Goal: Task Accomplishment & Management: Manage account settings

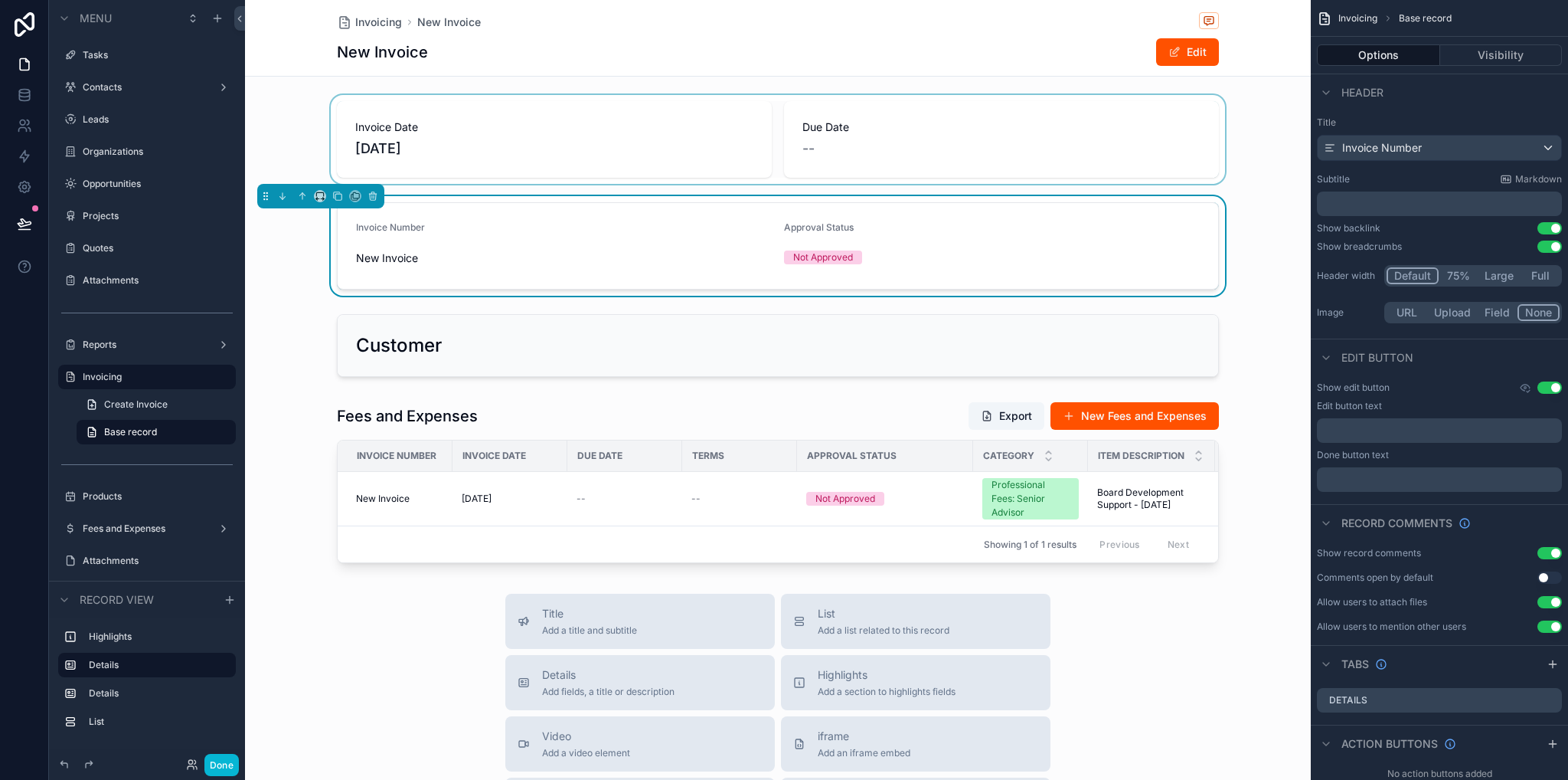
click at [363, 120] on div "scrollable content" at bounding box center [777, 138] width 1066 height 89
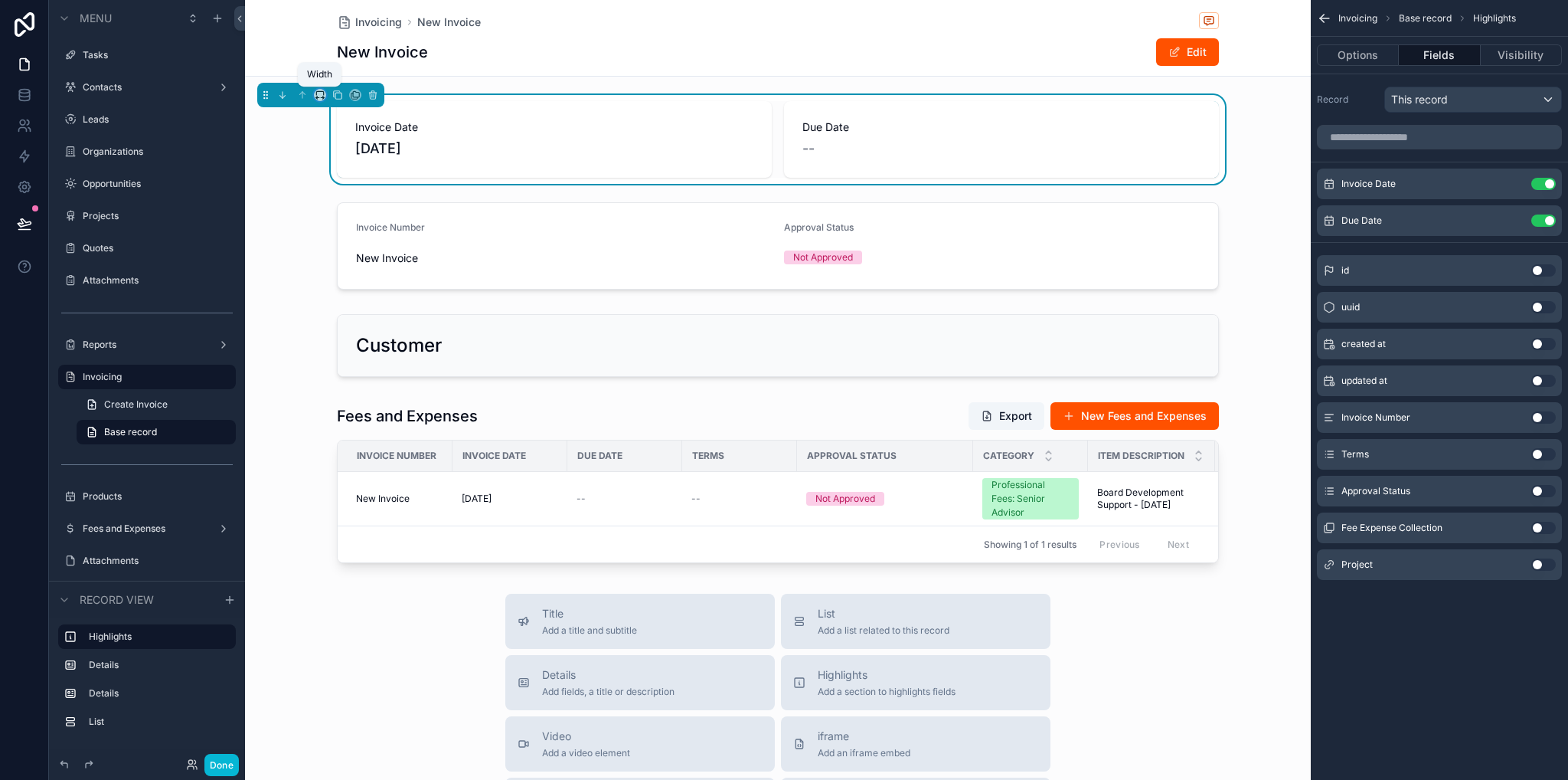
click at [322, 95] on icon "scrollable content" at bounding box center [320, 95] width 11 height 11
click at [359, 292] on span "Full width" at bounding box center [350, 297] width 48 height 19
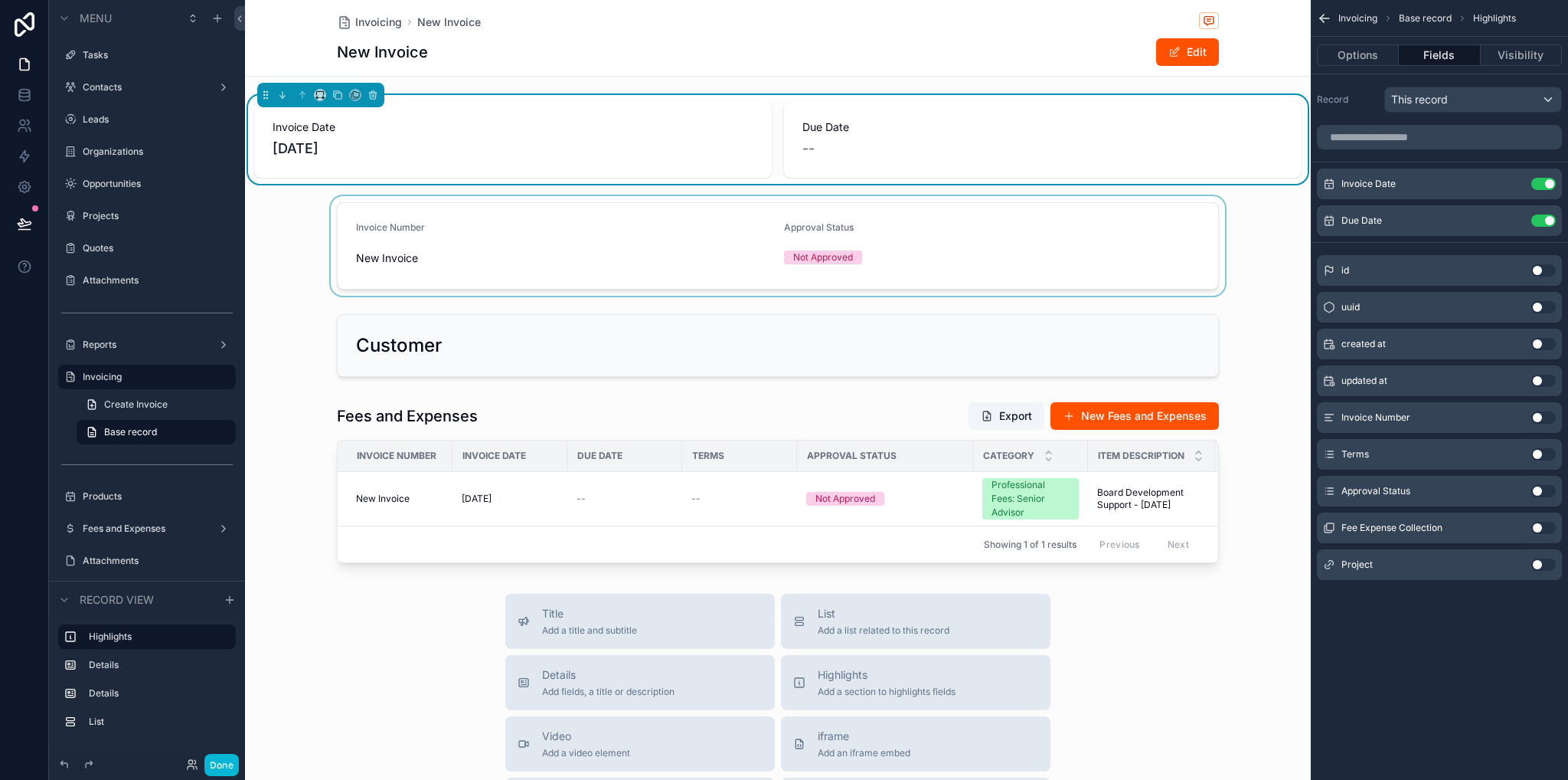
click at [352, 215] on div "scrollable content" at bounding box center [777, 246] width 1066 height 99
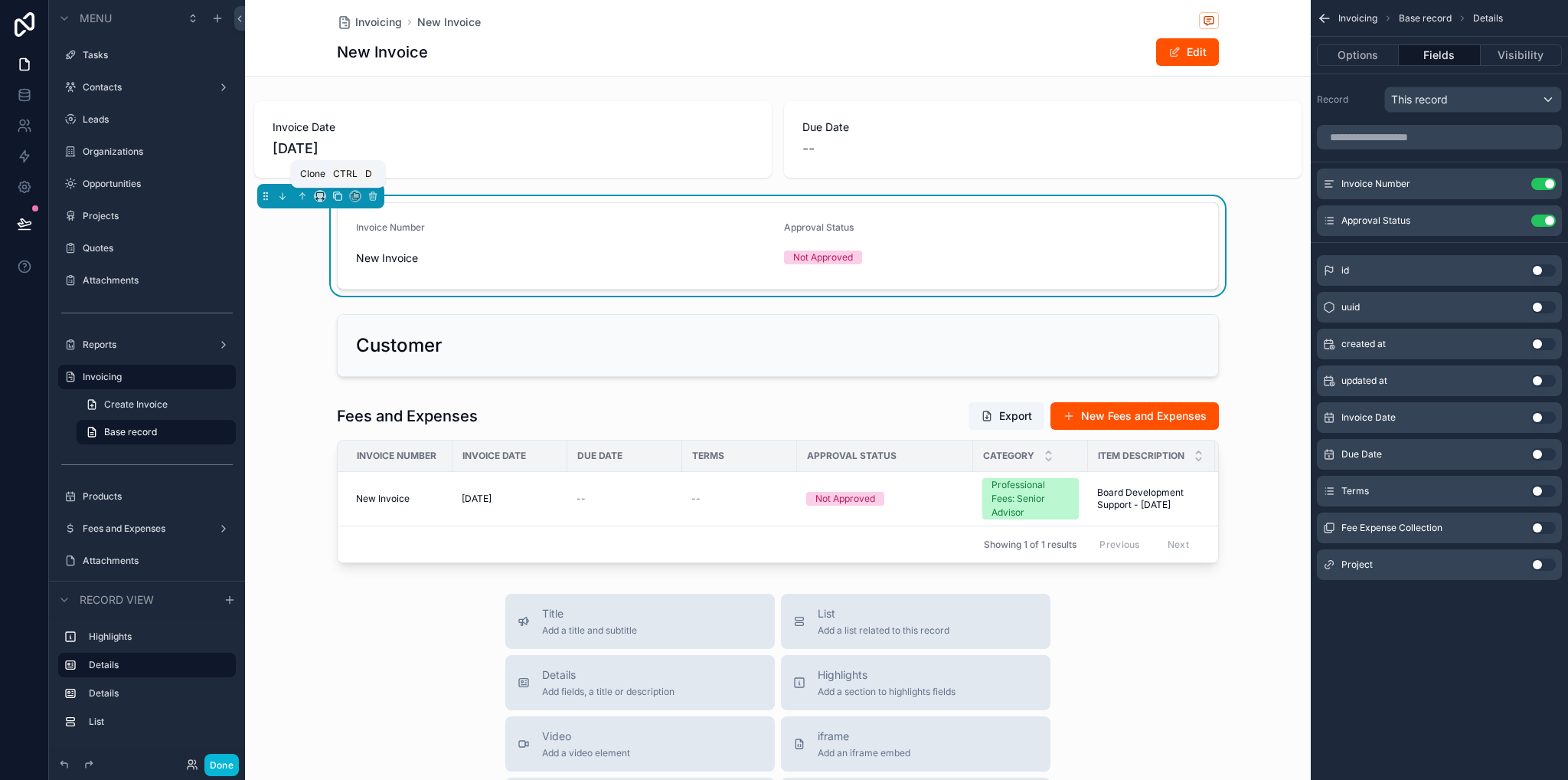
click at [337, 195] on icon "scrollable content" at bounding box center [337, 196] width 11 height 11
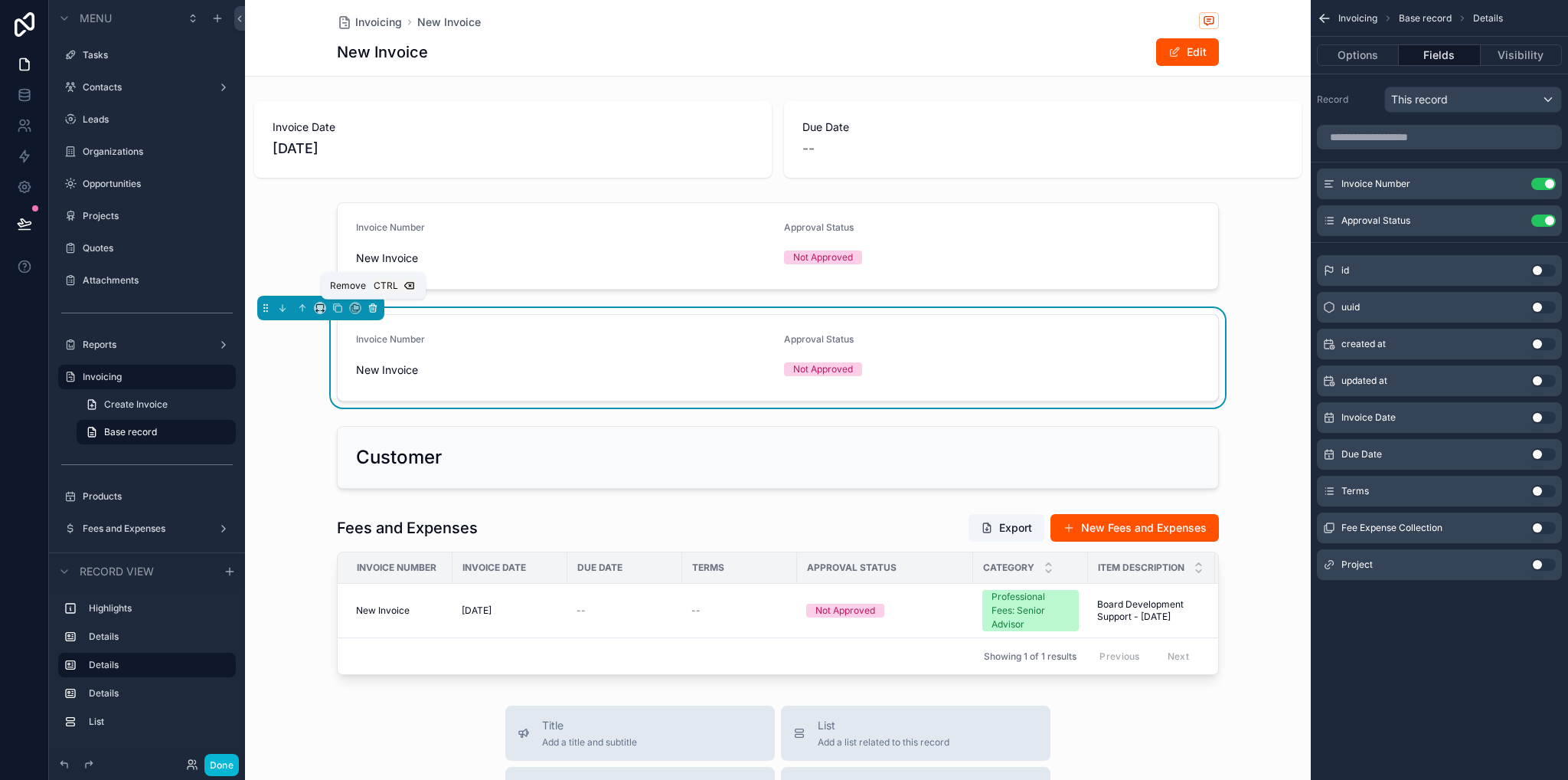
click at [372, 305] on icon "scrollable content" at bounding box center [372, 307] width 11 height 11
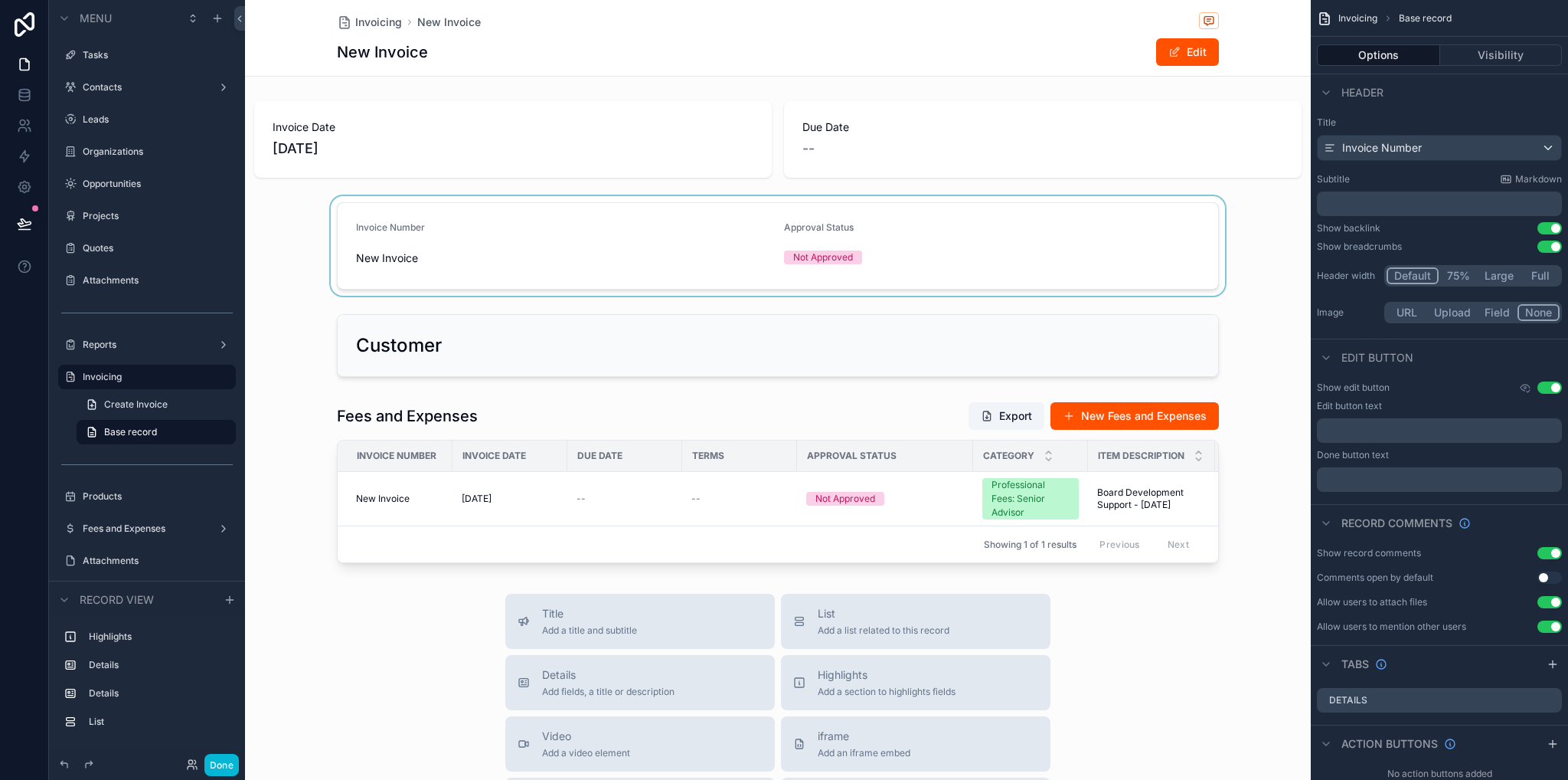
click at [352, 221] on div "scrollable content" at bounding box center [777, 246] width 1066 height 99
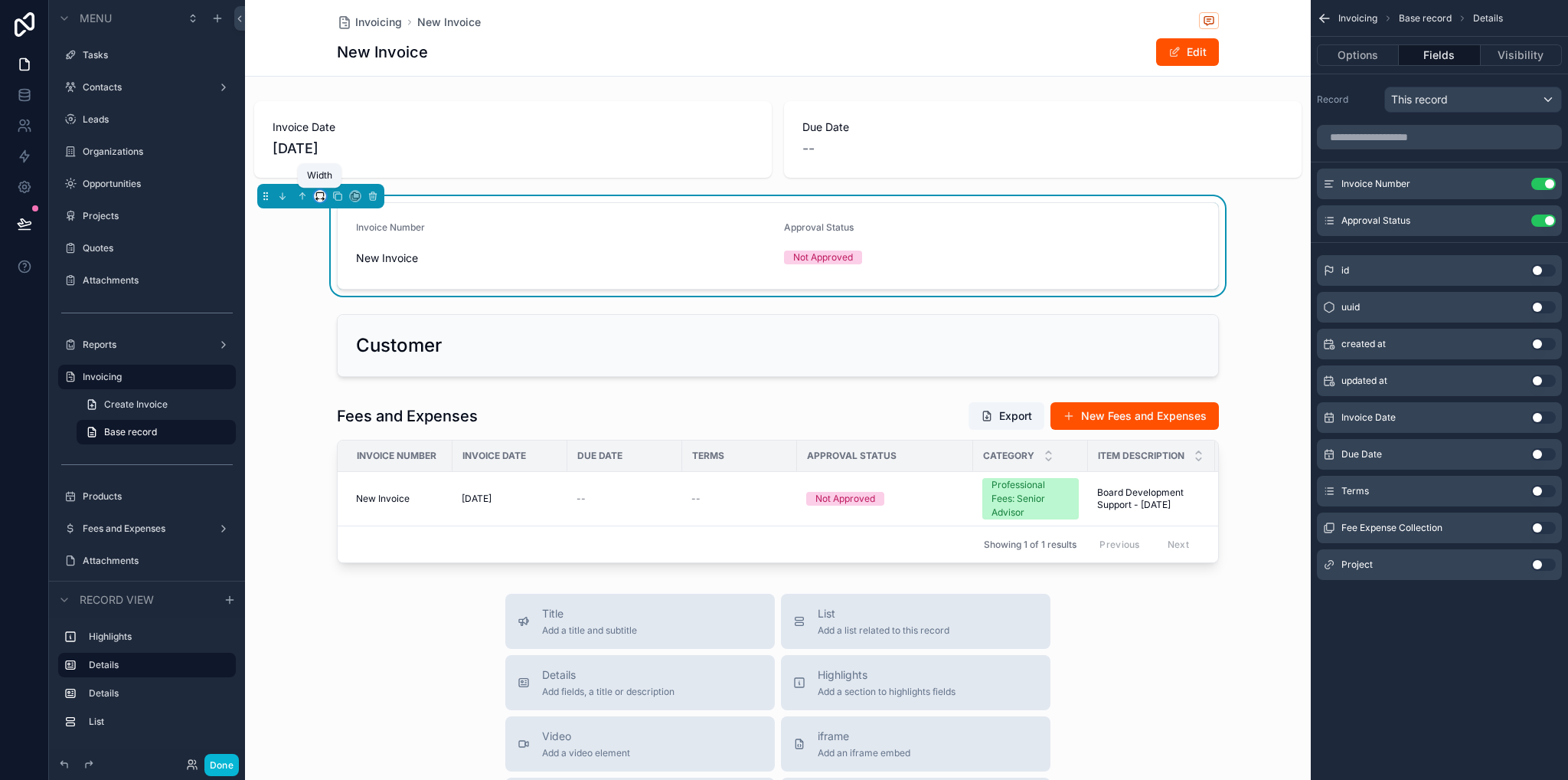
click at [322, 194] on icon "scrollable content" at bounding box center [320, 196] width 11 height 11
click at [351, 360] on span "Full width" at bounding box center [350, 357] width 48 height 19
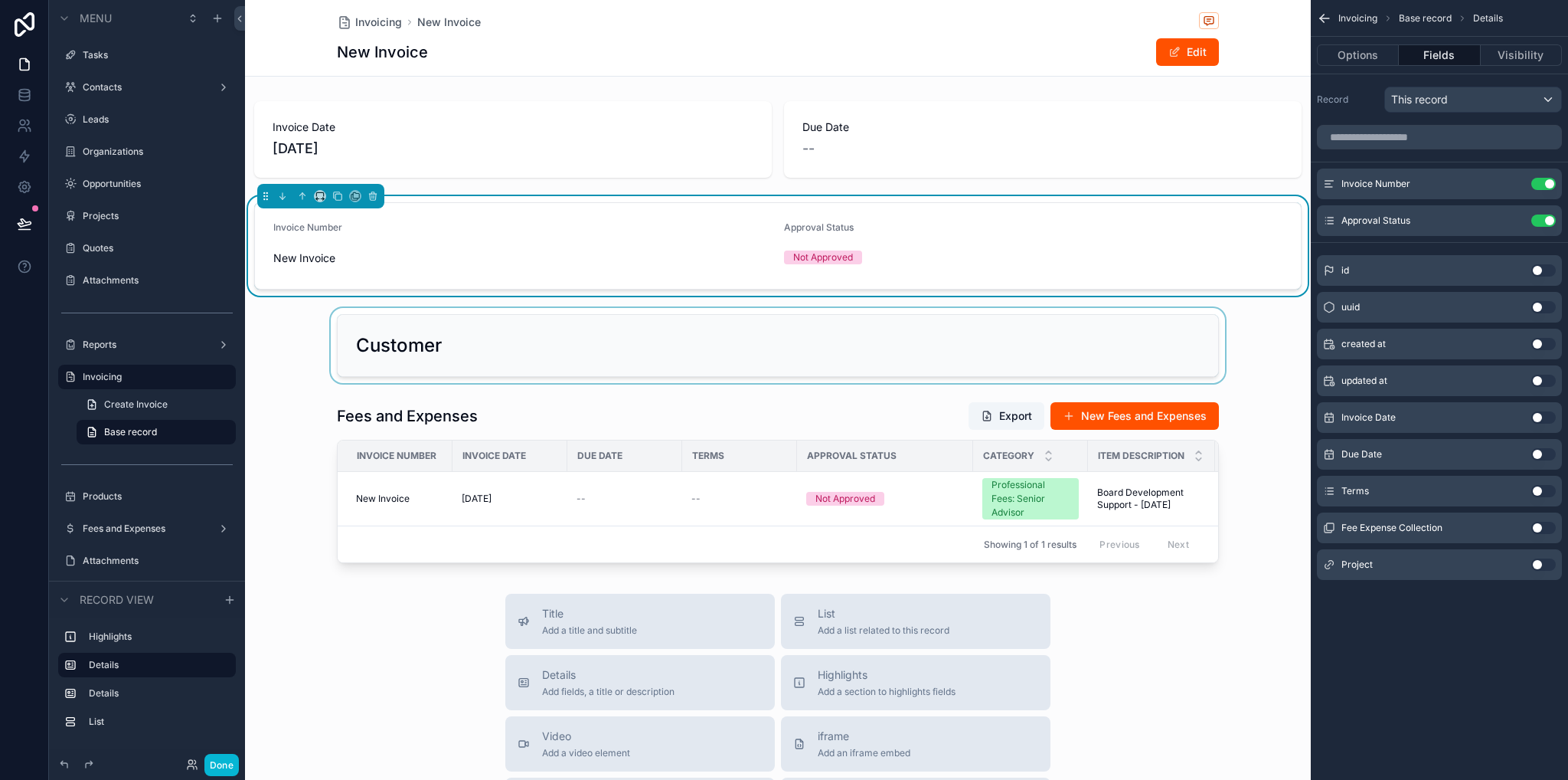
click at [371, 319] on div "scrollable content" at bounding box center [777, 345] width 1066 height 75
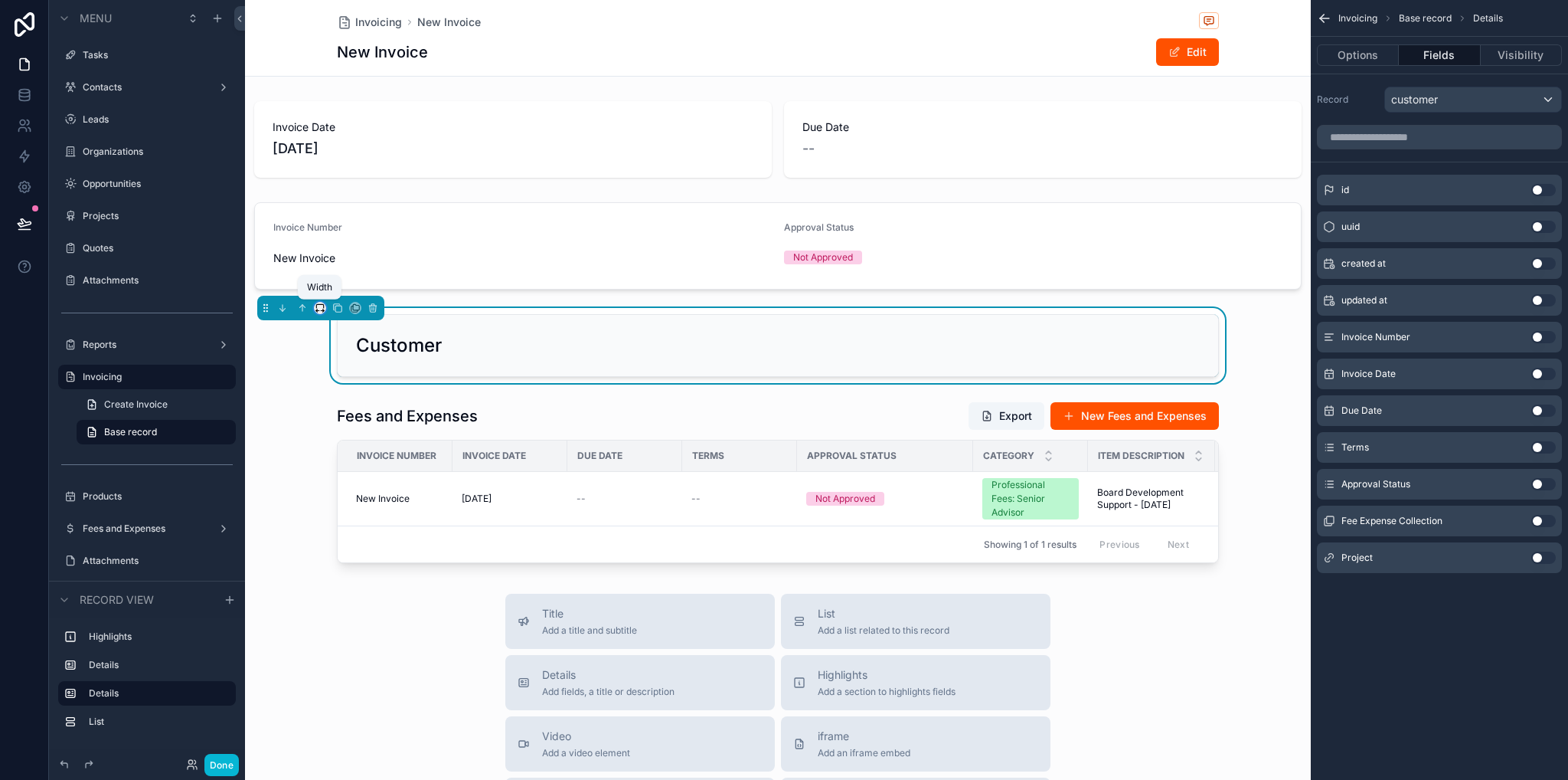
click at [316, 307] on icon "scrollable content" at bounding box center [319, 306] width 7 height 4
click at [346, 498] on div "Full width" at bounding box center [351, 510] width 66 height 27
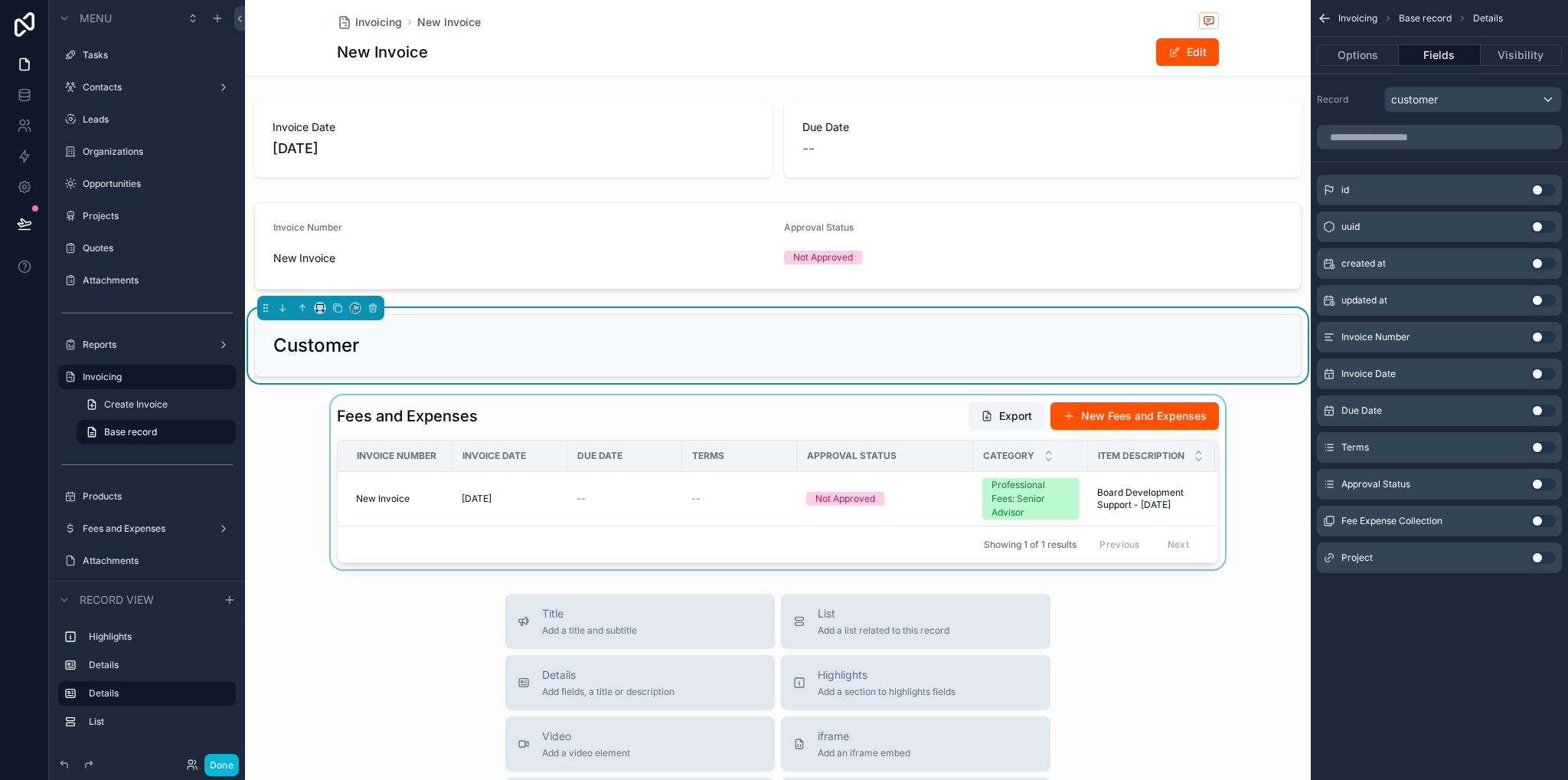
click at [394, 400] on div "scrollable content" at bounding box center [777, 482] width 1066 height 174
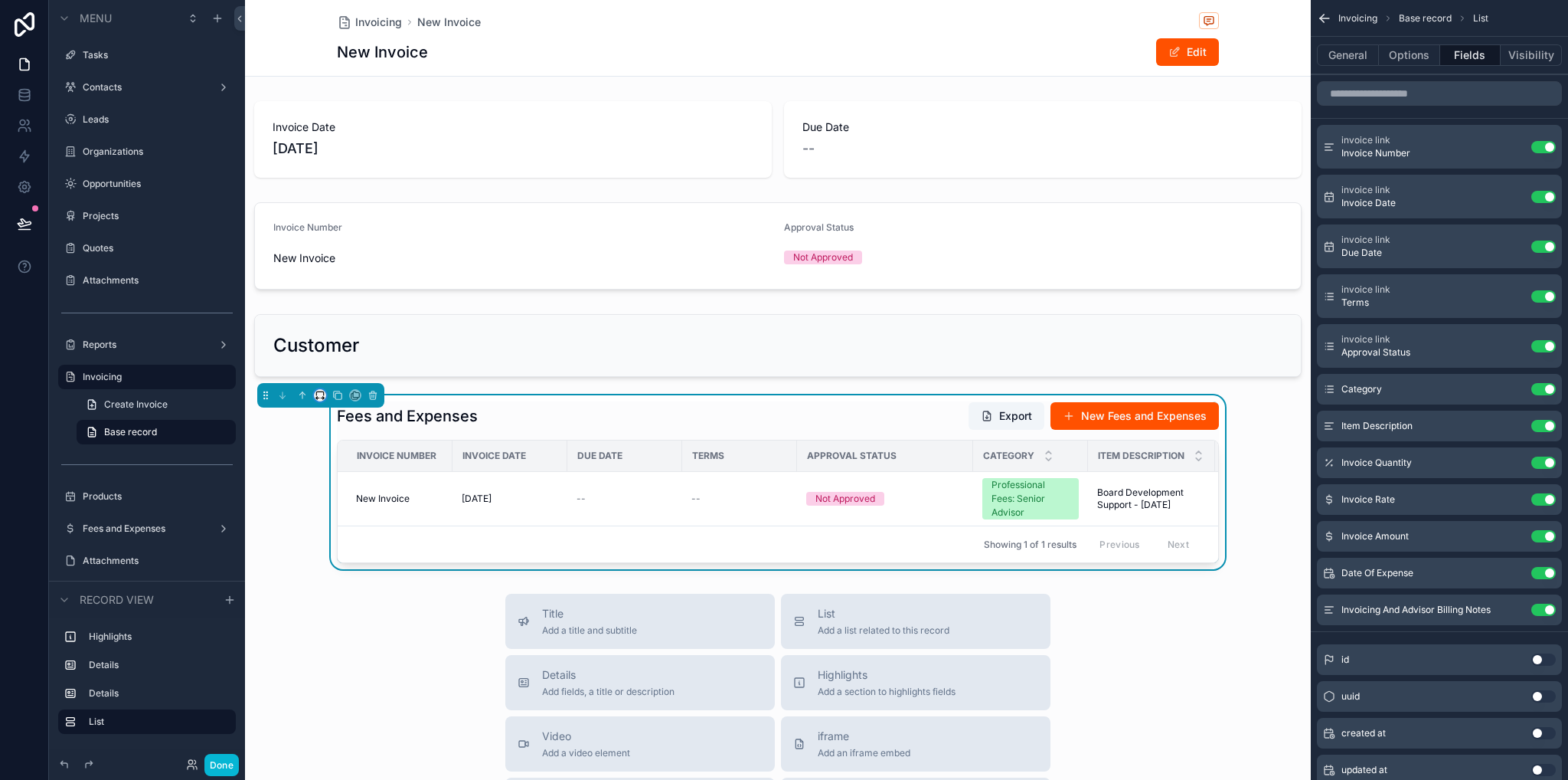
click at [322, 396] on icon "scrollable content" at bounding box center [320, 395] width 11 height 11
click at [348, 591] on span "Full width" at bounding box center [350, 597] width 48 height 19
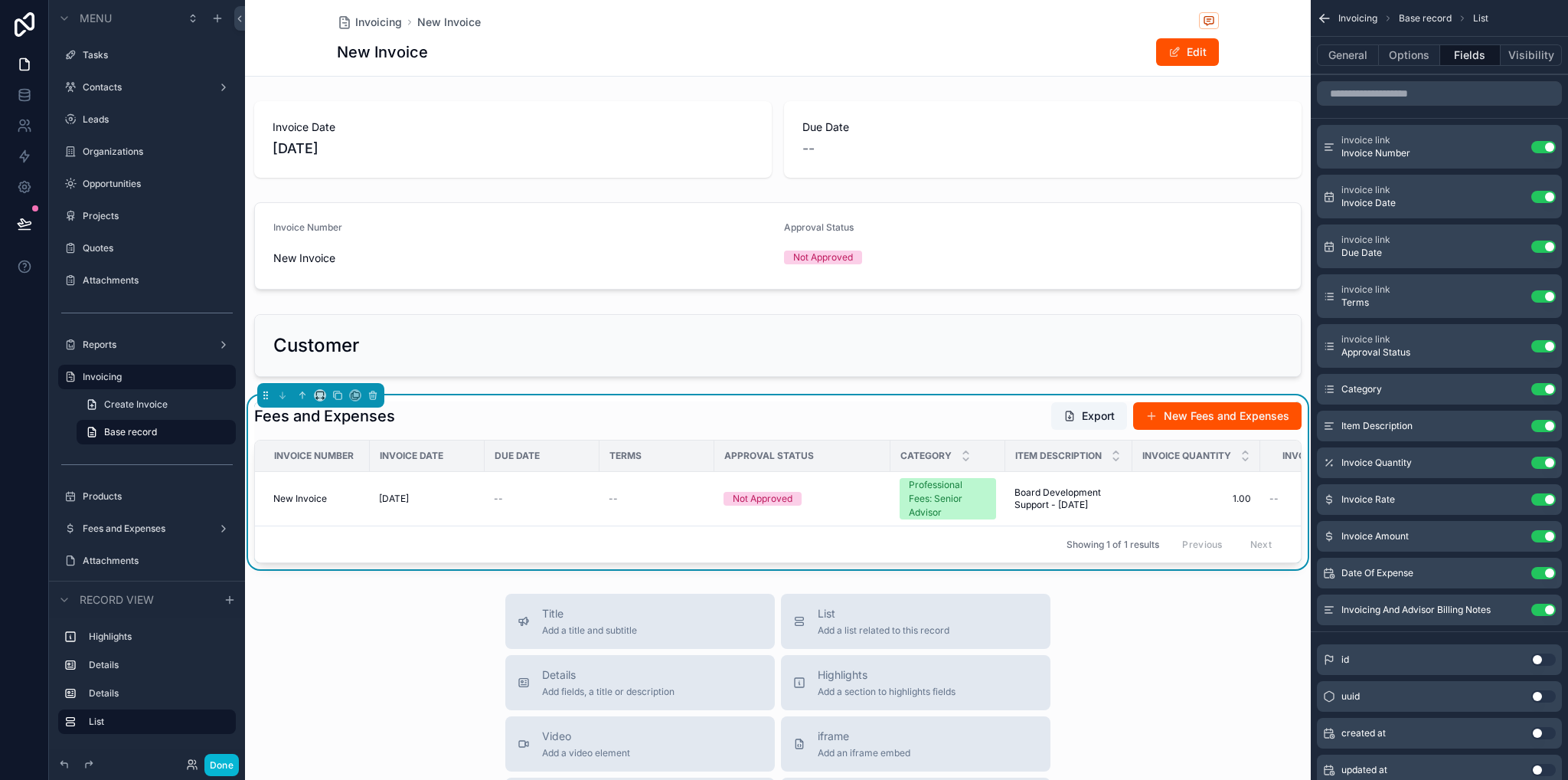
click at [415, 131] on div "scrollable content" at bounding box center [777, 138] width 1066 height 89
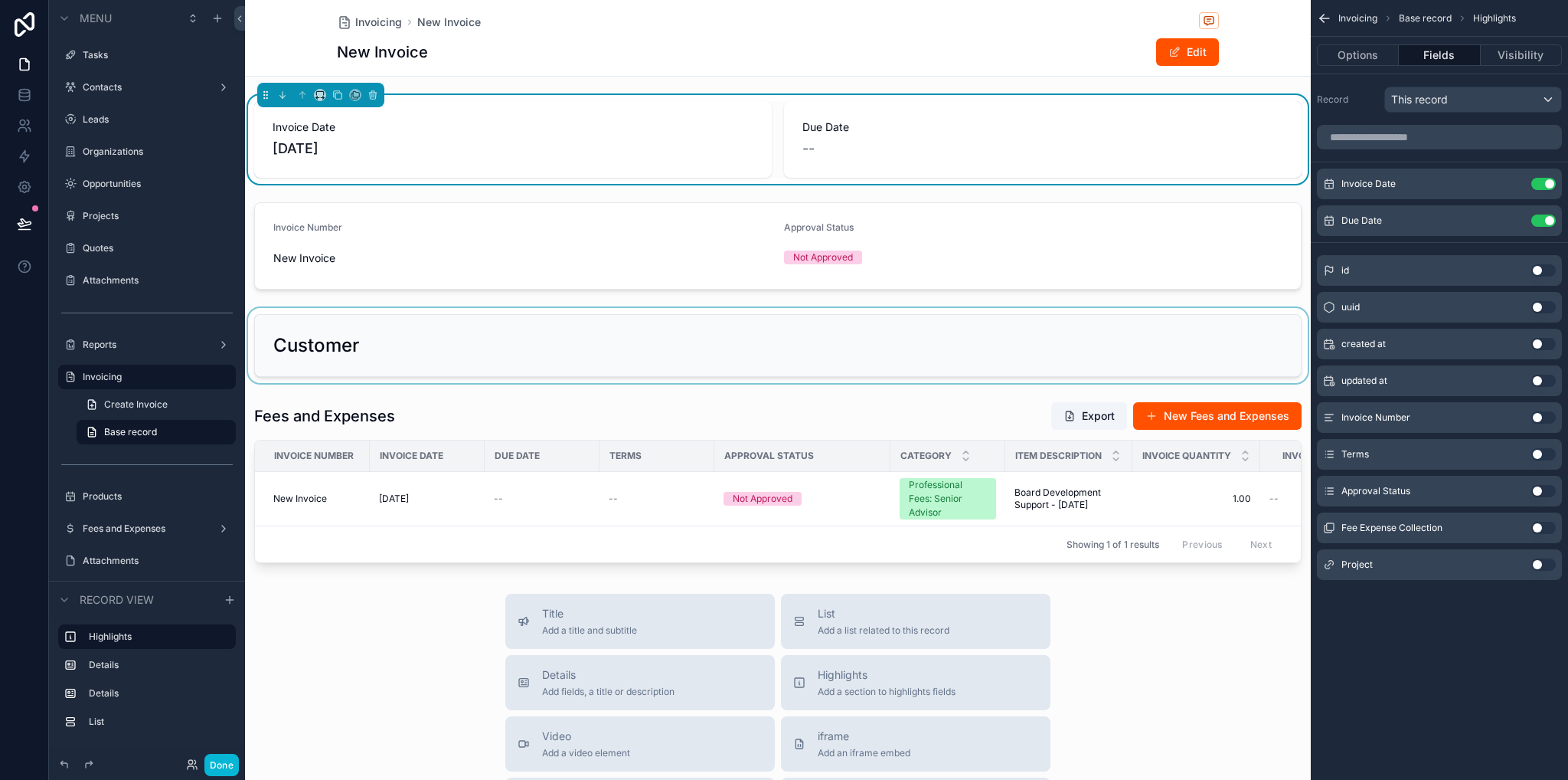
click at [552, 352] on div "scrollable content" at bounding box center [777, 345] width 1066 height 75
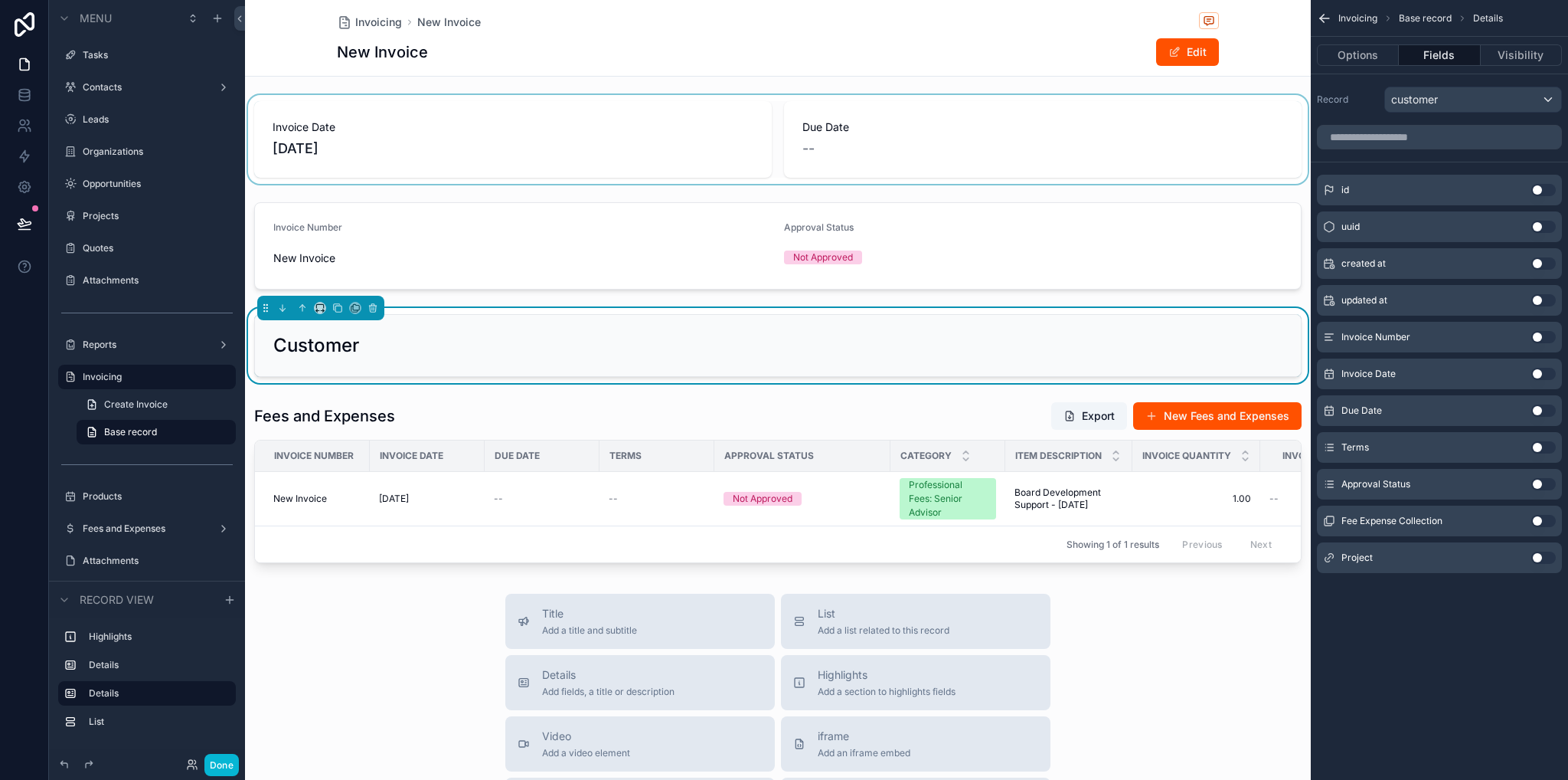
click at [1539, 559] on button "Use setting" at bounding box center [1544, 557] width 24 height 13
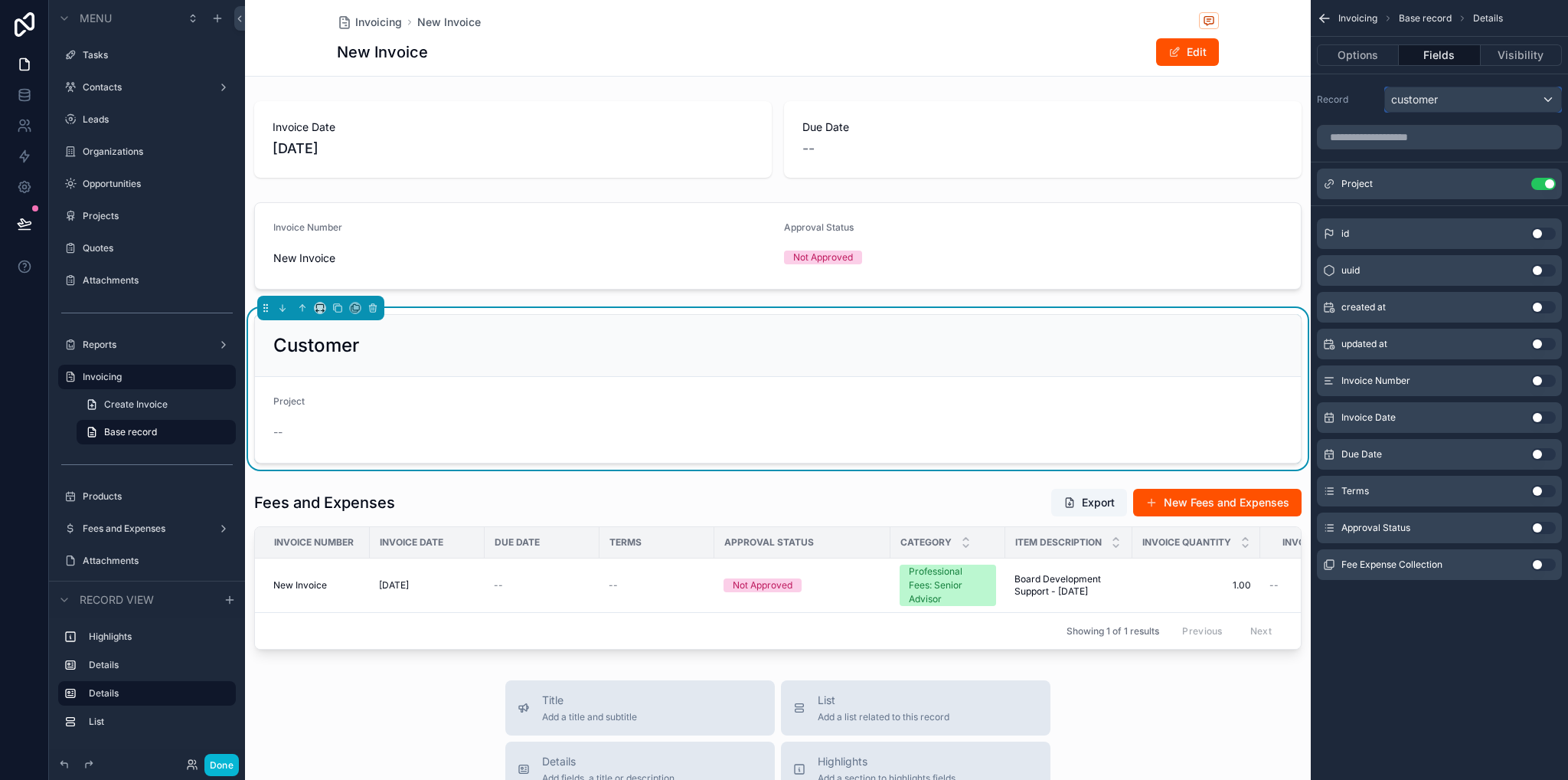
click at [1452, 95] on div "customer" at bounding box center [1473, 99] width 176 height 24
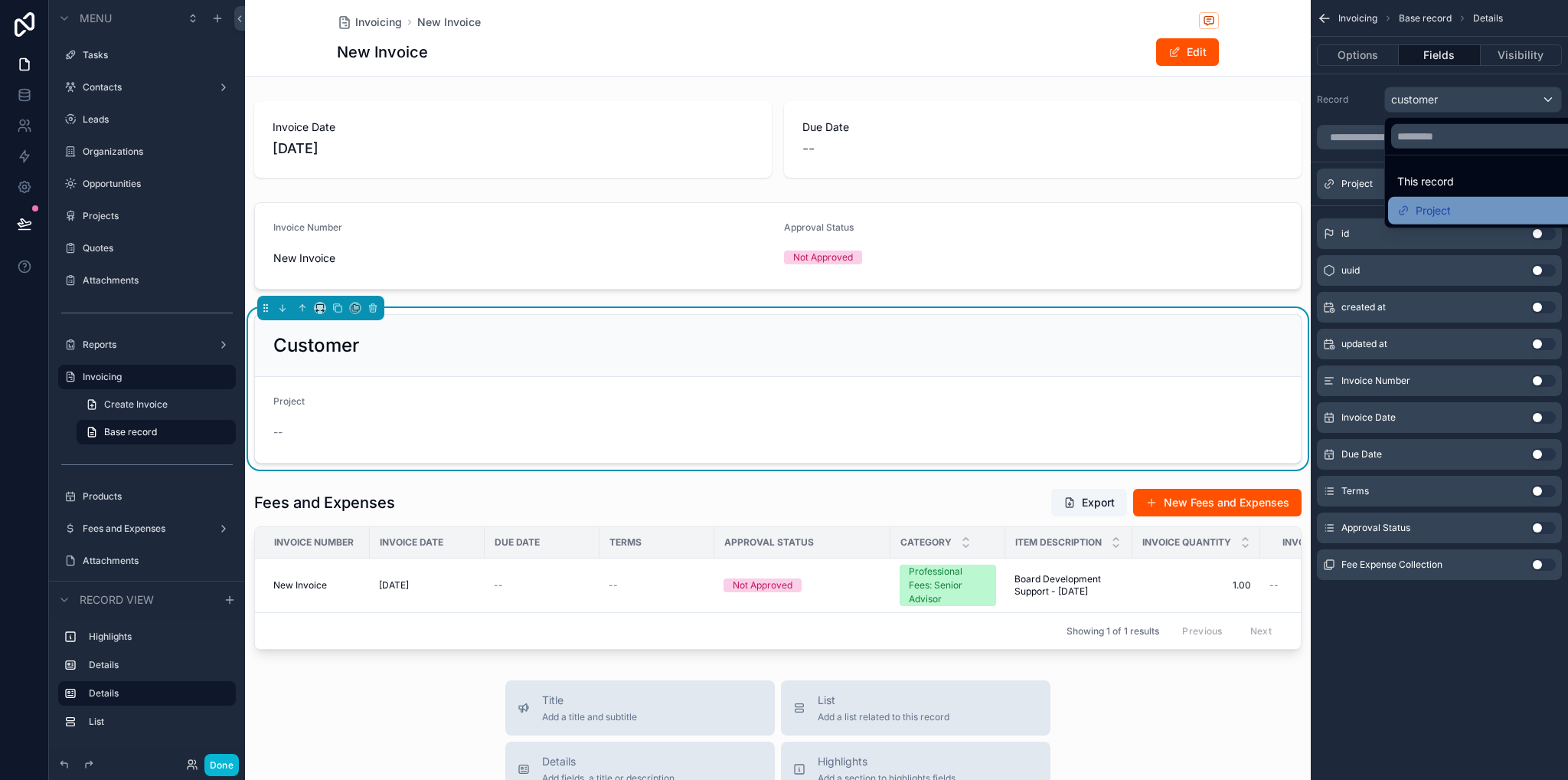
click at [1461, 209] on div "Project" at bounding box center [1491, 211] width 187 height 19
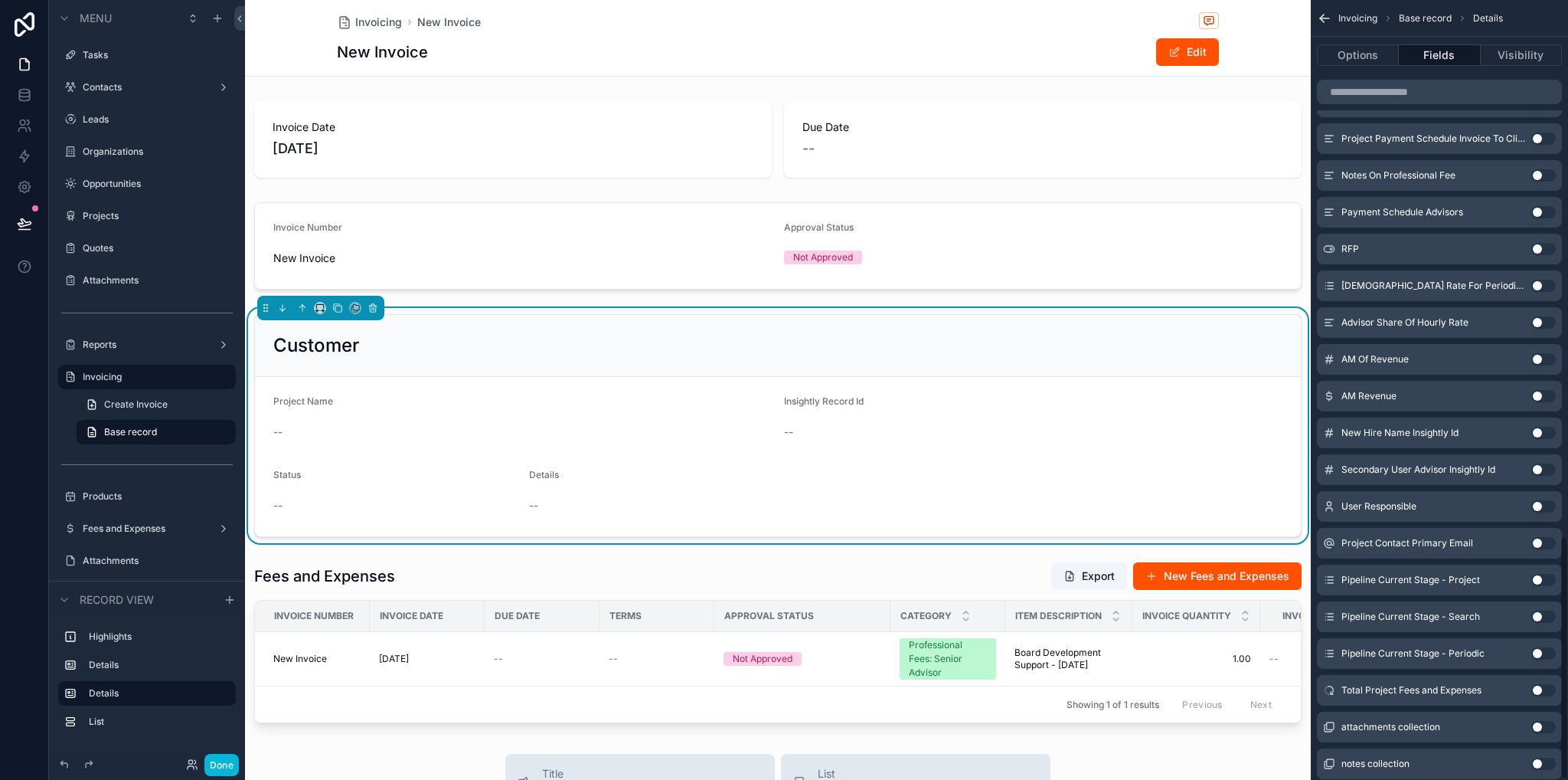
scroll to position [1717, 0]
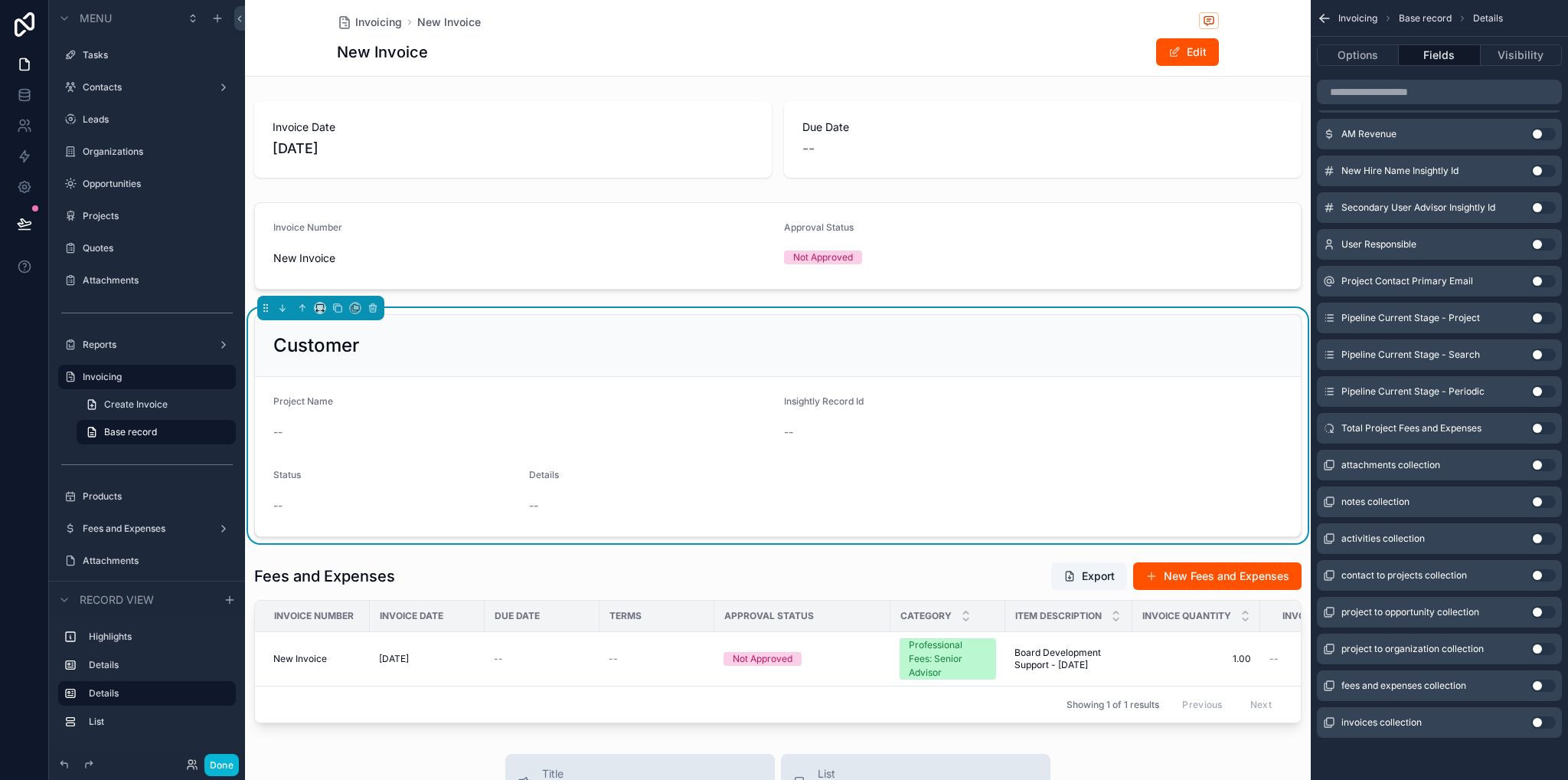
click at [1547, 647] on button "Use setting" at bounding box center [1544, 648] width 24 height 13
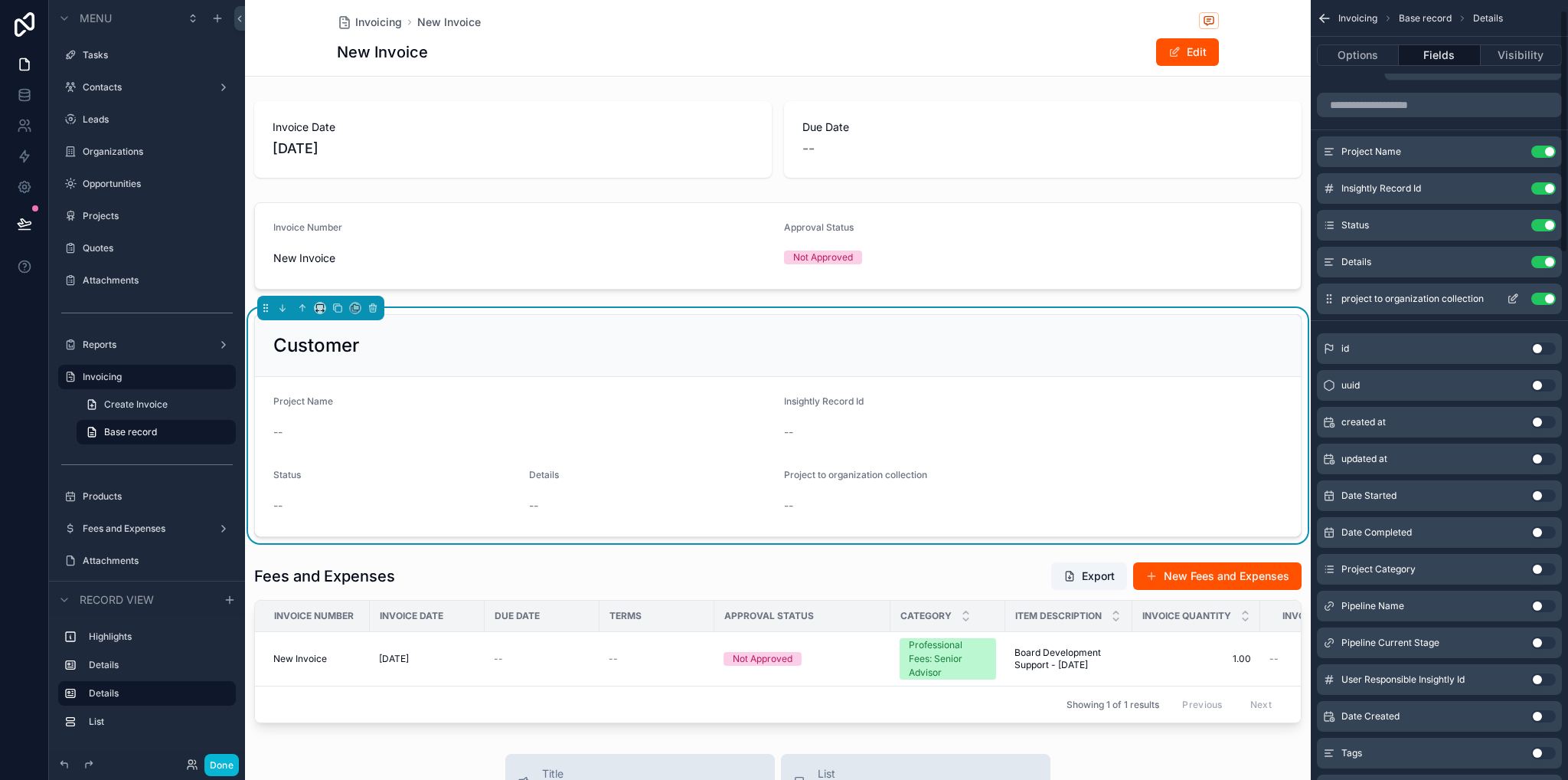
scroll to position [0, 0]
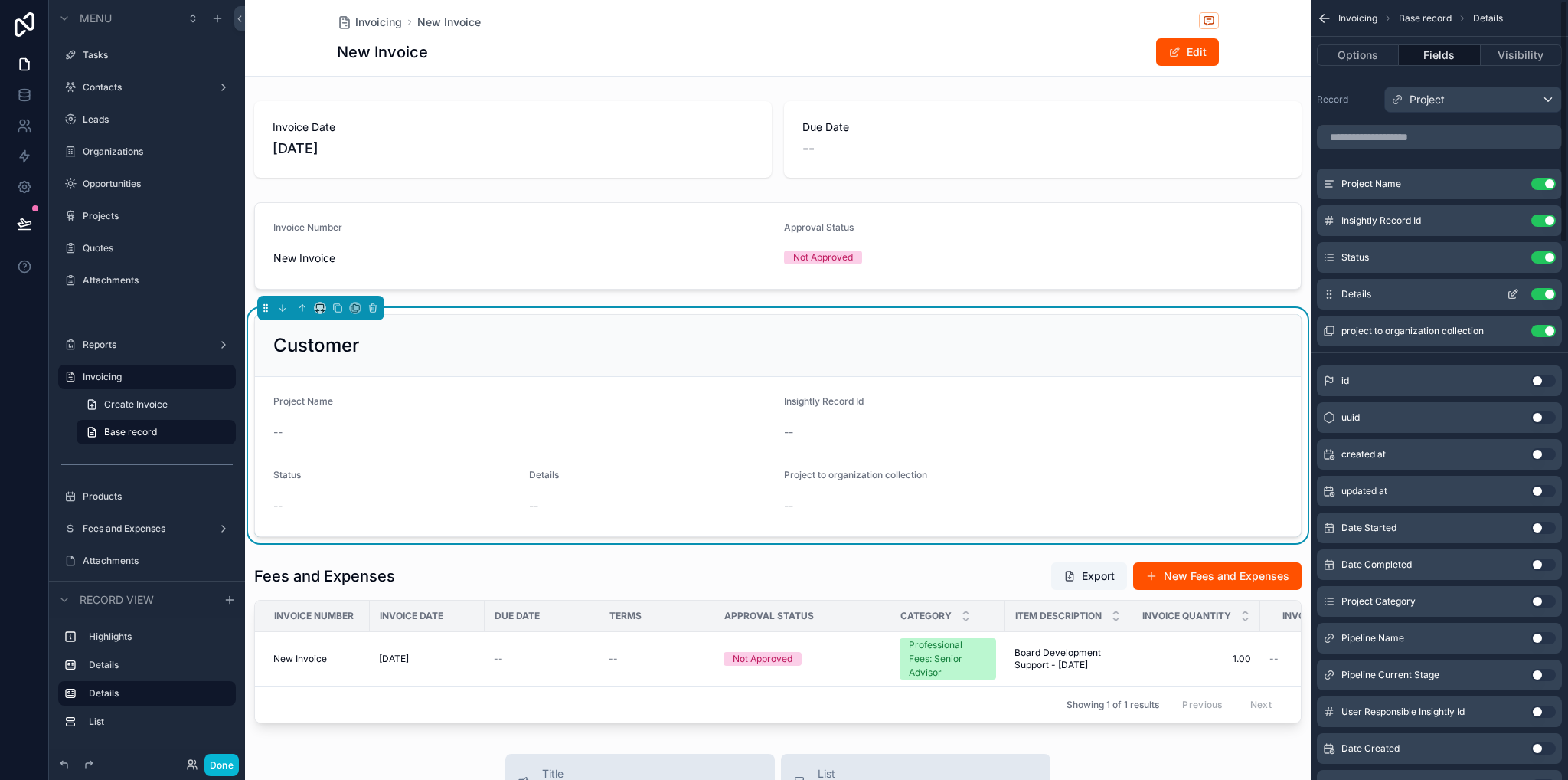
click at [1550, 290] on button "Use setting" at bounding box center [1544, 293] width 24 height 13
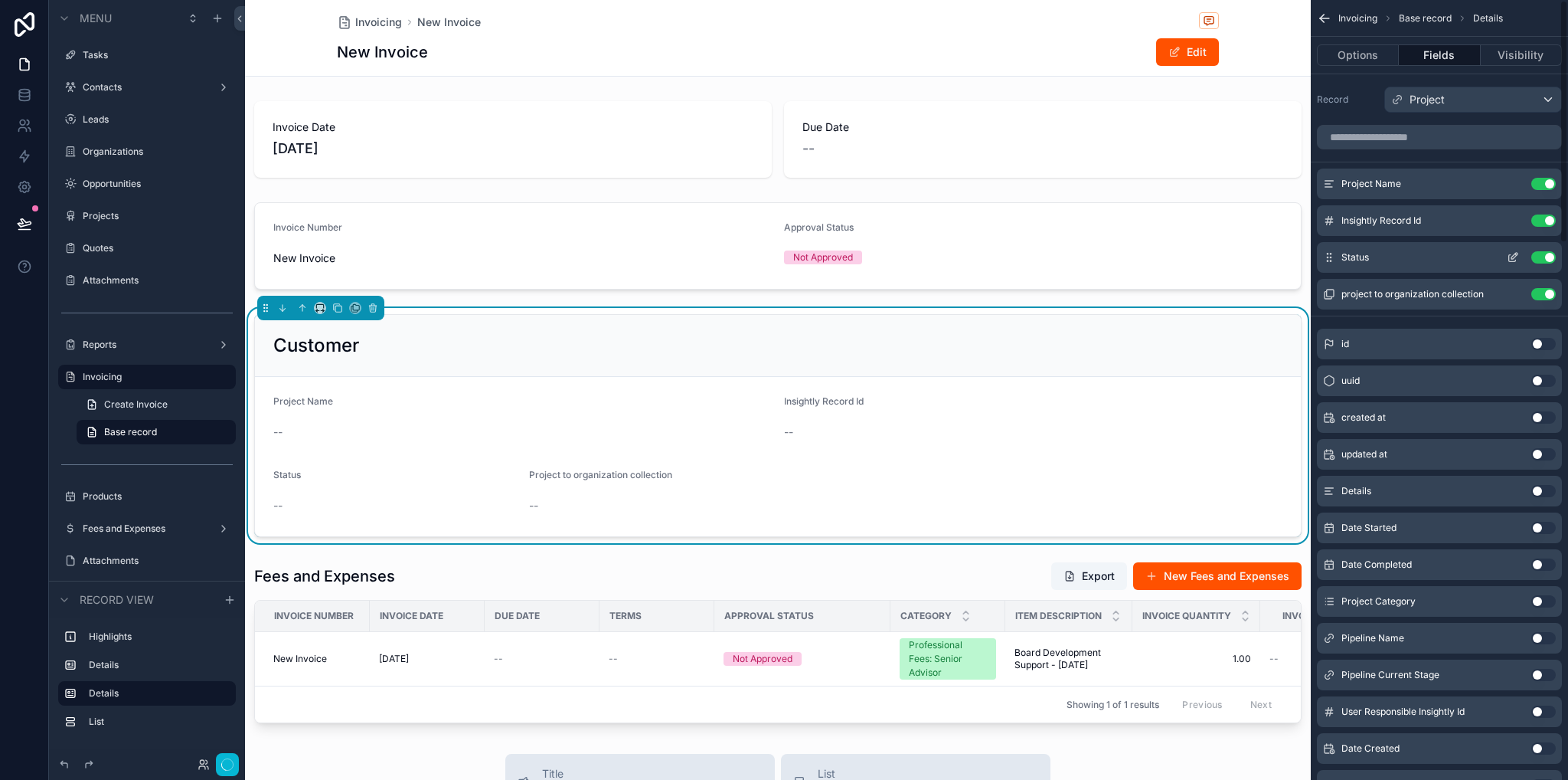
click at [1548, 266] on div "Status Use setting" at bounding box center [1439, 256] width 245 height 30
click at [1548, 261] on button "Use setting" at bounding box center [1544, 257] width 24 height 13
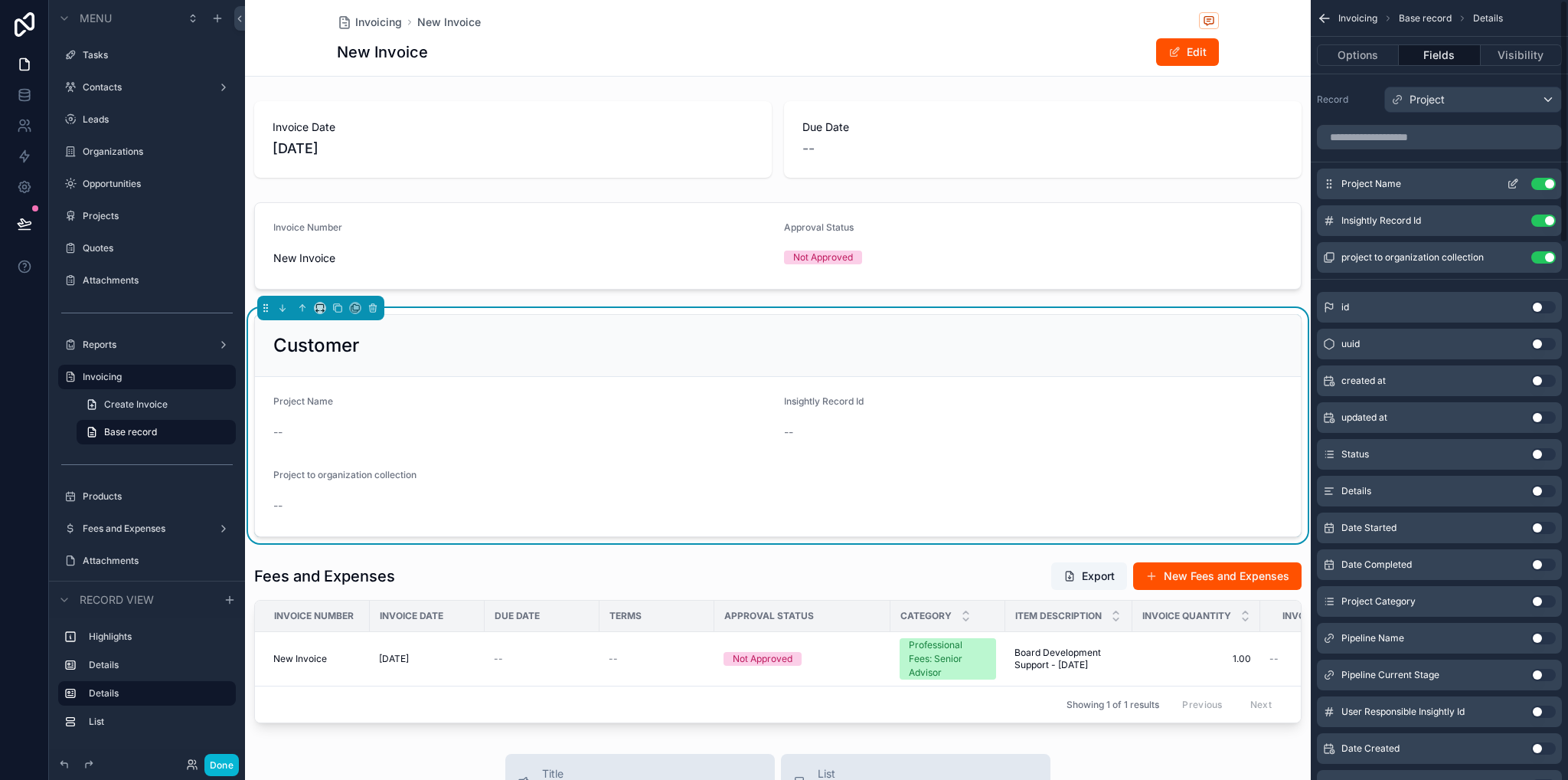
drag, startPoint x: 1547, startPoint y: 215, endPoint x: 1548, endPoint y: 194, distance: 21.0
click at [1548, 215] on button "Use setting" at bounding box center [1544, 220] width 24 height 13
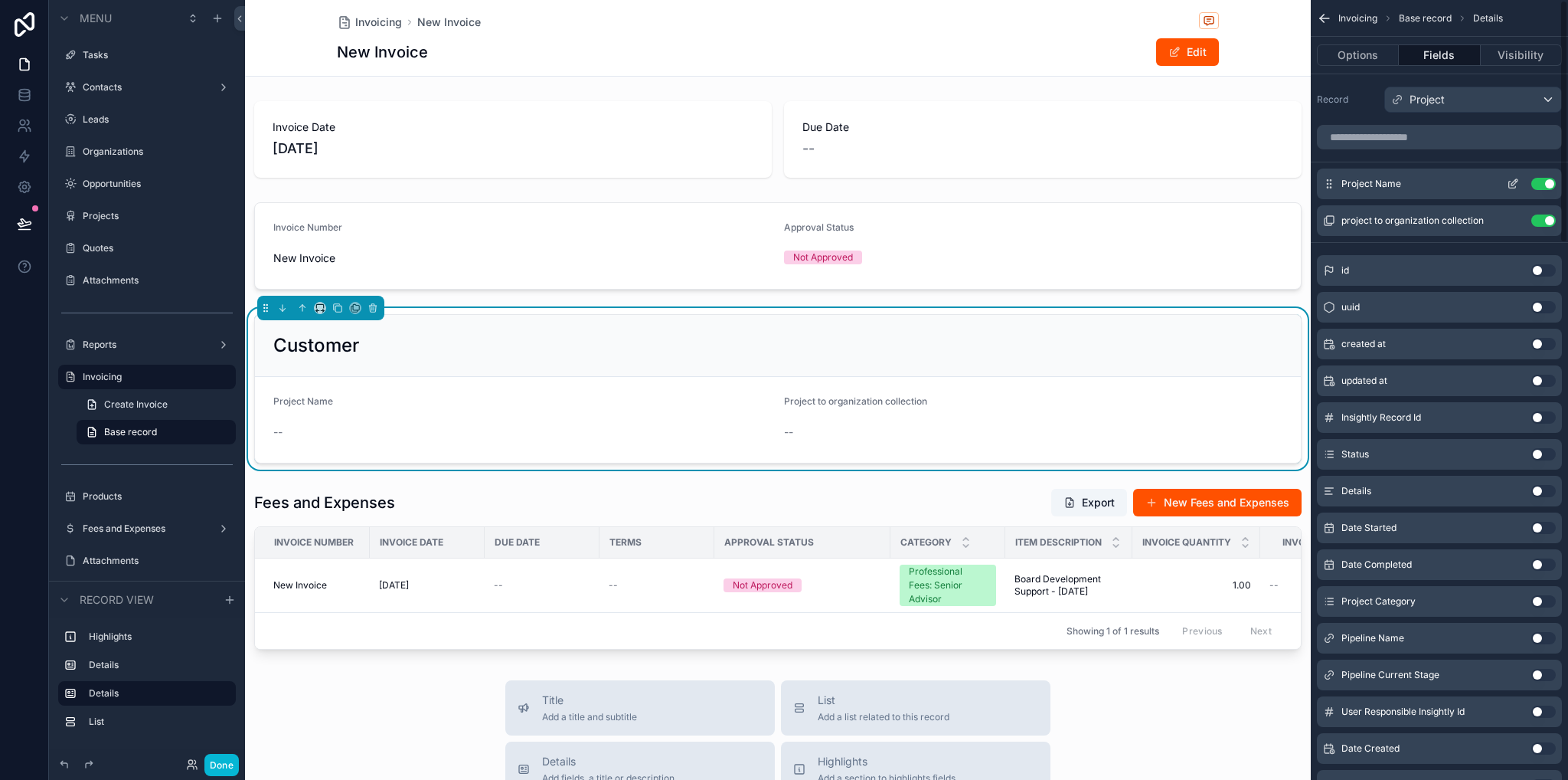
click at [1547, 188] on button "Use setting" at bounding box center [1544, 183] width 24 height 13
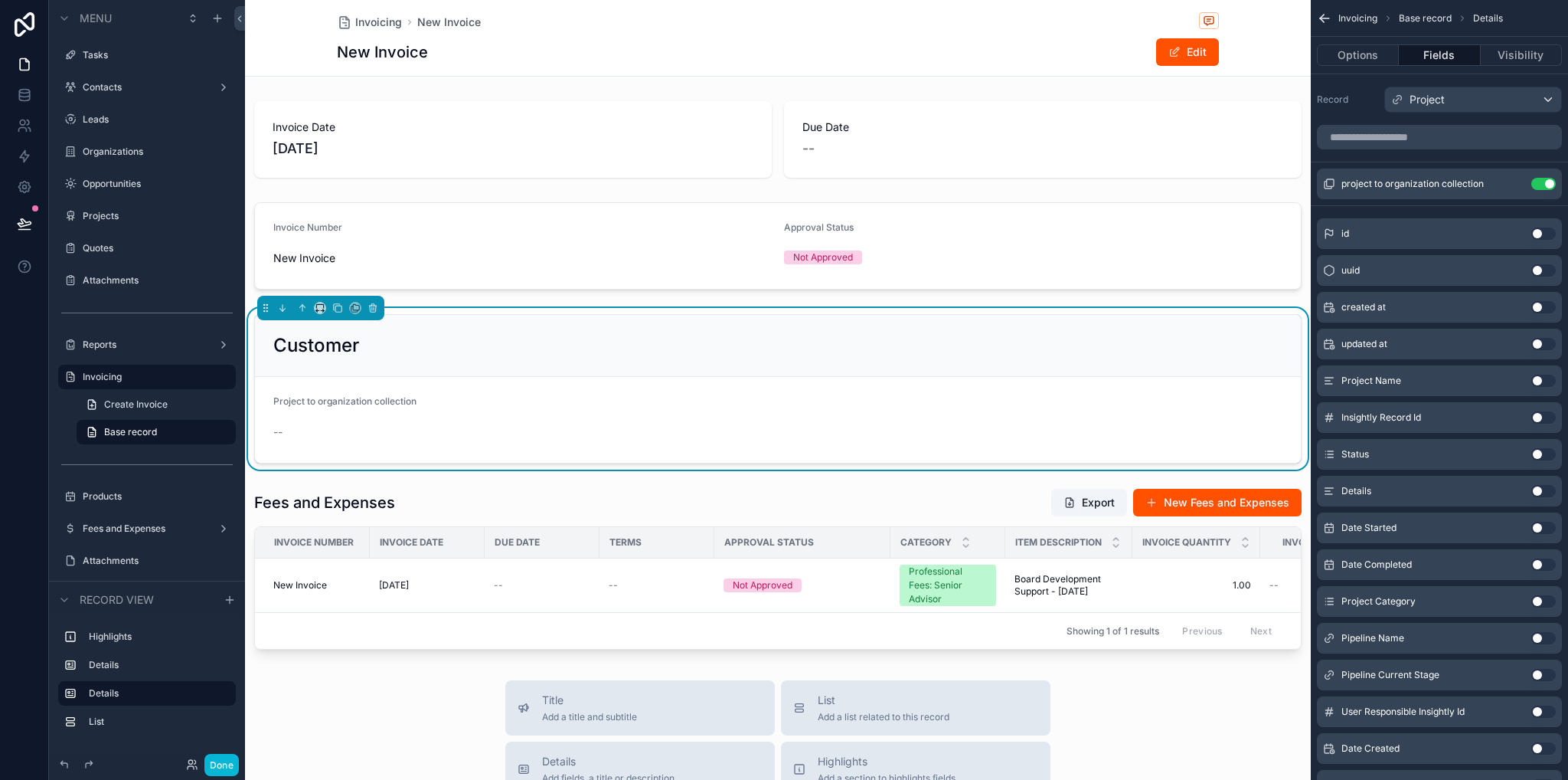
click at [367, 410] on div "Project to organization collection" at bounding box center [395, 404] width 244 height 19
click at [1355, 47] on button "Options" at bounding box center [1358, 56] width 82 height 21
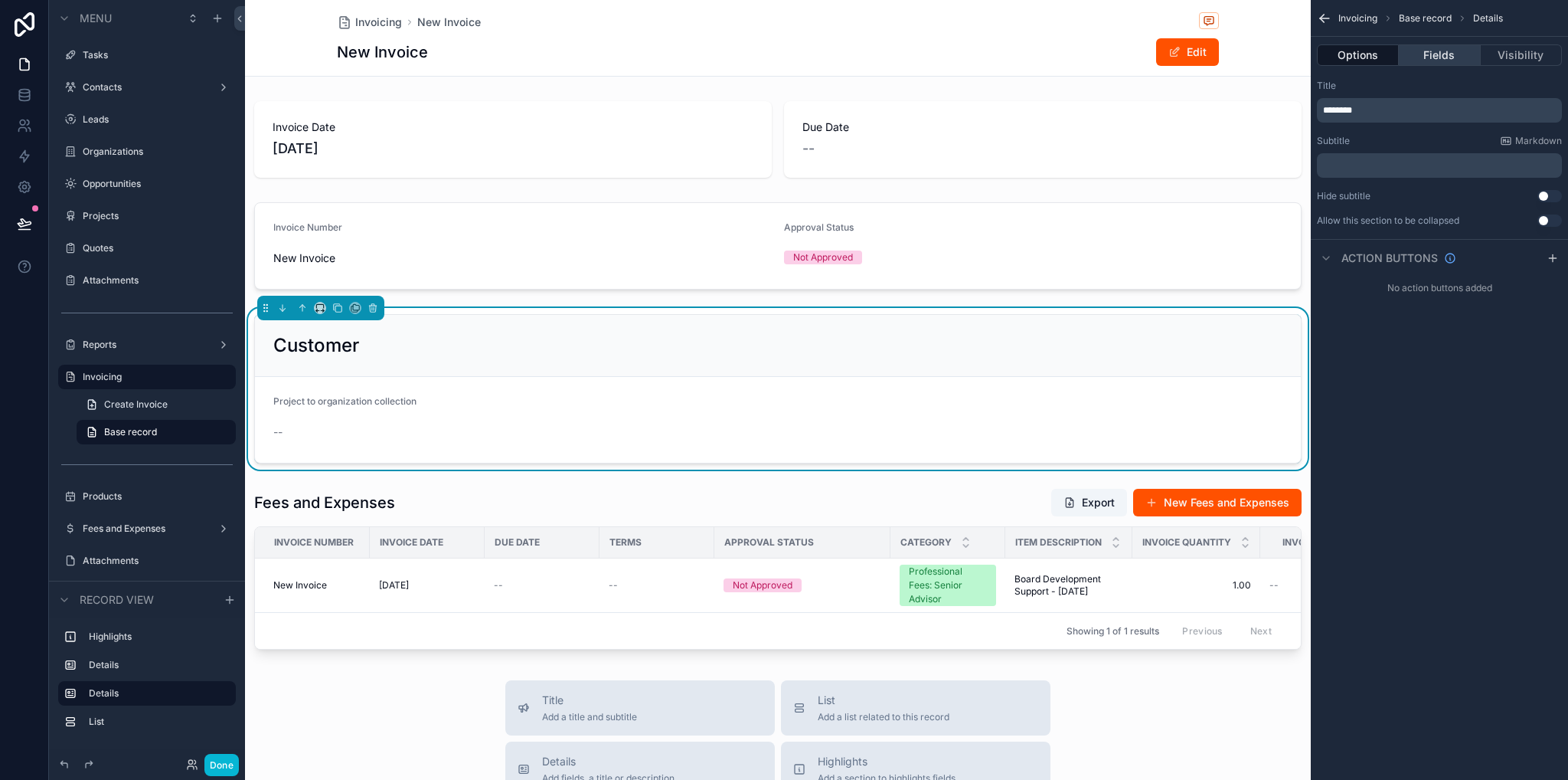
click at [1470, 58] on button "Fields" at bounding box center [1439, 56] width 81 height 21
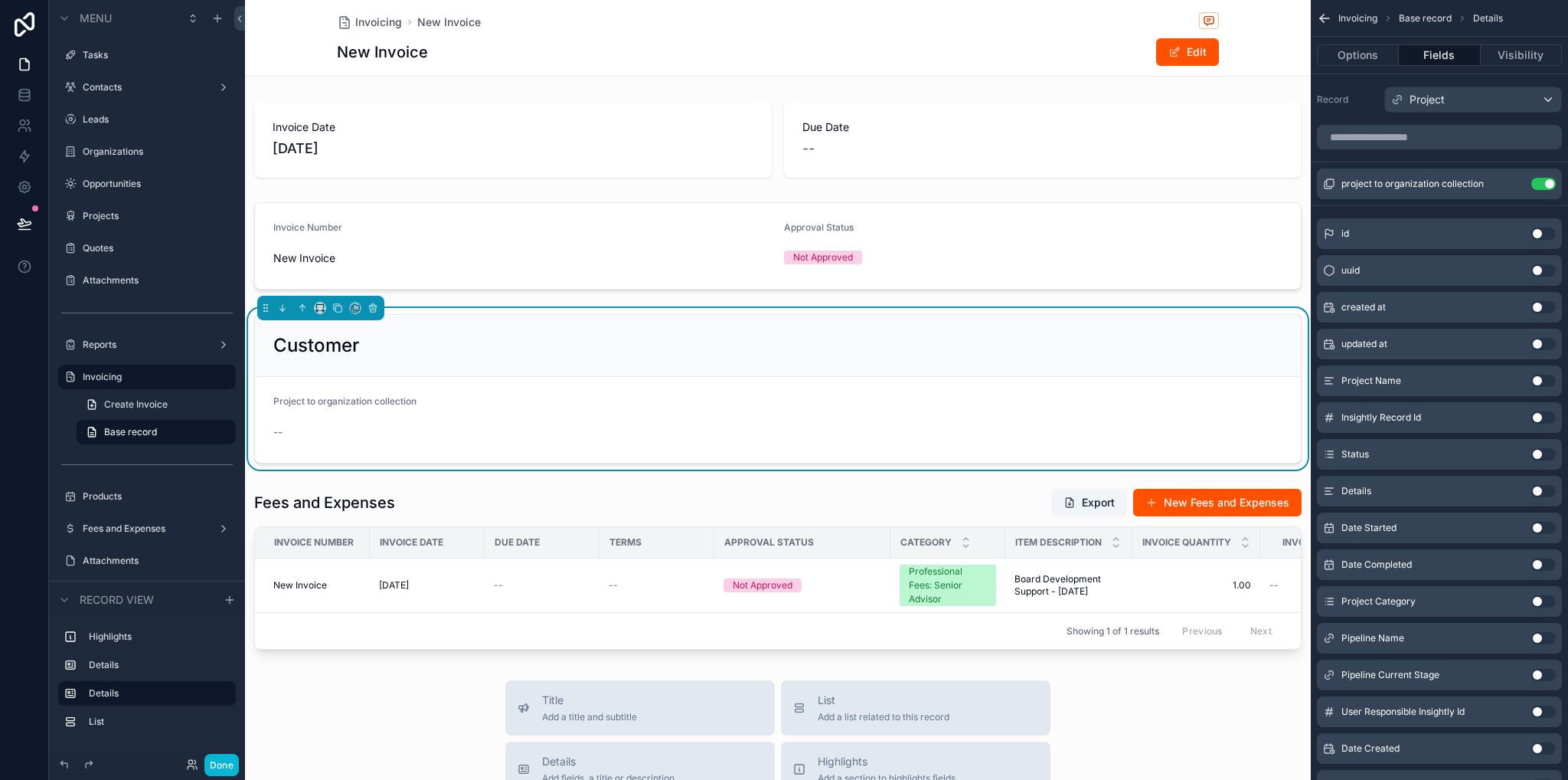
scroll to position [77, 0]
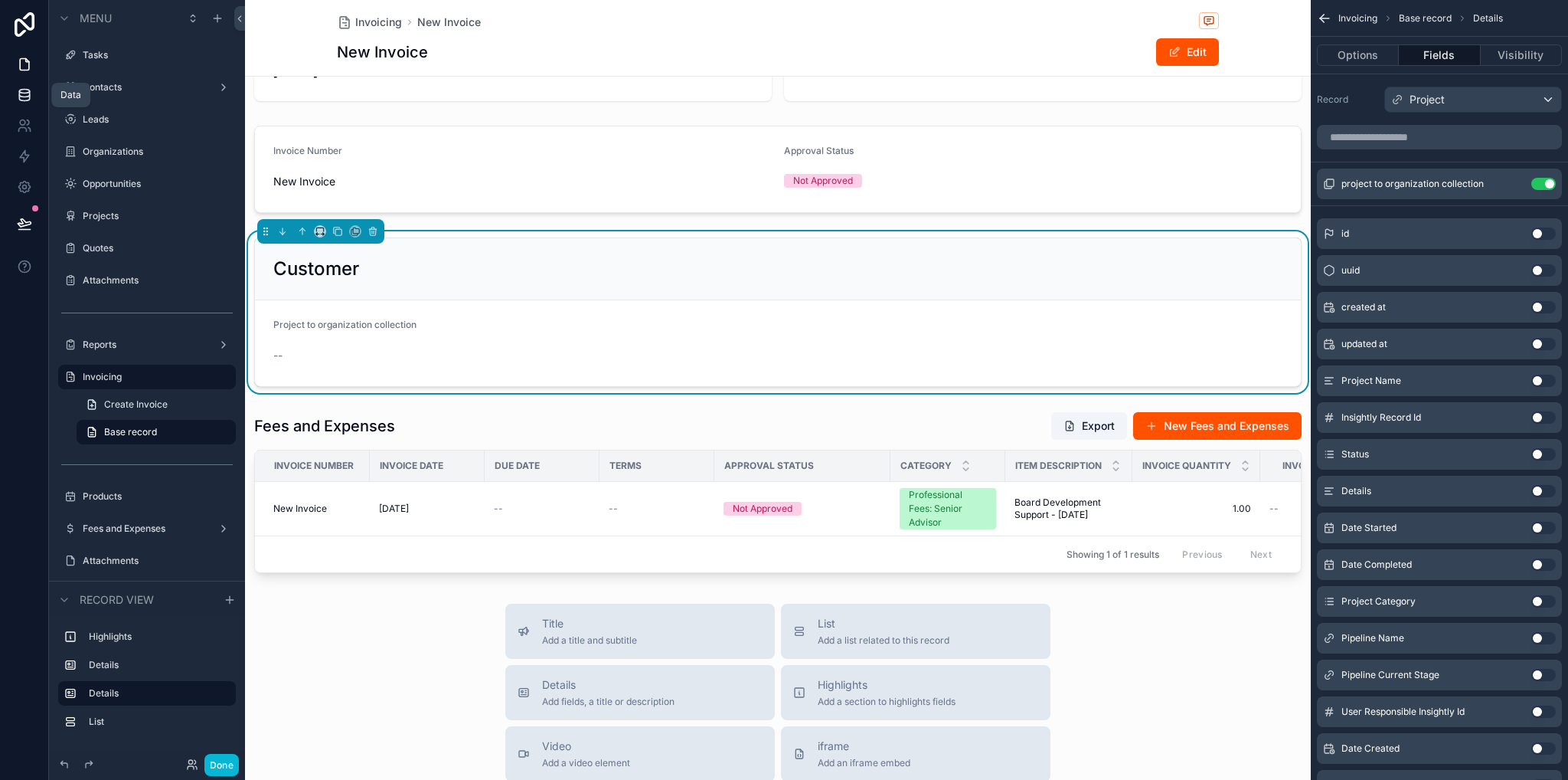
click at [27, 93] on icon at bounding box center [24, 96] width 16 height 16
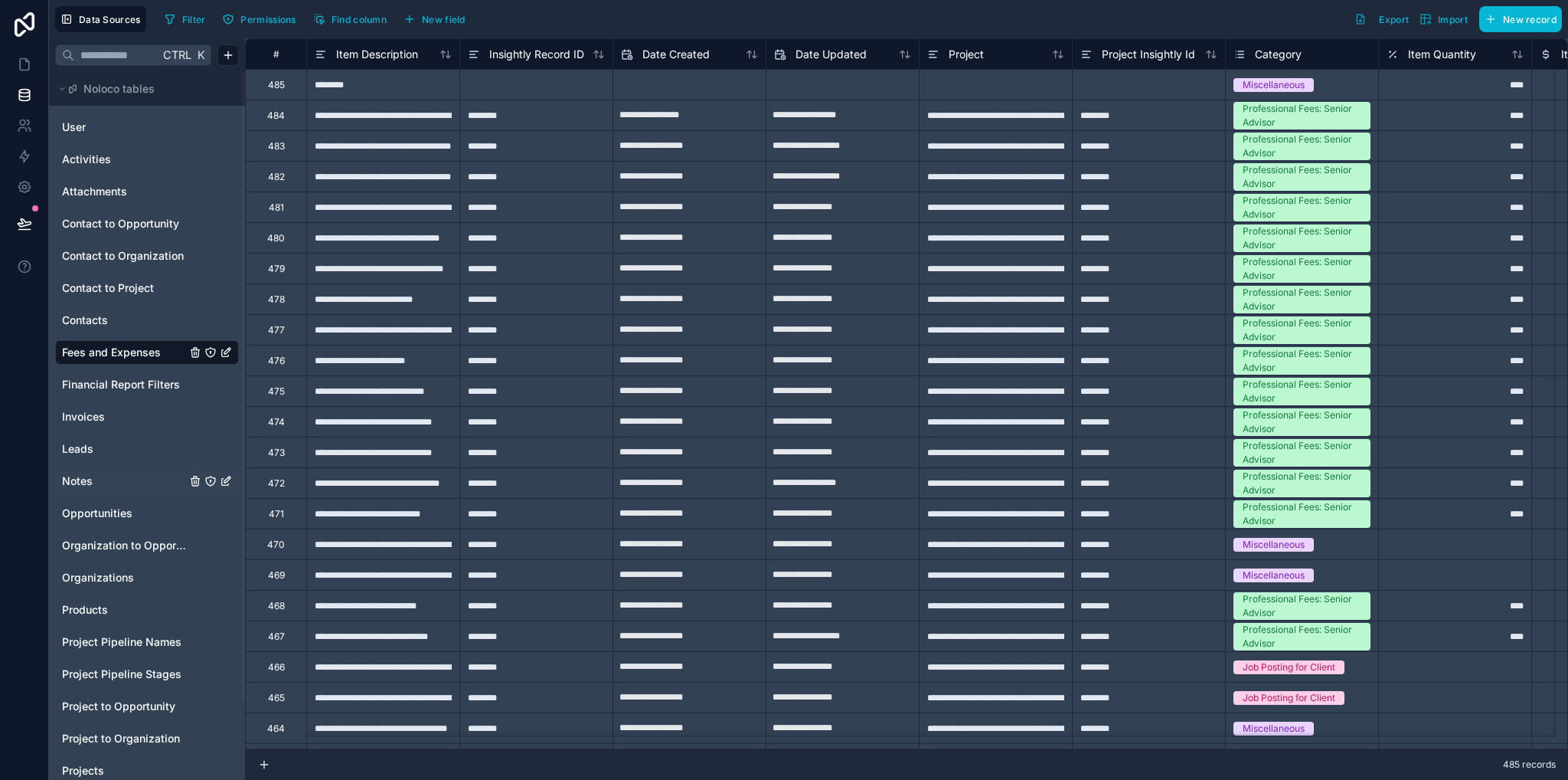
scroll to position [88, 0]
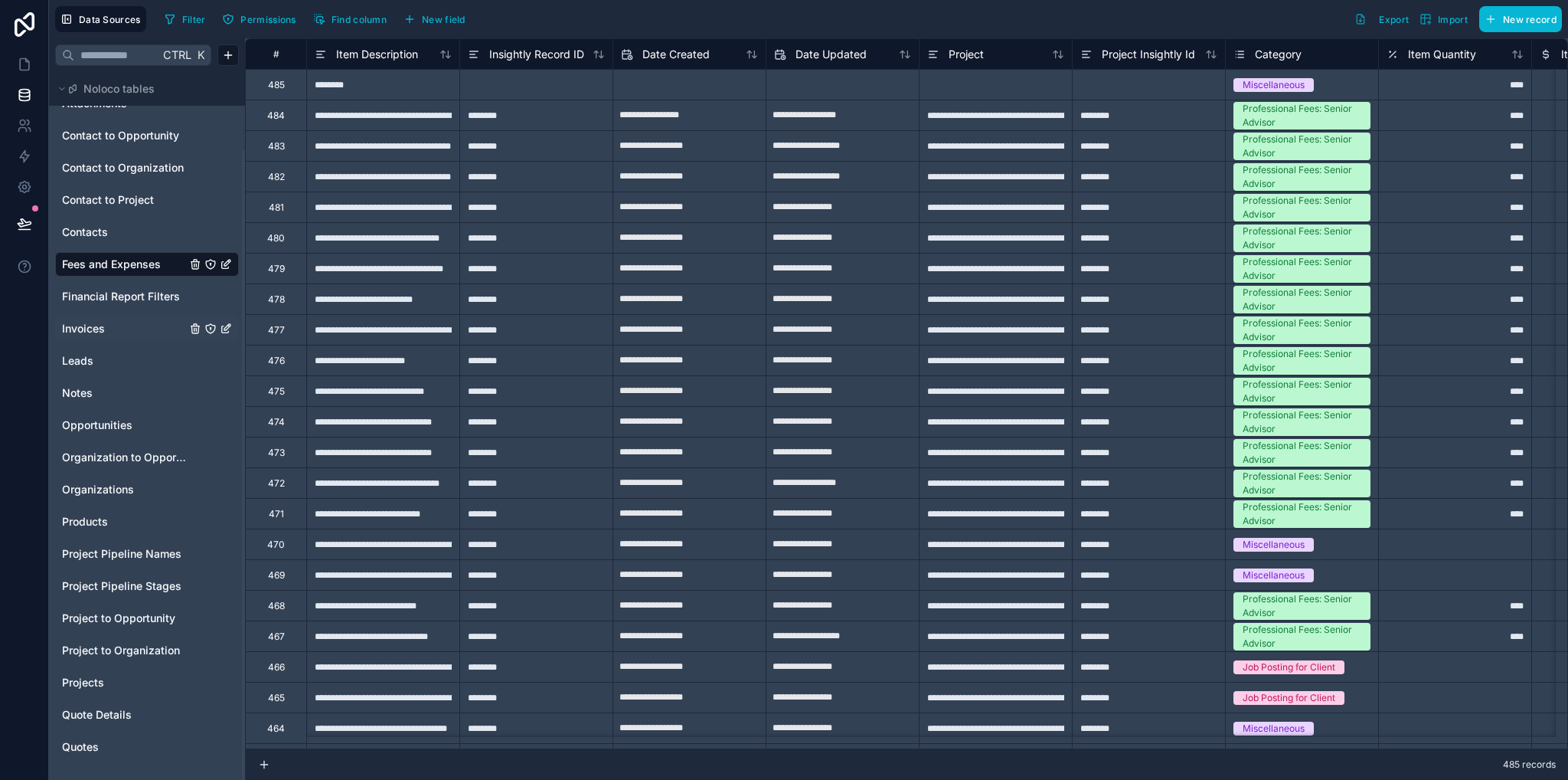
click at [91, 334] on span "Invoices" at bounding box center [84, 329] width 43 height 16
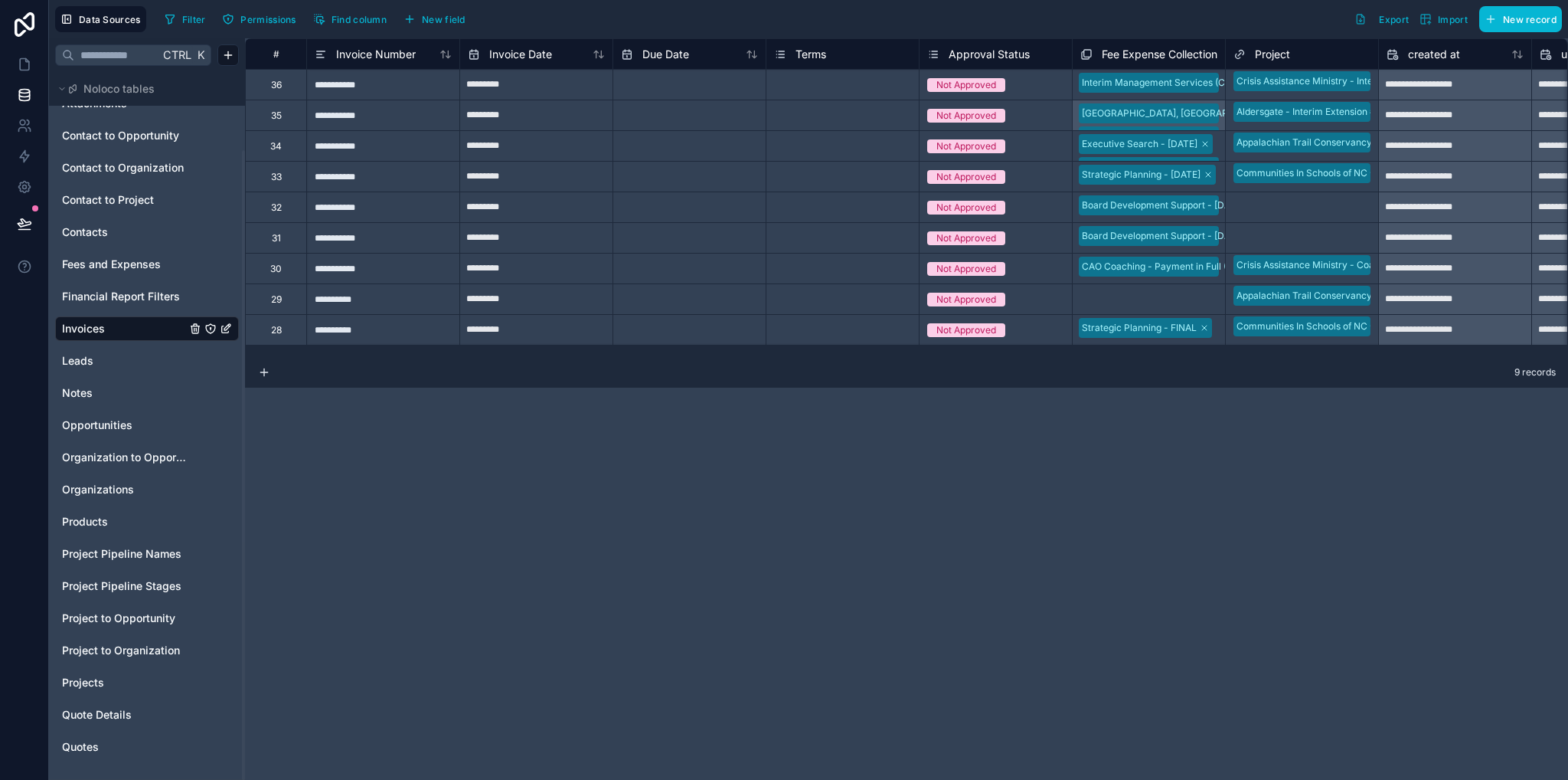
click at [355, 88] on div "**********" at bounding box center [382, 84] width 153 height 30
drag, startPoint x: 419, startPoint y: 332, endPoint x: 398, endPoint y: 241, distance: 93.4
click at [419, 332] on div "**********" at bounding box center [382, 329] width 153 height 30
drag, startPoint x: 340, startPoint y: 91, endPoint x: 333, endPoint y: 84, distance: 9.9
drag, startPoint x: 325, startPoint y: 84, endPoint x: 394, endPoint y: 98, distance: 70.4
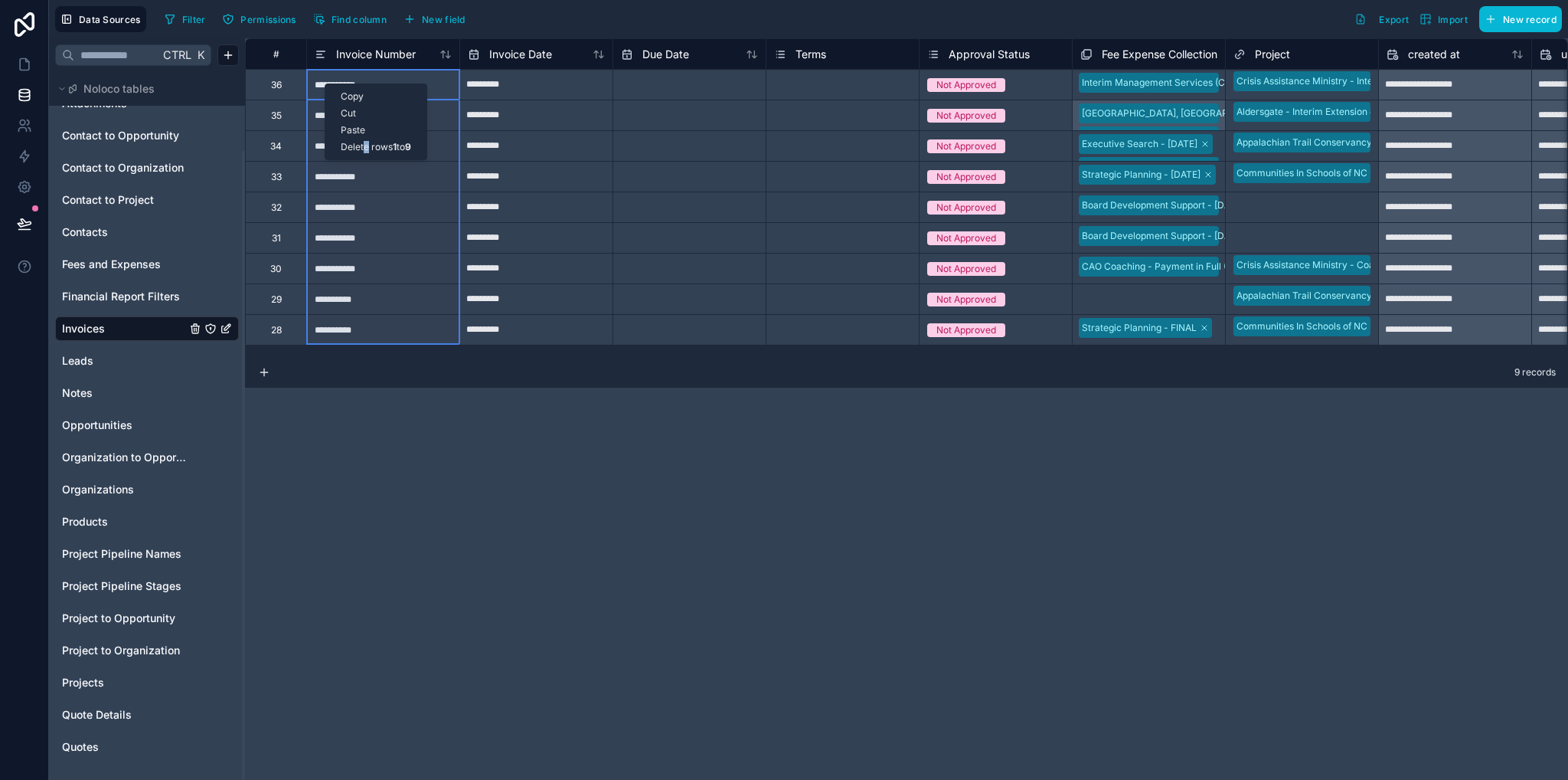
drag, startPoint x: 394, startPoint y: 98, endPoint x: 367, endPoint y: 138, distance: 48.3
click at [367, 138] on div "Delete rows 1 to 9" at bounding box center [376, 146] width 101 height 17
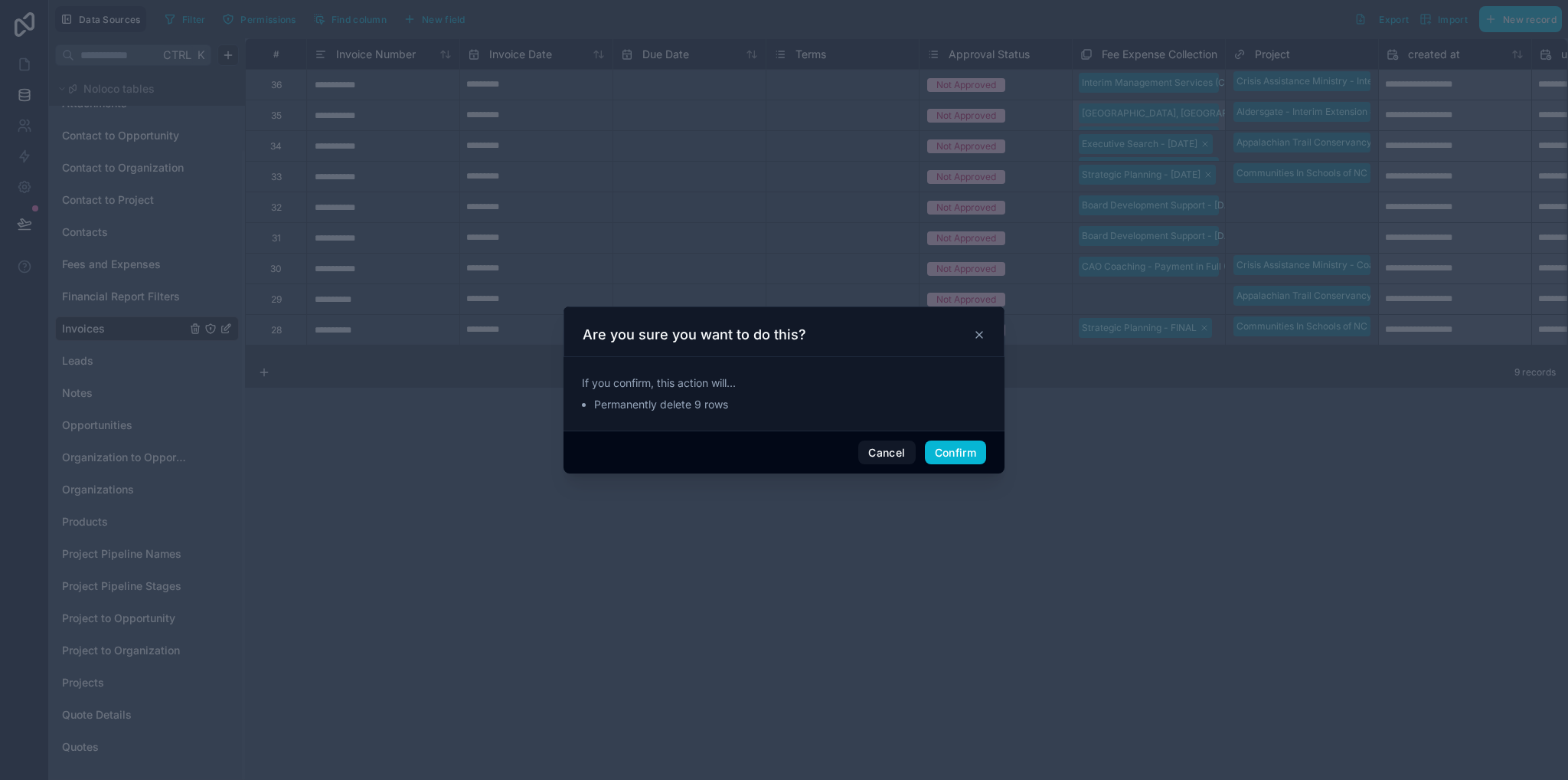
click at [948, 463] on div "Cancel Confirm" at bounding box center [784, 451] width 441 height 44
click at [945, 451] on button "Confirm" at bounding box center [956, 452] width 61 height 24
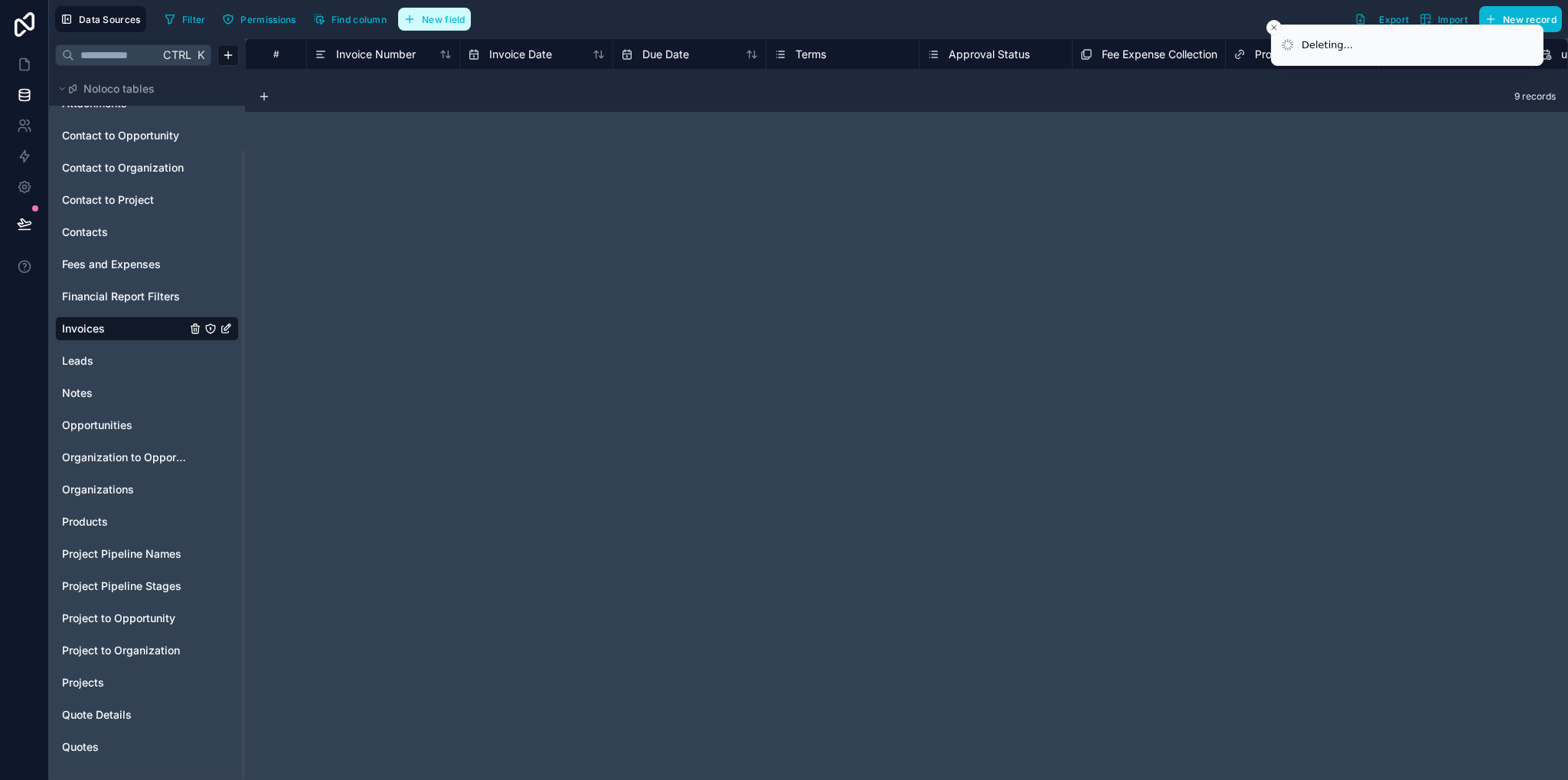
click at [451, 21] on span "New field" at bounding box center [444, 20] width 44 height 12
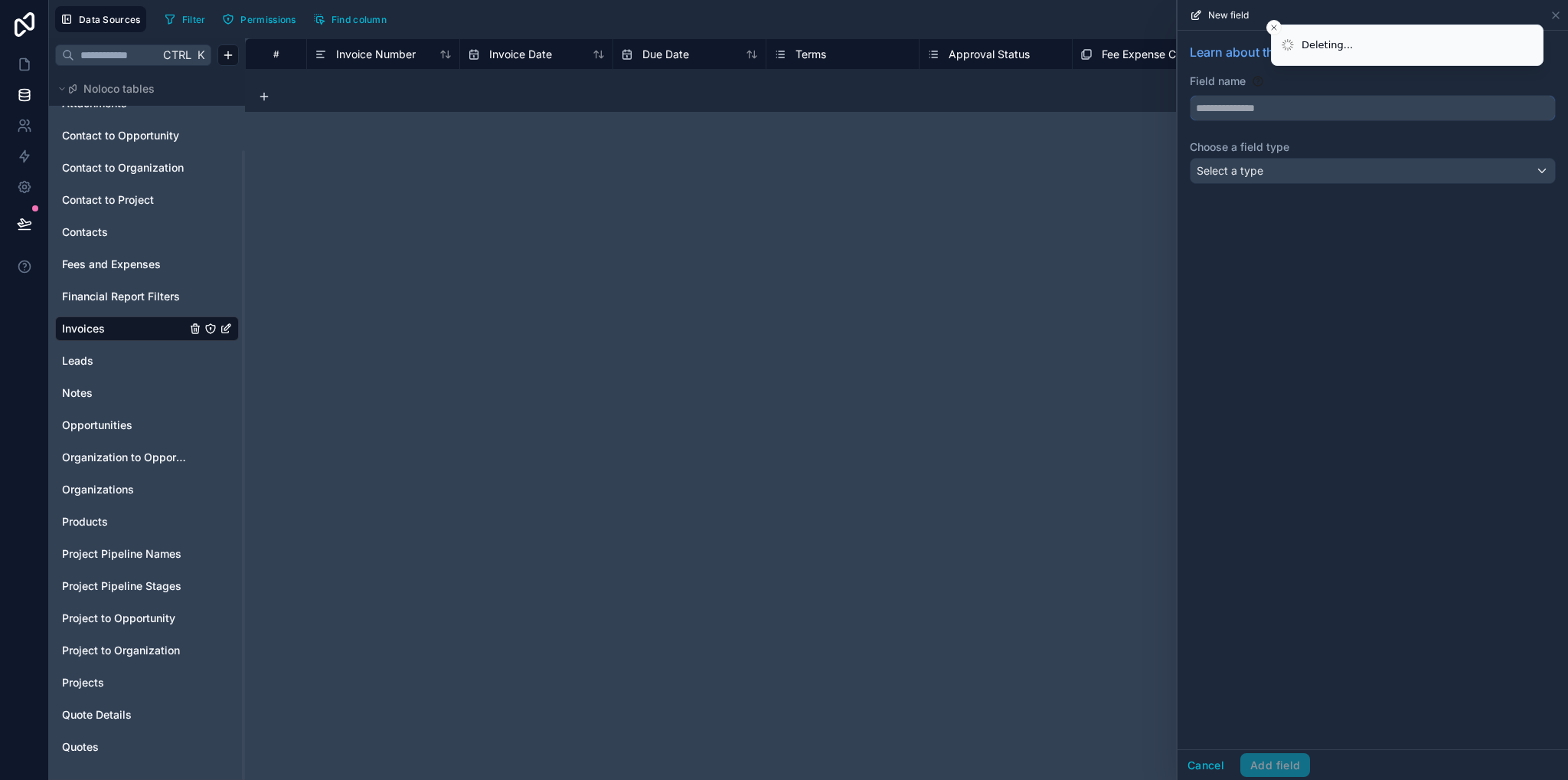
click at [1268, 116] on input "text" at bounding box center [1373, 107] width 365 height 24
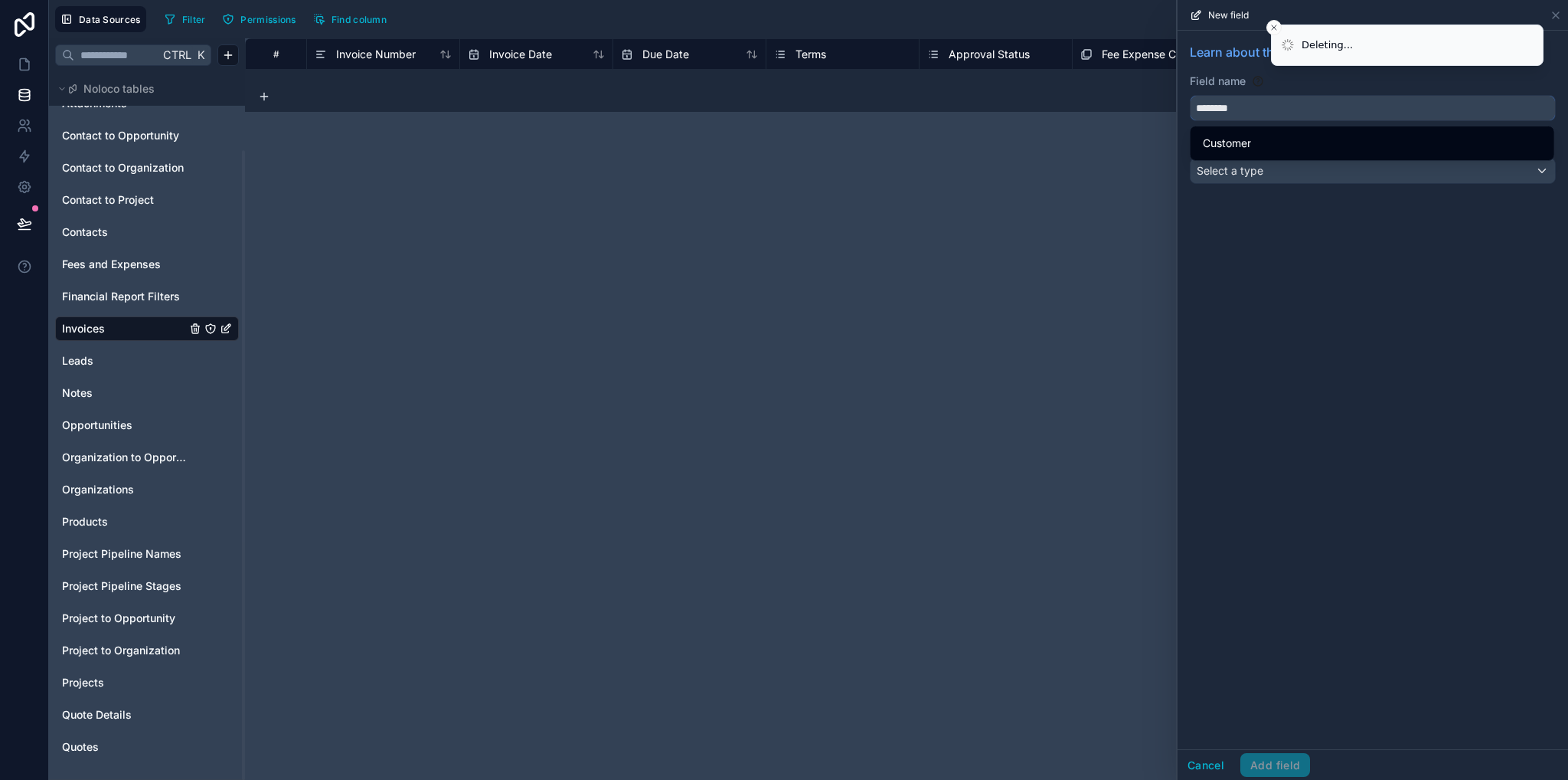
type input "********"
click at [1274, 173] on div "Select a type" at bounding box center [1373, 171] width 365 height 24
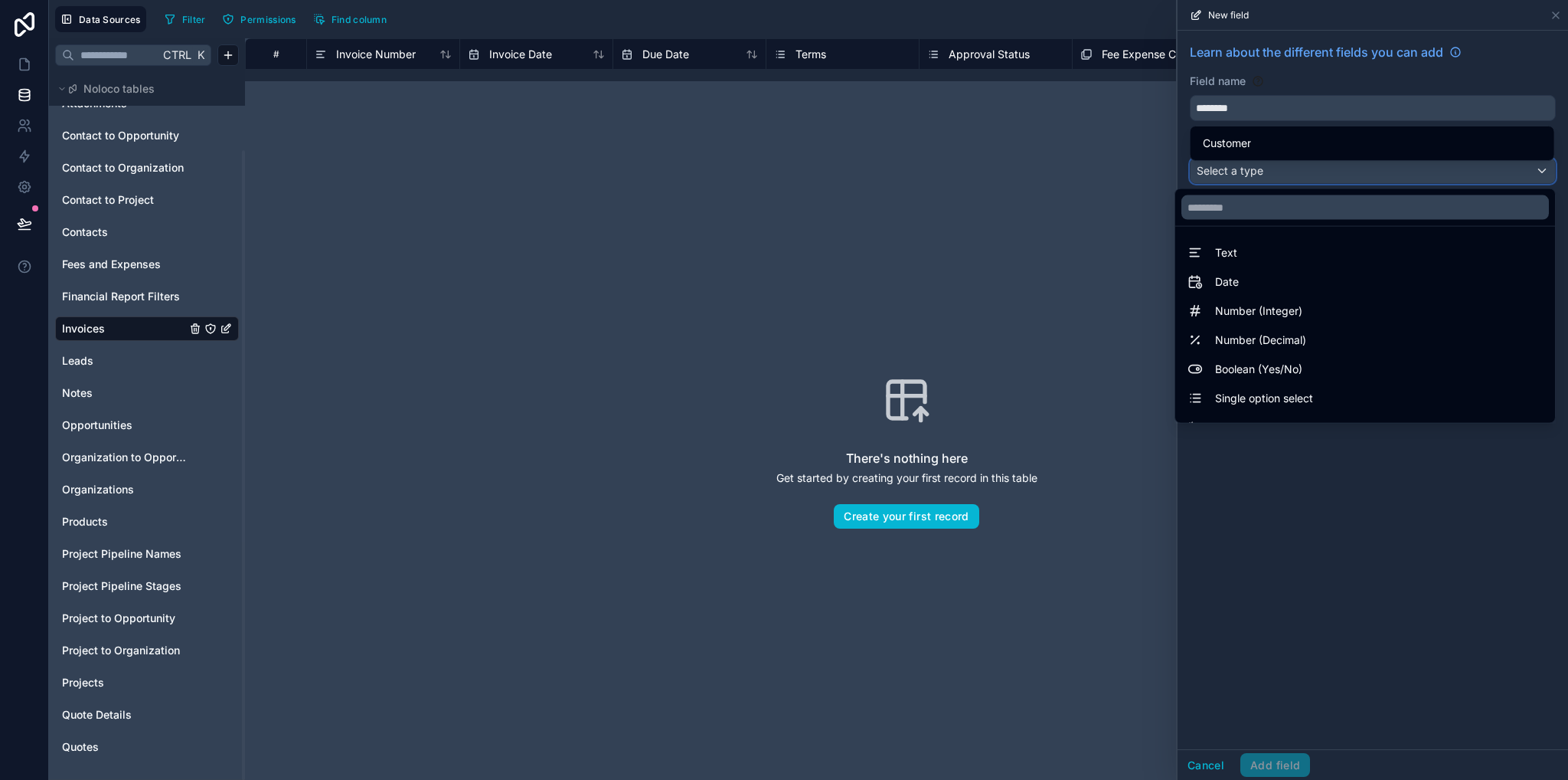
scroll to position [445, 0]
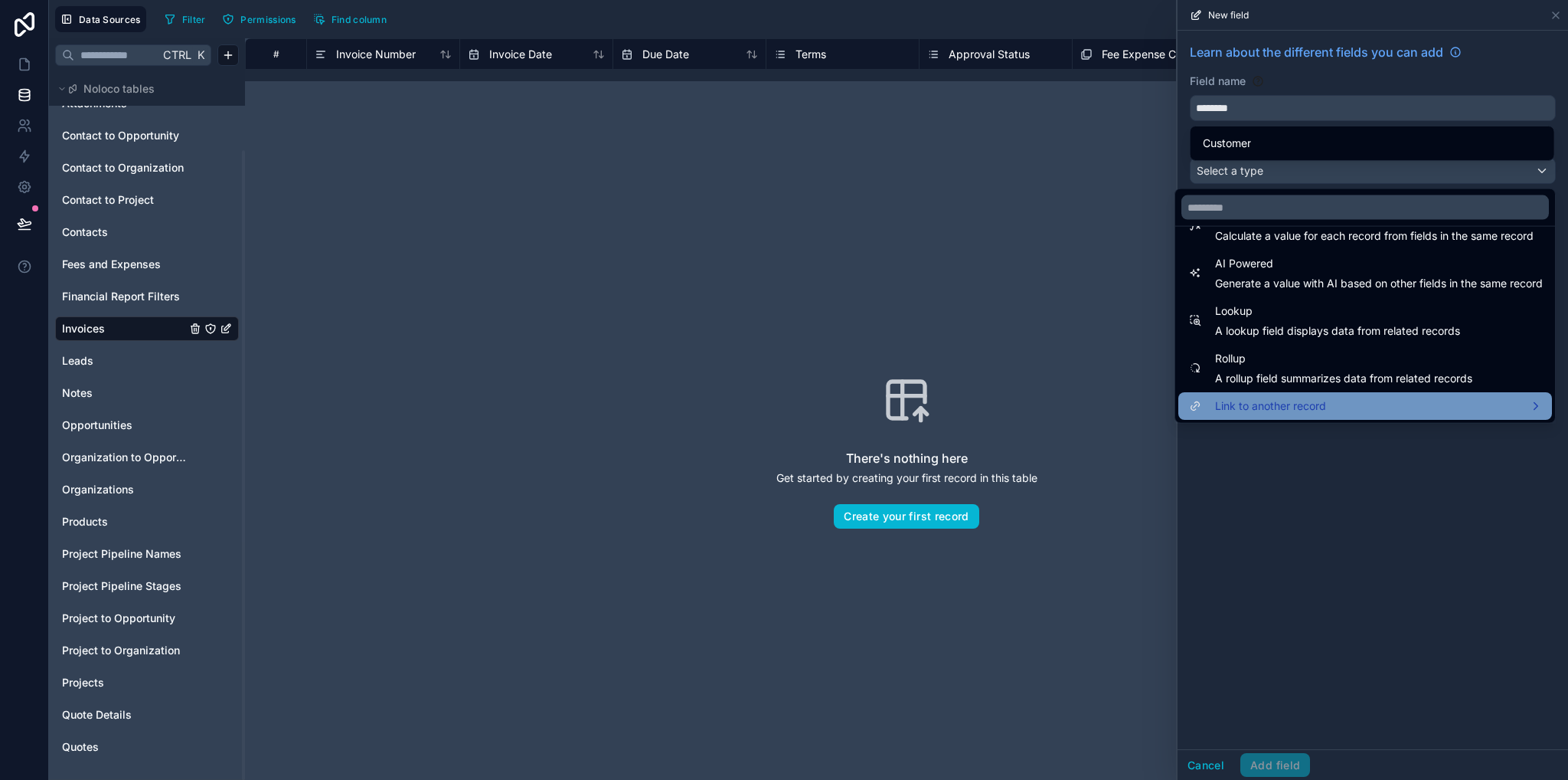
click at [1275, 407] on span "Link to another record" at bounding box center [1271, 406] width 111 height 19
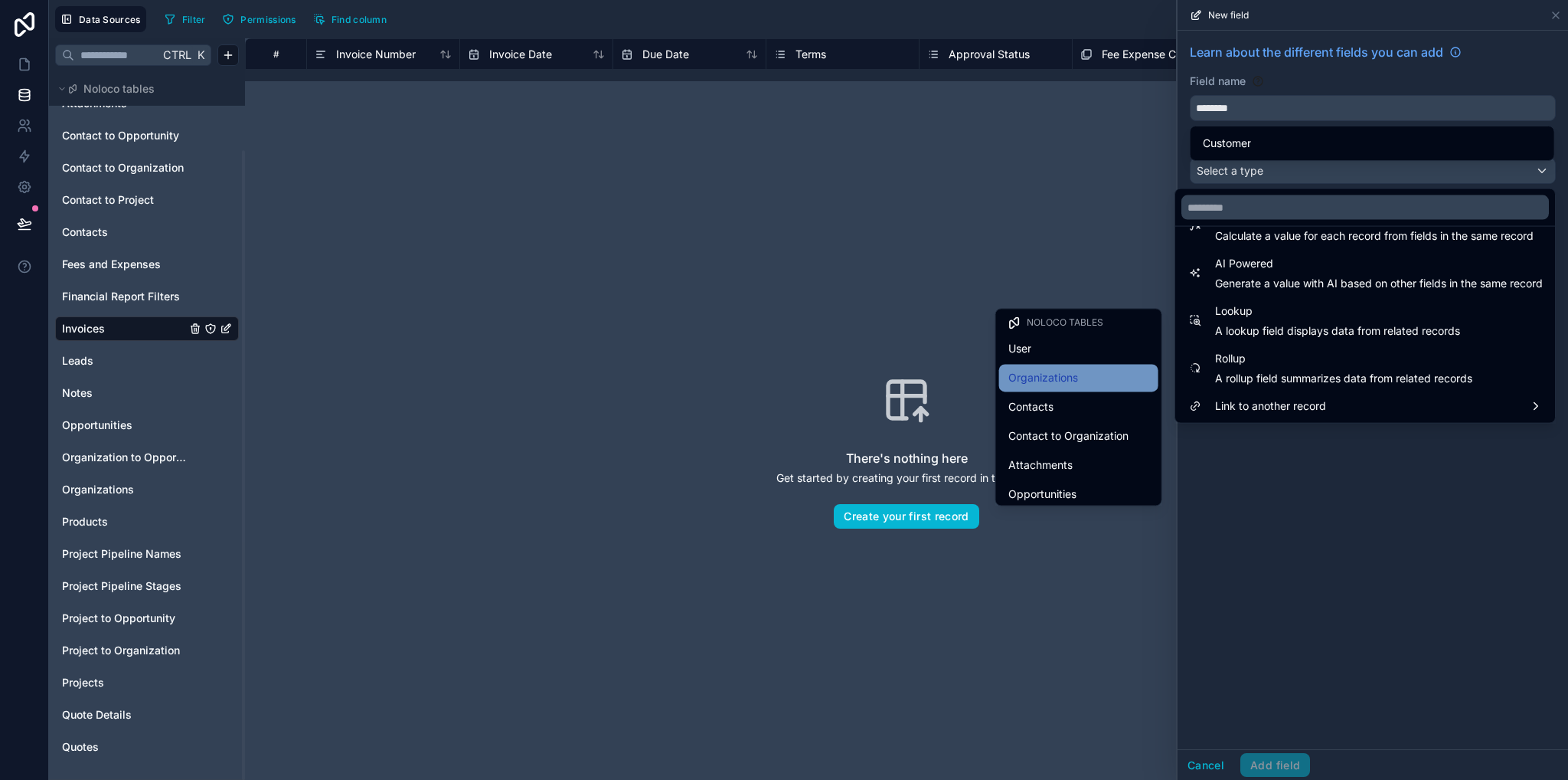
click at [1030, 380] on span "Organizations" at bounding box center [1042, 377] width 69 height 19
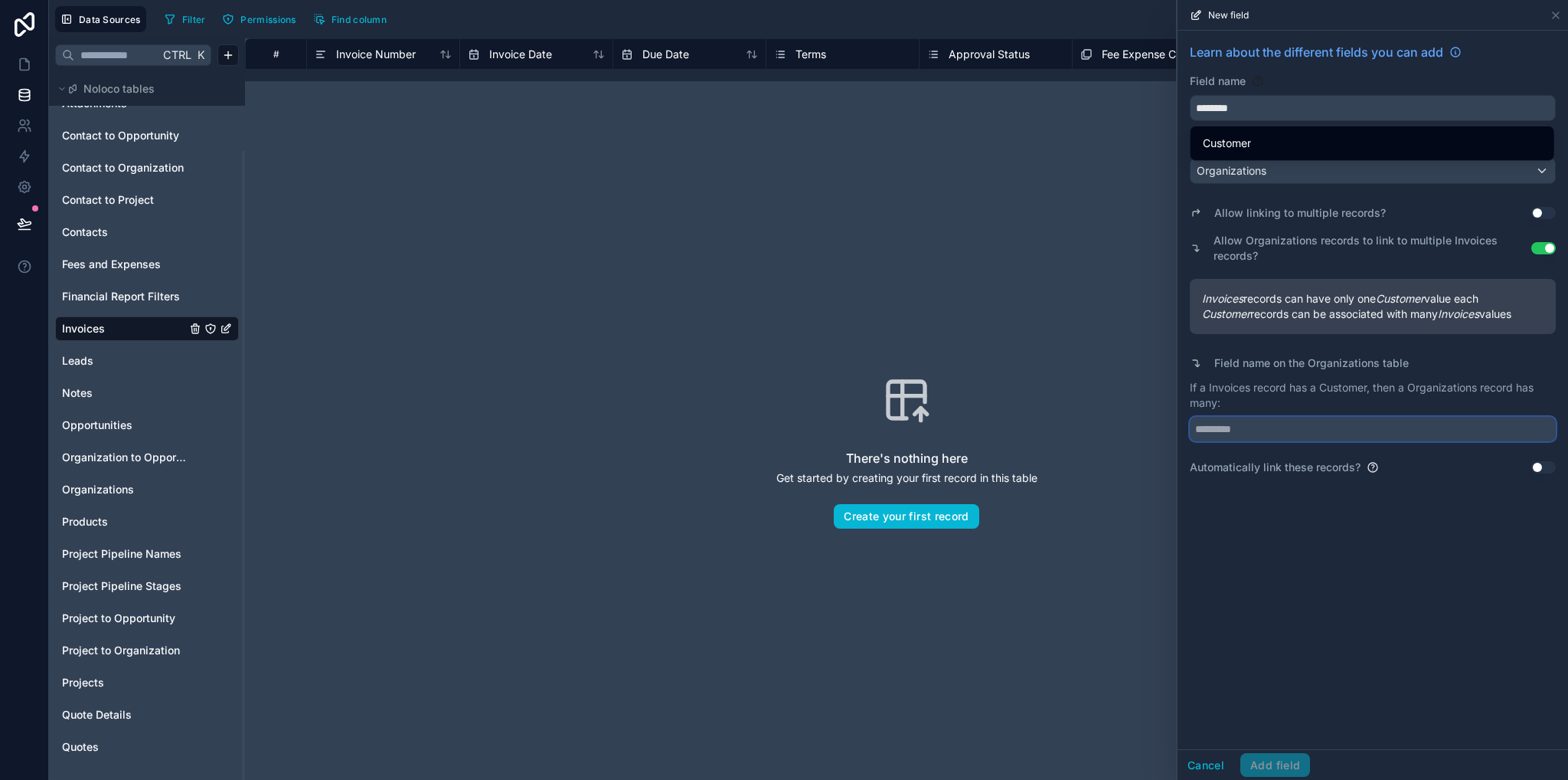
click at [1280, 420] on input "text" at bounding box center [1372, 428] width 366 height 24
type input "********"
click at [1252, 762] on button "Add field" at bounding box center [1274, 764] width 69 height 24
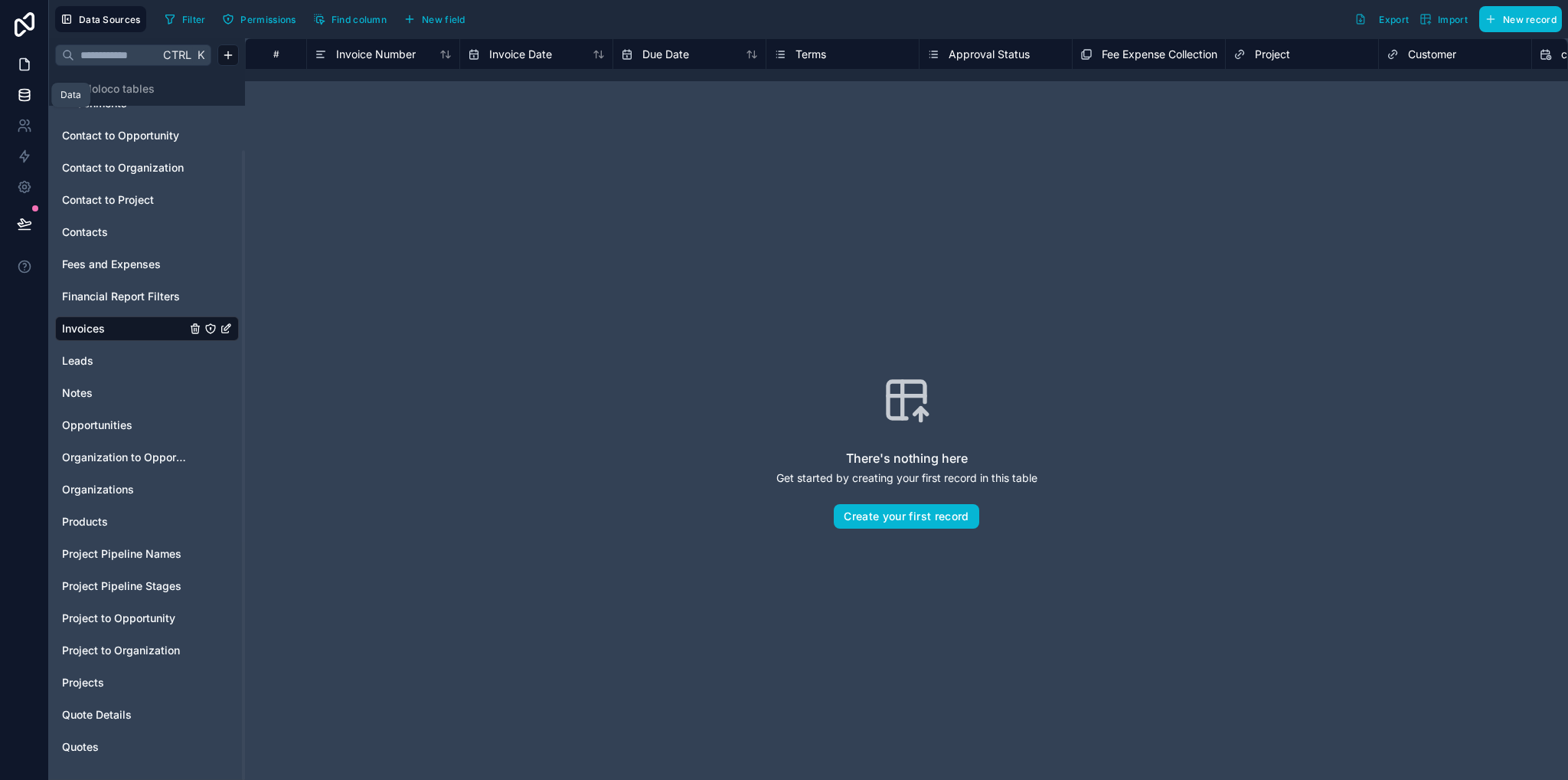
click at [25, 66] on icon at bounding box center [24, 64] width 16 height 16
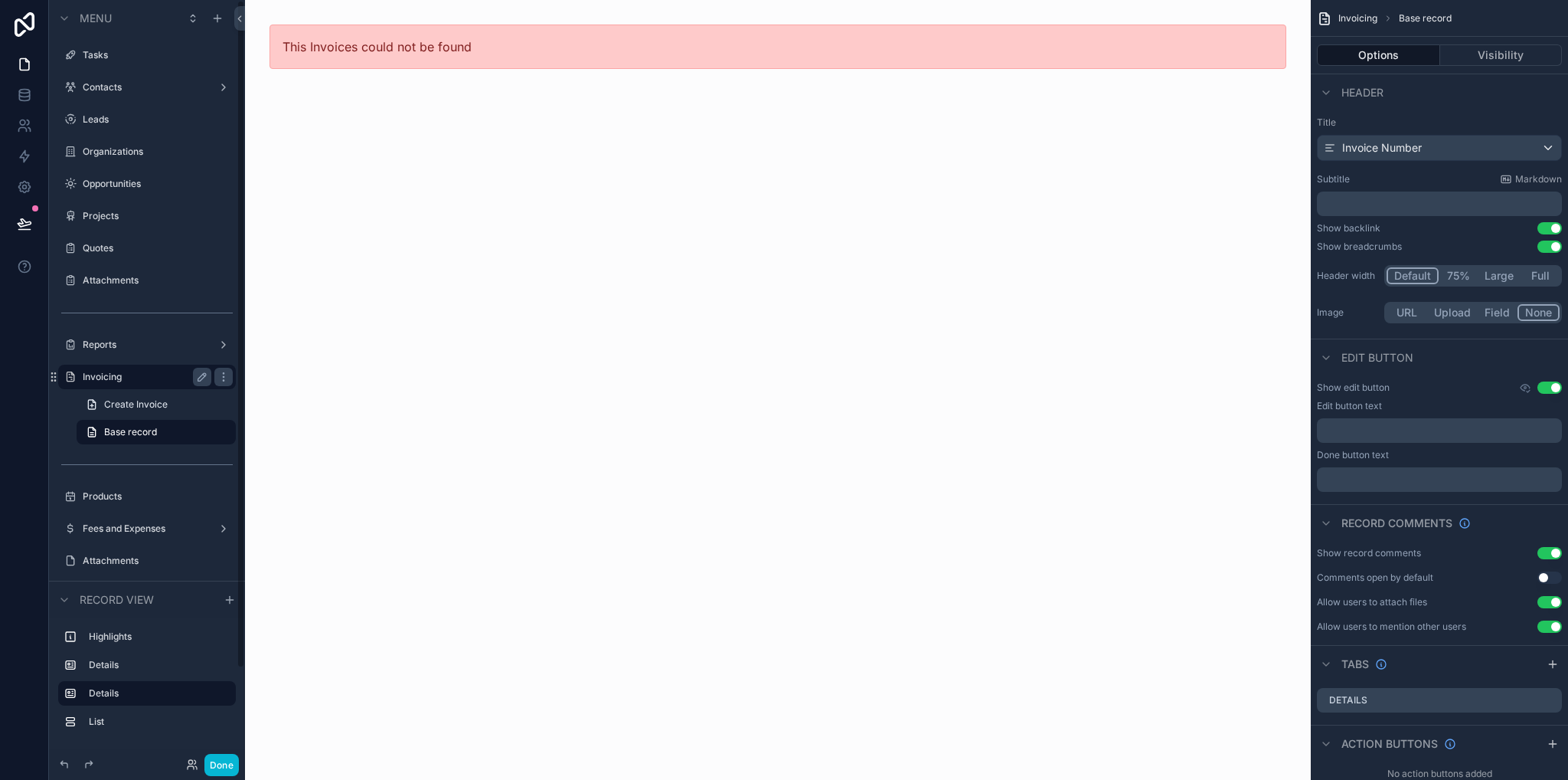
click at [121, 380] on label "Invoicing" at bounding box center [144, 376] width 123 height 13
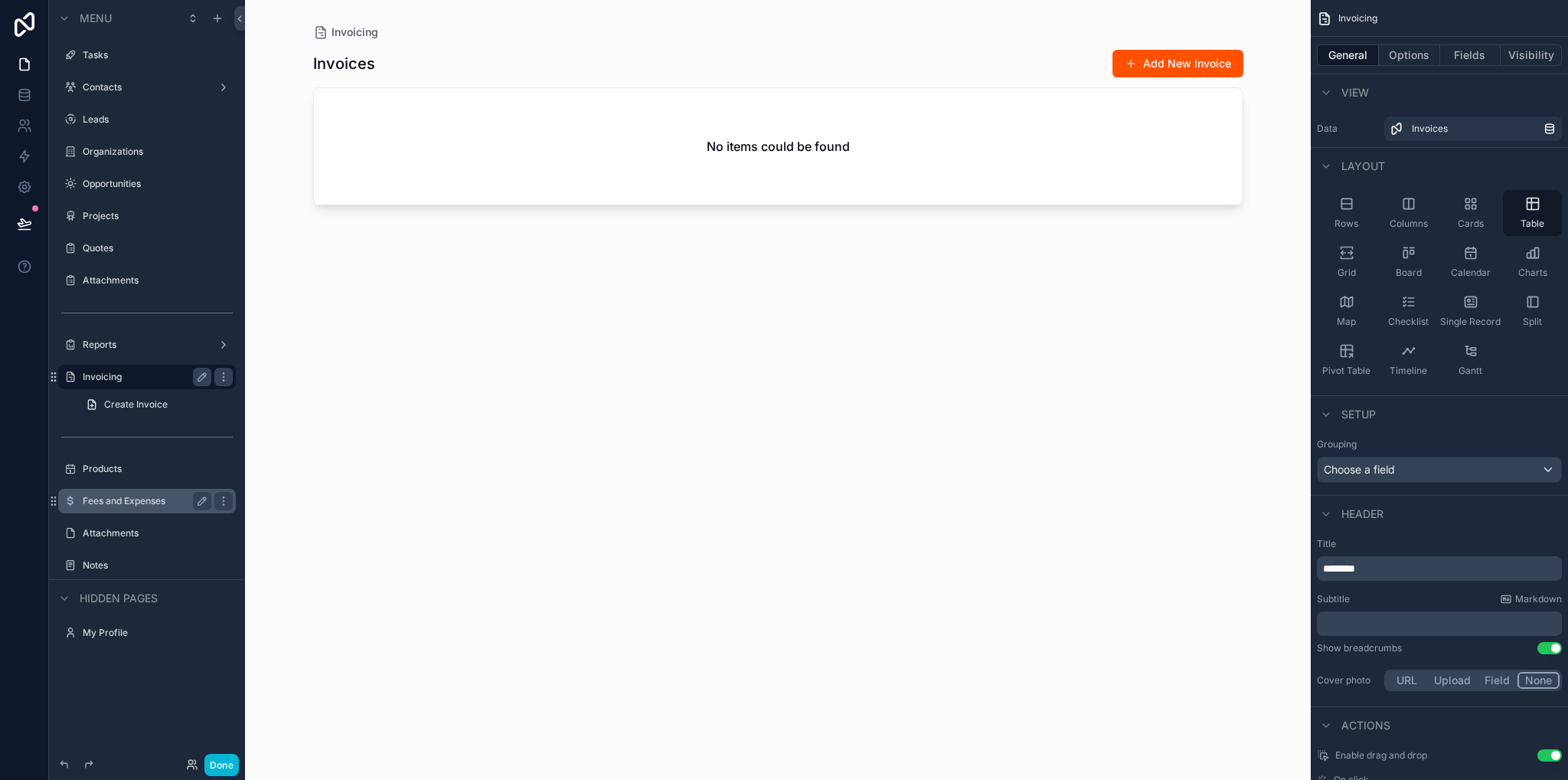
click at [143, 509] on div "Fees and Expenses" at bounding box center [147, 500] width 129 height 19
click at [151, 501] on label "Fees and Expenses" at bounding box center [144, 500] width 123 height 13
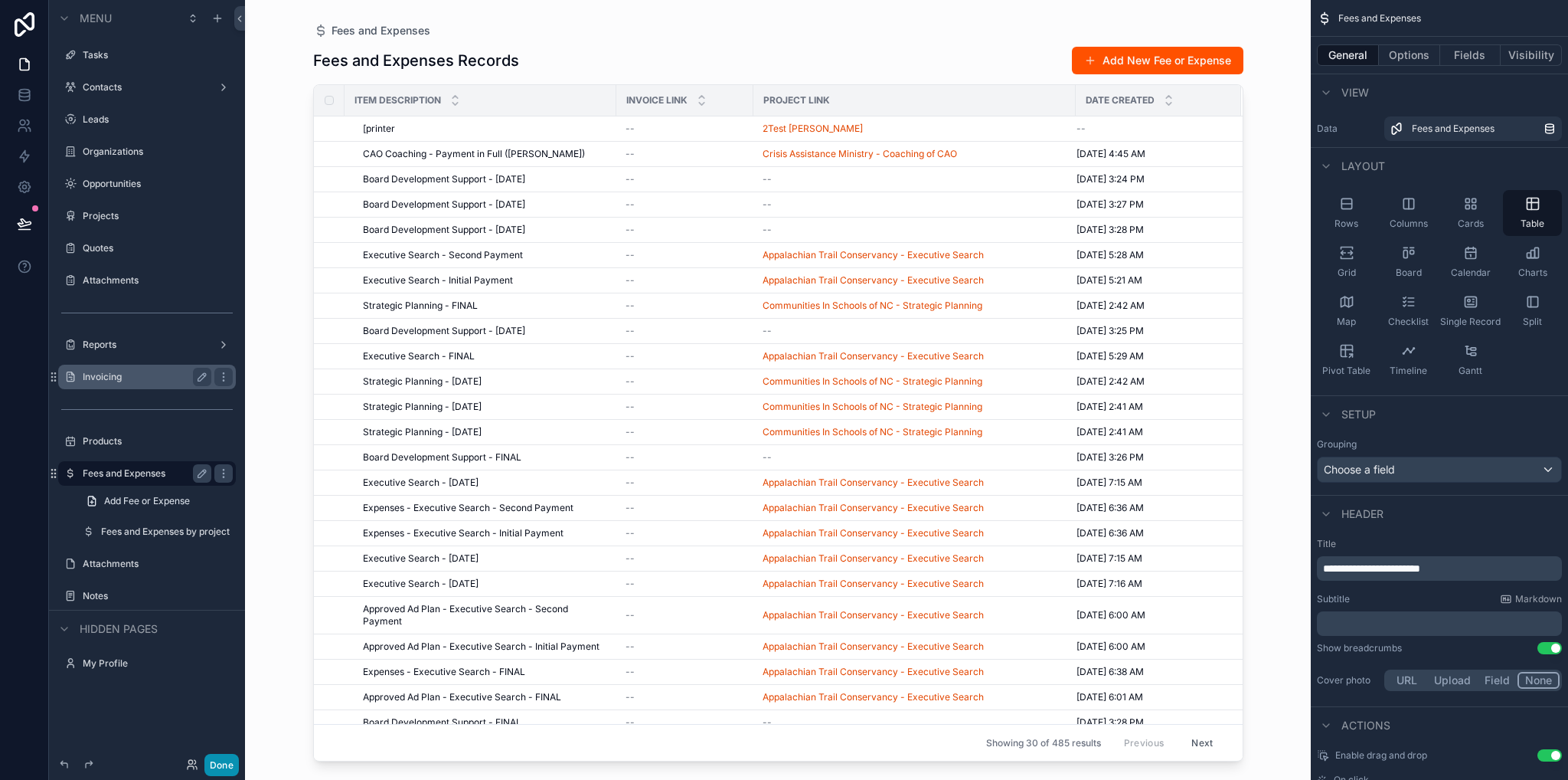
drag, startPoint x: 217, startPoint y: 760, endPoint x: 392, endPoint y: 489, distance: 322.6
click at [216, 761] on button "Done" at bounding box center [221, 764] width 34 height 22
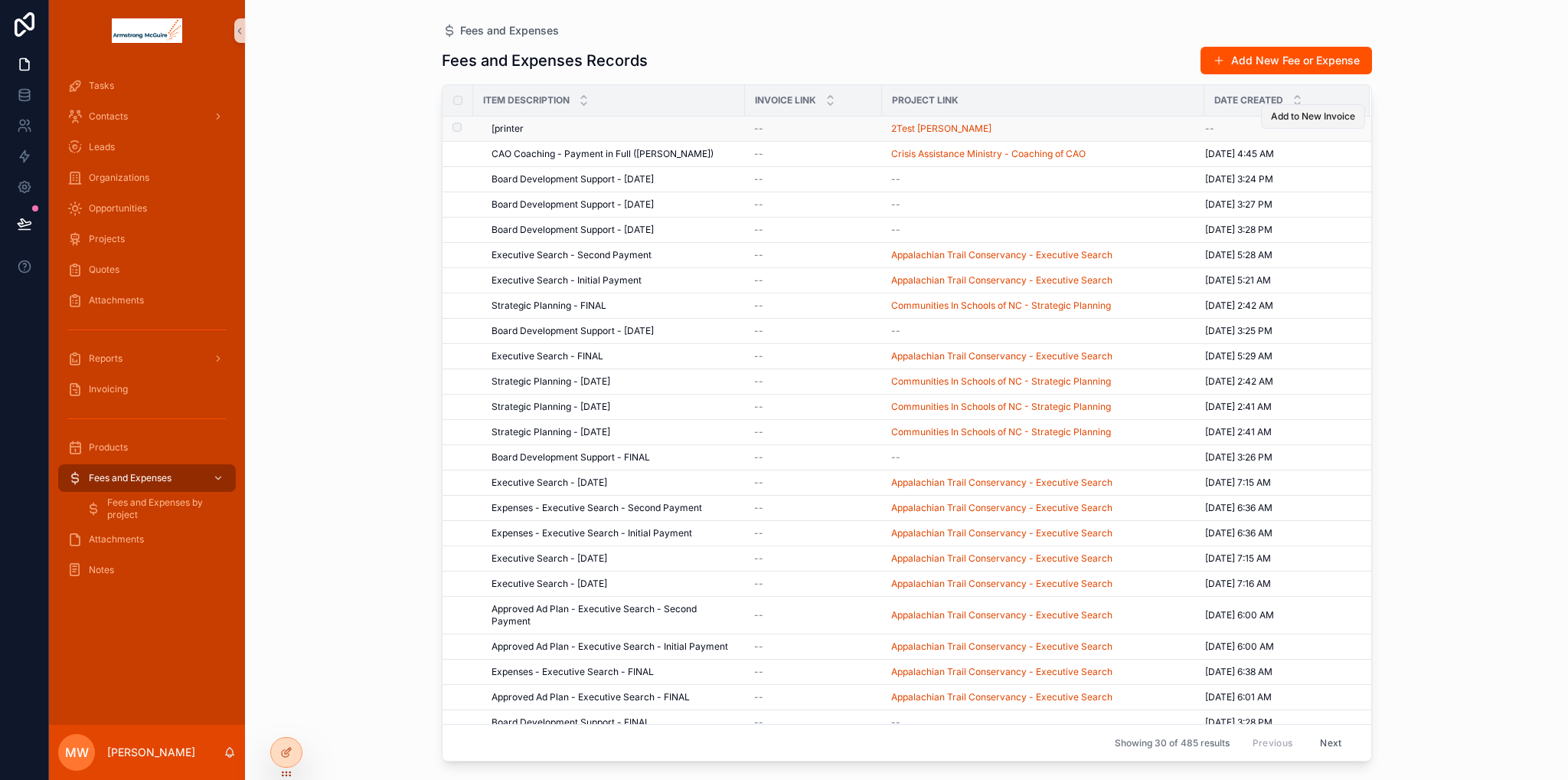
click at [1314, 120] on span "Add to New Invoice" at bounding box center [1313, 116] width 84 height 13
click at [765, 123] on span "New Invoice" at bounding box center [781, 129] width 54 height 13
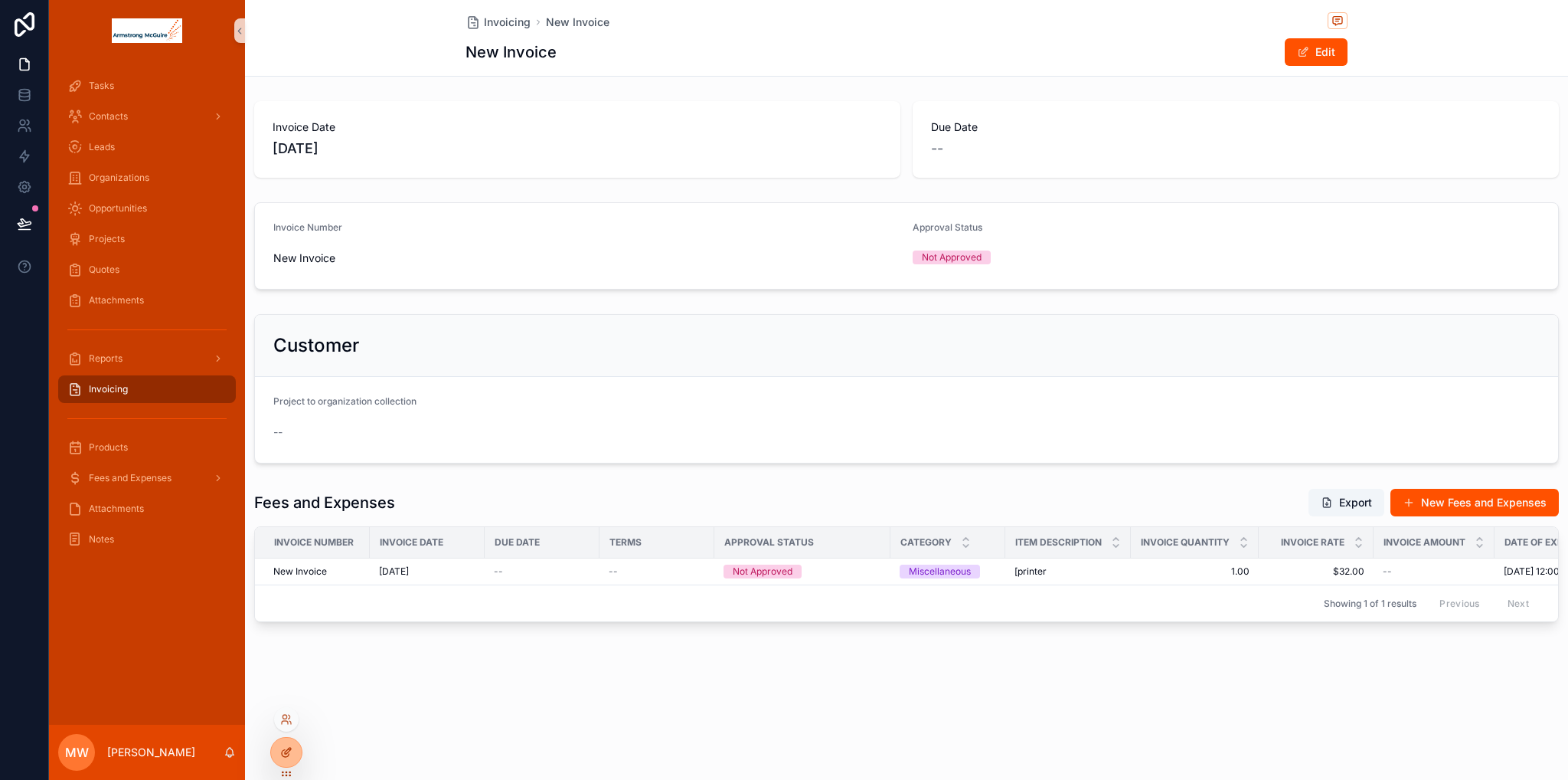
click at [294, 759] on div at bounding box center [286, 752] width 30 height 29
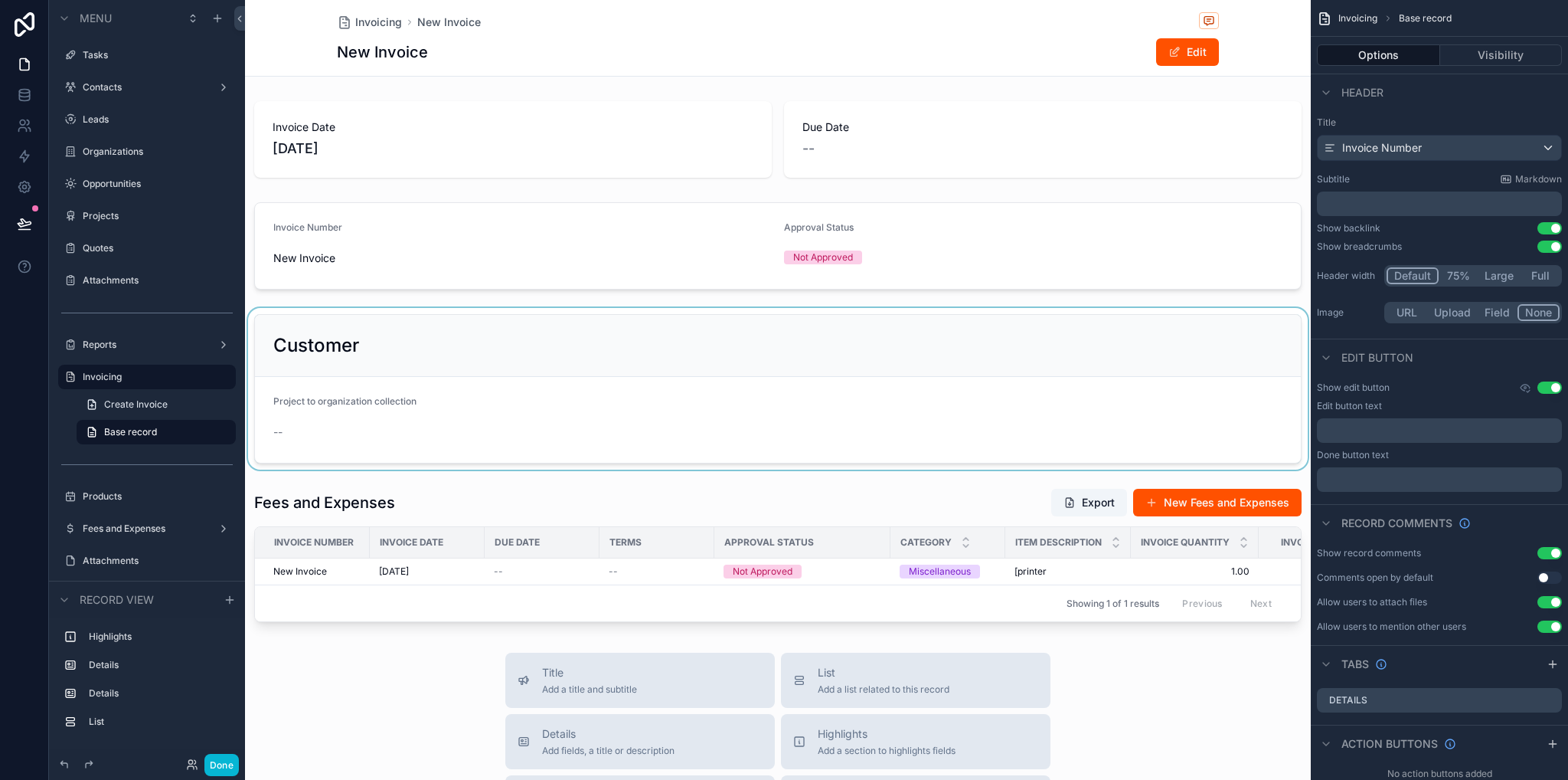
click at [441, 430] on div "scrollable content" at bounding box center [777, 389] width 1066 height 162
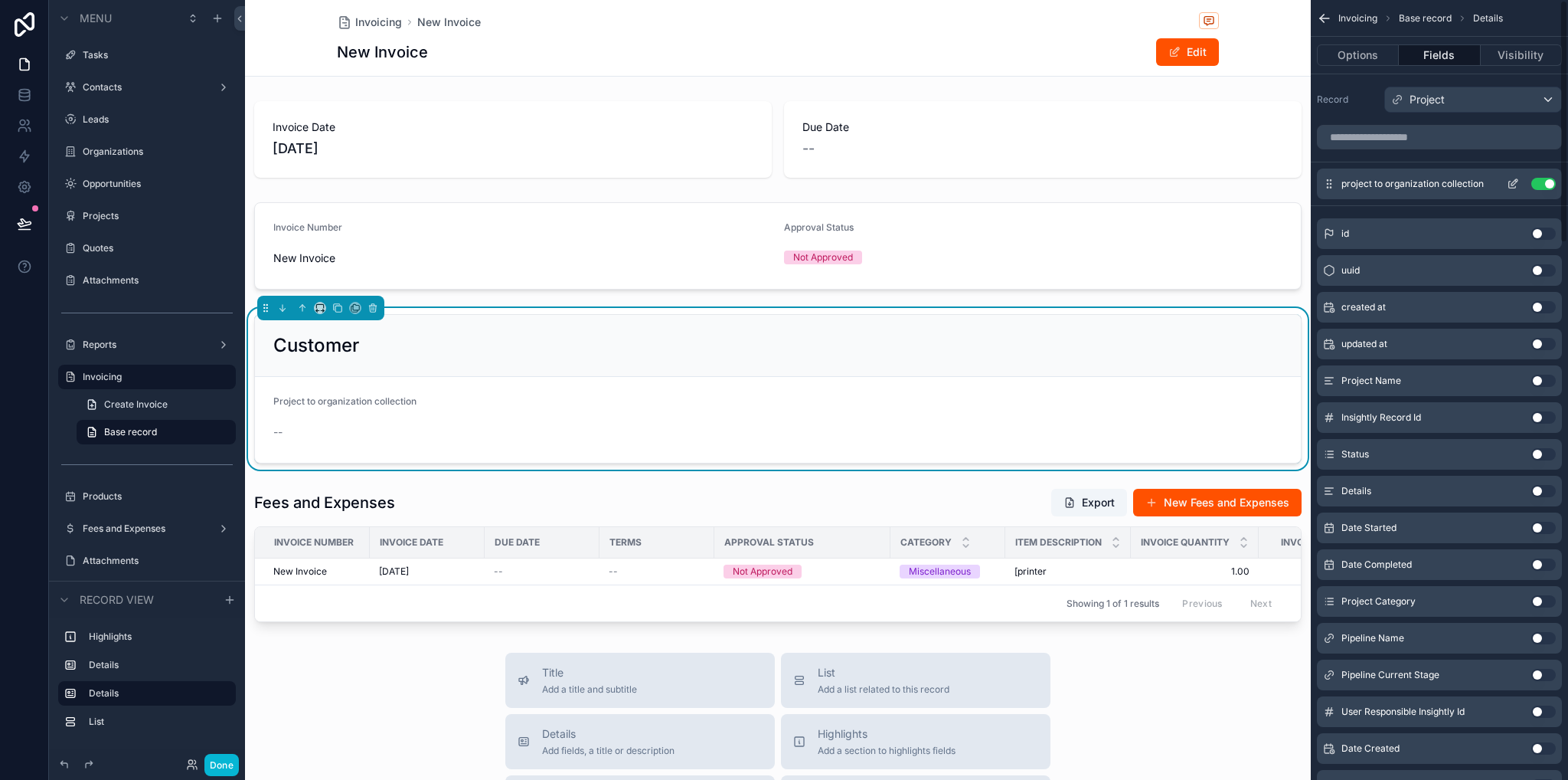
click at [1544, 184] on button "Use setting" at bounding box center [1544, 183] width 24 height 13
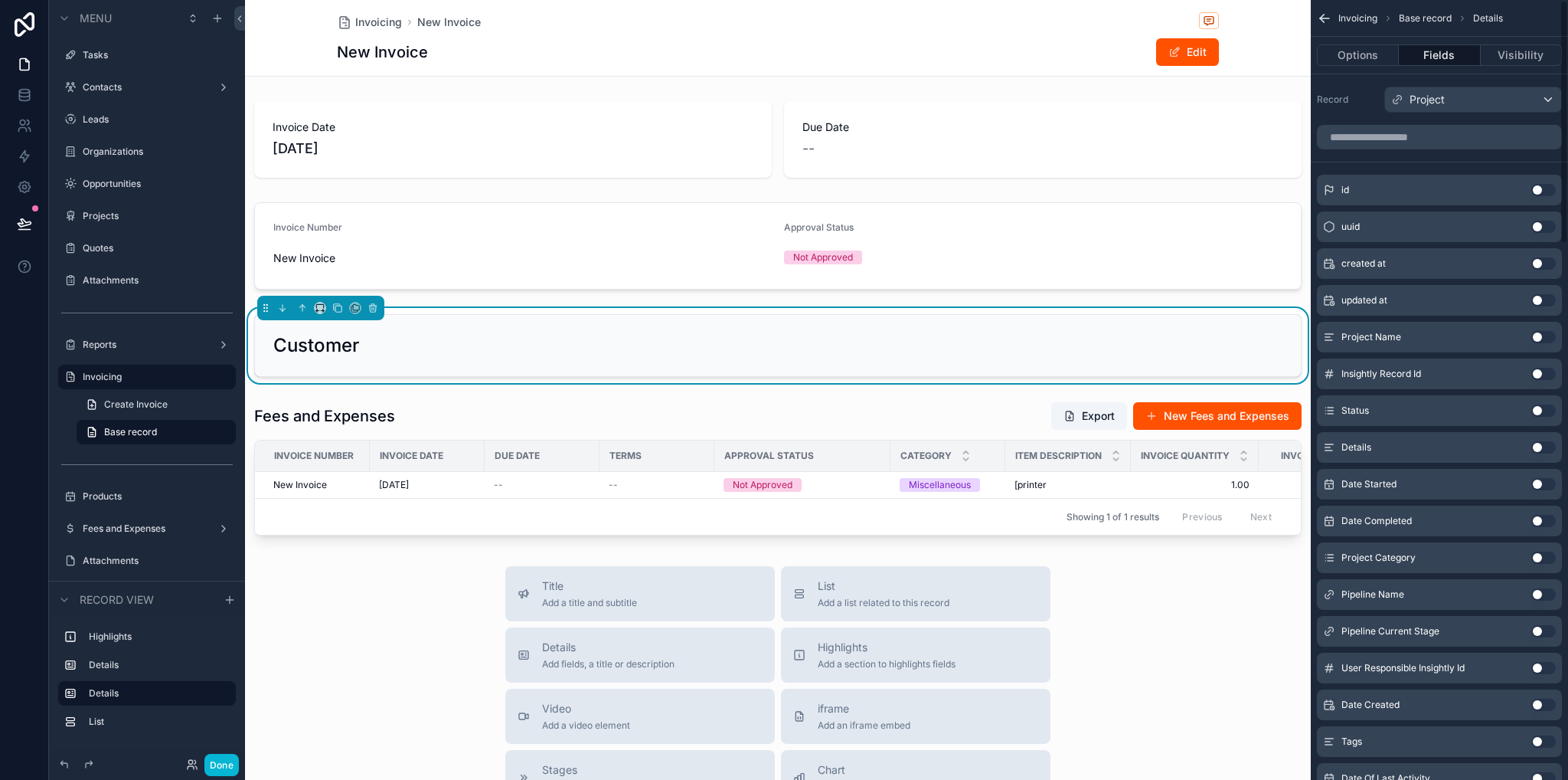
click at [1479, 114] on div "Record Project" at bounding box center [1440, 96] width 257 height 45
click at [1455, 101] on div "Project" at bounding box center [1473, 99] width 176 height 24
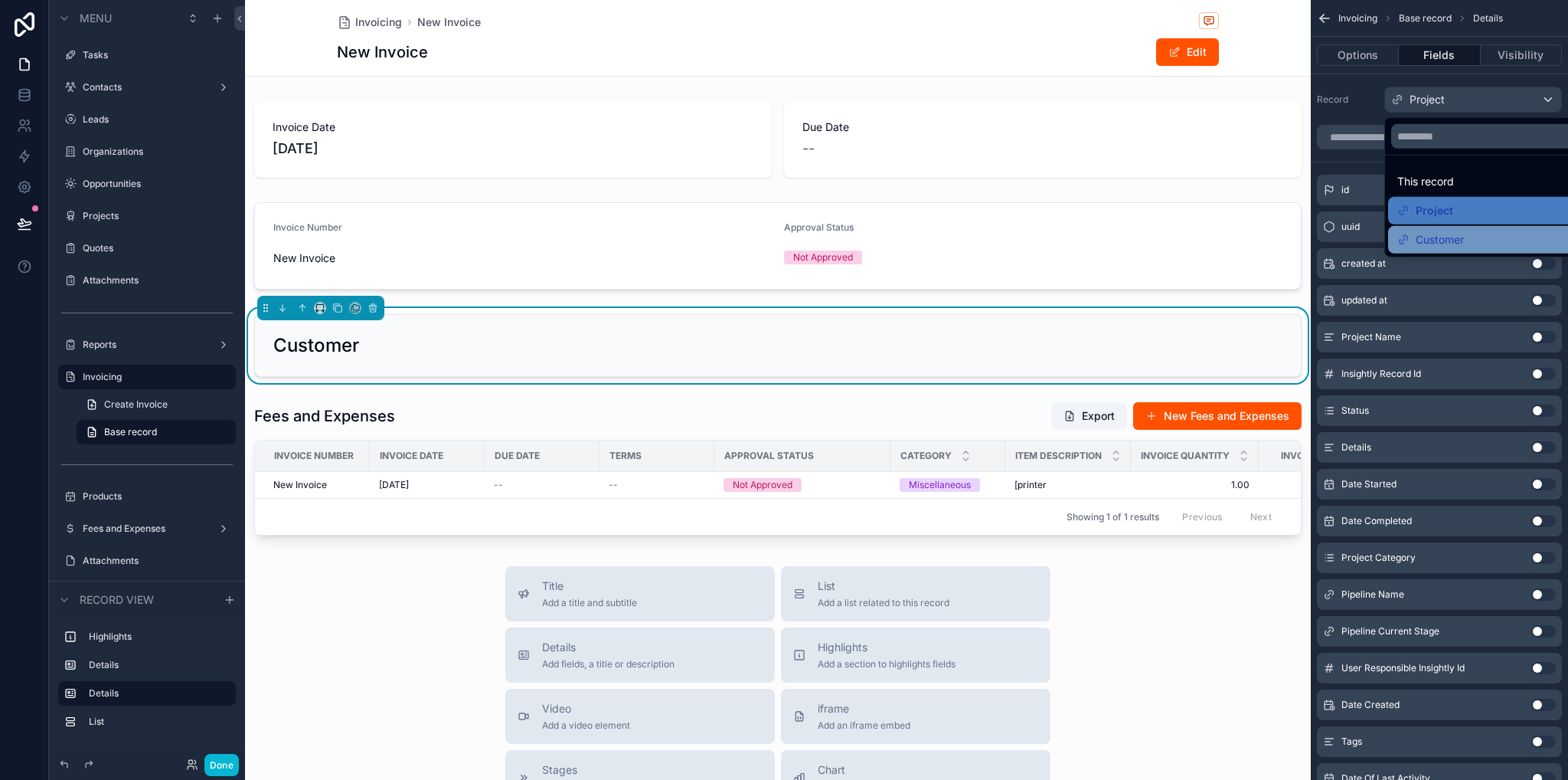
click at [1432, 231] on span "Customer" at bounding box center [1439, 239] width 48 height 19
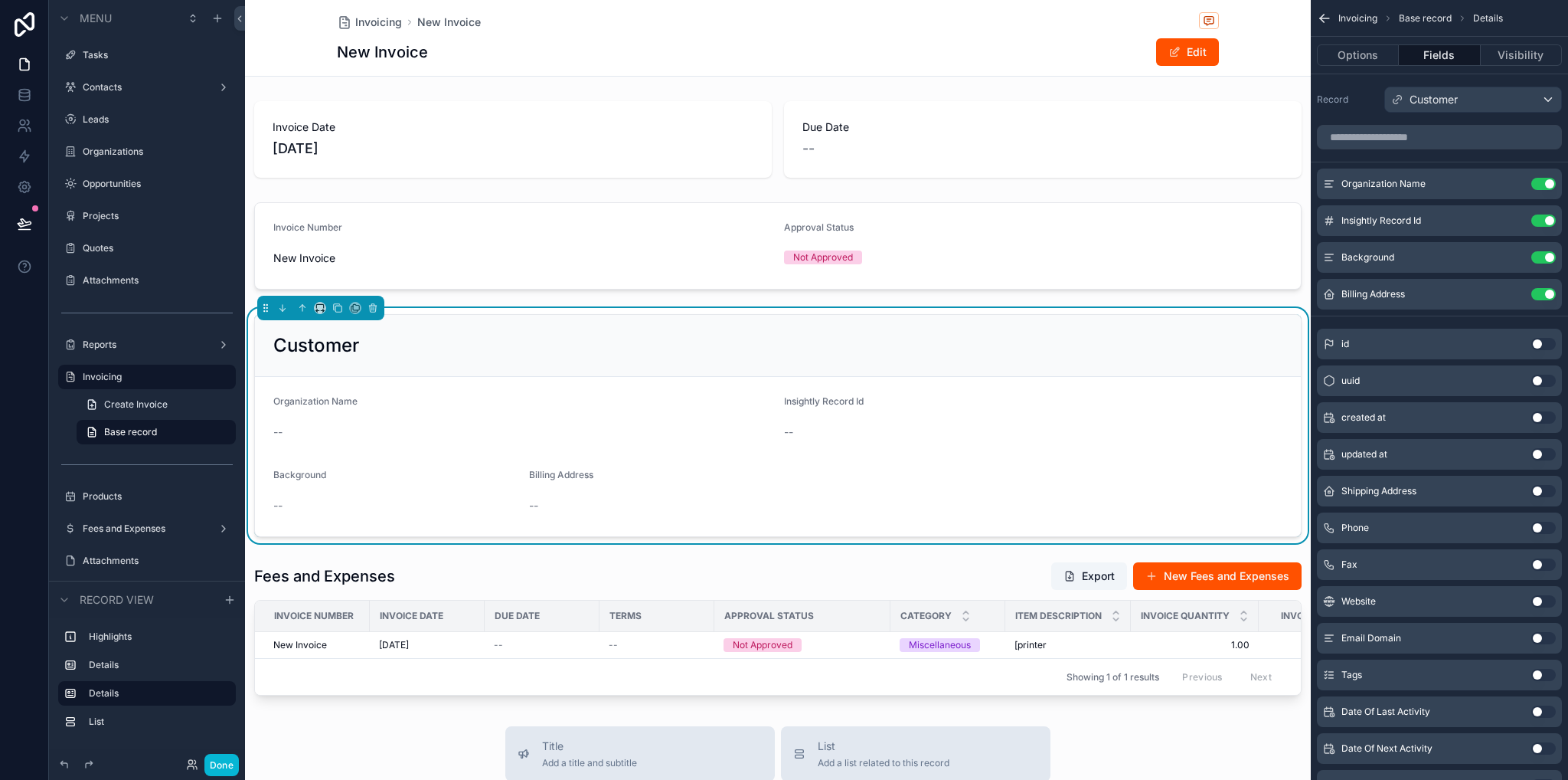
click at [626, 461] on form "Organization Name -- Insightly Record Id -- Background -- Billing Address --" at bounding box center [778, 455] width 1046 height 159
click at [1448, 98] on span "Customer" at bounding box center [1433, 99] width 48 height 16
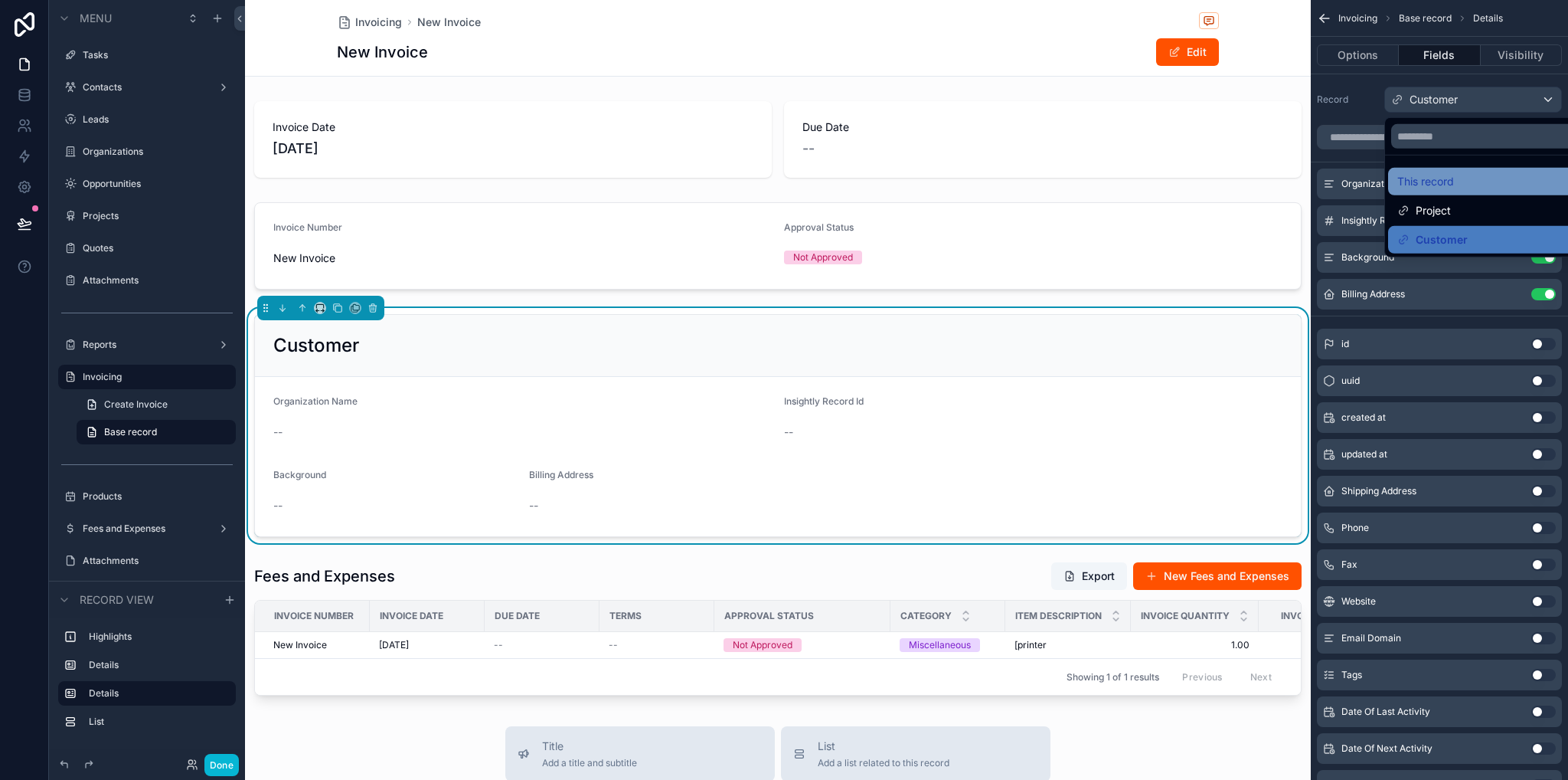
click at [1458, 176] on div "This record" at bounding box center [1491, 181] width 187 height 19
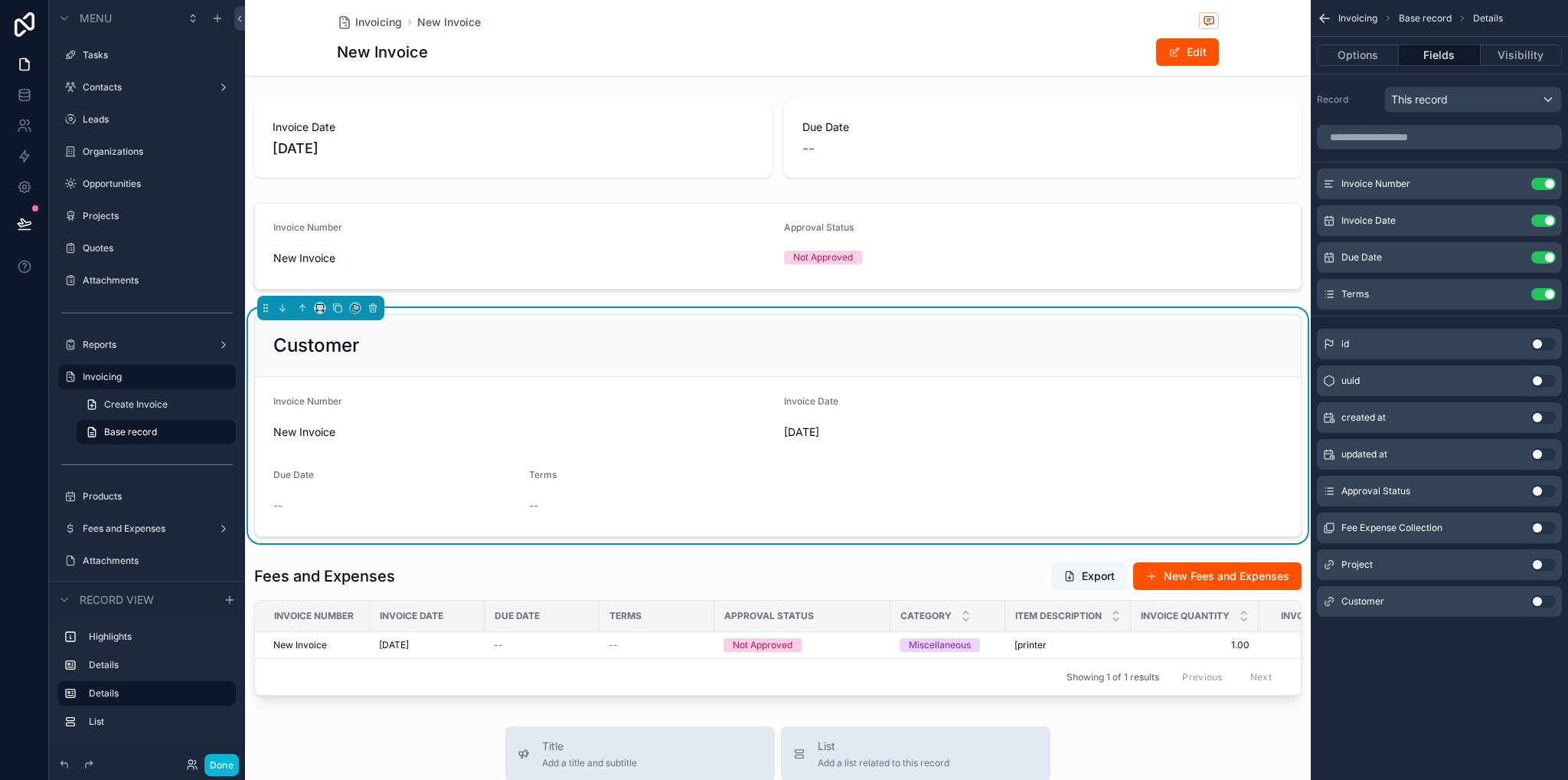
click at [1548, 600] on button "Use setting" at bounding box center [1544, 601] width 24 height 13
click at [1544, 293] on button "Use setting" at bounding box center [1544, 293] width 24 height 13
click at [1544, 259] on button "Use setting" at bounding box center [1544, 257] width 24 height 13
drag, startPoint x: 1547, startPoint y: 219, endPoint x: 1547, endPoint y: 173, distance: 46.0
click at [1547, 219] on button "Use setting" at bounding box center [1544, 220] width 24 height 13
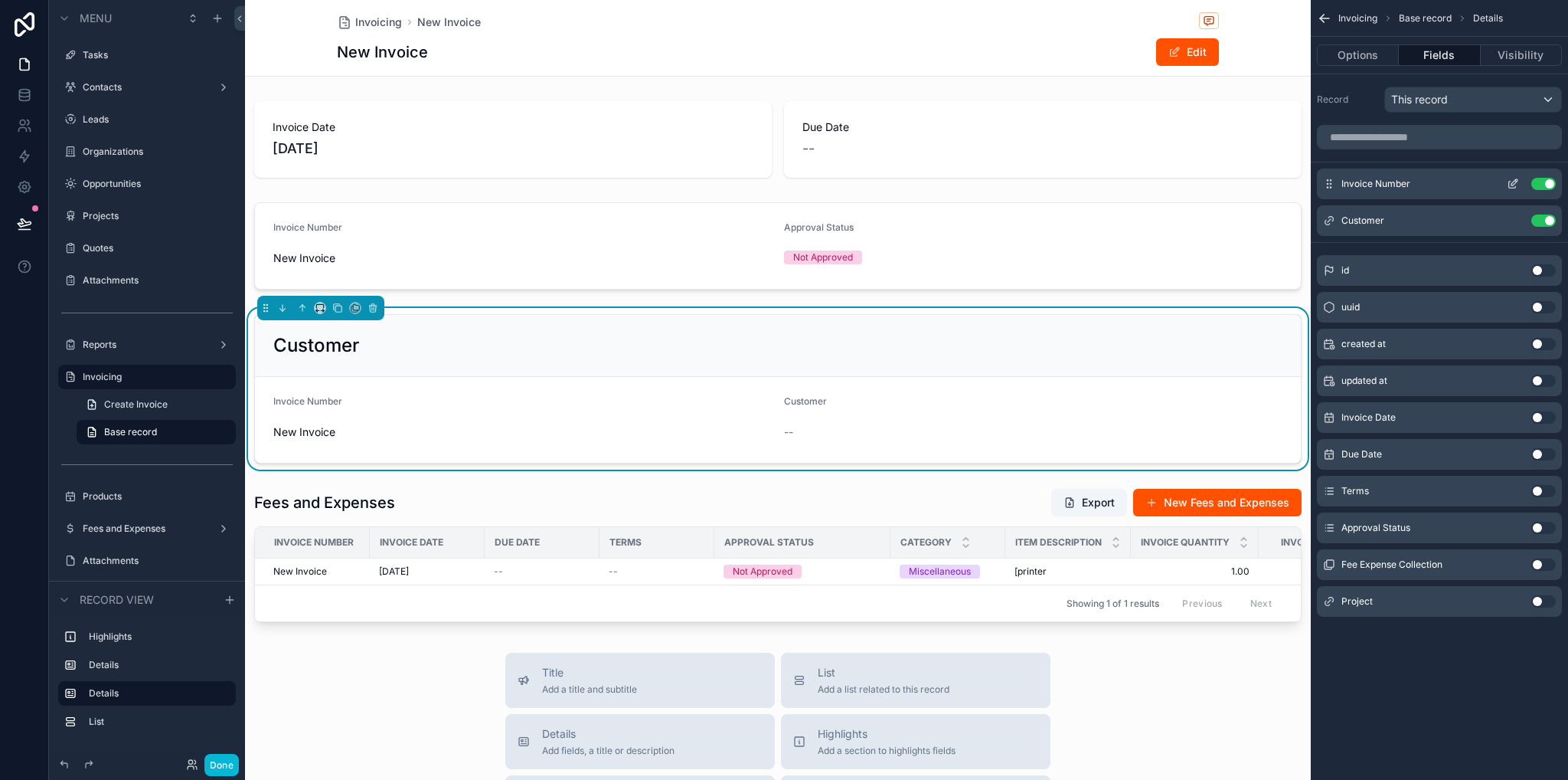
click at [1549, 173] on div "Invoice Number Use setting" at bounding box center [1439, 183] width 245 height 30
click at [1549, 183] on button "Use setting" at bounding box center [1544, 183] width 24 height 13
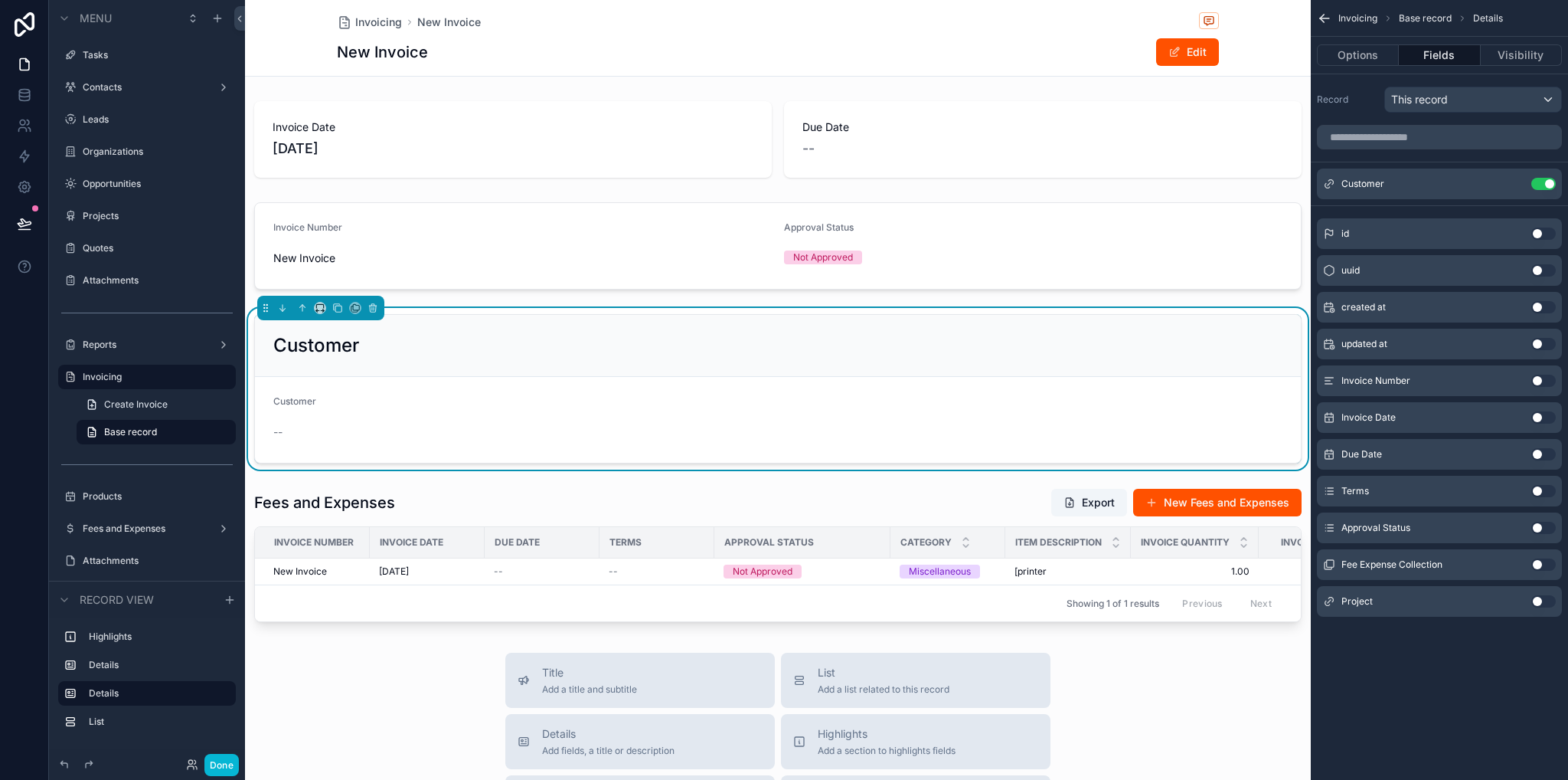
click at [1176, 298] on div "Invoice Date 9/30/2025 Due Date -- Invoice Number New Invoice Approval Status N…" at bounding box center [777, 361] width 1066 height 533
click at [366, 310] on button "scrollable content" at bounding box center [372, 307] width 17 height 17
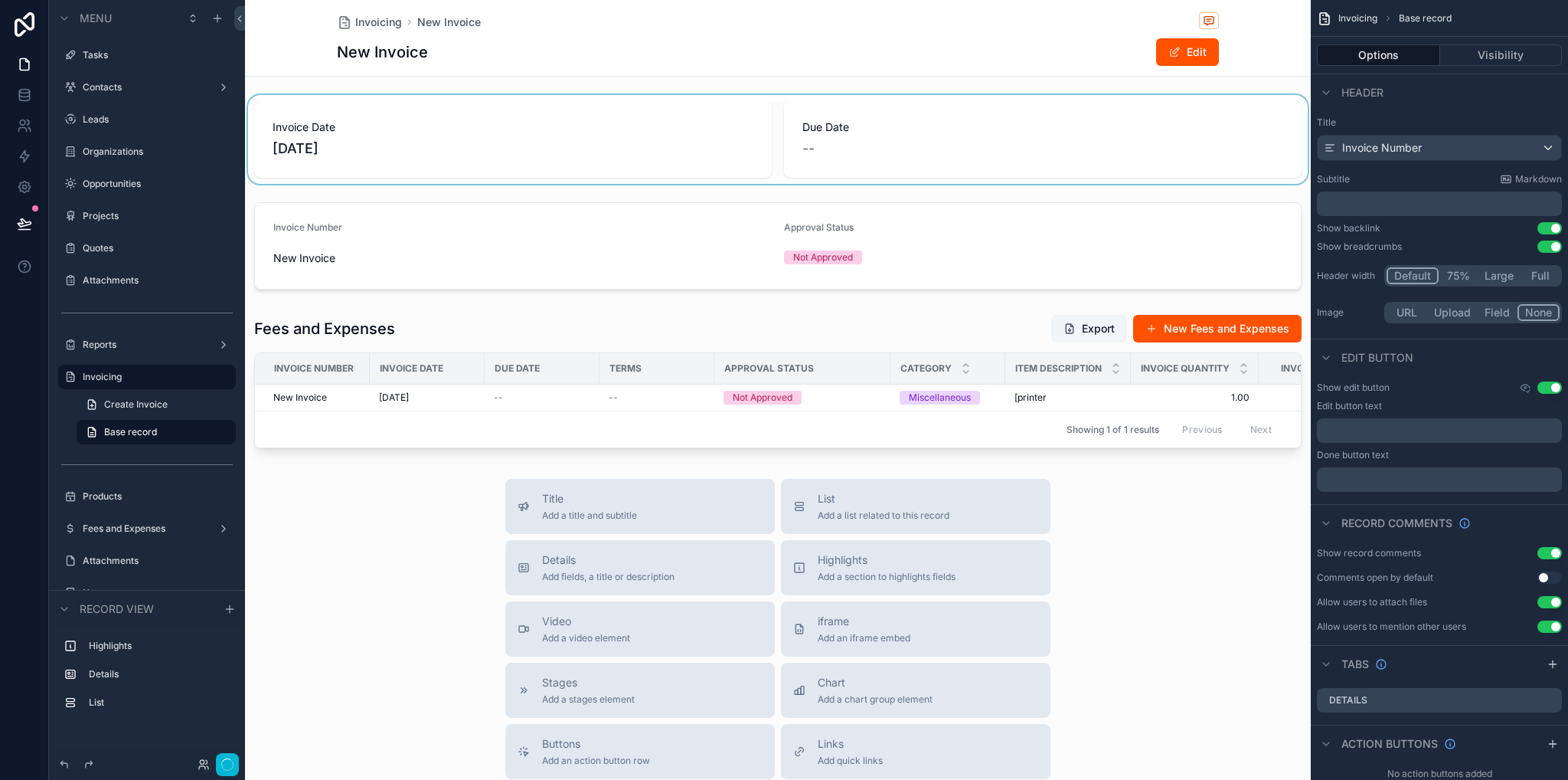
click at [575, 159] on div "scrollable content" at bounding box center [777, 138] width 1066 height 89
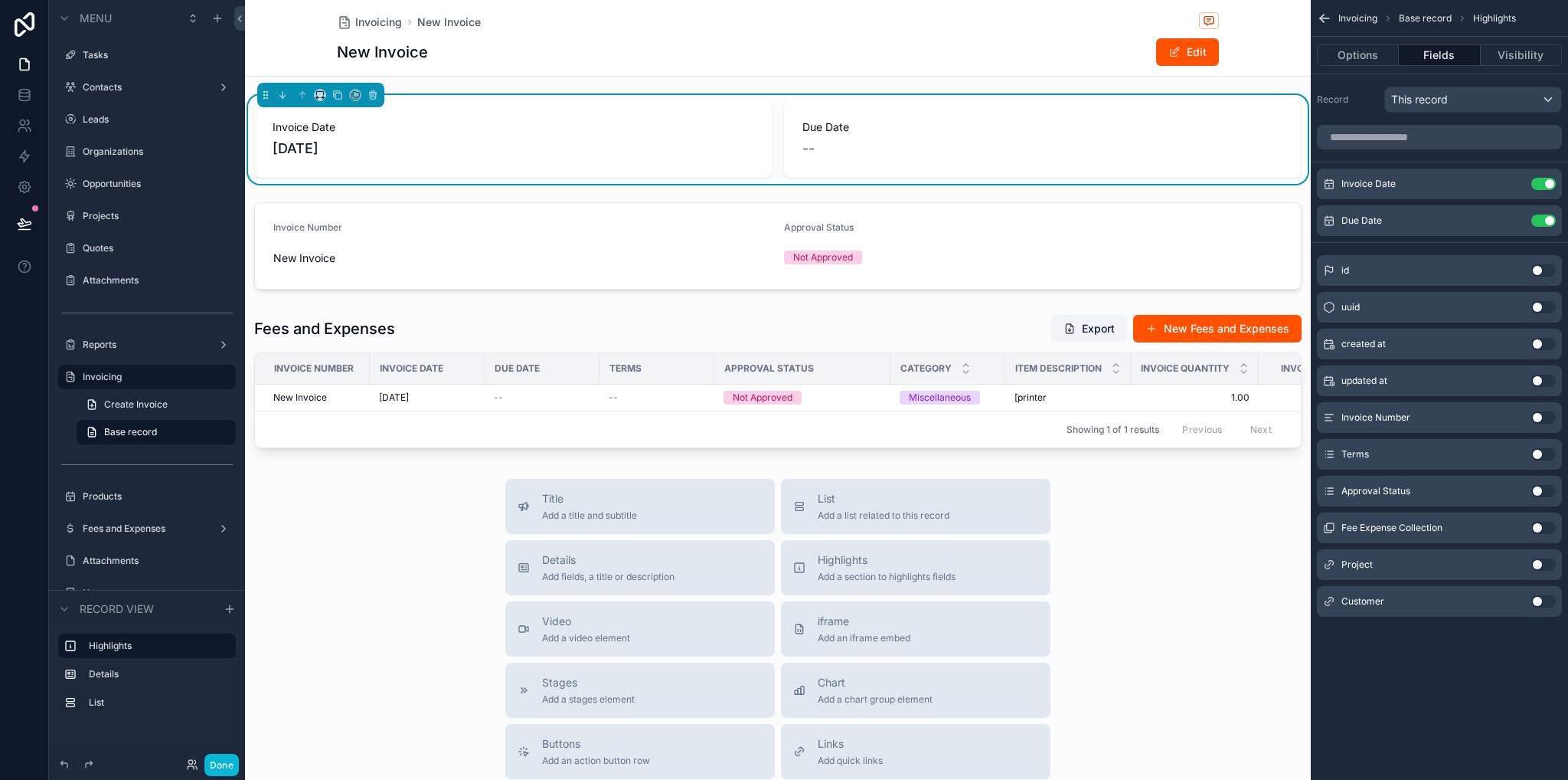
click at [1544, 566] on button "Use setting" at bounding box center [1544, 565] width 24 height 13
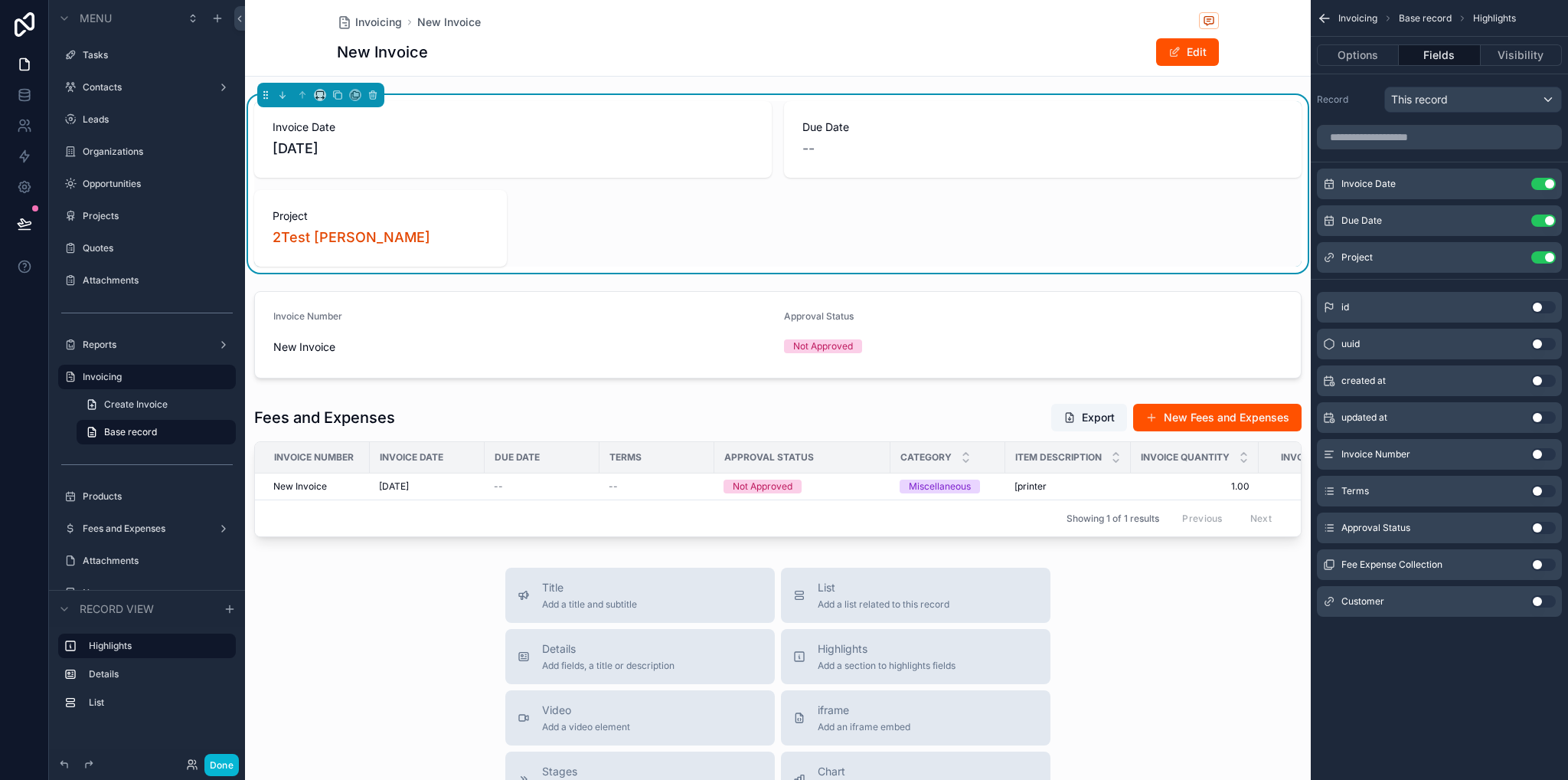
click at [1546, 603] on button "Use setting" at bounding box center [1544, 601] width 24 height 13
click at [1514, 257] on icon "scrollable content" at bounding box center [1513, 257] width 13 height 13
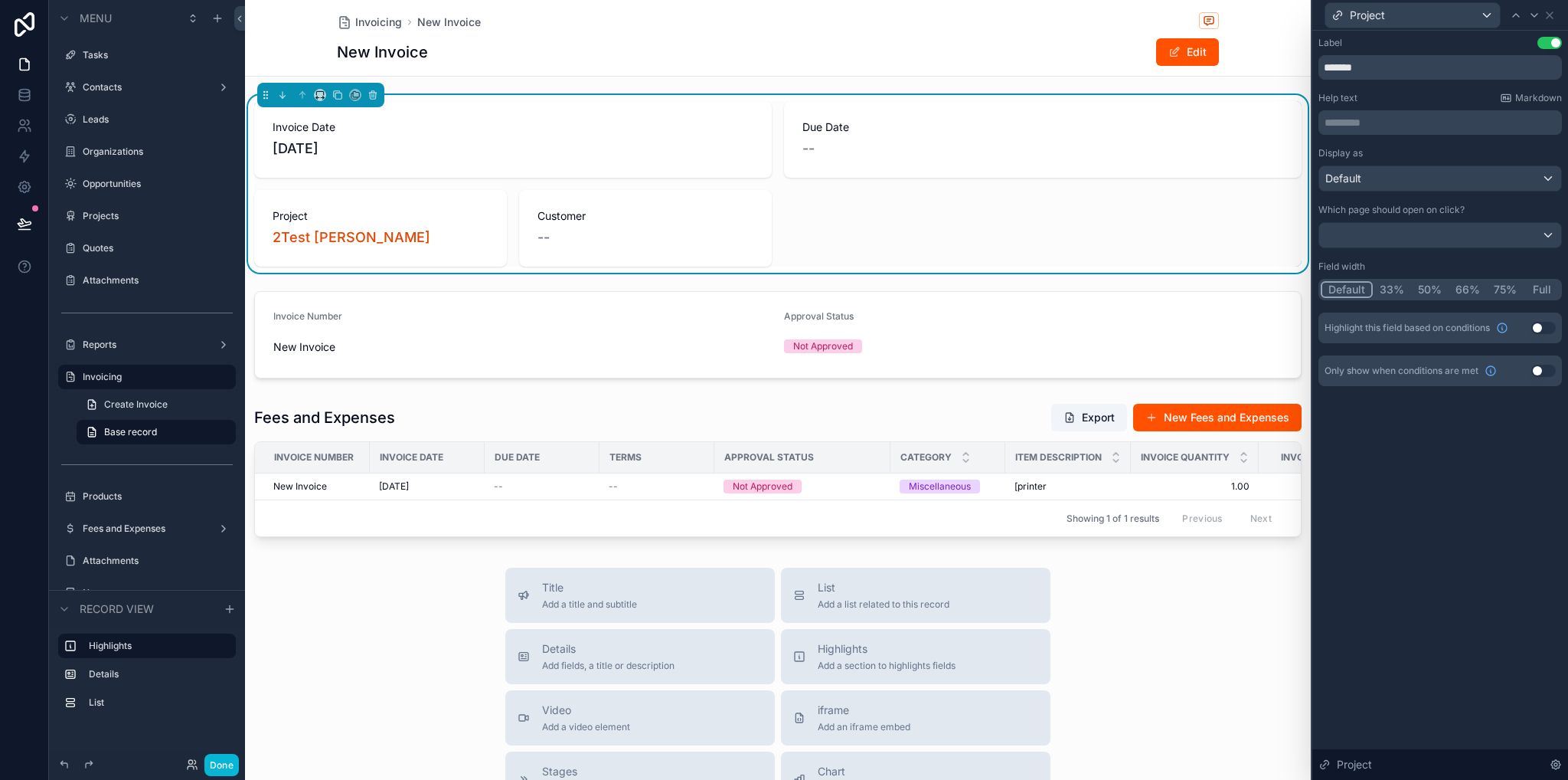
click at [1544, 288] on button "Full" at bounding box center [1542, 289] width 36 height 17
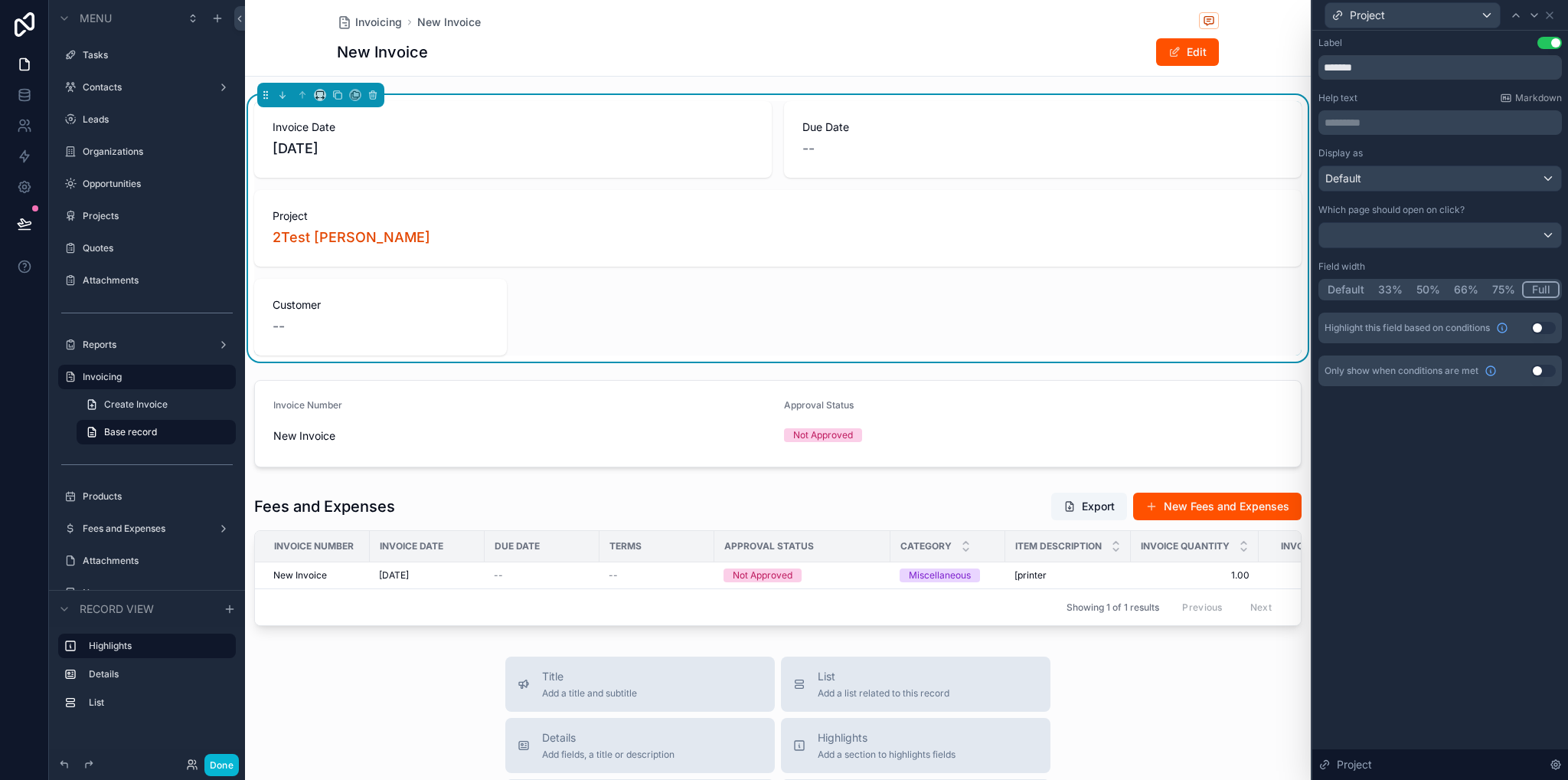
click at [1426, 289] on button "50%" at bounding box center [1429, 289] width 37 height 17
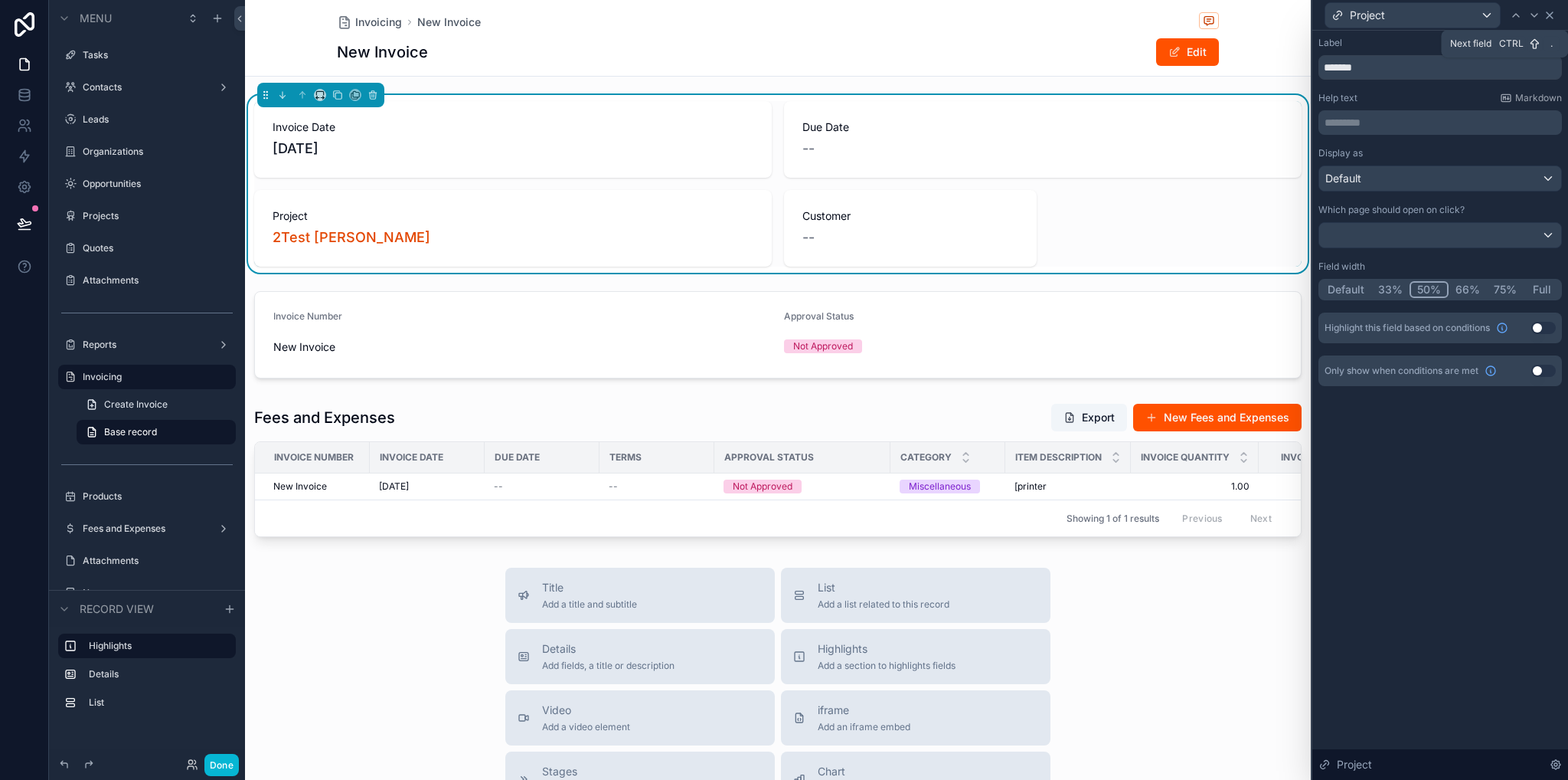
click at [1550, 16] on icon at bounding box center [1549, 16] width 6 height 6
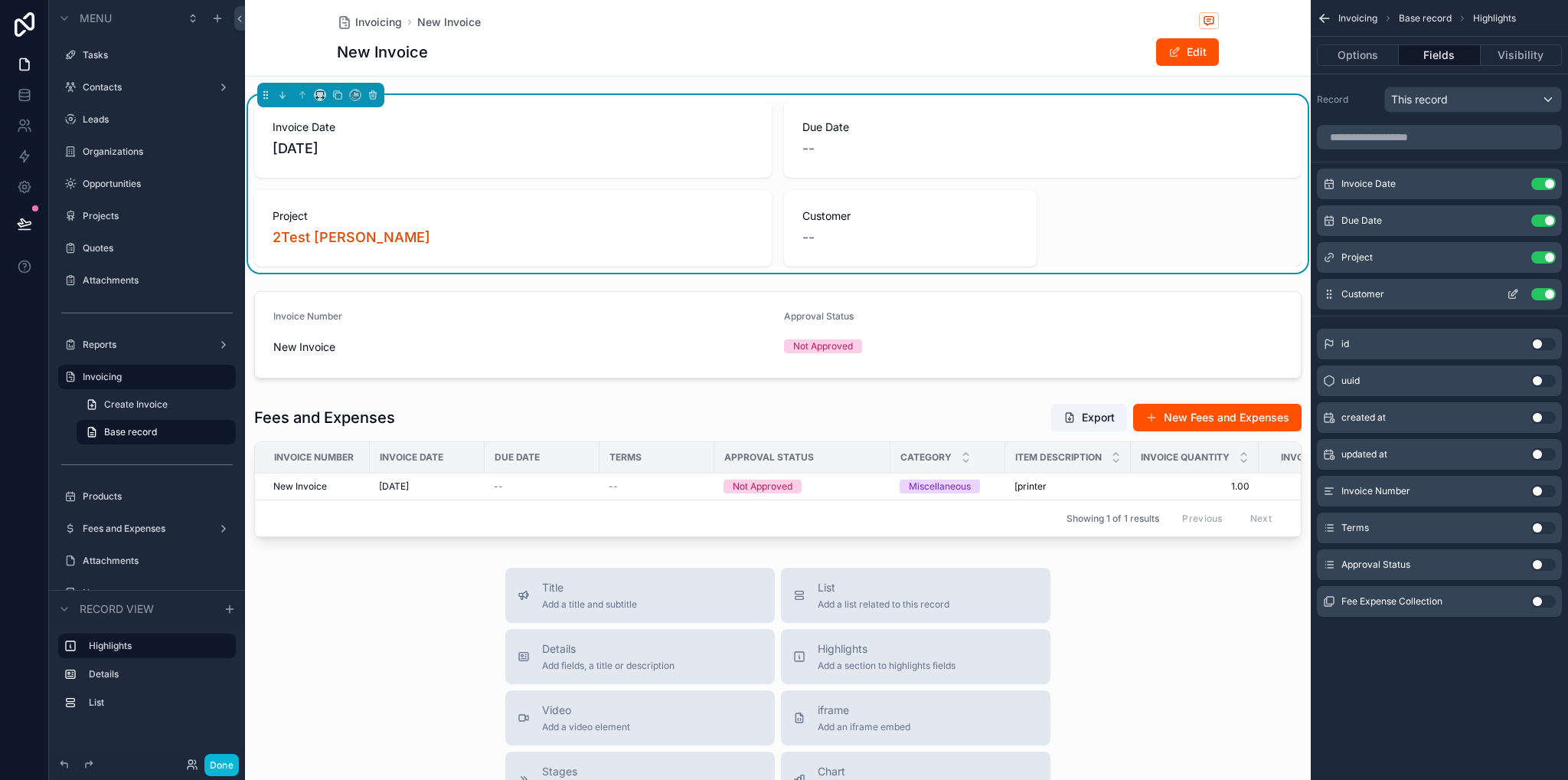
click at [1513, 294] on icon "scrollable content" at bounding box center [1514, 292] width 6 height 6
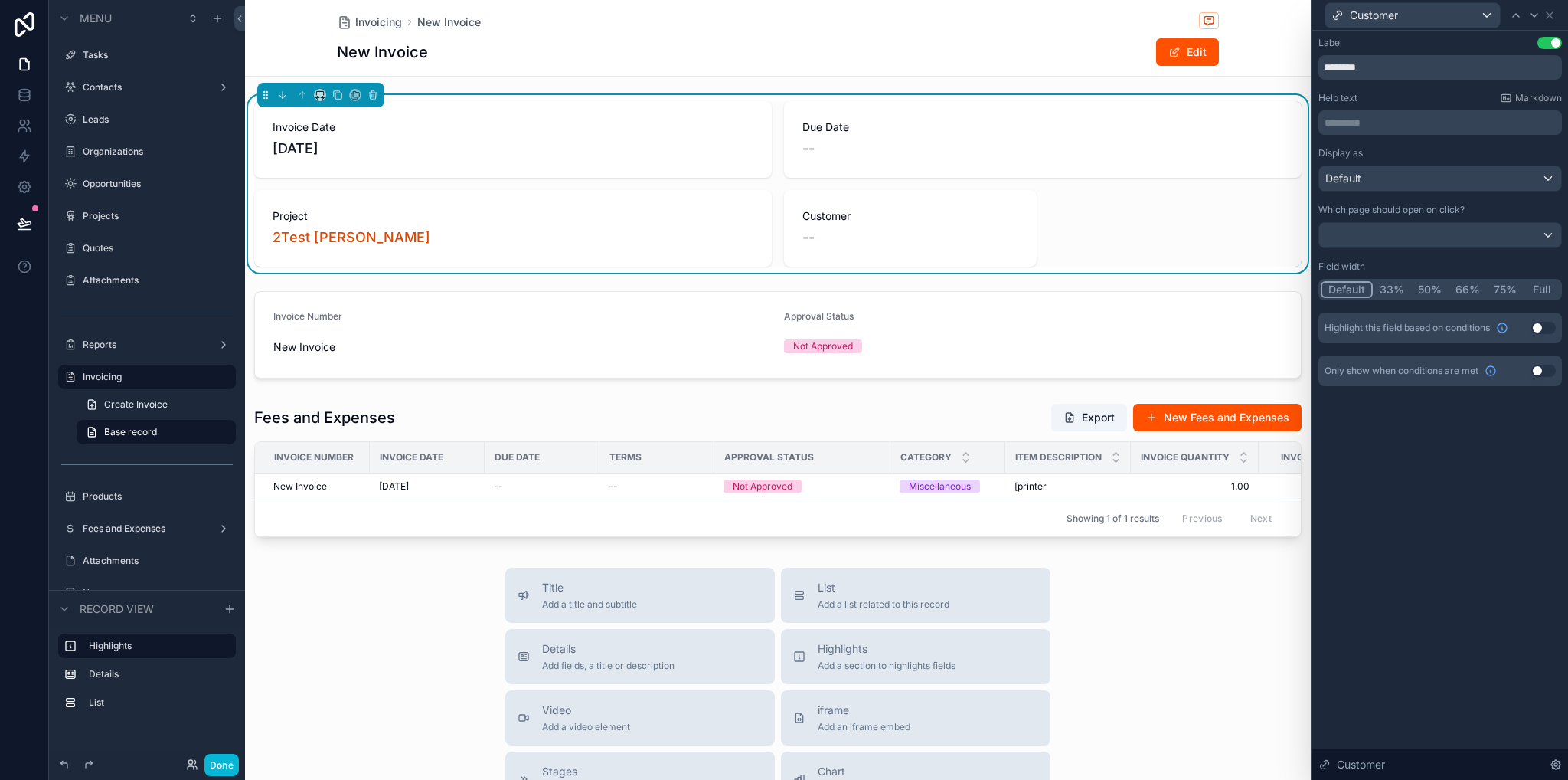
click at [1540, 289] on button "Full" at bounding box center [1542, 289] width 36 height 17
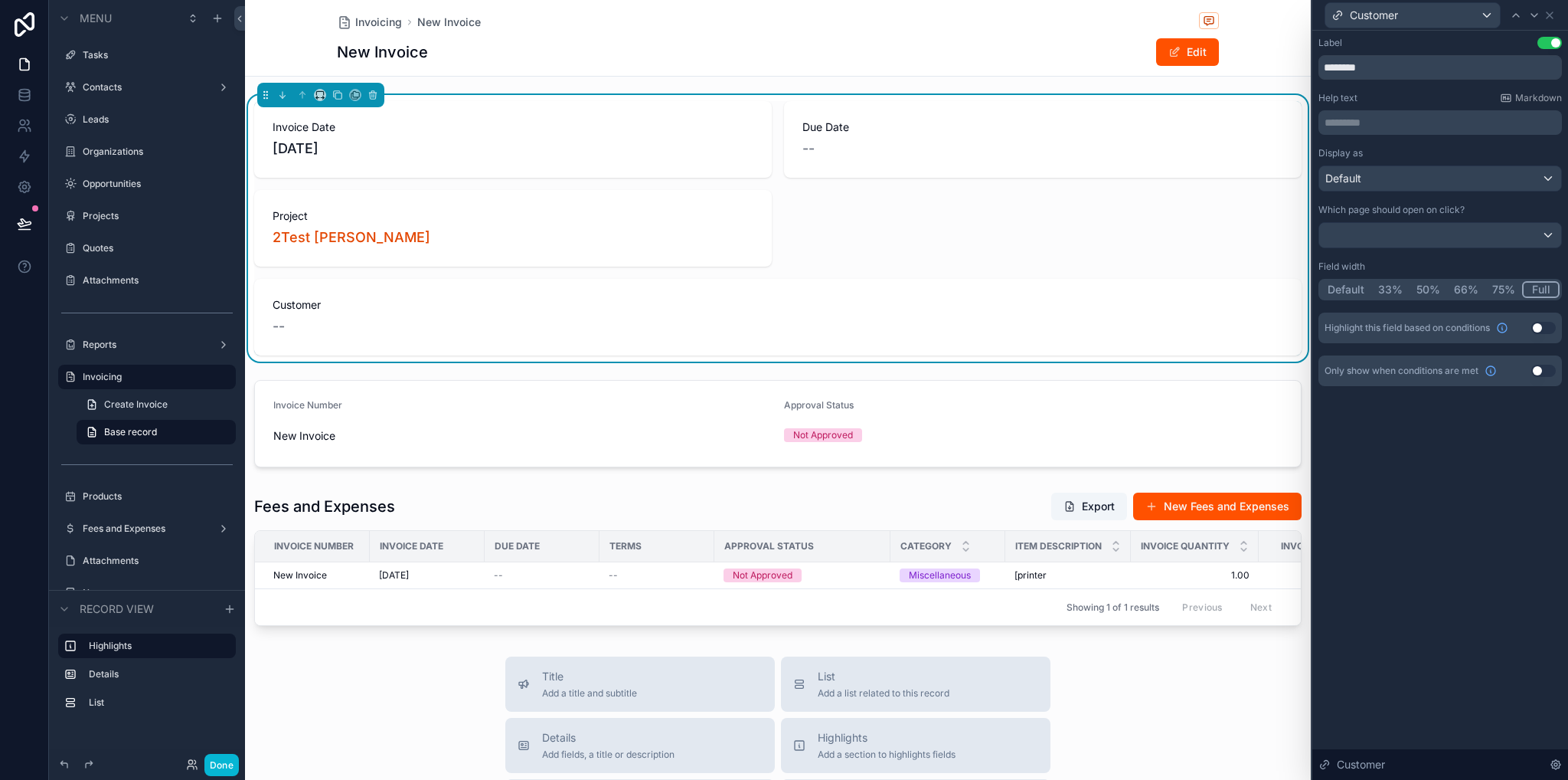
click at [1425, 291] on button "50%" at bounding box center [1429, 289] width 37 height 17
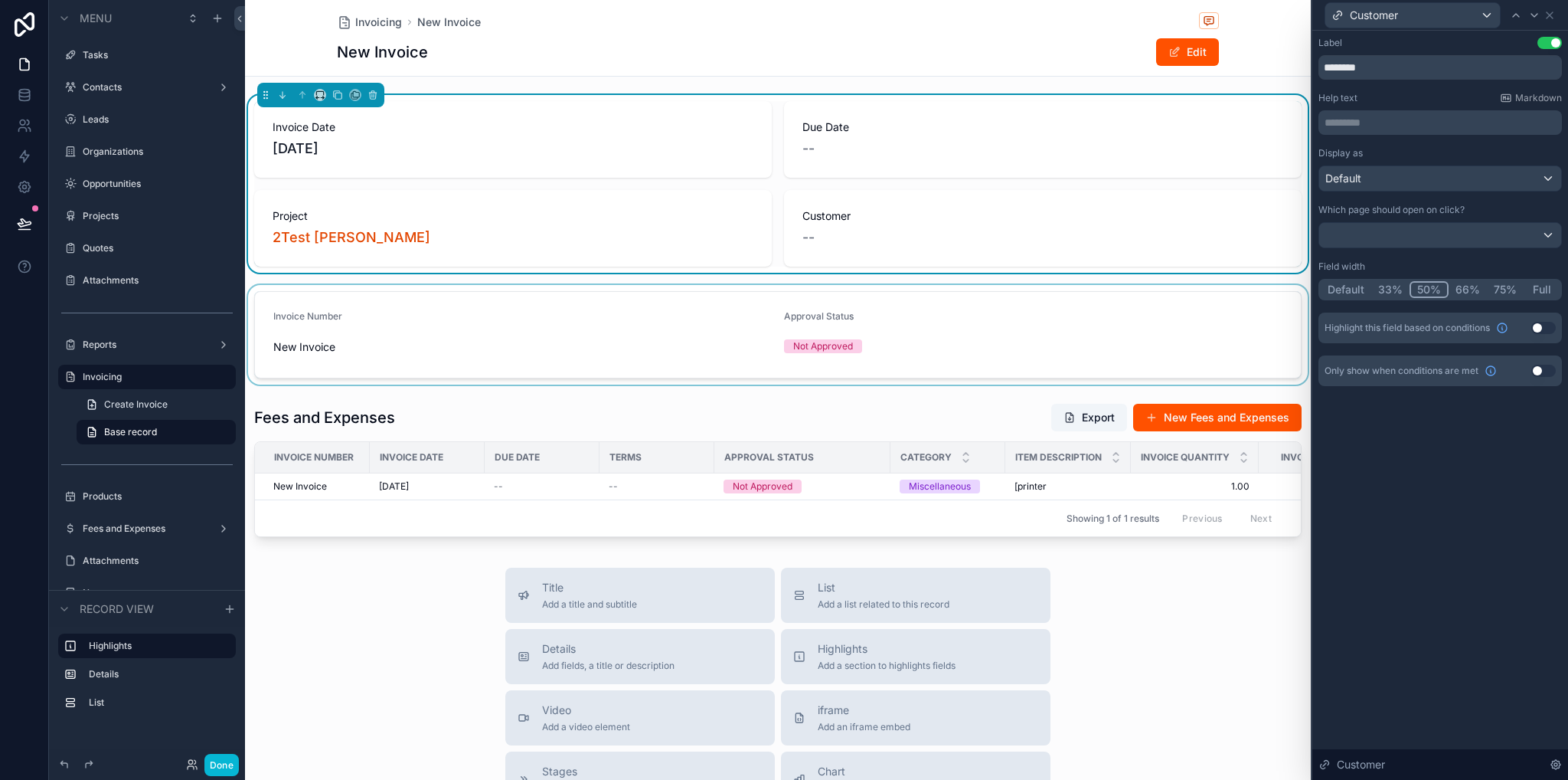
click at [818, 333] on div "scrollable content" at bounding box center [777, 334] width 1066 height 99
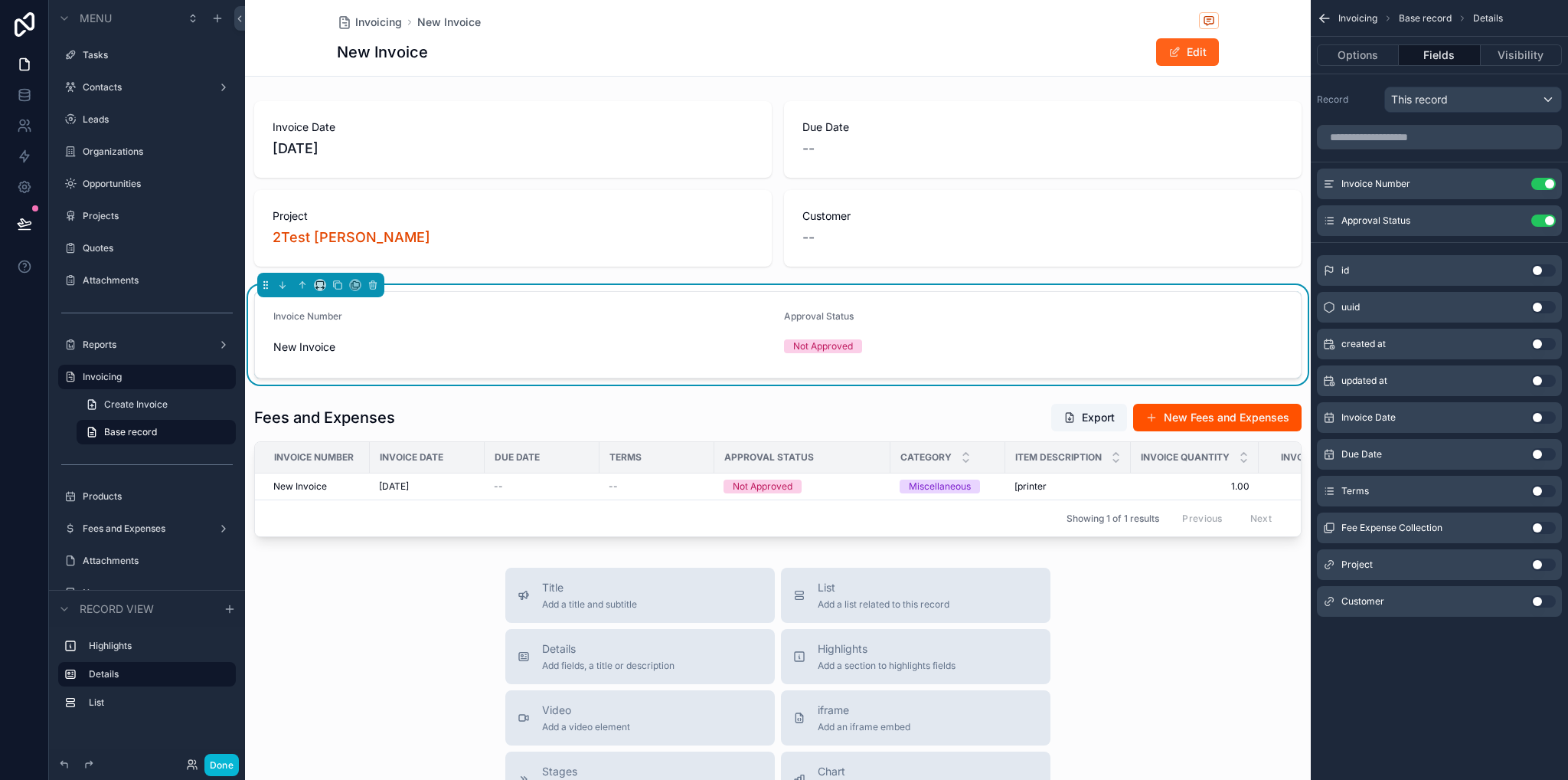
click at [1174, 50] on span "scrollable content" at bounding box center [1174, 52] width 13 height 13
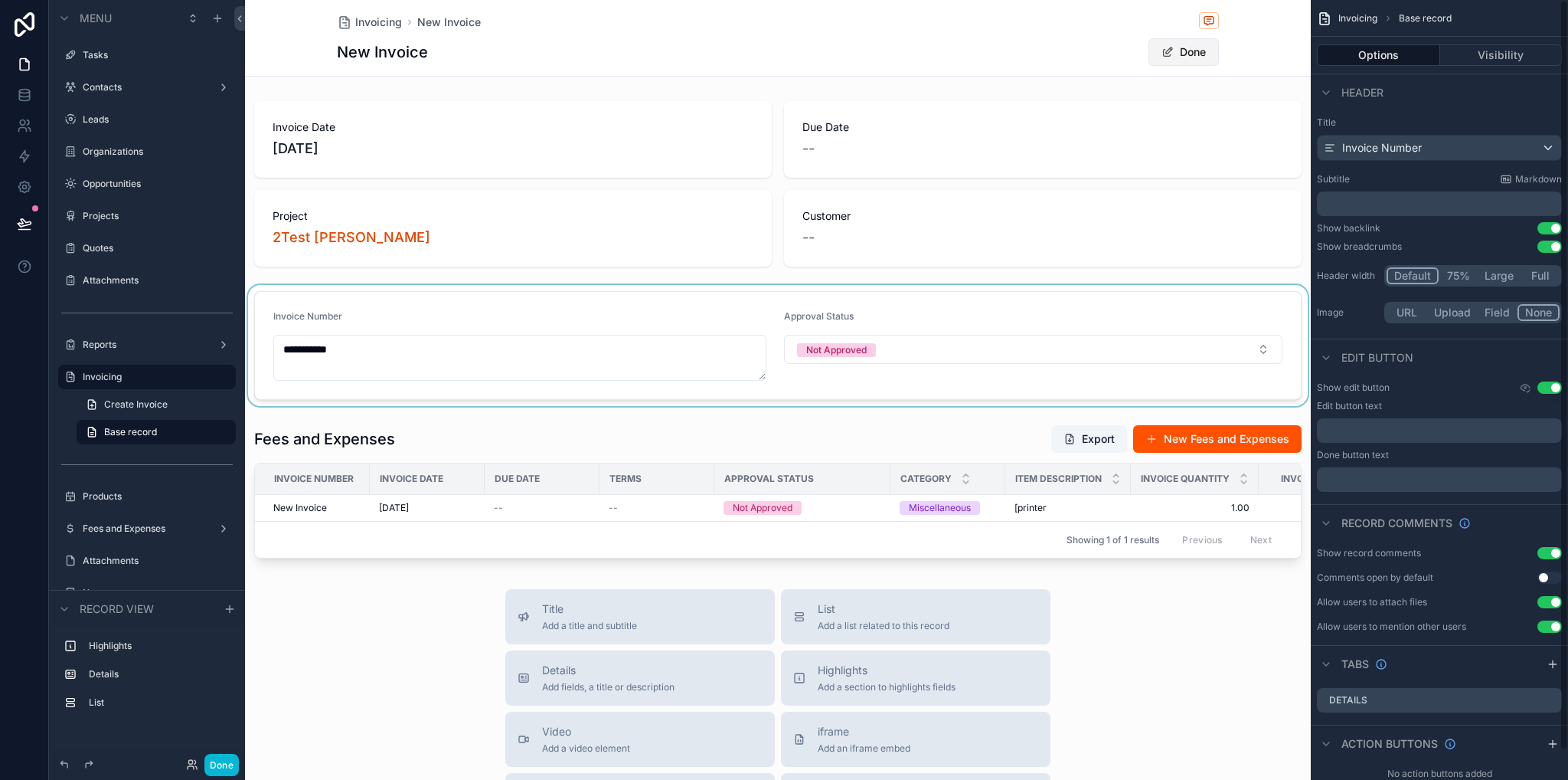
click at [1179, 56] on button "Done" at bounding box center [1184, 52] width 70 height 27
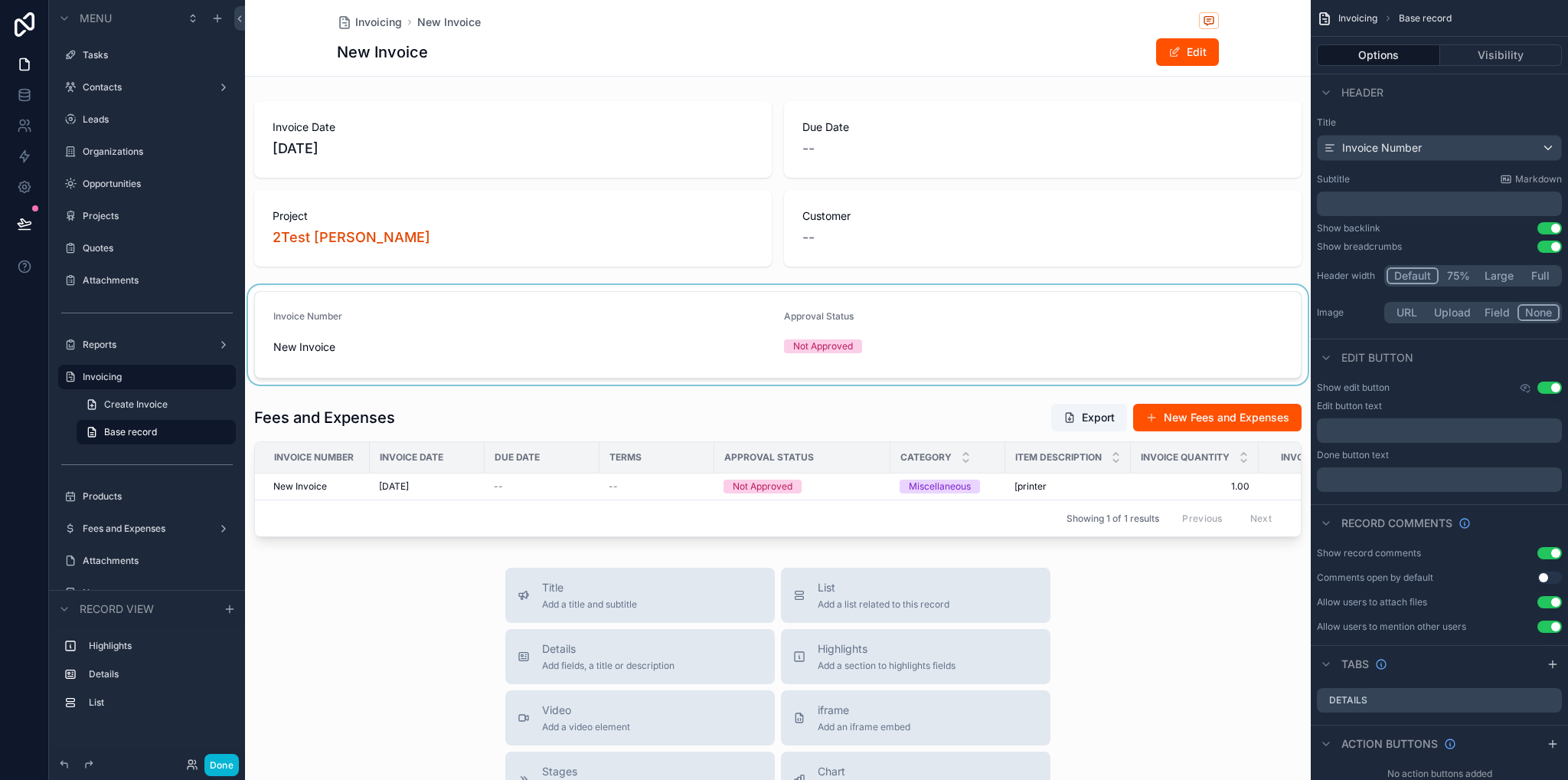
click at [967, 323] on div "scrollable content" at bounding box center [777, 334] width 1066 height 99
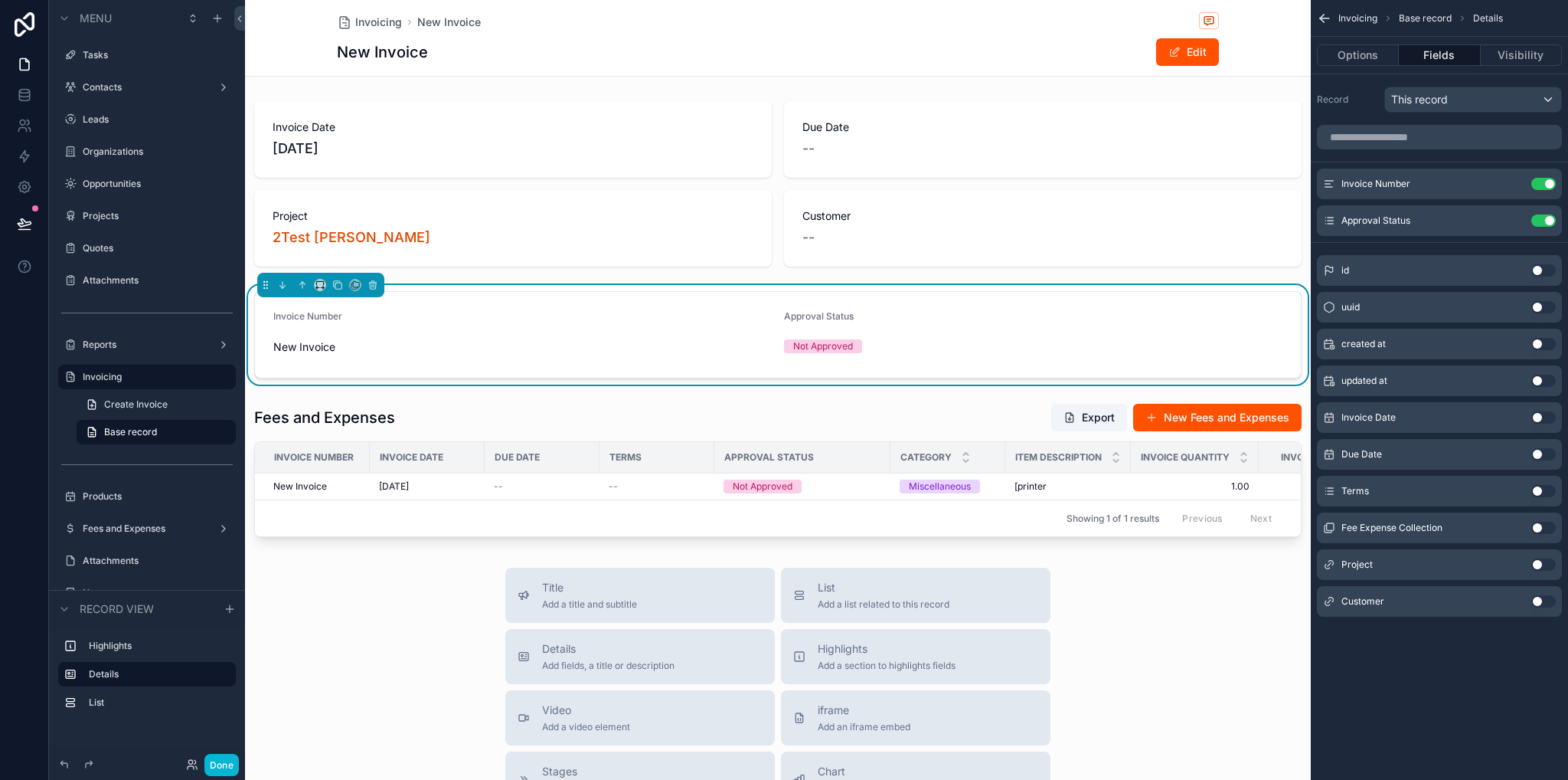
click at [1540, 417] on button "Use setting" at bounding box center [1544, 417] width 24 height 13
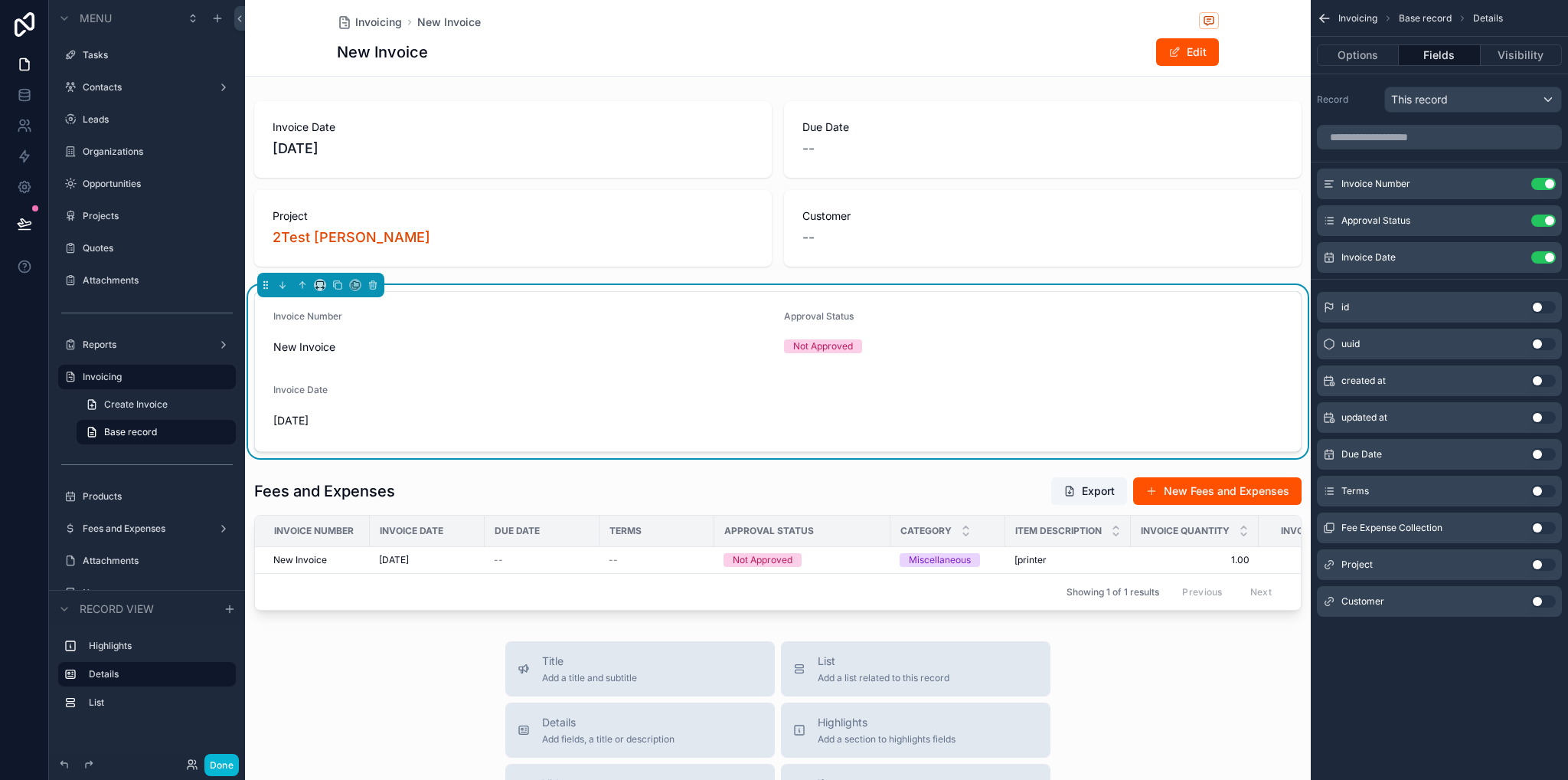
click at [1544, 450] on button "Use setting" at bounding box center [1544, 453] width 24 height 13
click at [1540, 490] on button "Use setting" at bounding box center [1544, 490] width 24 height 13
click at [1542, 564] on button "Use setting" at bounding box center [1544, 565] width 24 height 13
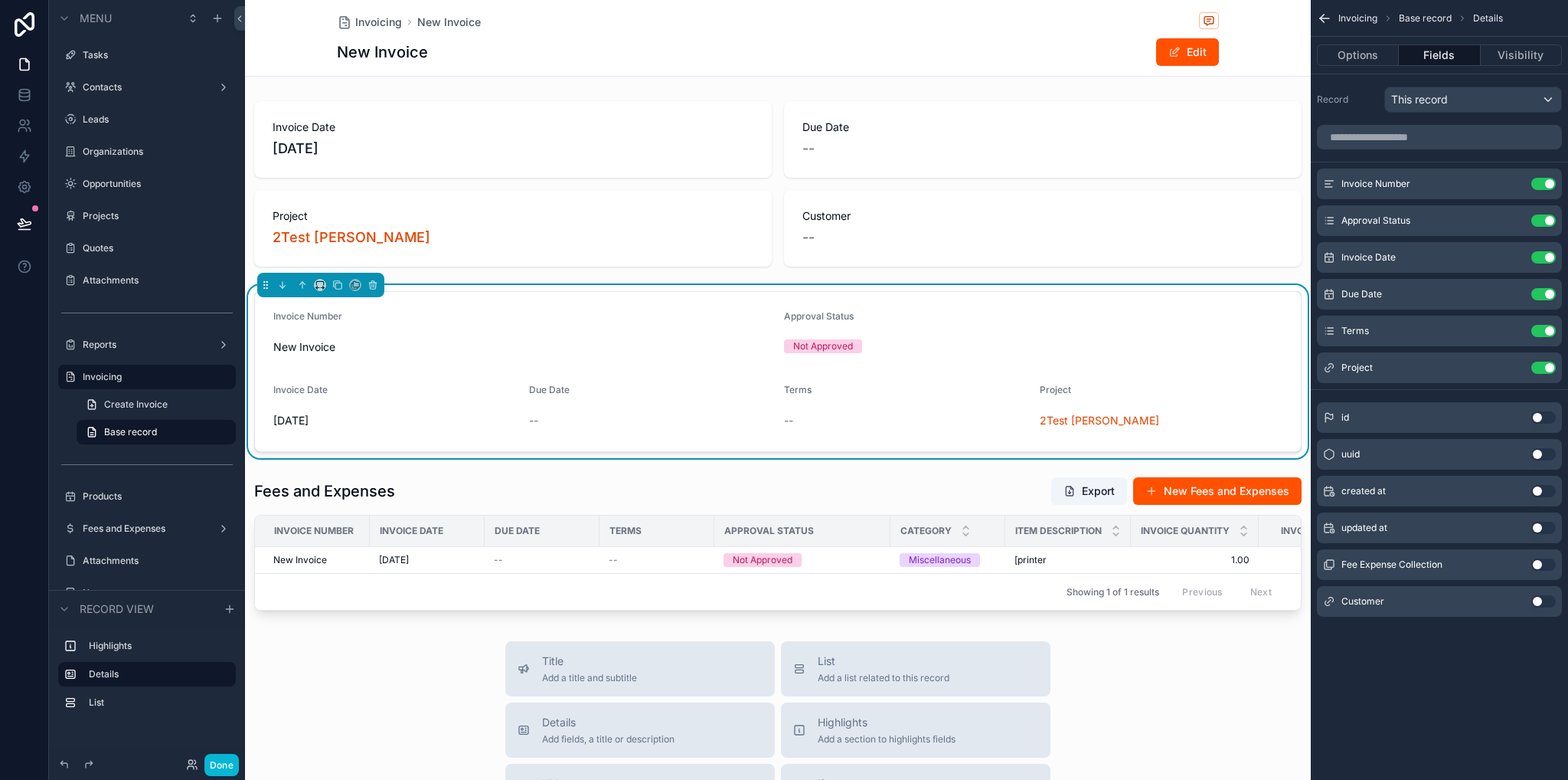
click at [1546, 598] on button "Use setting" at bounding box center [1544, 601] width 24 height 13
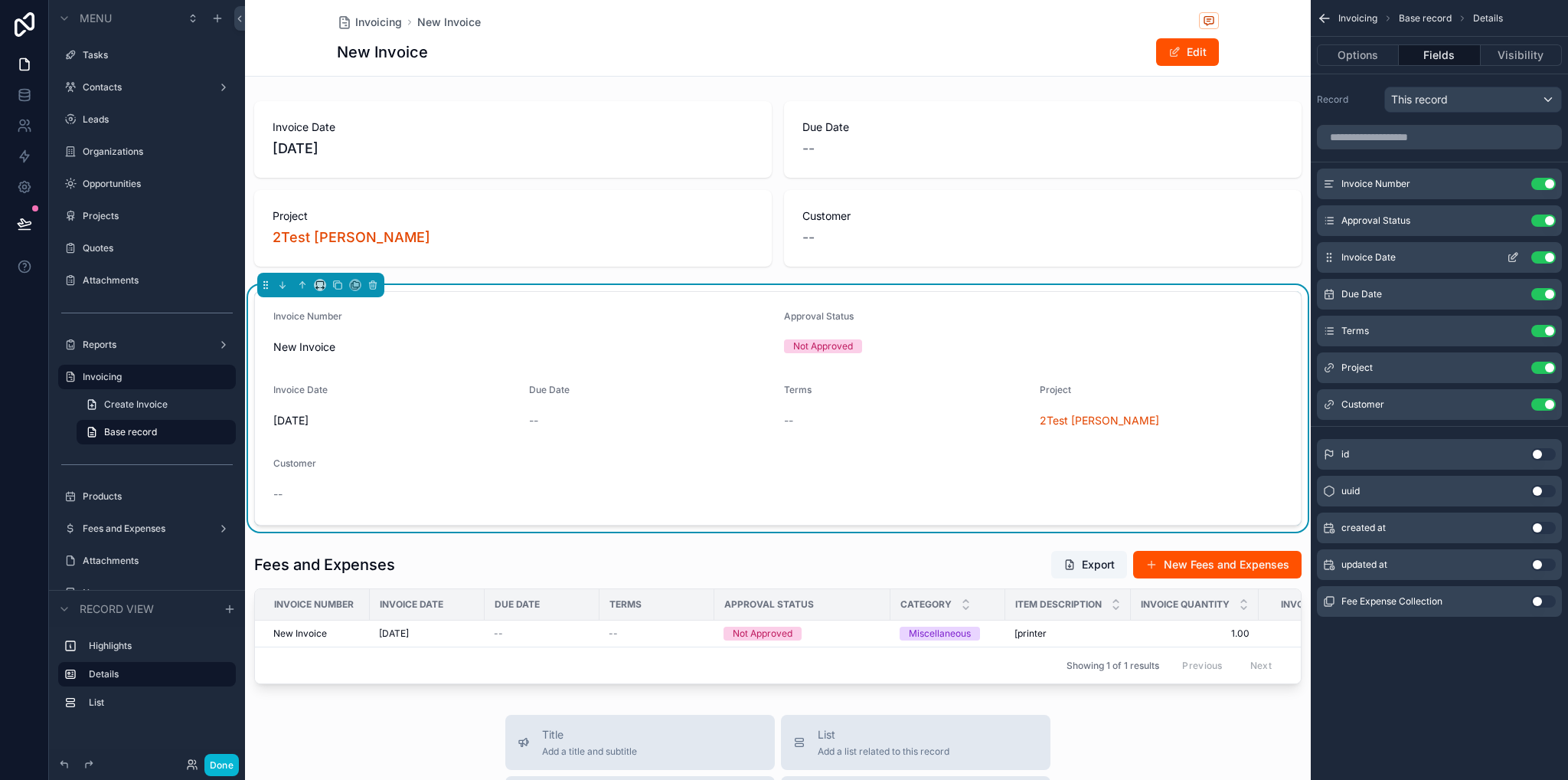
click at [1515, 254] on icon "scrollable content" at bounding box center [1516, 254] width 2 height 2
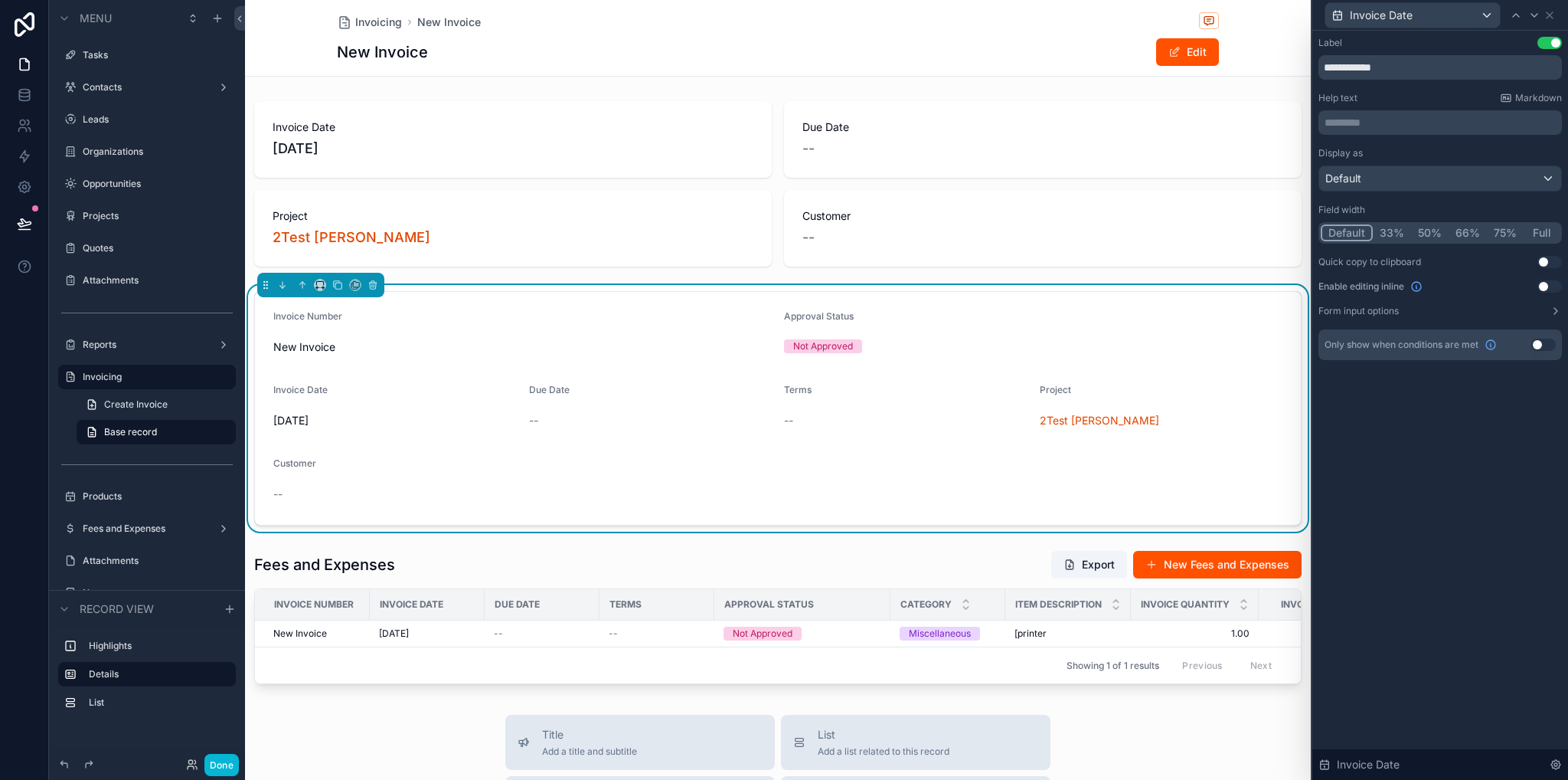
click at [1434, 233] on button "50%" at bounding box center [1430, 232] width 37 height 17
click at [1556, 15] on div "Invoice Date" at bounding box center [1440, 15] width 244 height 30
click at [1549, 15] on icon at bounding box center [1549, 16] width 6 height 6
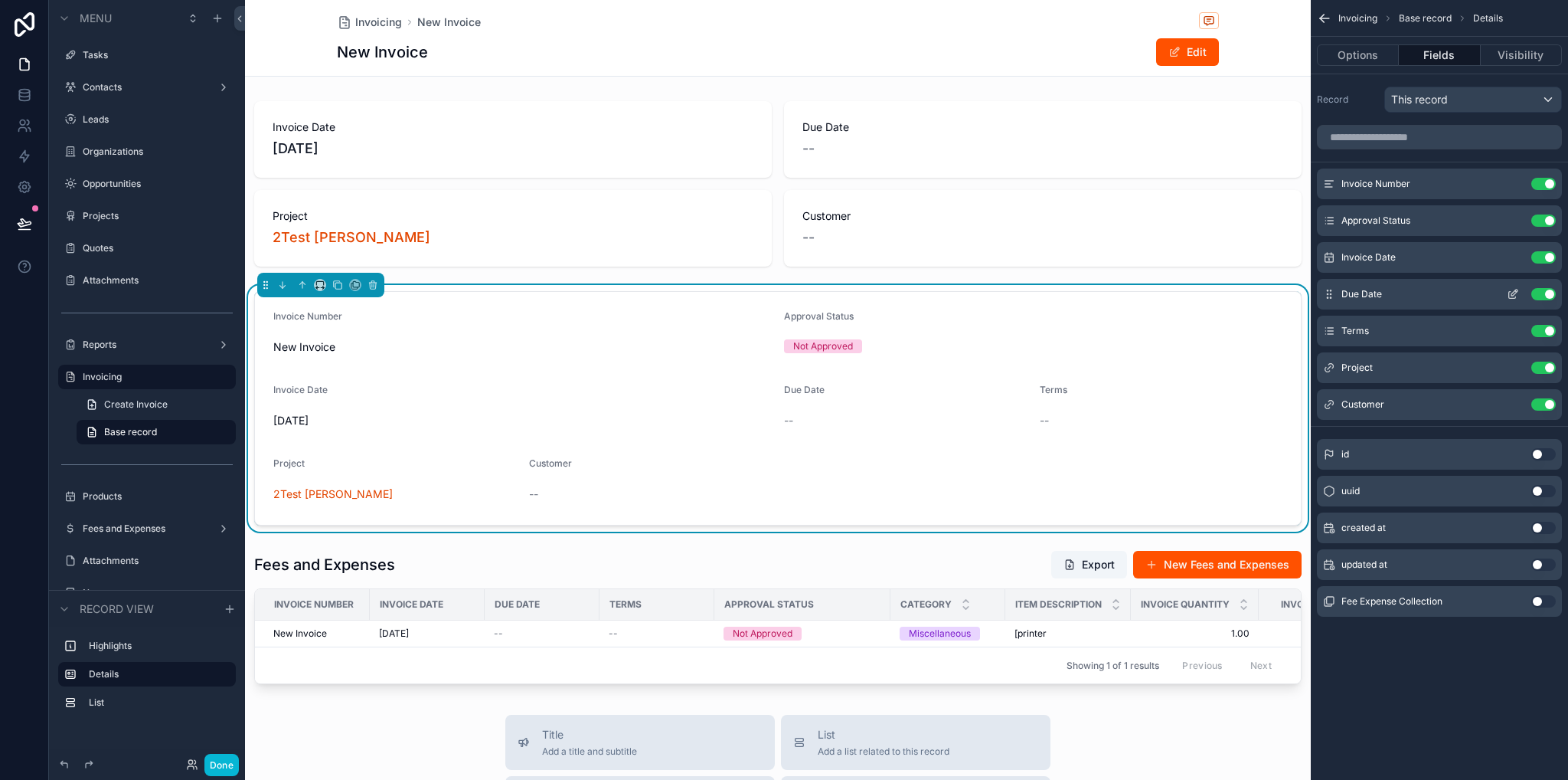
click at [1516, 291] on icon "scrollable content" at bounding box center [1516, 292] width 2 height 2
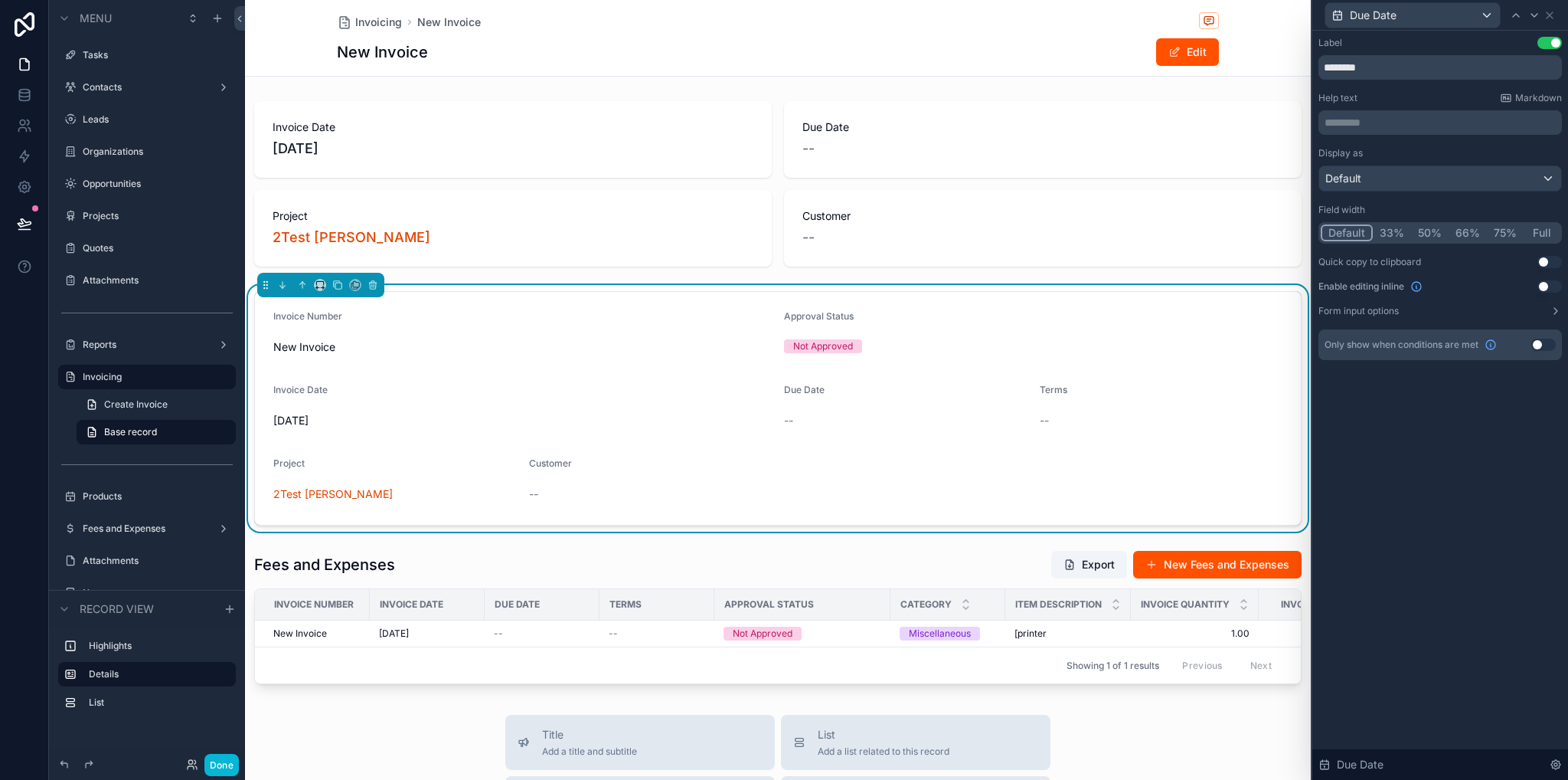
drag, startPoint x: 1430, startPoint y: 236, endPoint x: 1480, endPoint y: 91, distance: 153.4
click at [1430, 236] on button "50%" at bounding box center [1430, 232] width 37 height 17
click at [1548, 14] on icon at bounding box center [1549, 15] width 13 height 13
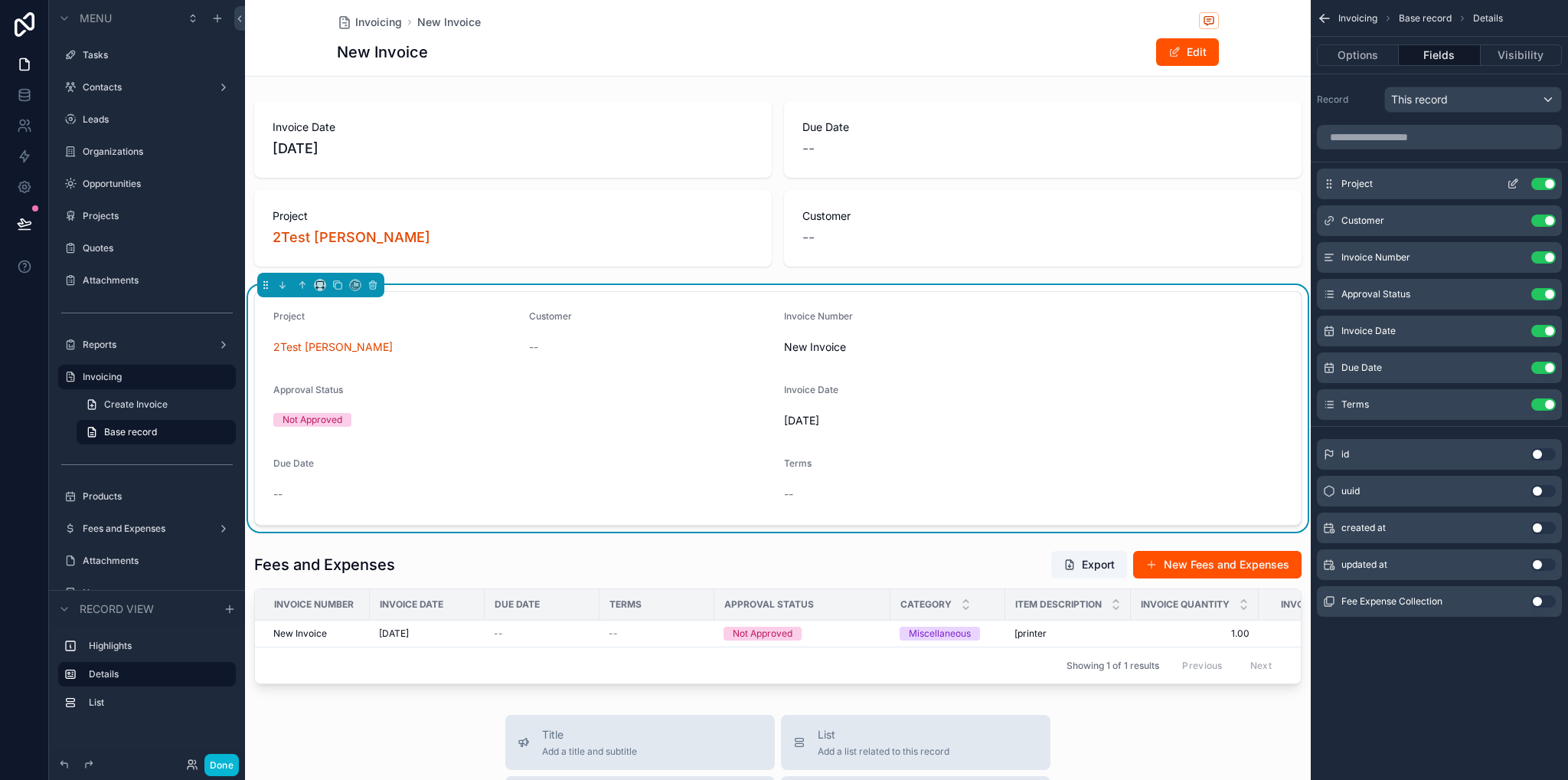
click at [1513, 179] on icon "scrollable content" at bounding box center [1513, 183] width 13 height 13
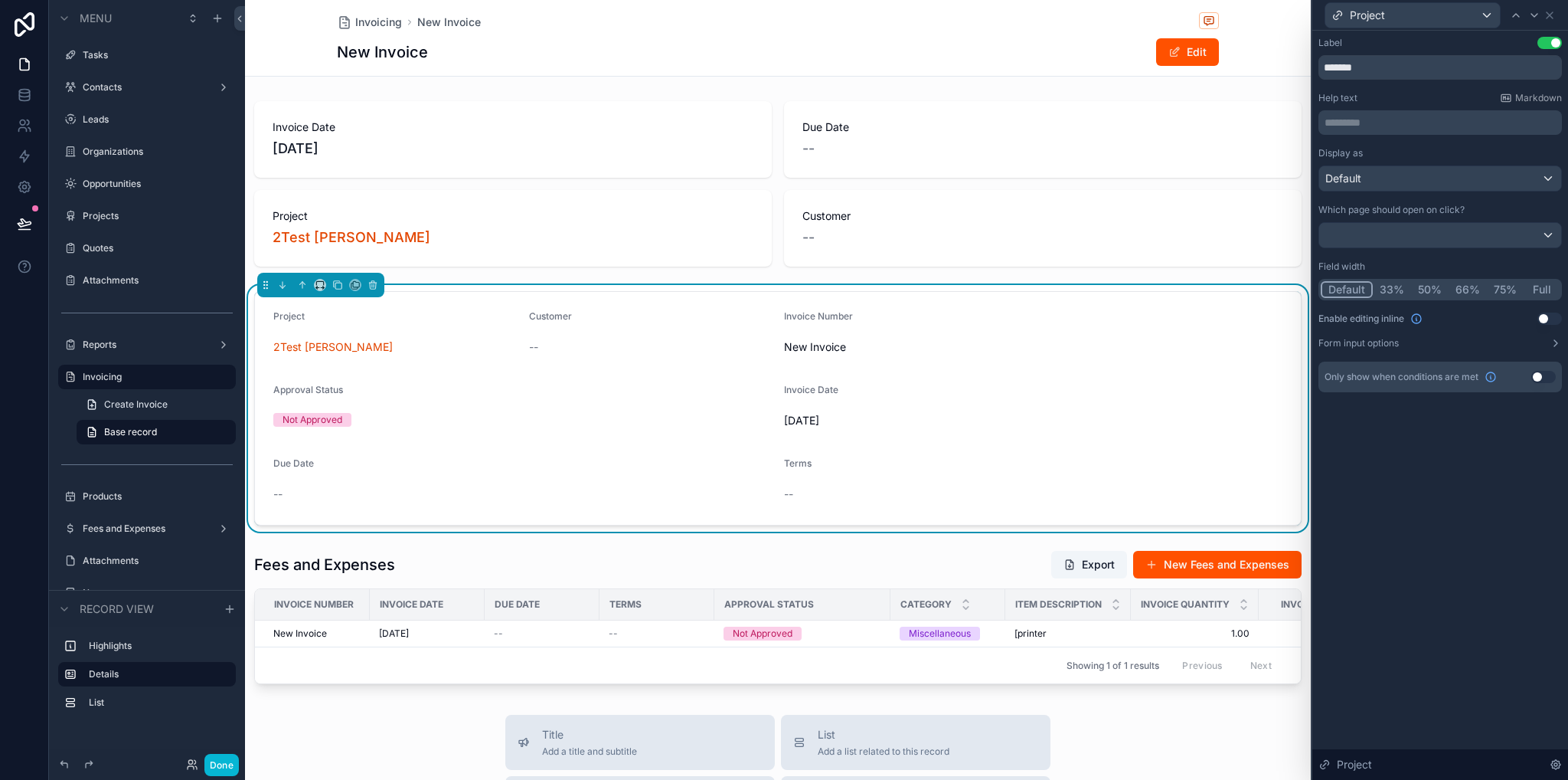
click at [1418, 284] on button "50%" at bounding box center [1430, 289] width 37 height 17
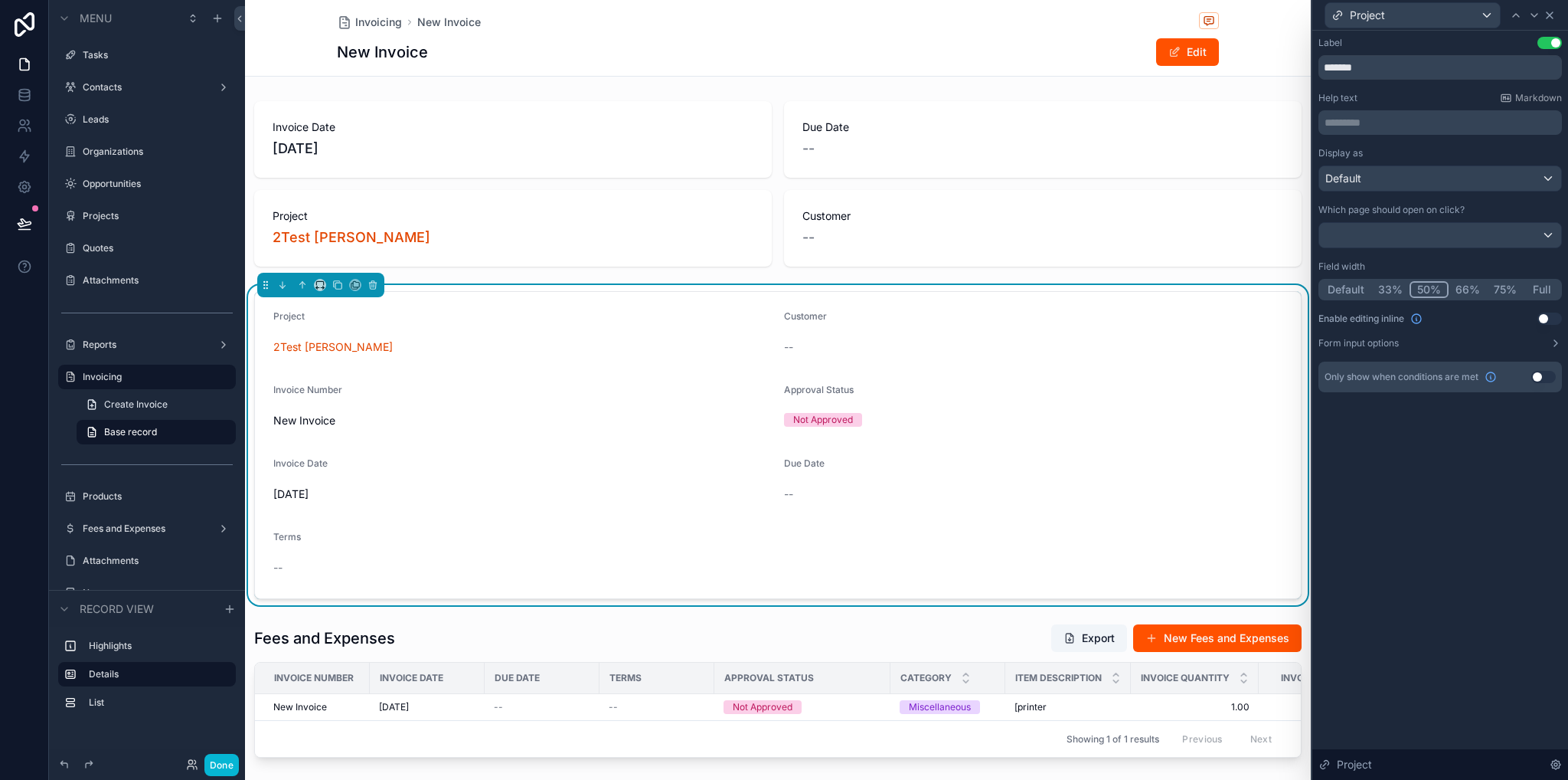
click at [1556, 13] on div "Project" at bounding box center [1440, 15] width 244 height 30
click at [1553, 13] on icon at bounding box center [1549, 15] width 13 height 13
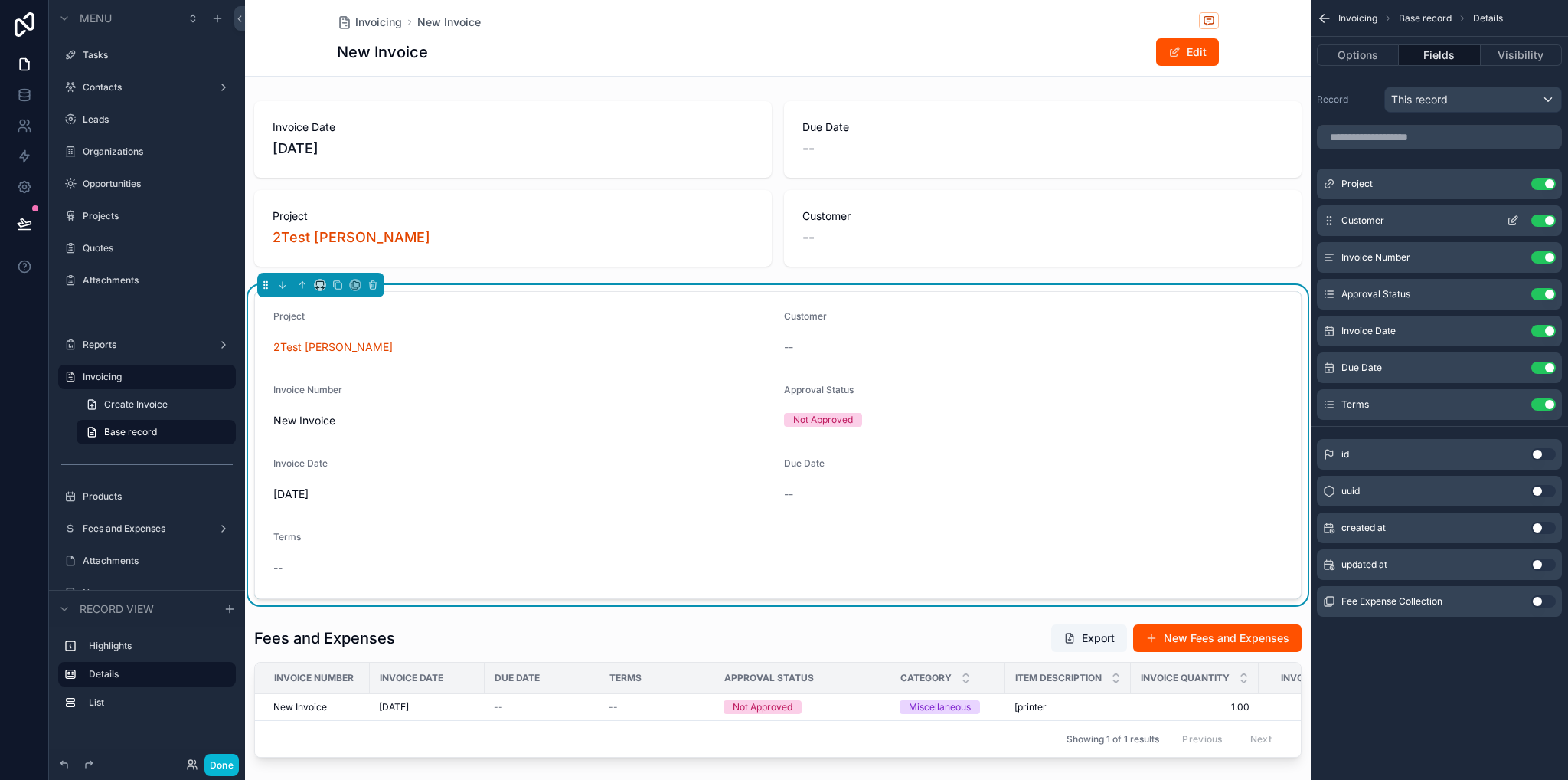
click at [1510, 223] on icon "scrollable content" at bounding box center [1512, 221] width 7 height 7
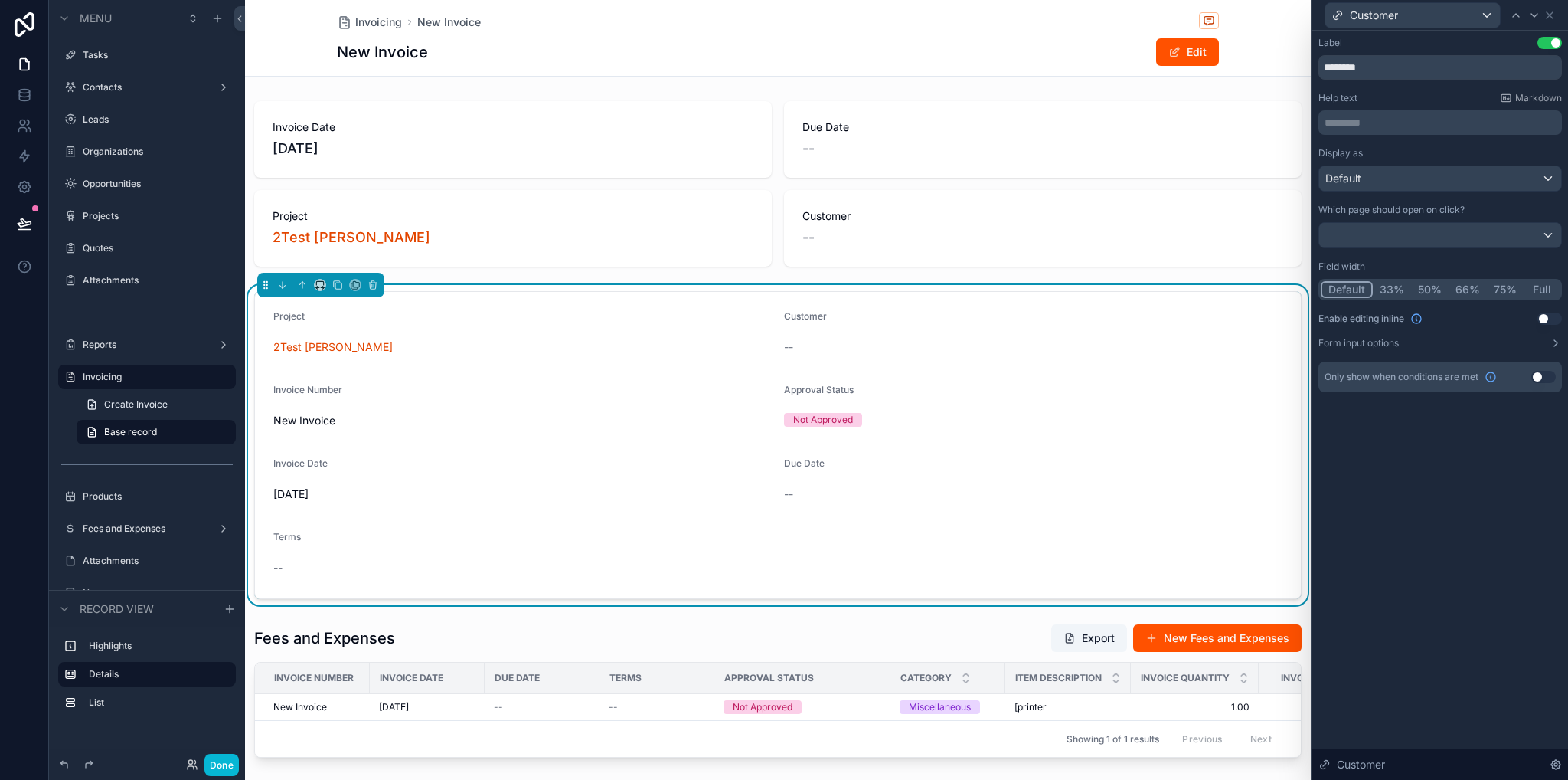
click at [1428, 292] on button "50%" at bounding box center [1430, 289] width 37 height 17
click at [1553, 16] on icon at bounding box center [1549, 15] width 13 height 13
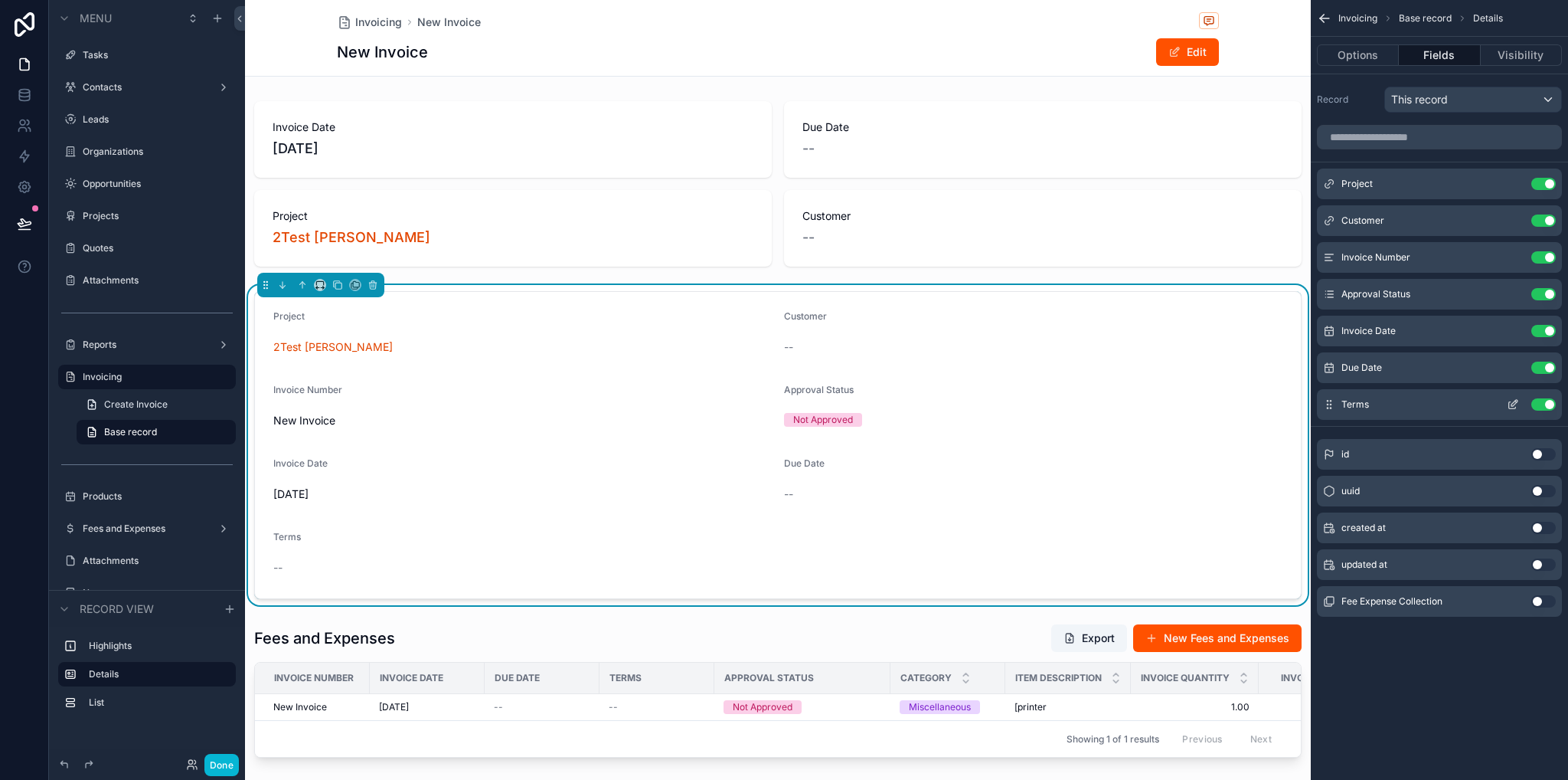
click at [1512, 405] on icon "scrollable content" at bounding box center [1513, 404] width 13 height 13
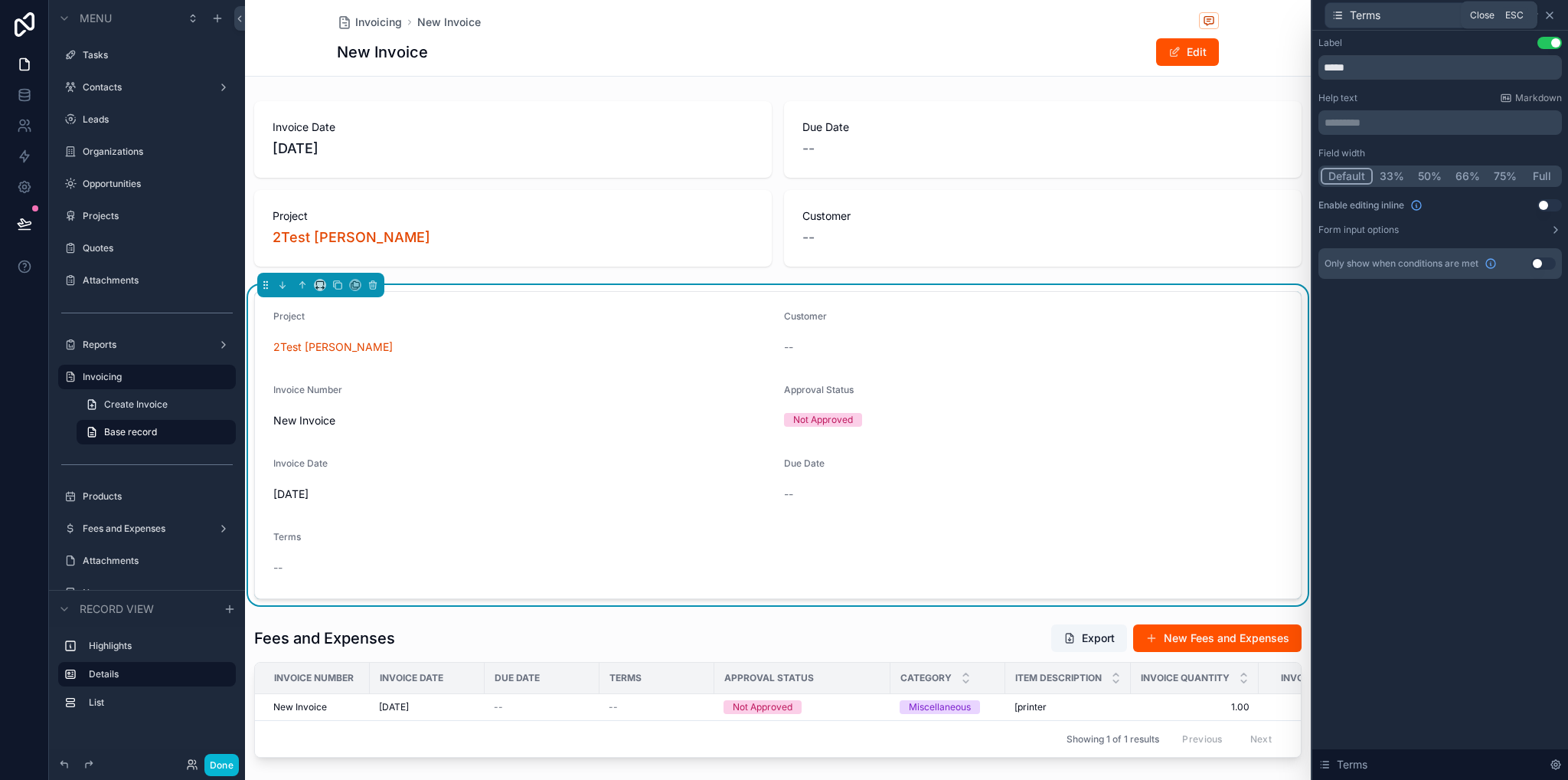
click at [1550, 13] on icon at bounding box center [1549, 15] width 13 height 13
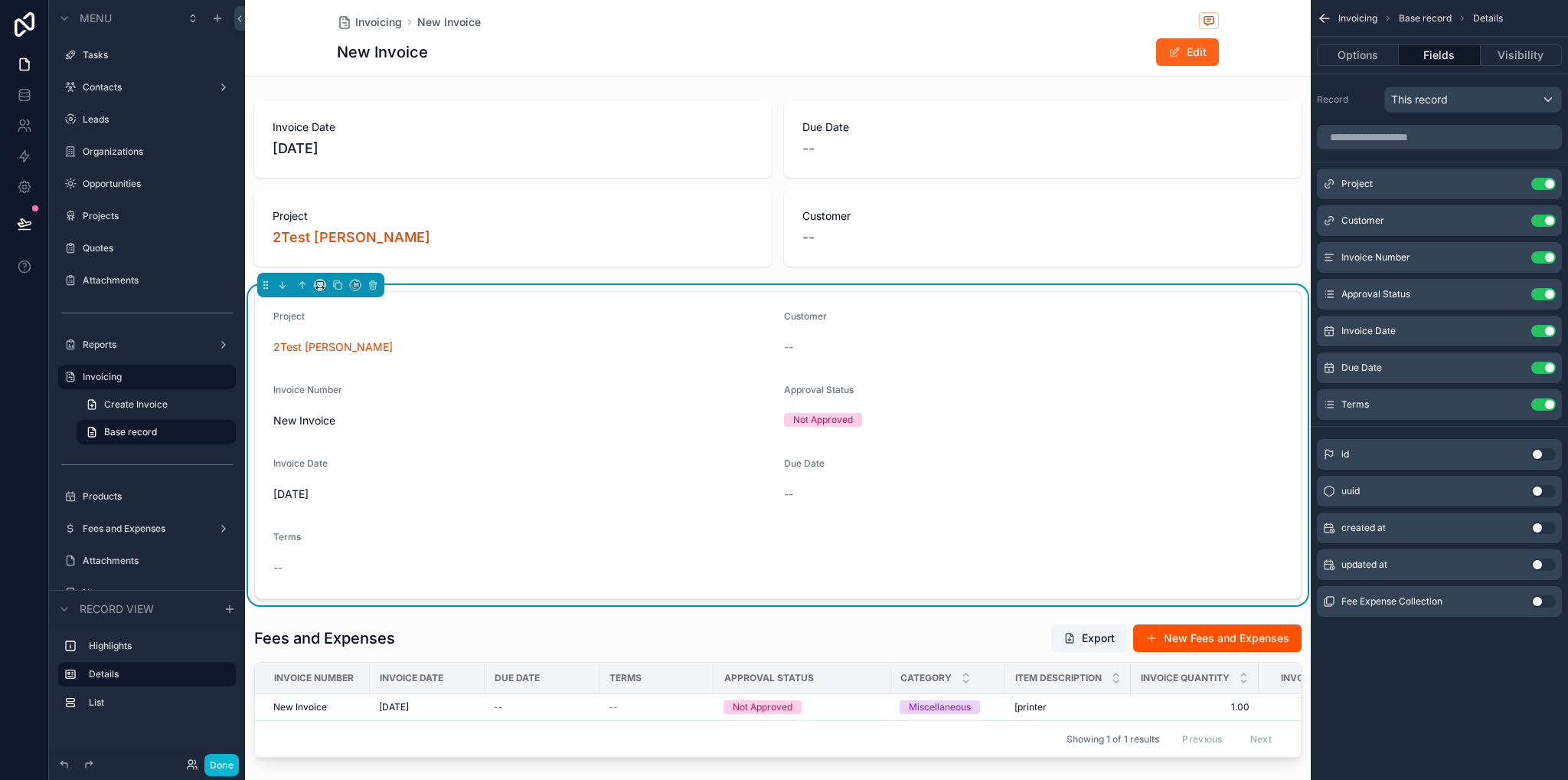
click at [1174, 56] on span "scrollable content" at bounding box center [1174, 52] width 13 height 13
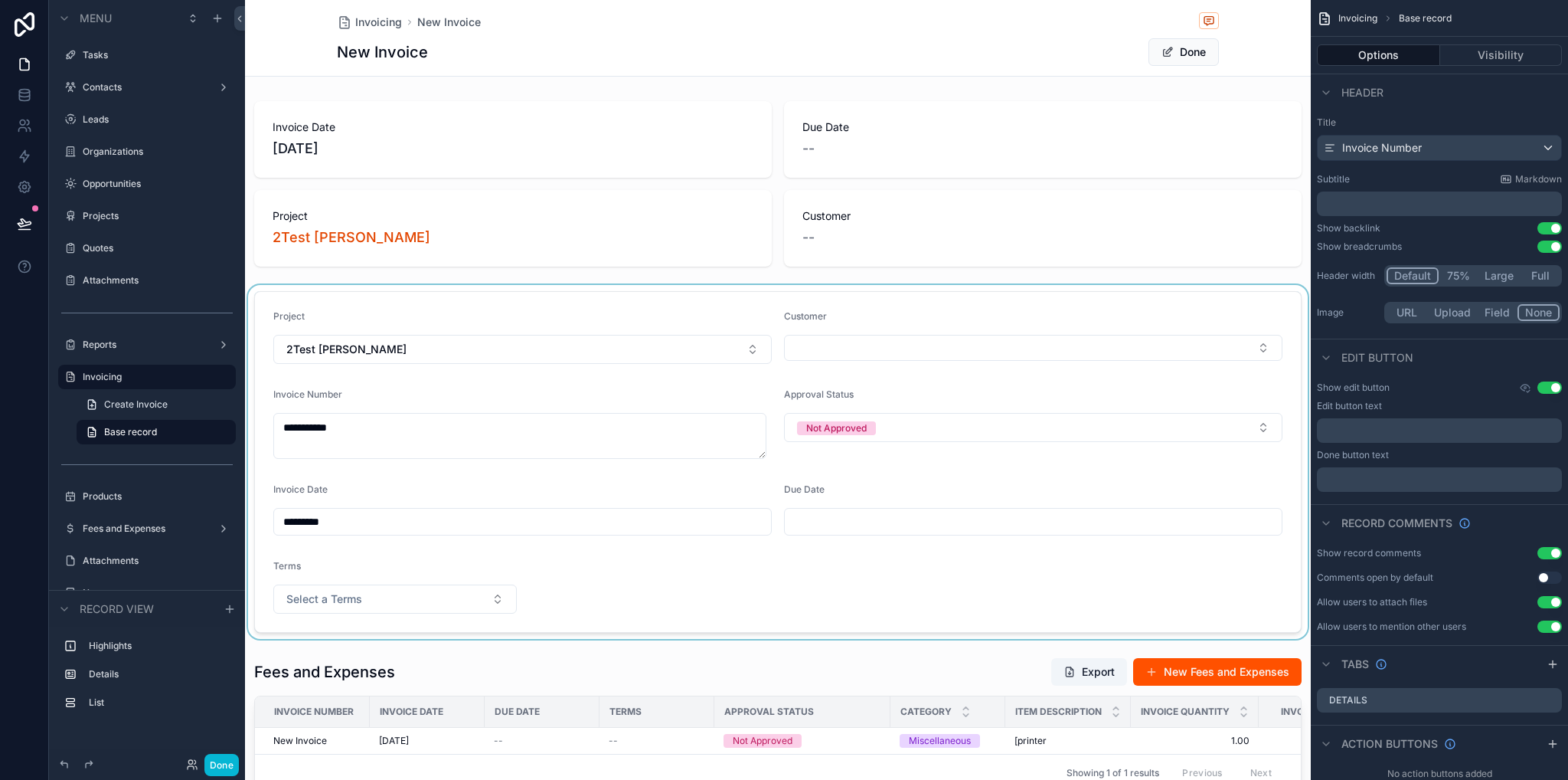
click at [475, 602] on div "scrollable content" at bounding box center [777, 461] width 1066 height 354
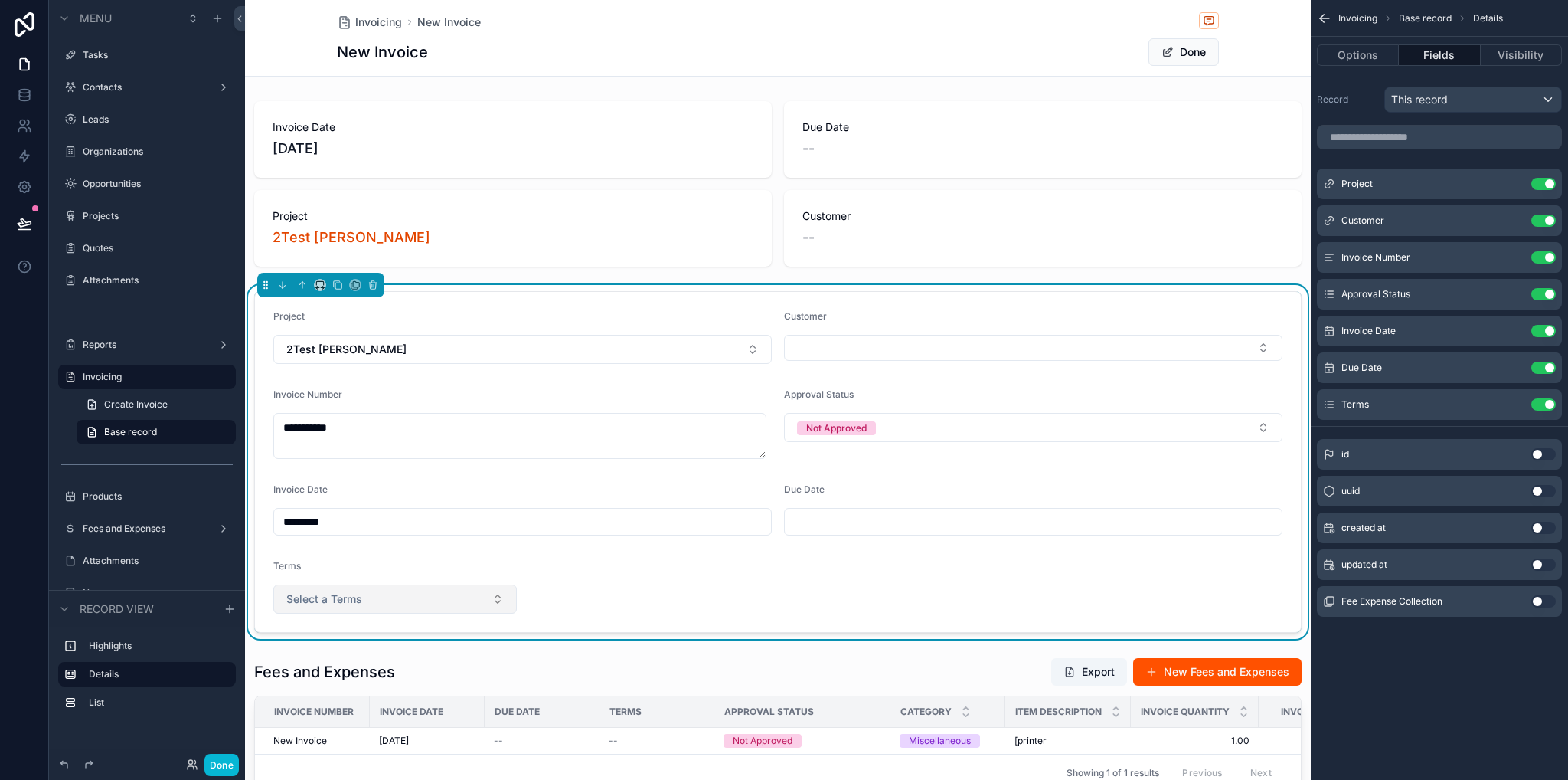
click at [405, 596] on button "Select a Terms" at bounding box center [395, 599] width 244 height 29
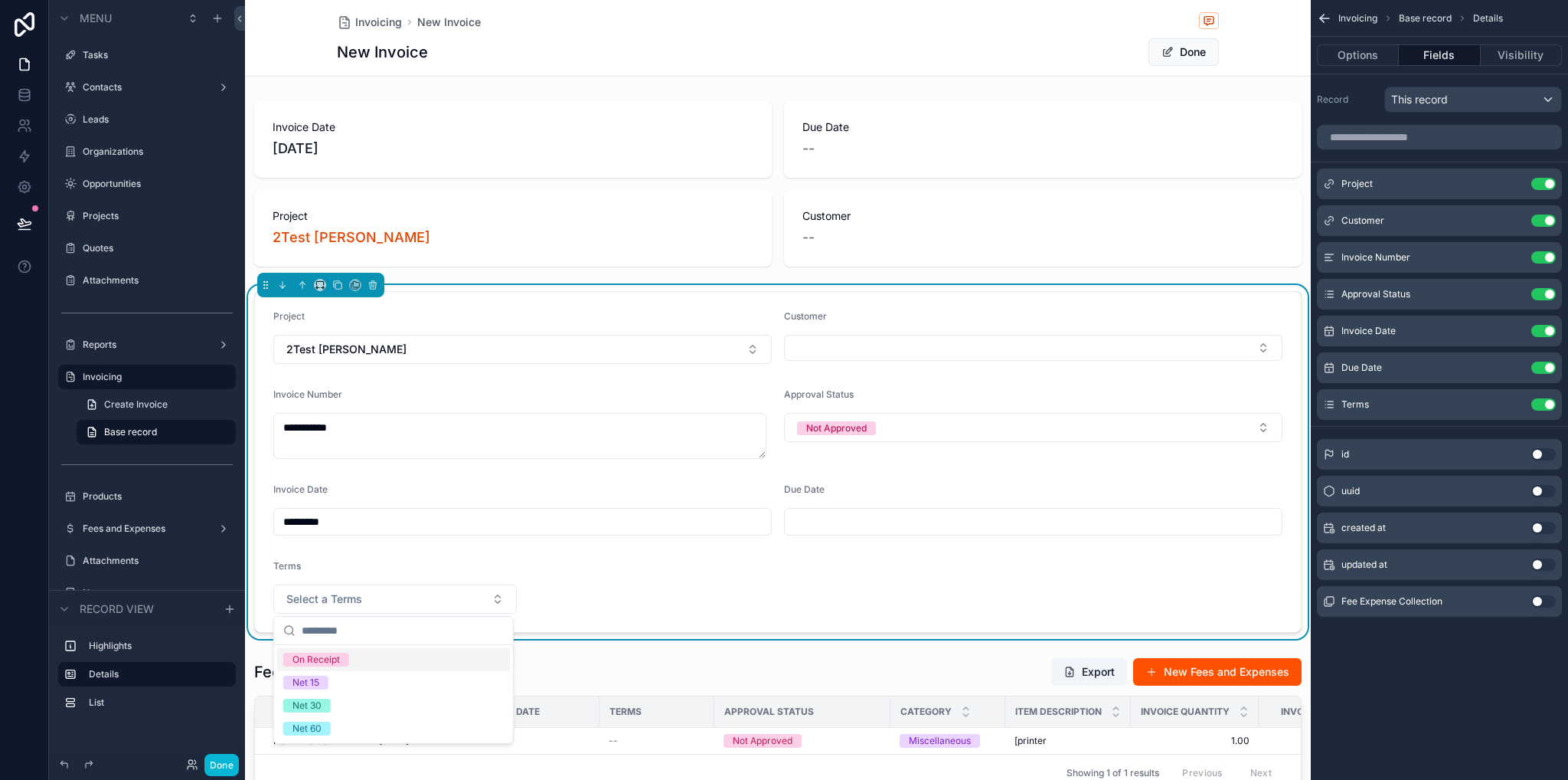
click at [569, 565] on form "**********" at bounding box center [778, 461] width 1046 height 340
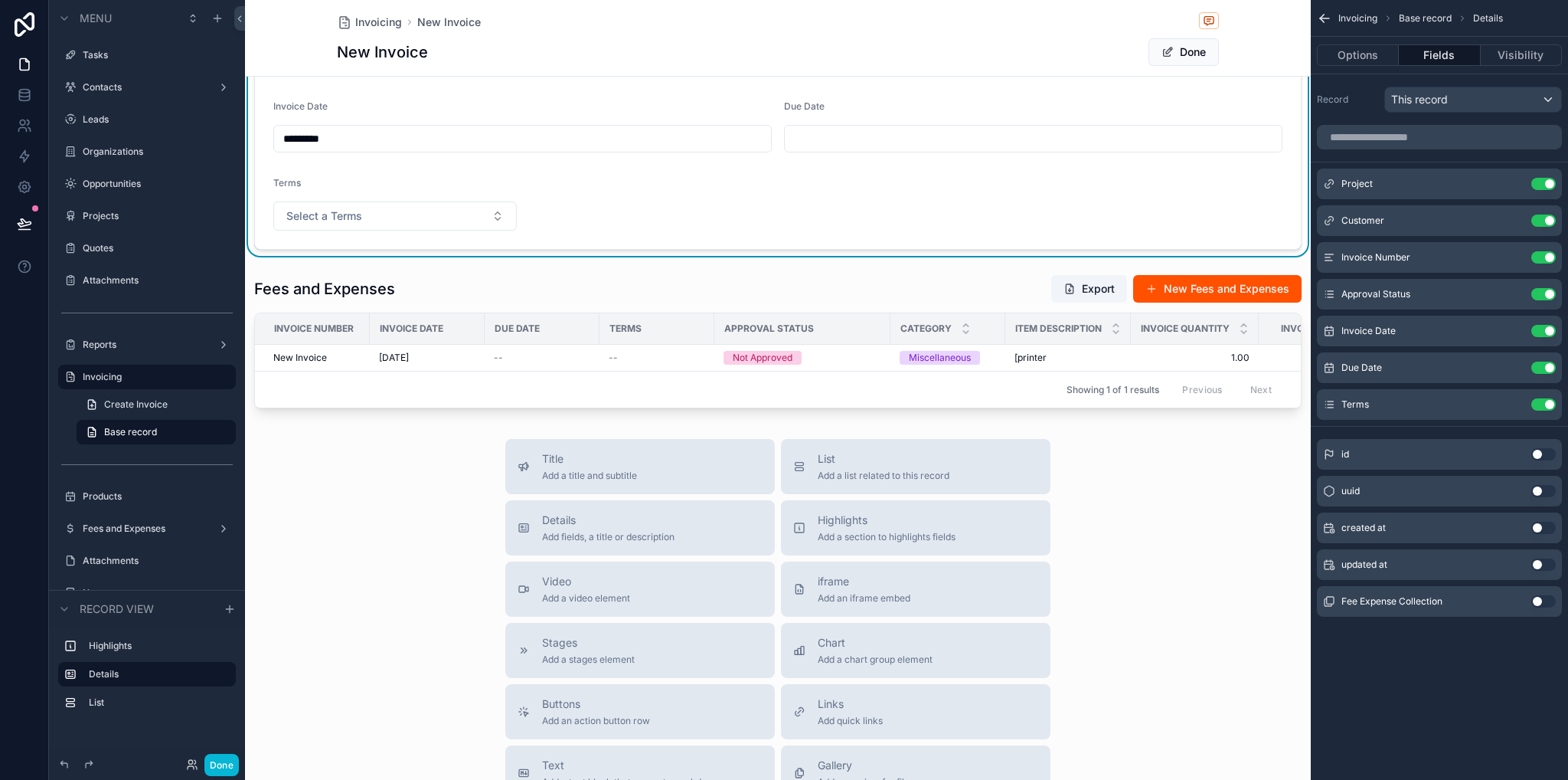
scroll to position [77, 0]
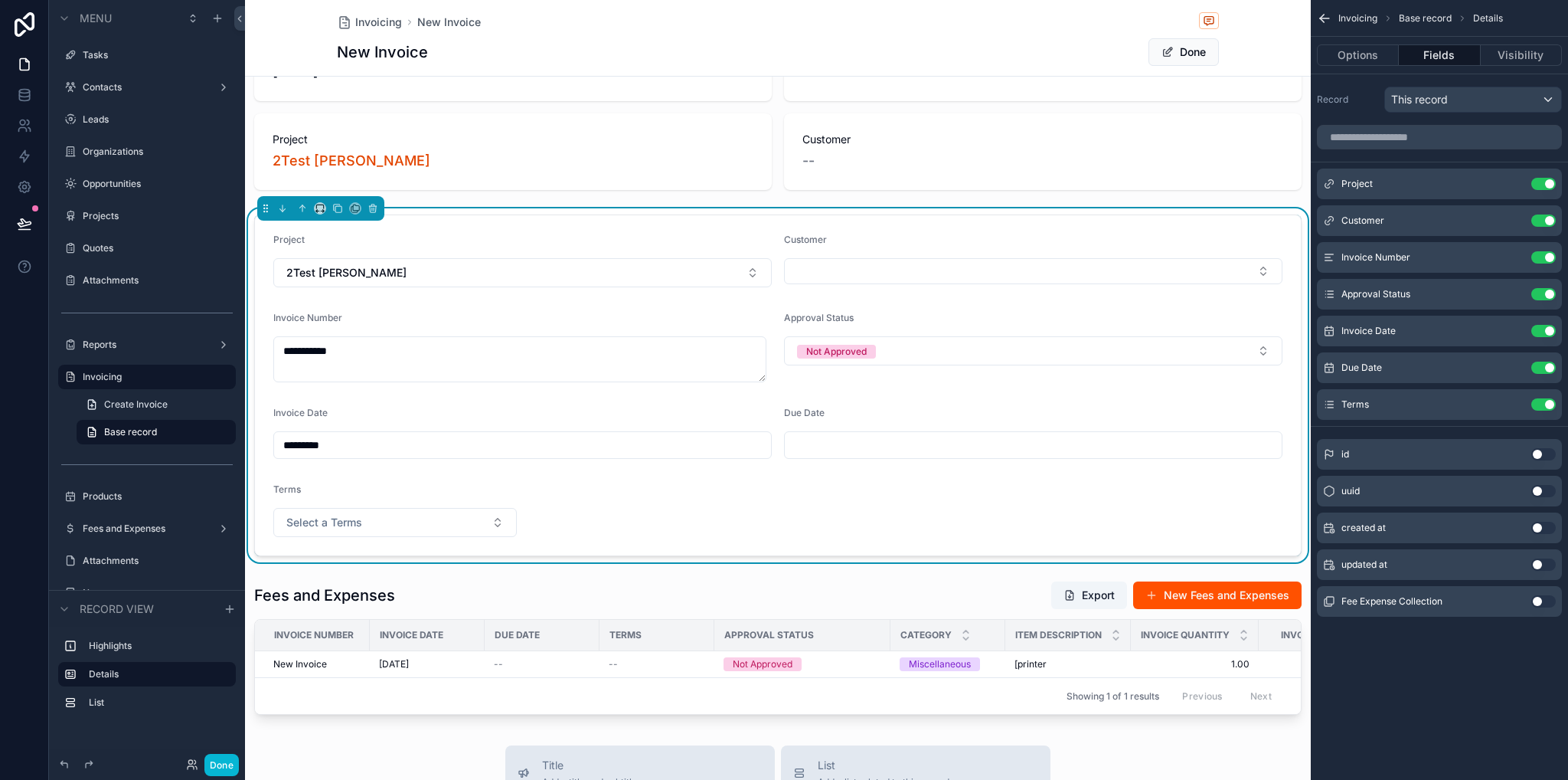
click at [824, 451] on input "scrollable content" at bounding box center [1034, 445] width 497 height 21
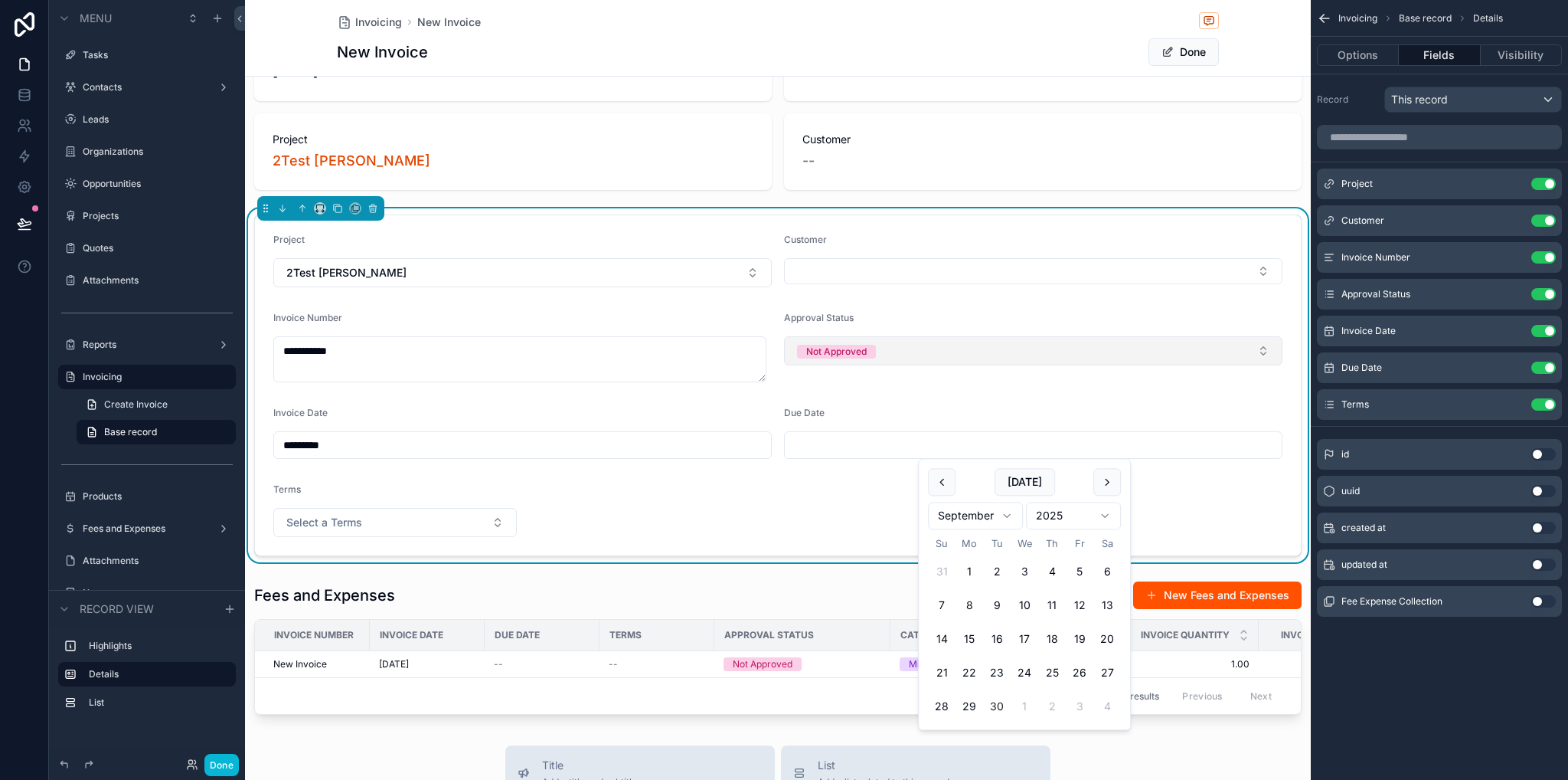
click at [883, 348] on button "Not Approved" at bounding box center [1033, 351] width 498 height 29
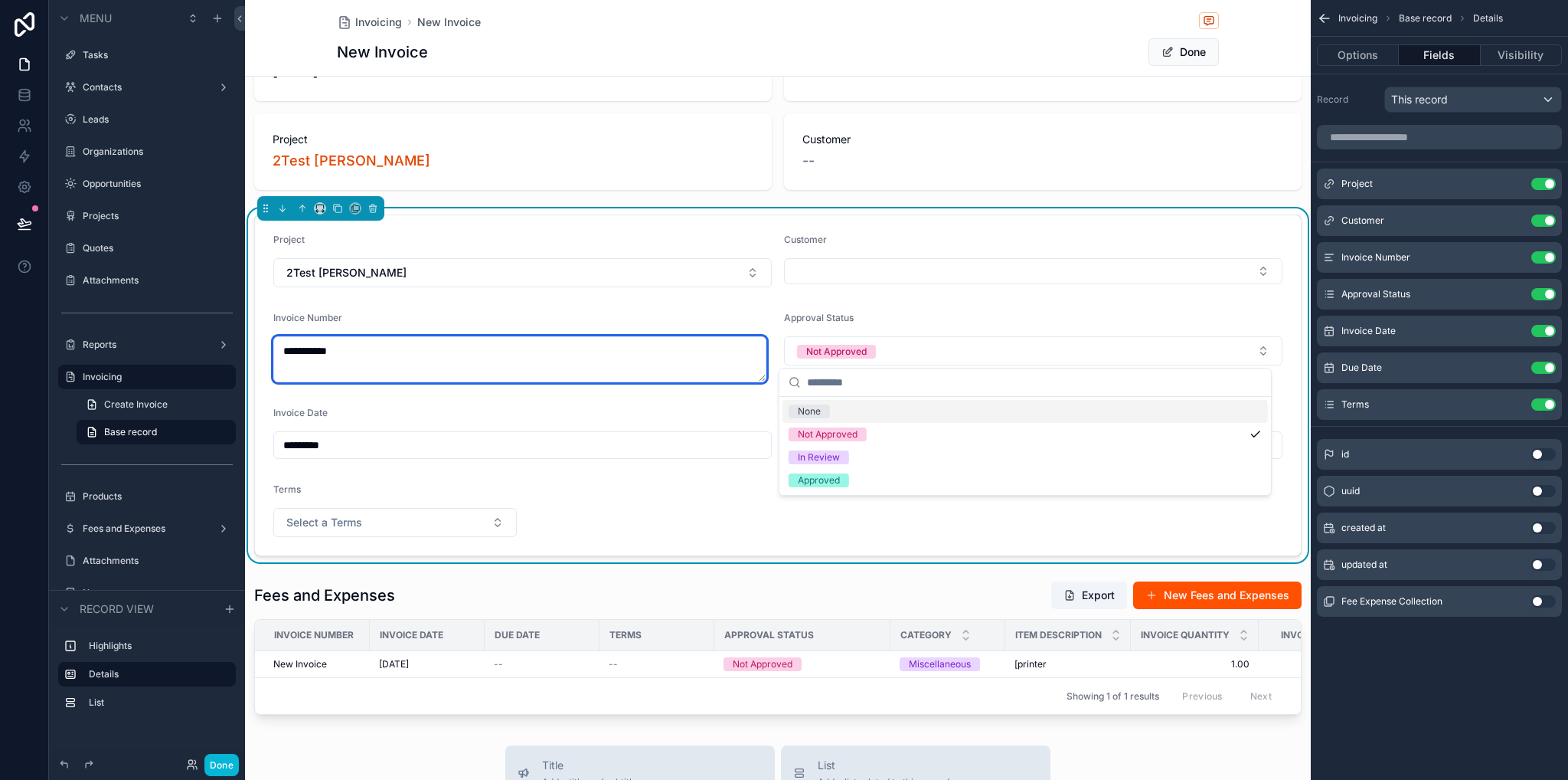
click at [540, 353] on textarea "**********" at bounding box center [520, 359] width 493 height 46
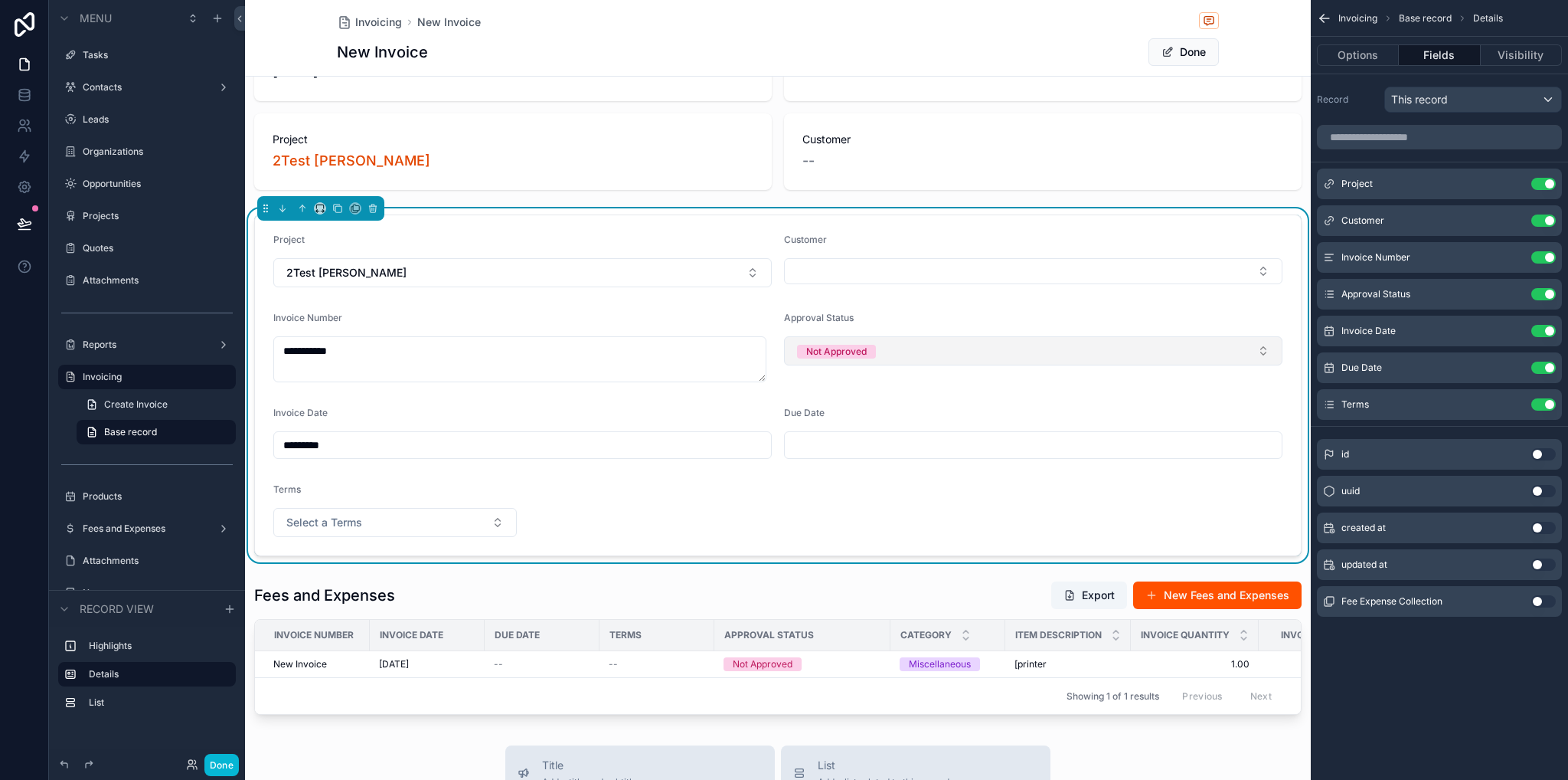
click at [903, 345] on button "Not Approved" at bounding box center [1033, 351] width 498 height 29
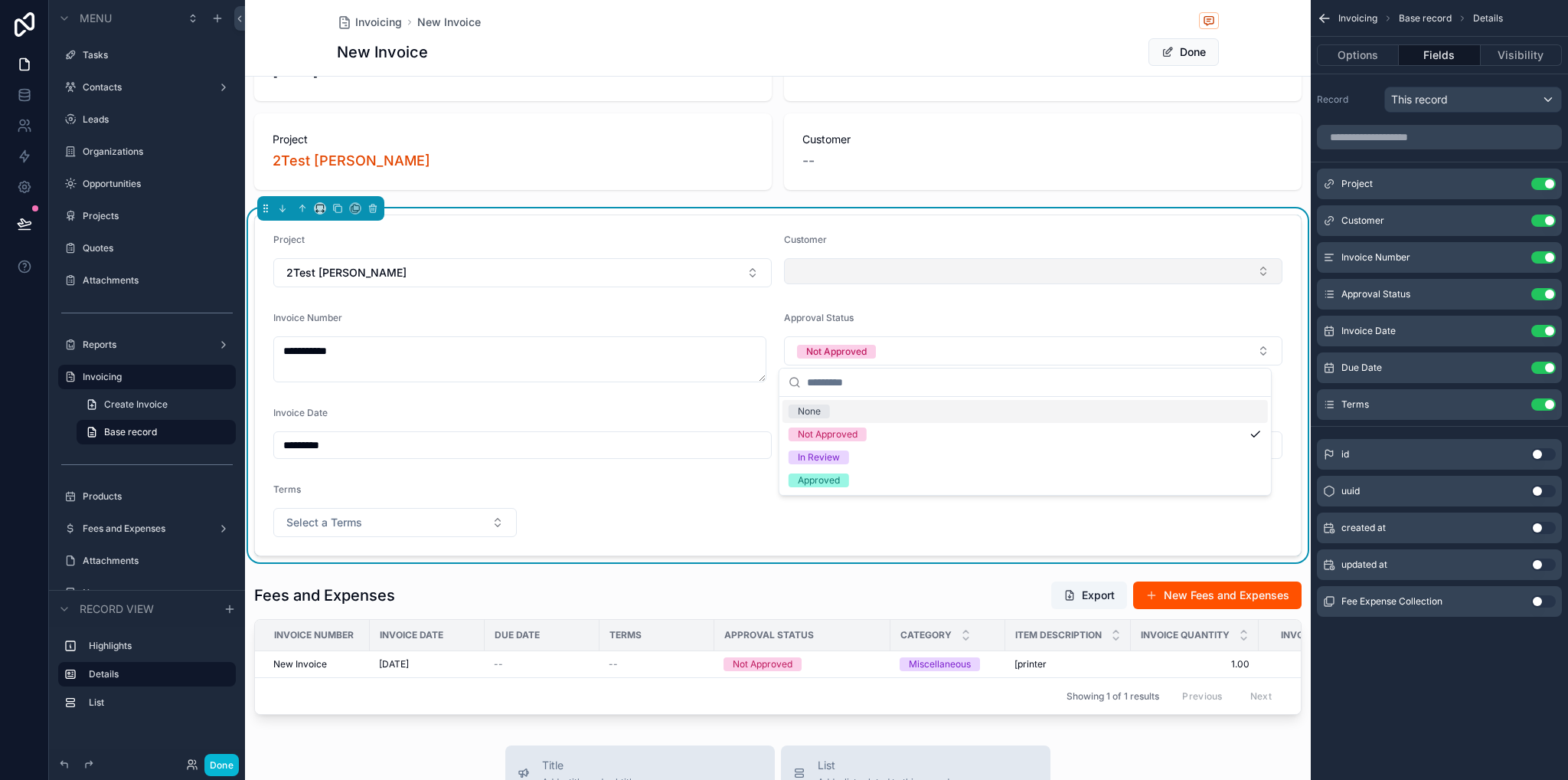
click at [845, 272] on button "Select Button" at bounding box center [1033, 271] width 498 height 26
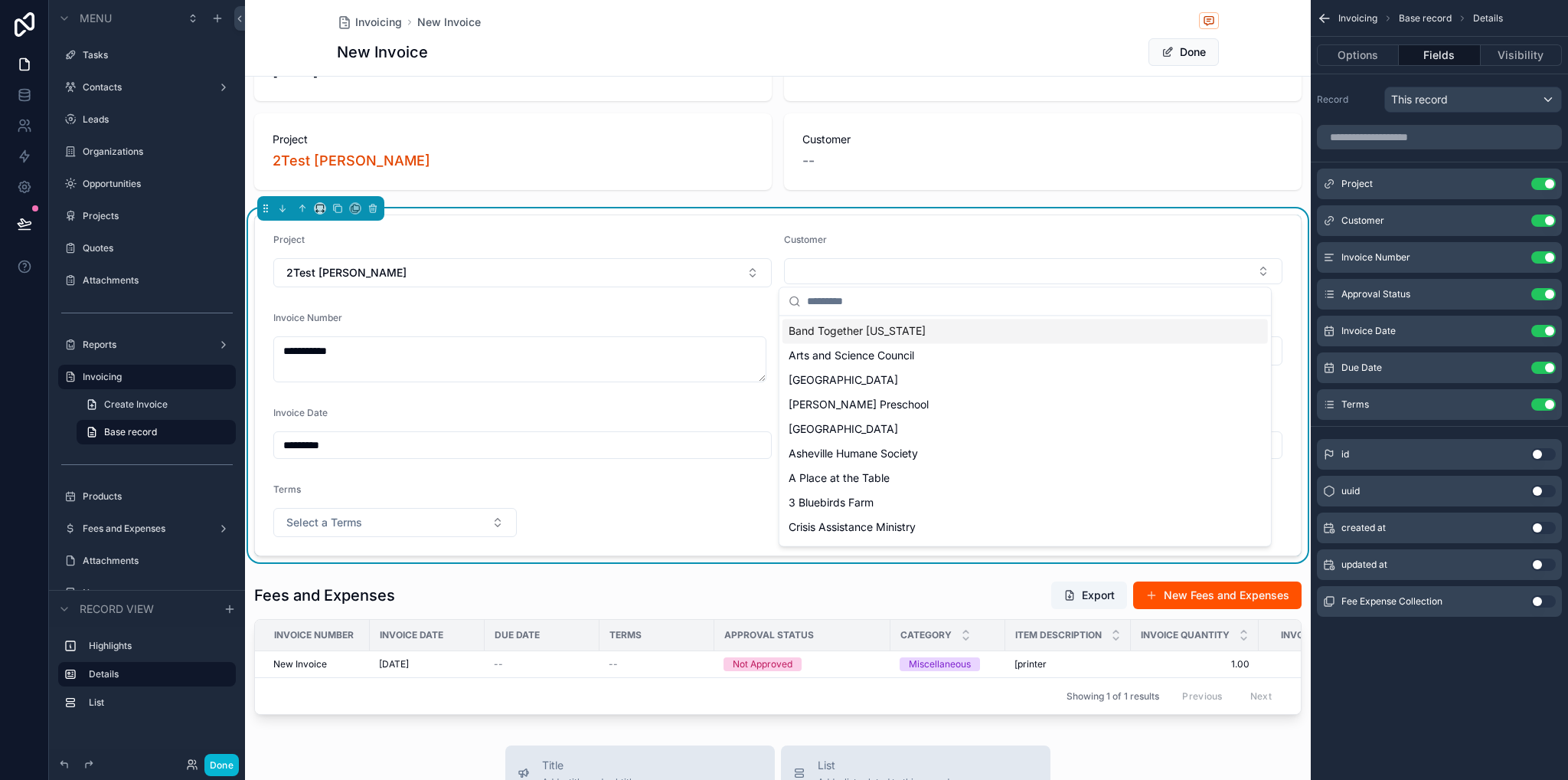
click at [996, 219] on form "**********" at bounding box center [778, 385] width 1046 height 340
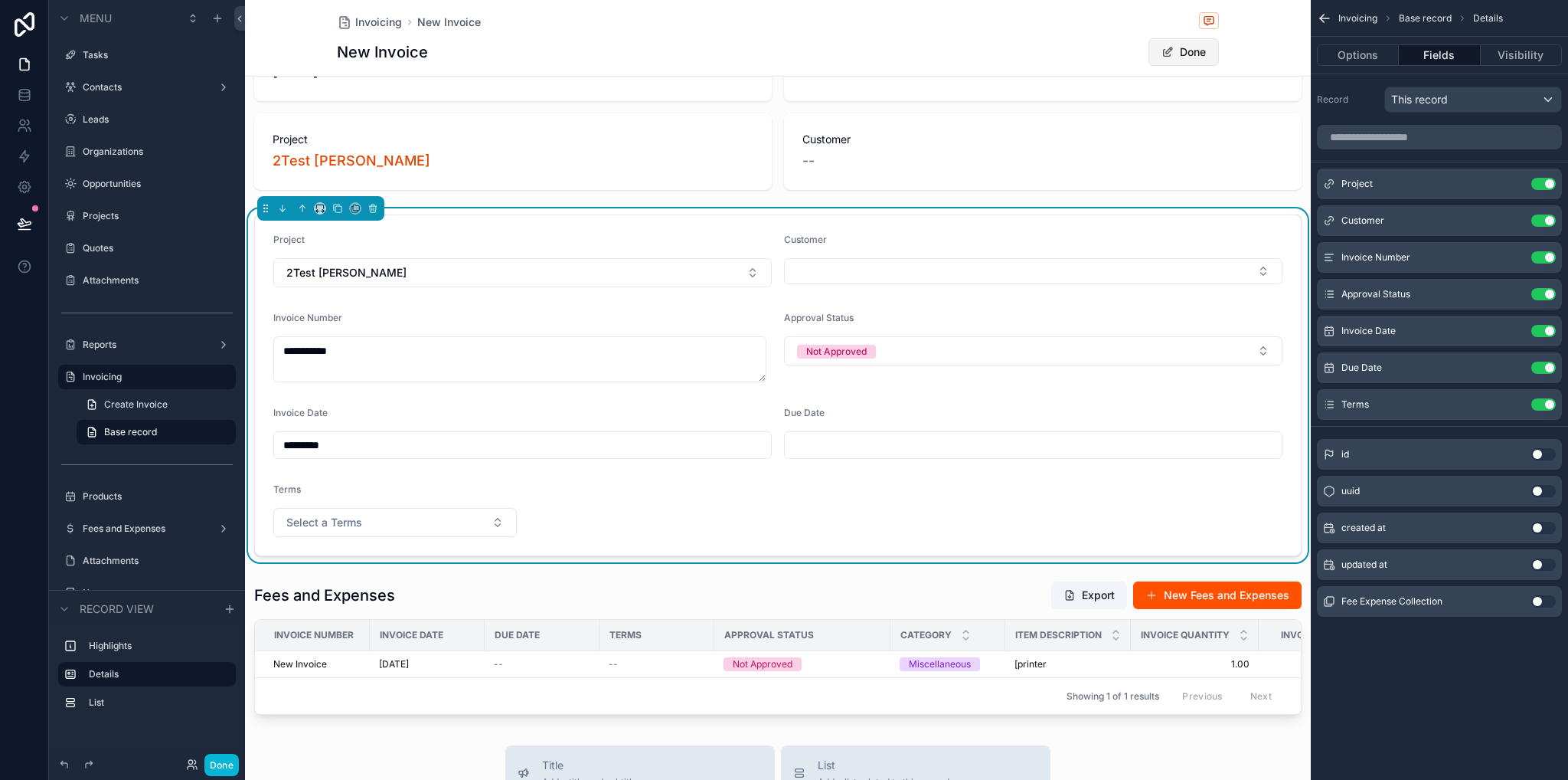
click at [1193, 56] on button "Done" at bounding box center [1184, 52] width 70 height 27
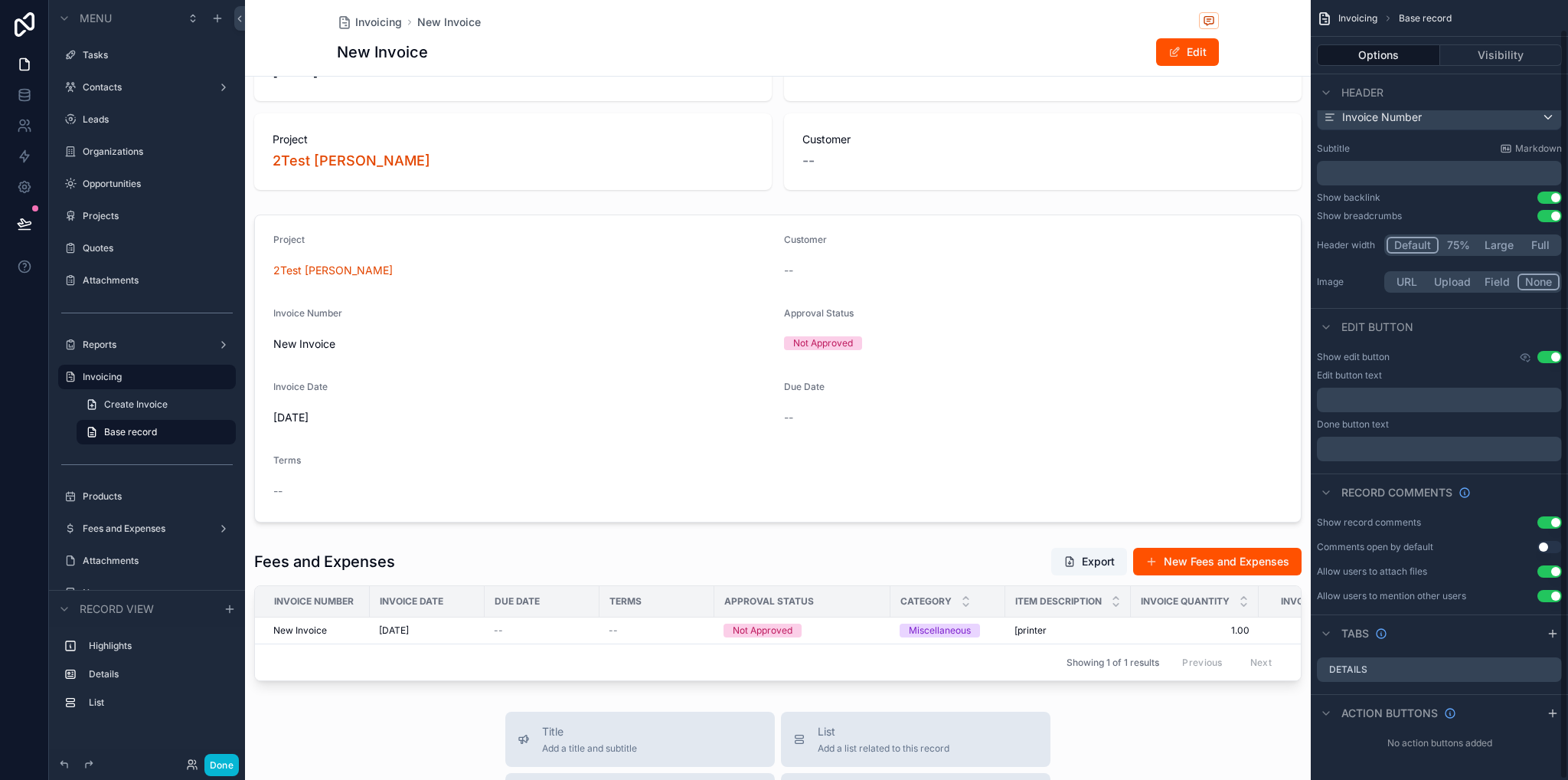
scroll to position [0, 0]
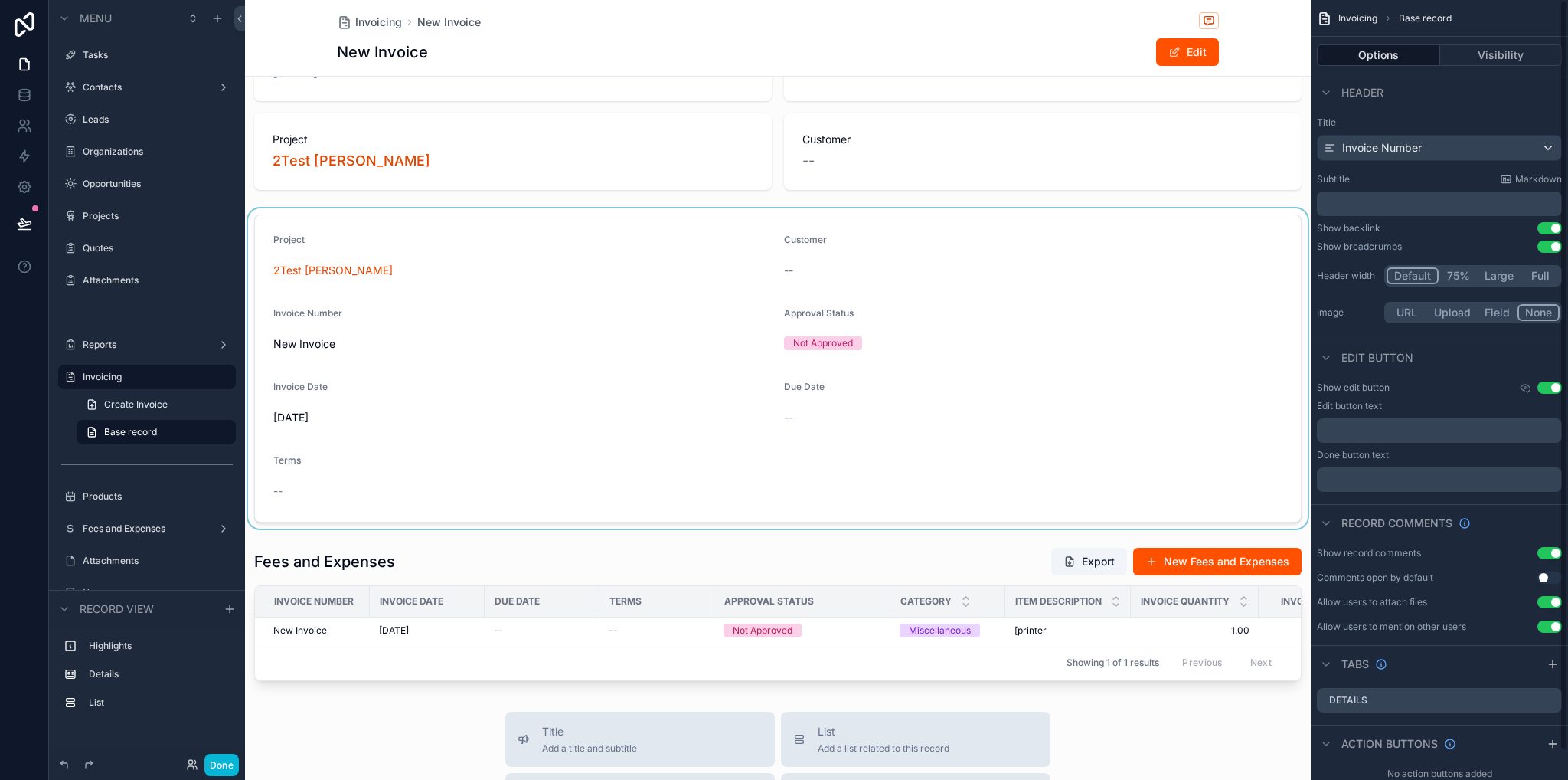
click at [884, 321] on div "scrollable content" at bounding box center [777, 369] width 1066 height 320
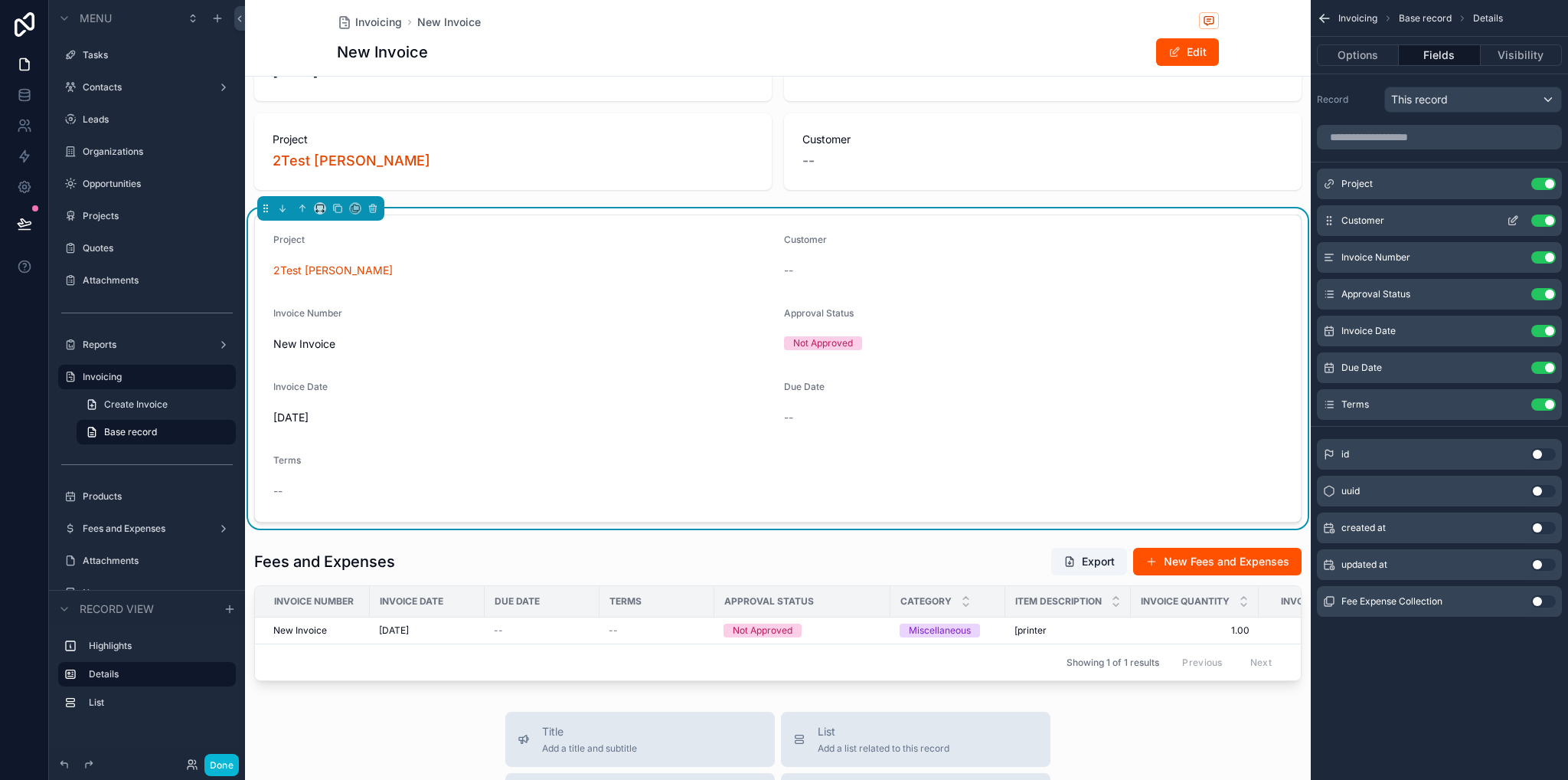
click at [1513, 215] on icon "scrollable content" at bounding box center [1513, 220] width 13 height 13
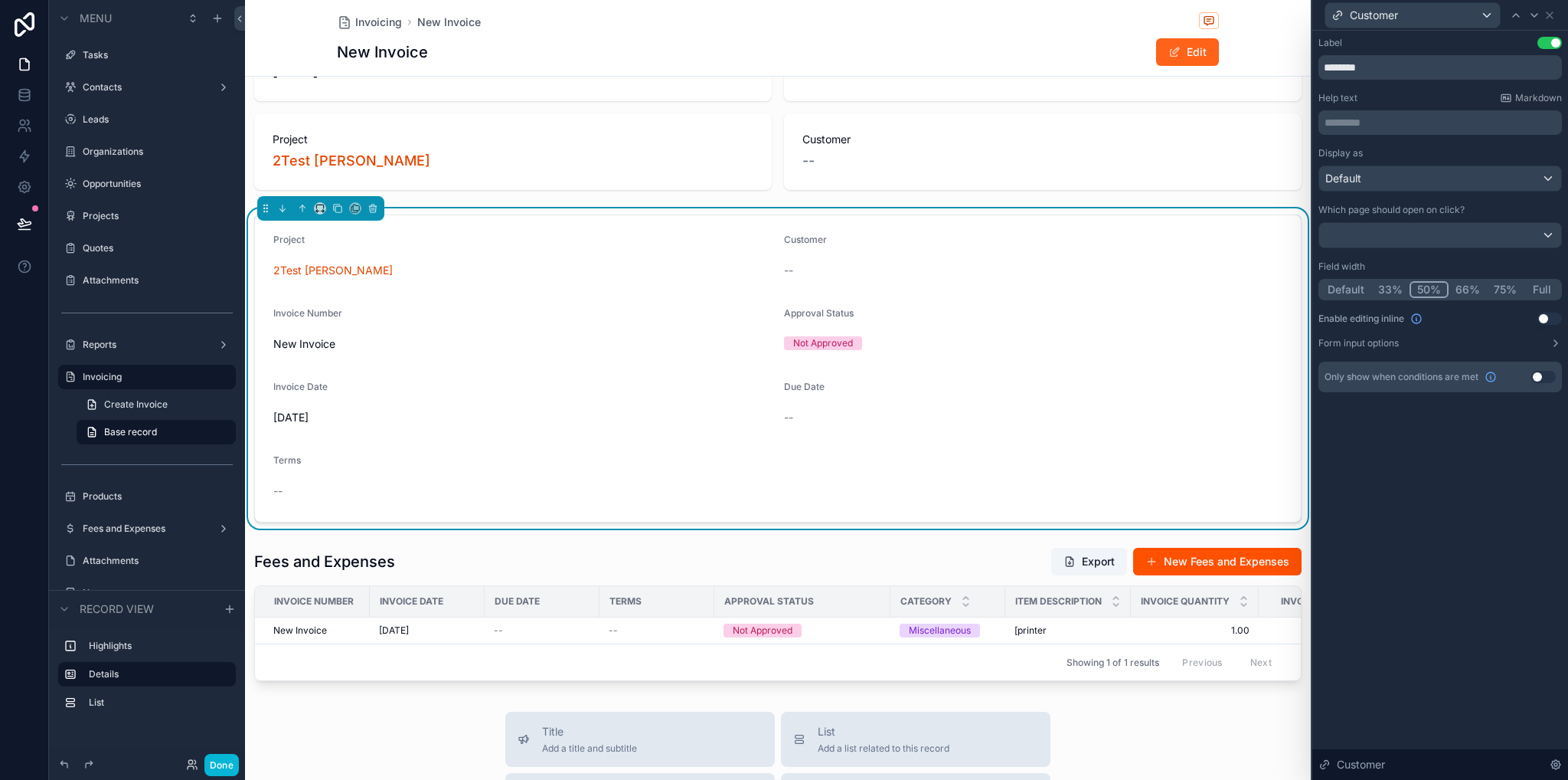
click at [1176, 50] on button "Edit" at bounding box center [1188, 52] width 62 height 27
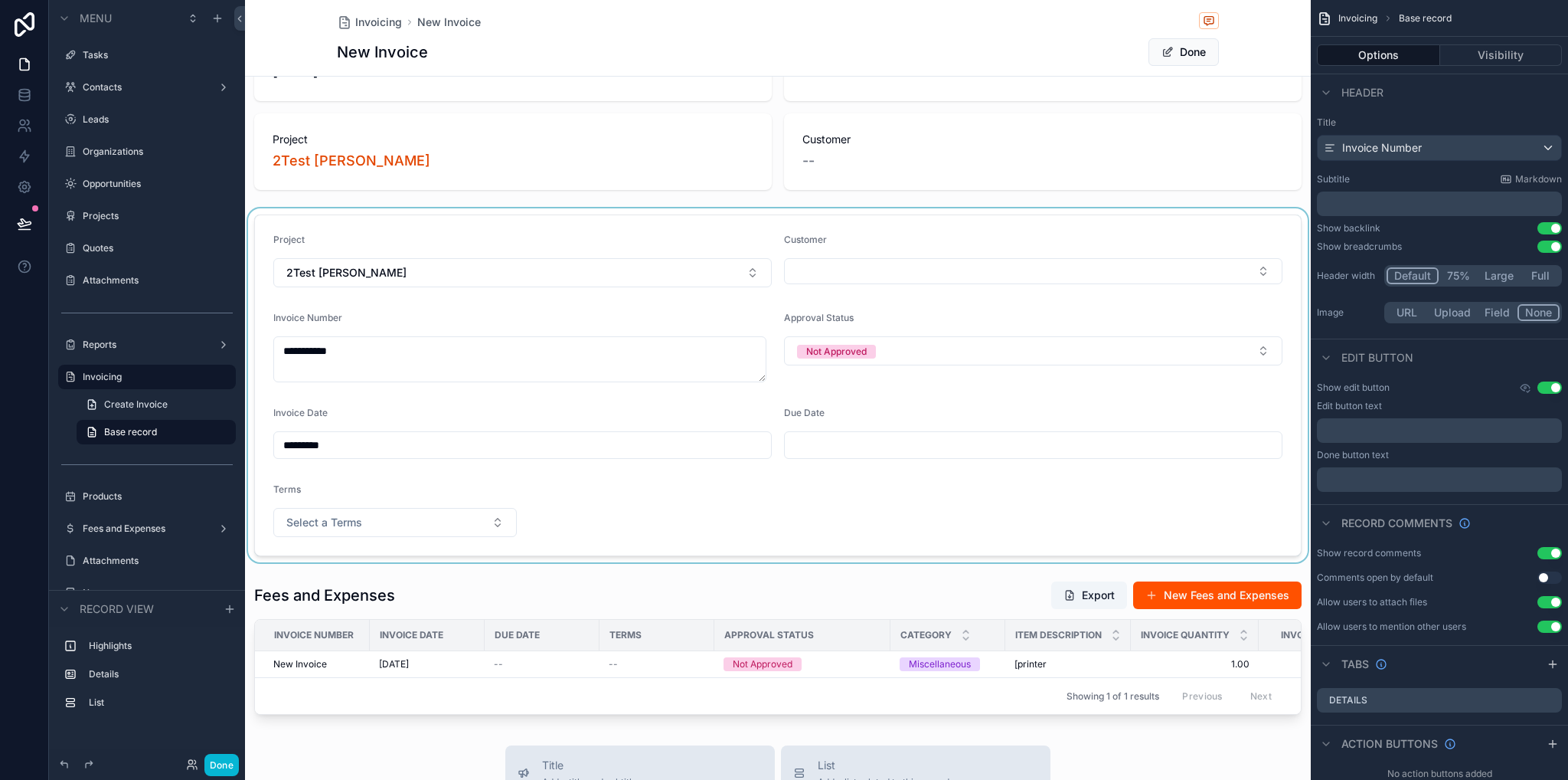
click at [1018, 228] on div "scrollable content" at bounding box center [777, 385] width 1066 height 354
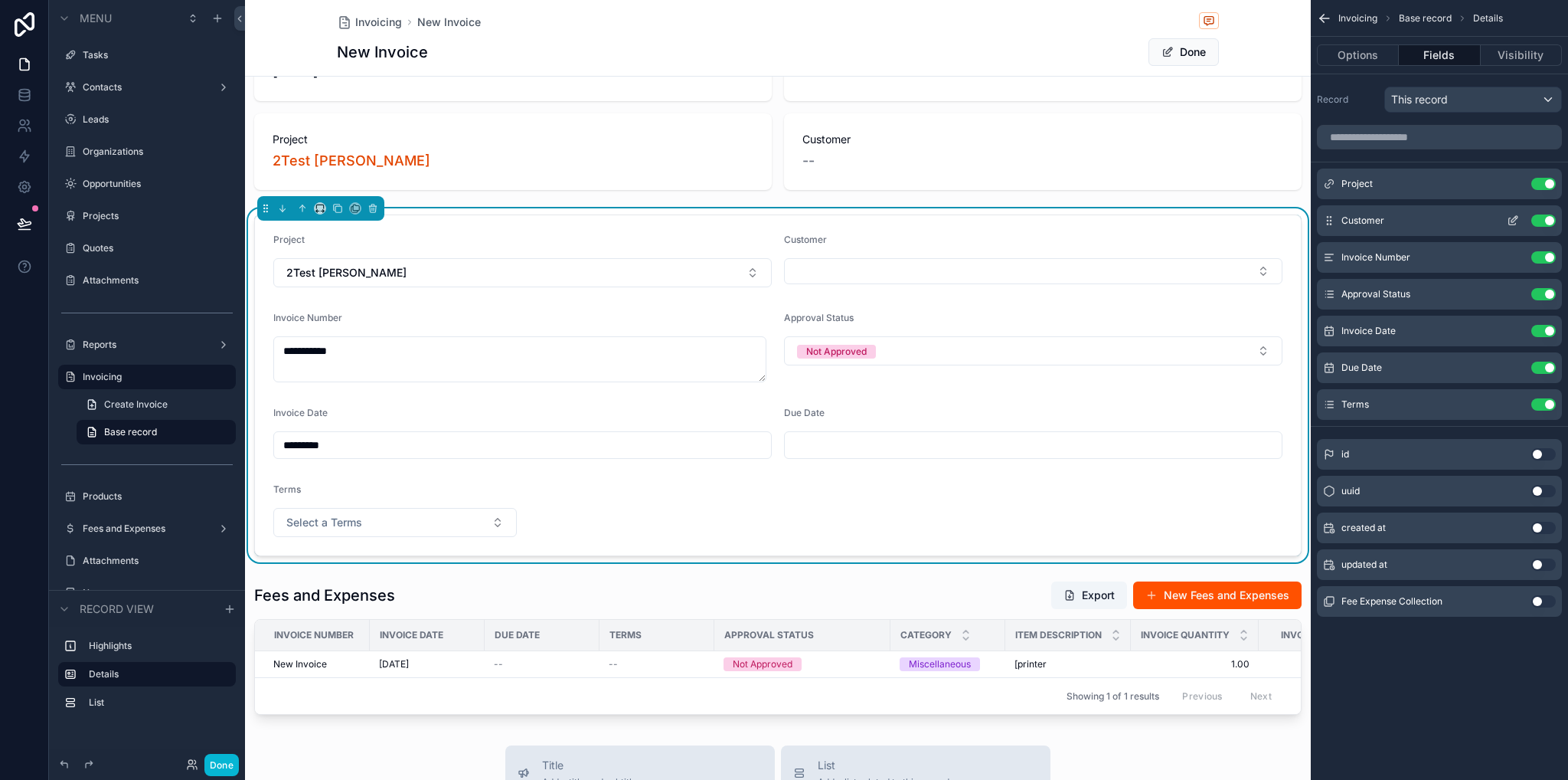
click at [1513, 218] on icon "scrollable content" at bounding box center [1513, 220] width 13 height 13
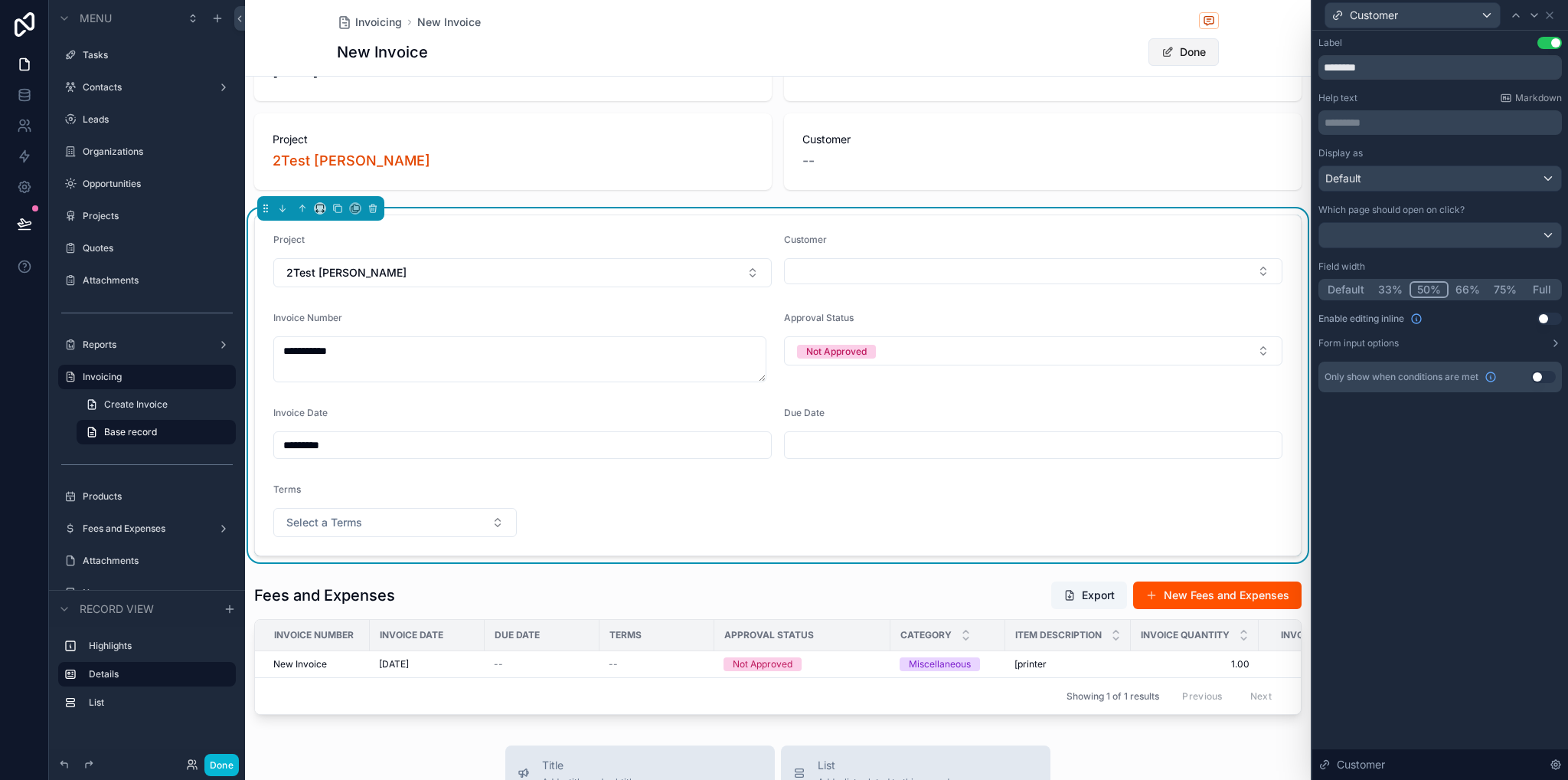
click at [1175, 58] on button "Done" at bounding box center [1184, 52] width 70 height 27
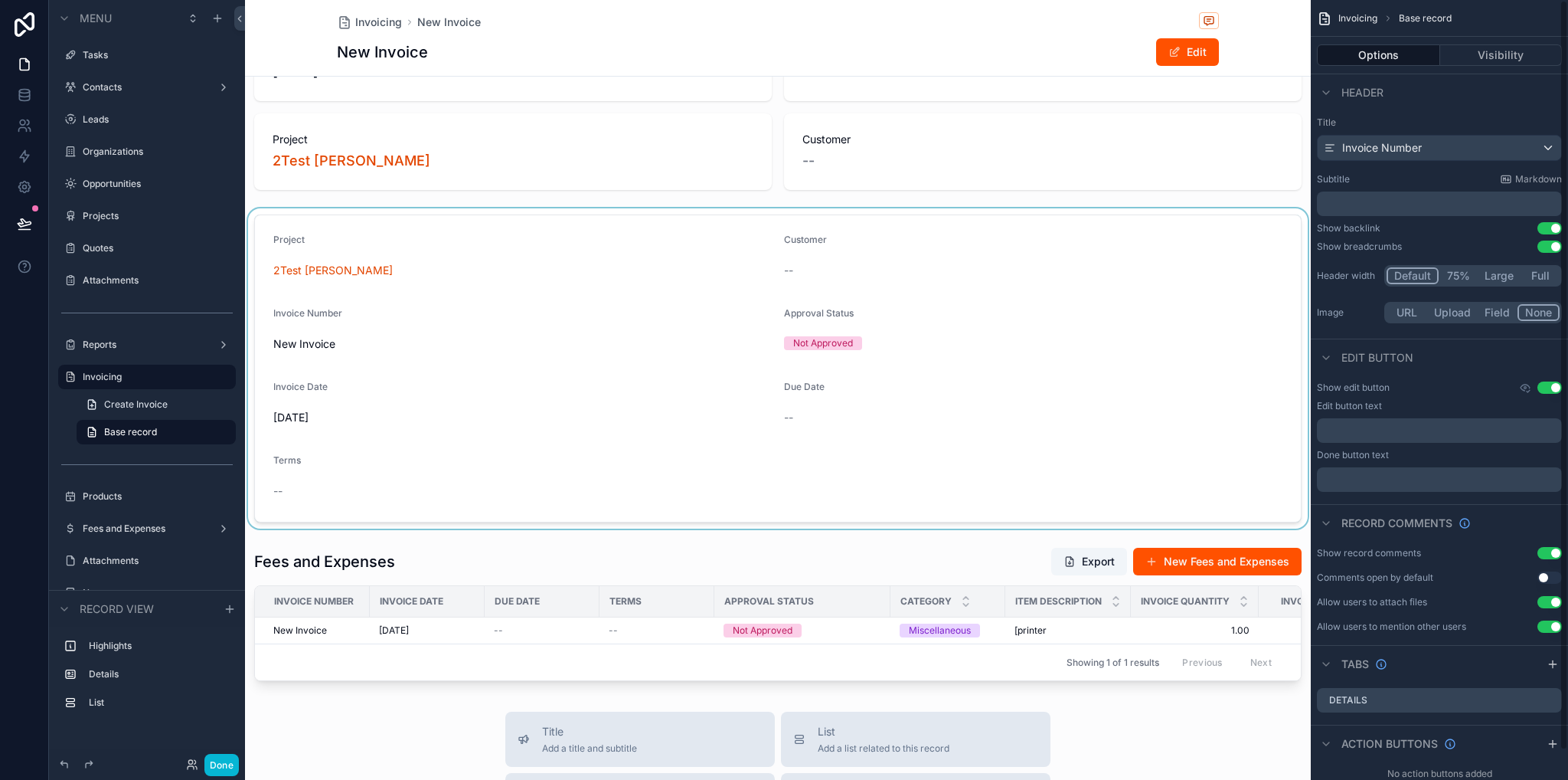
click at [925, 348] on div "scrollable content" at bounding box center [777, 369] width 1066 height 320
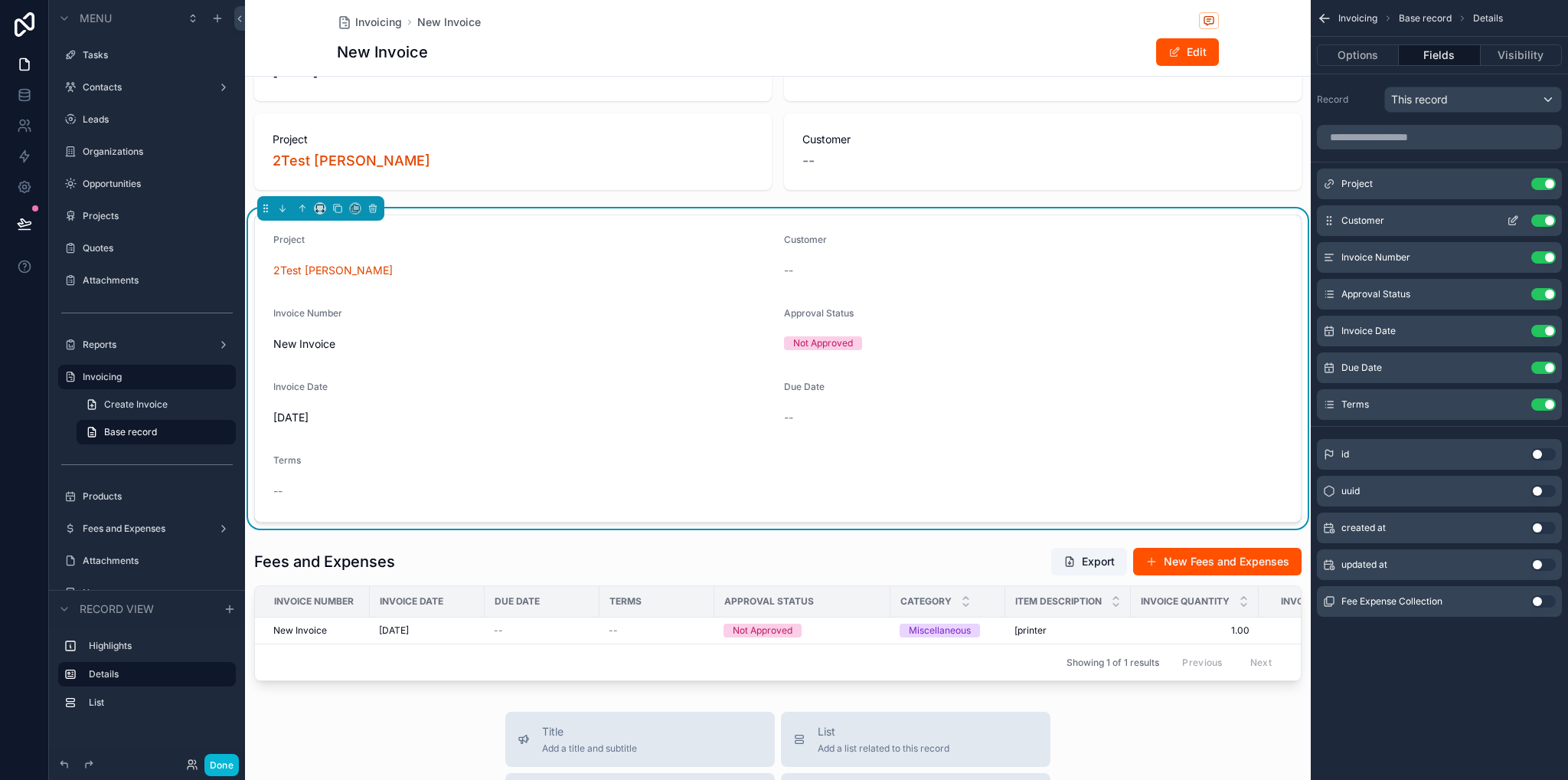
click at [1518, 221] on icon "scrollable content" at bounding box center [1513, 220] width 13 height 13
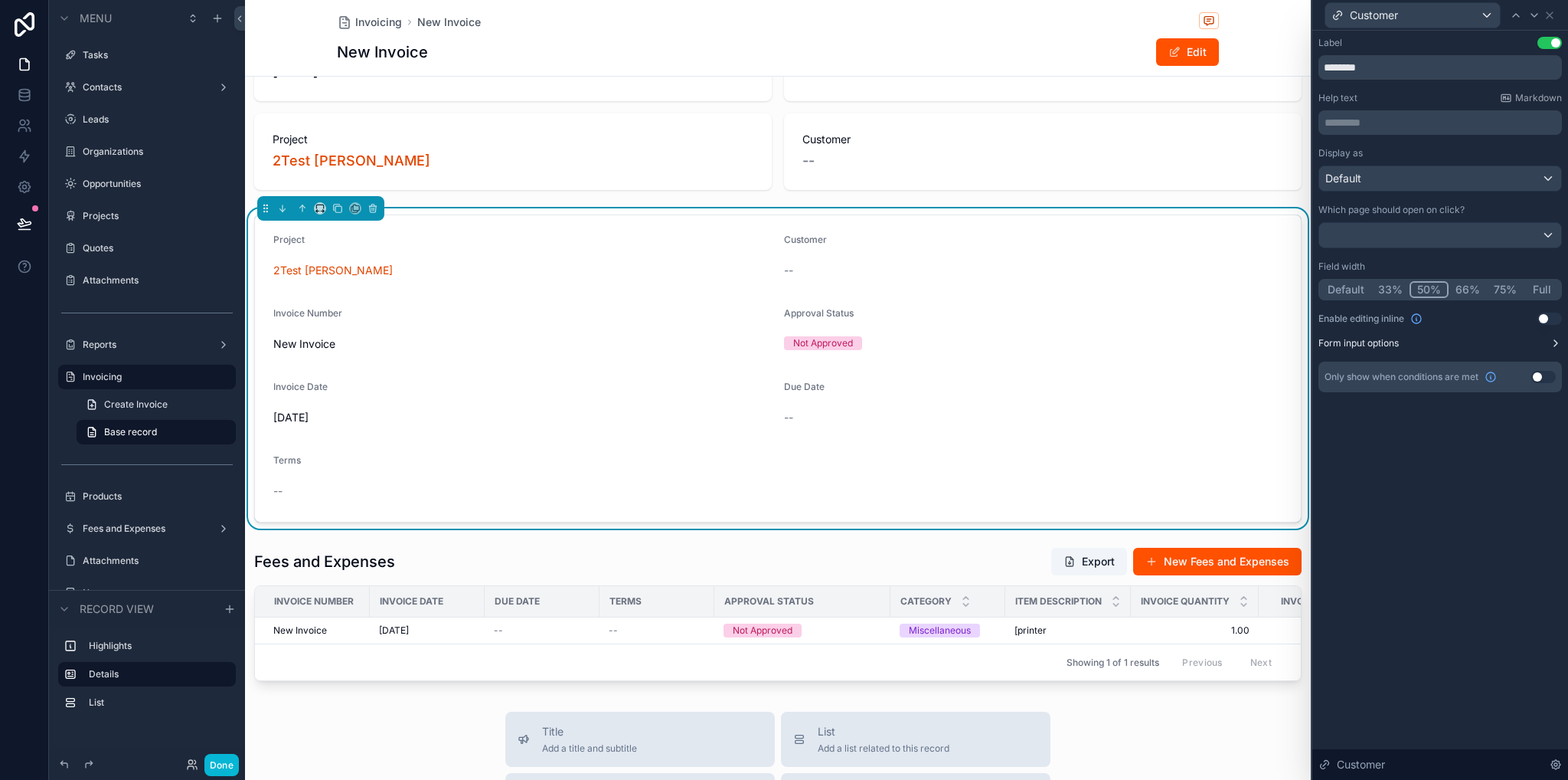
click at [1554, 344] on icon at bounding box center [1556, 343] width 13 height 13
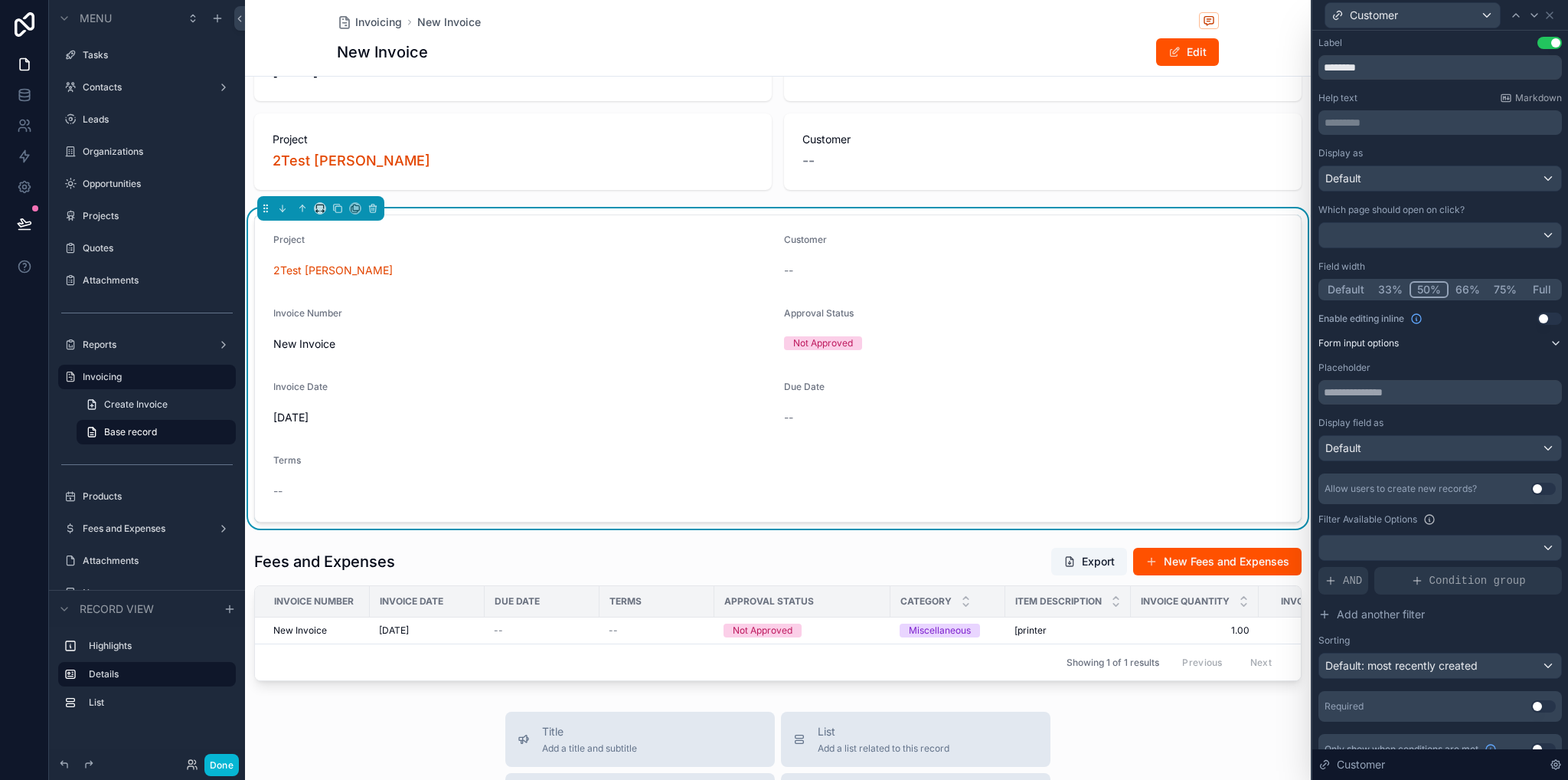
scroll to position [20, 0]
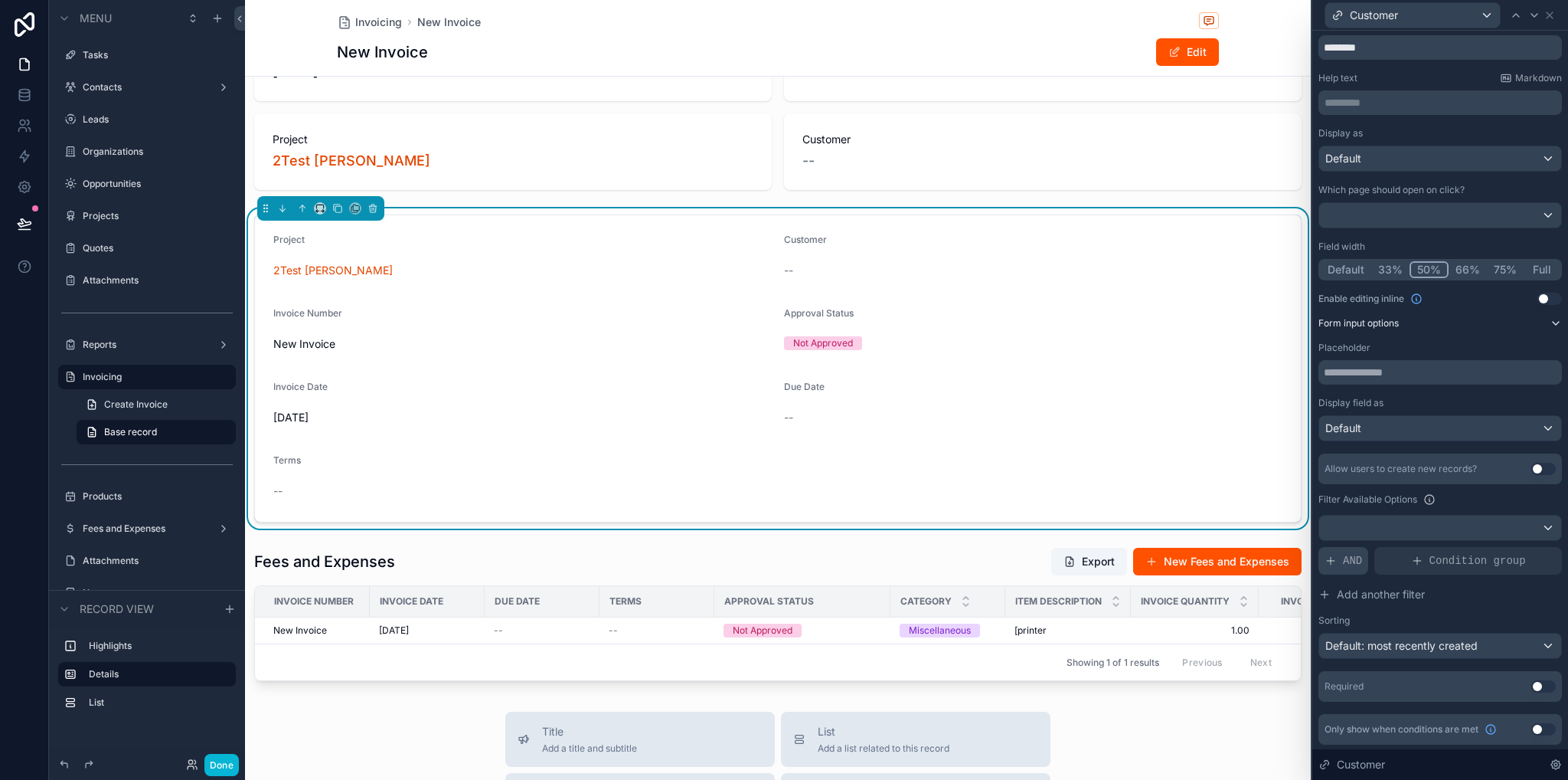
click at [1342, 565] on div "AND" at bounding box center [1343, 561] width 50 height 27
click at [1500, 526] on div at bounding box center [1440, 527] width 242 height 24
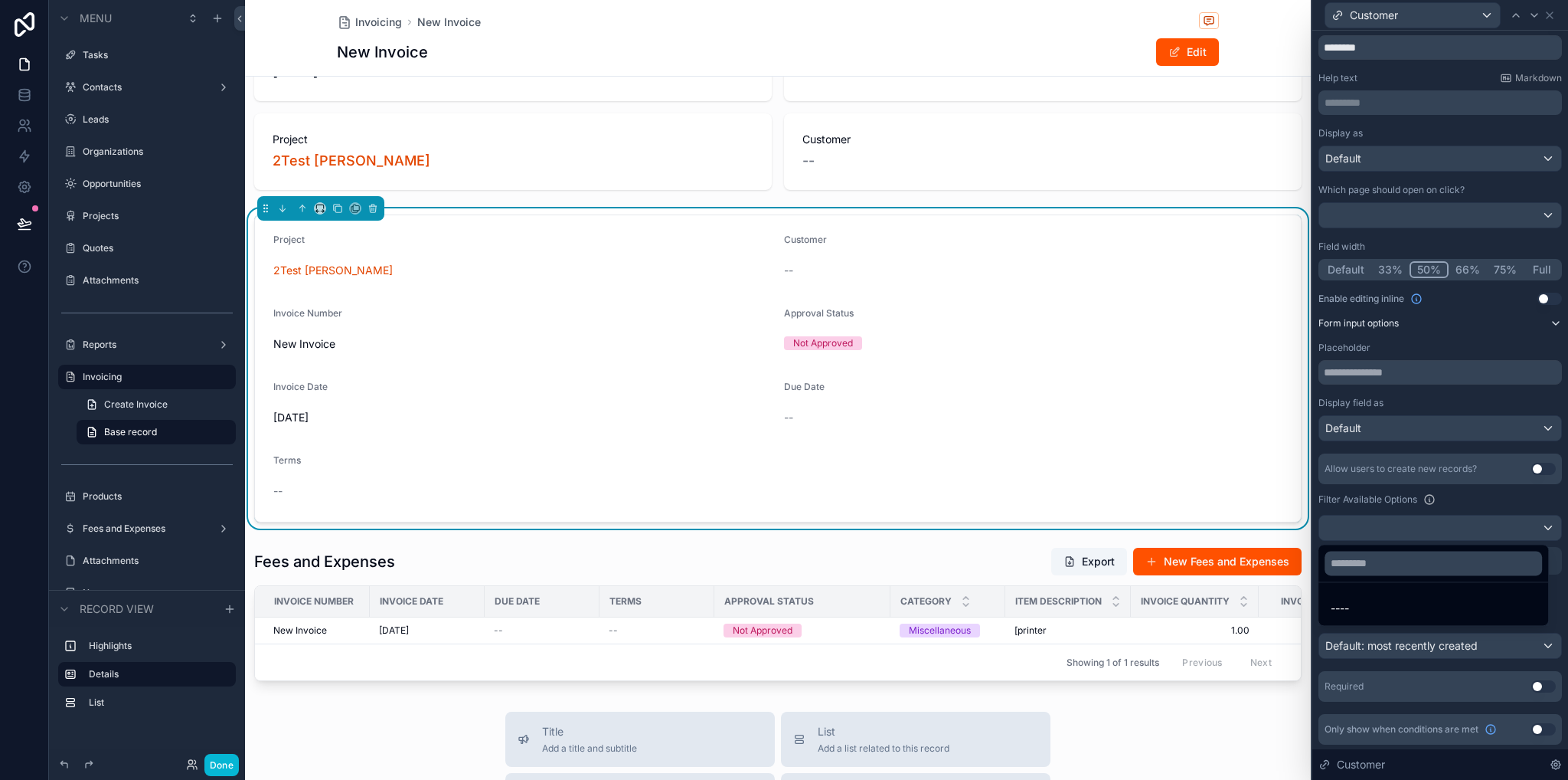
click at [1500, 526] on div at bounding box center [1440, 390] width 255 height 780
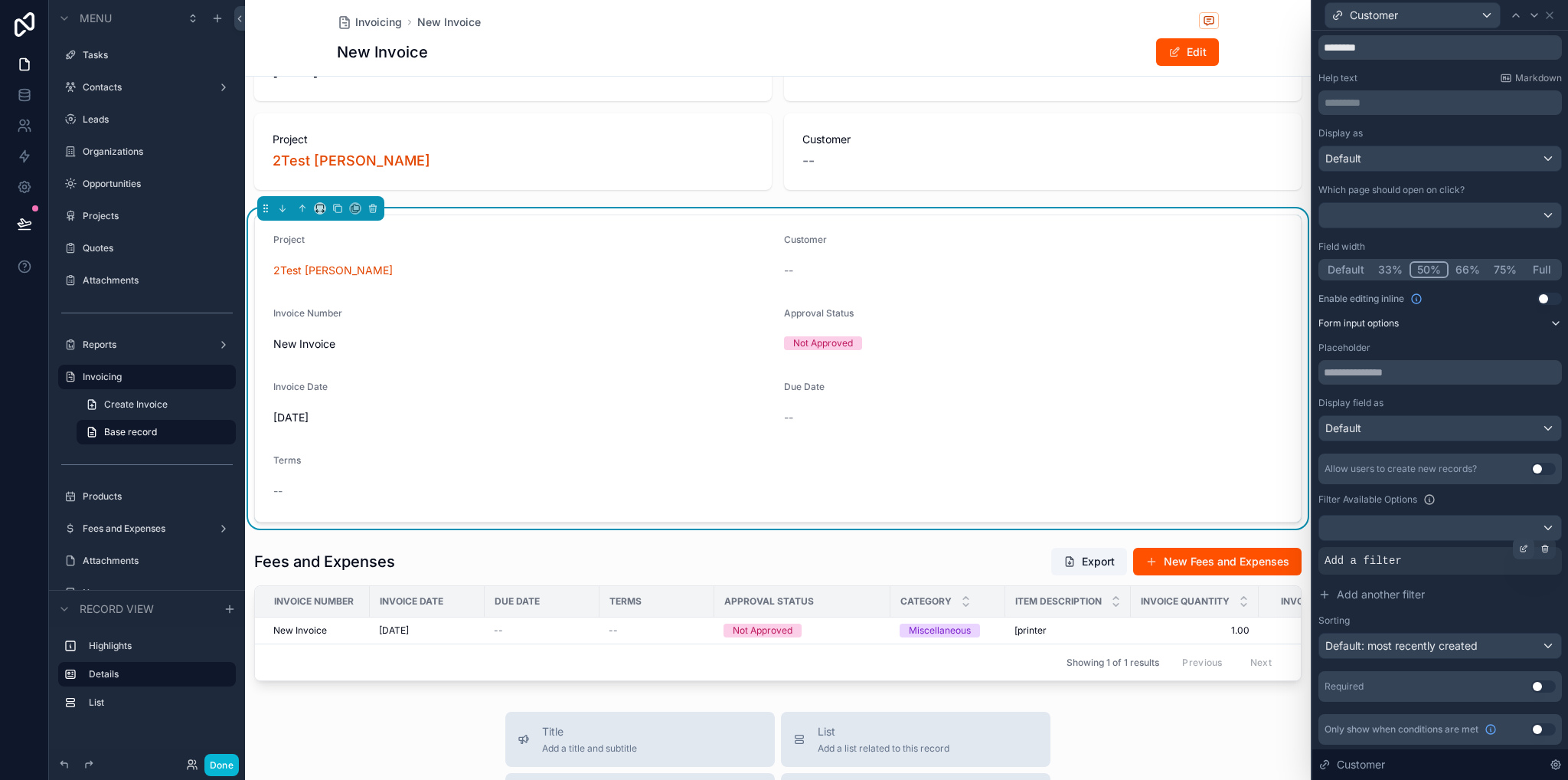
click at [1519, 544] on icon at bounding box center [1523, 548] width 9 height 9
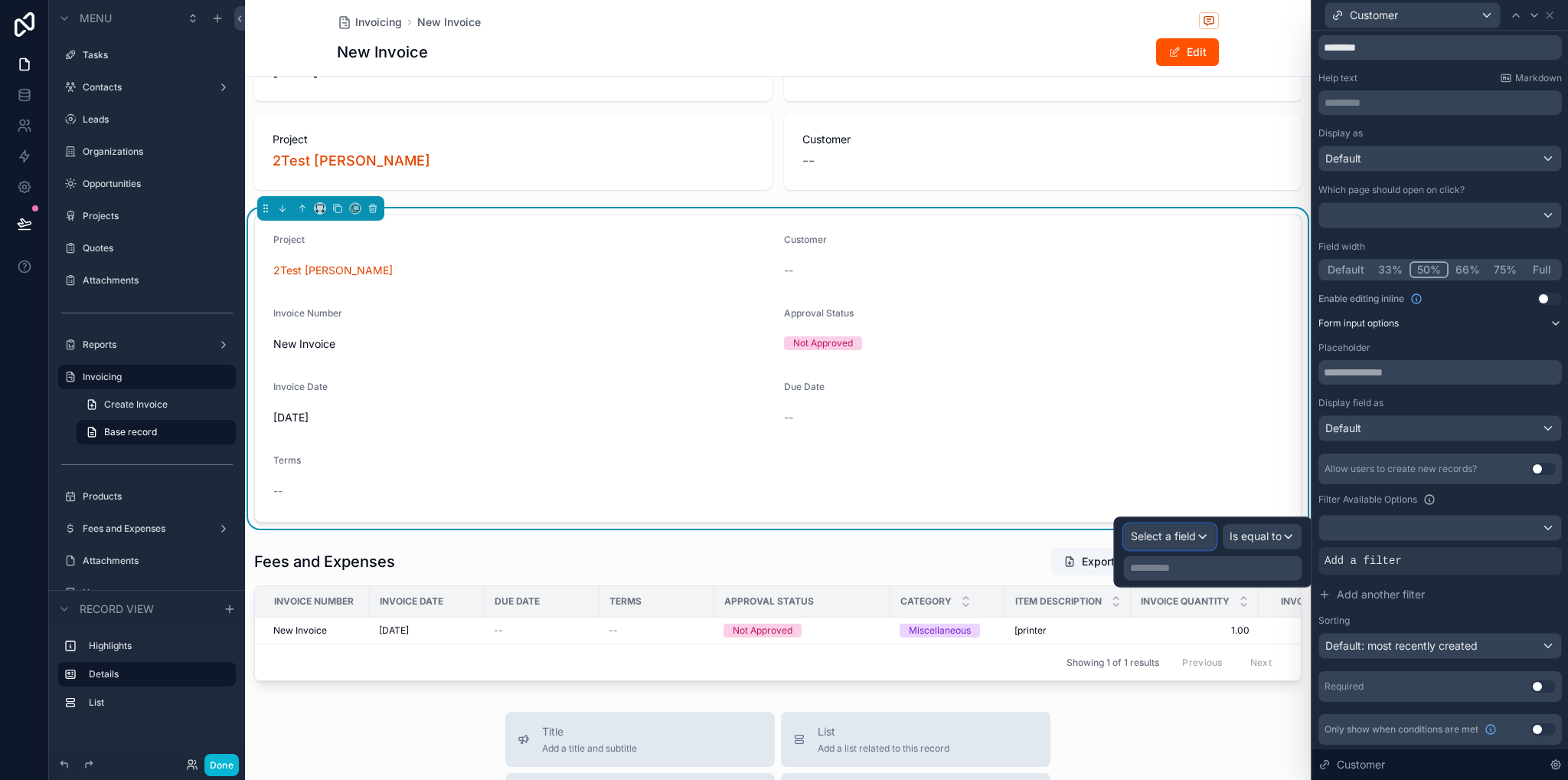
click at [1180, 540] on span "Select a field" at bounding box center [1163, 535] width 65 height 13
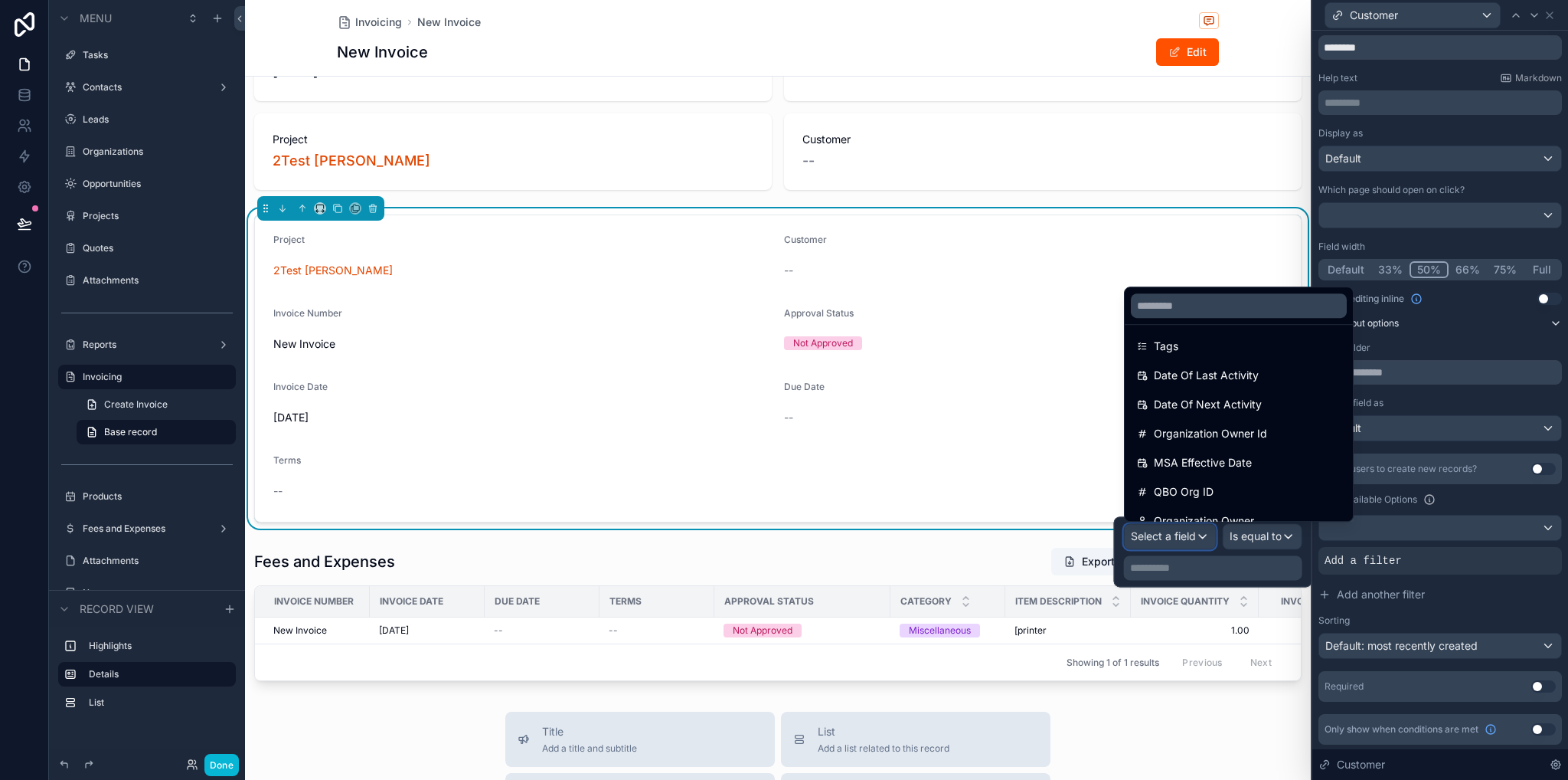
scroll to position [690, 0]
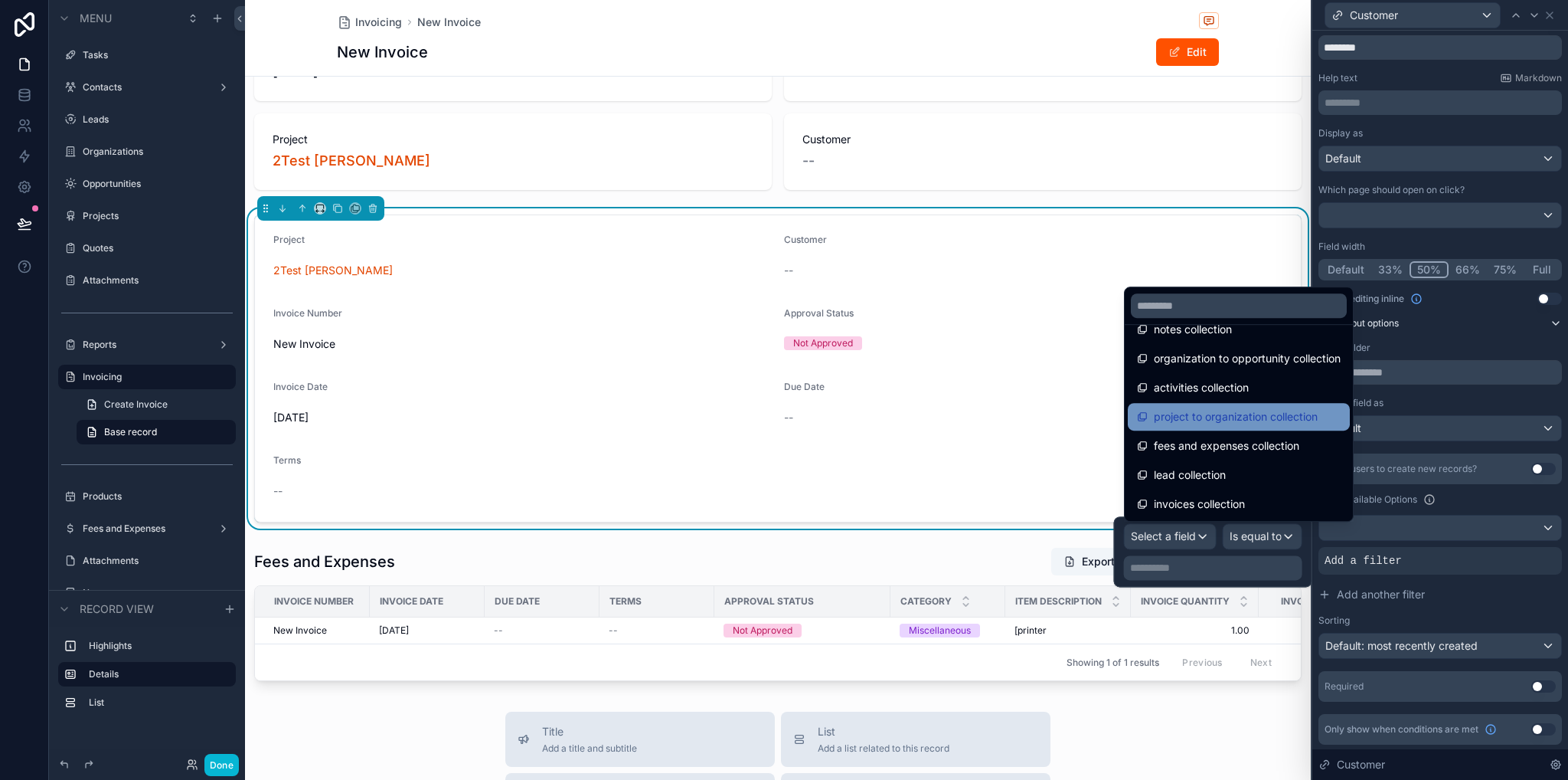
click at [1255, 421] on span "project to organization collection" at bounding box center [1236, 416] width 164 height 19
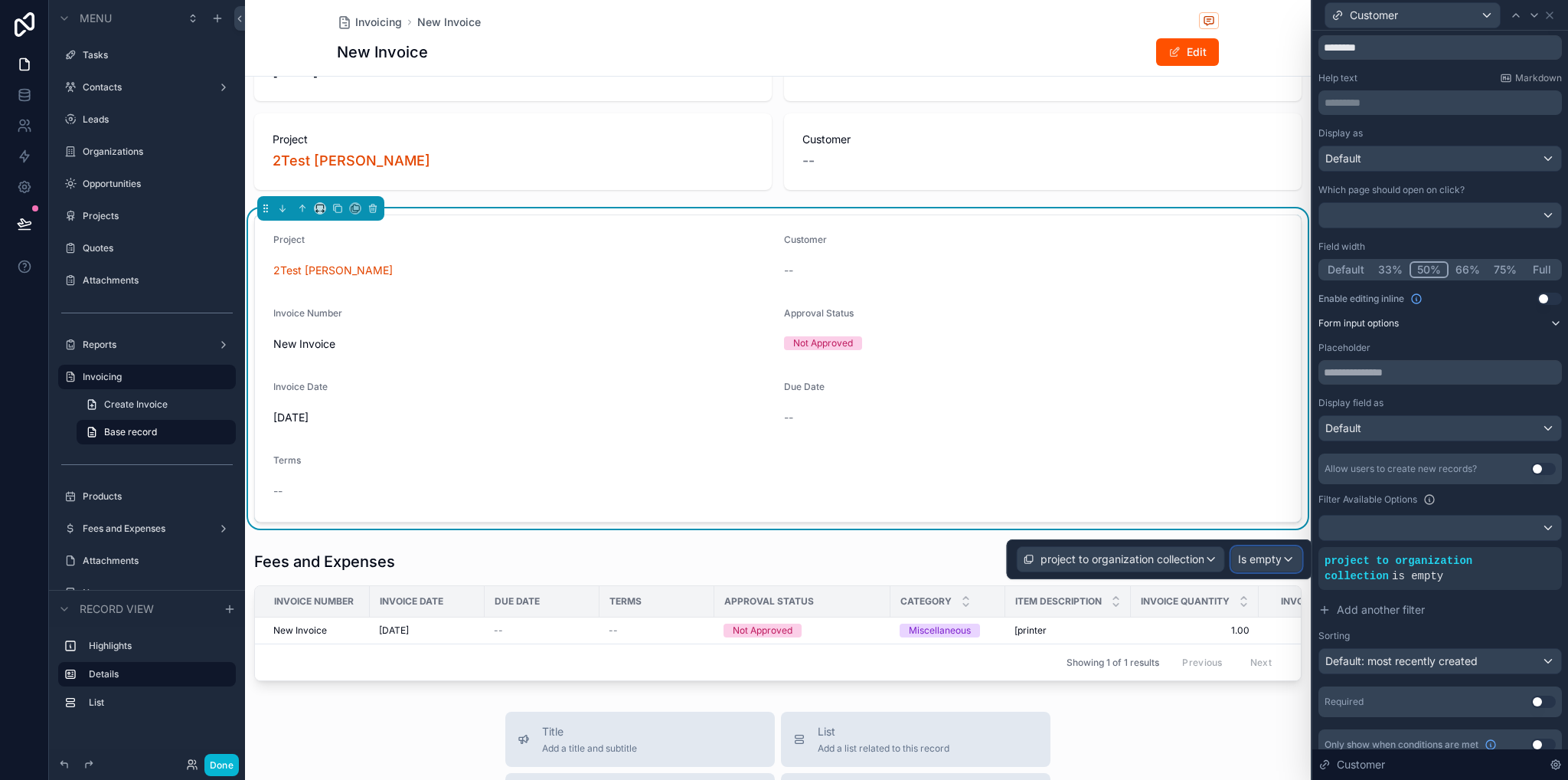
click at [1275, 562] on span "Is empty" at bounding box center [1260, 559] width 44 height 16
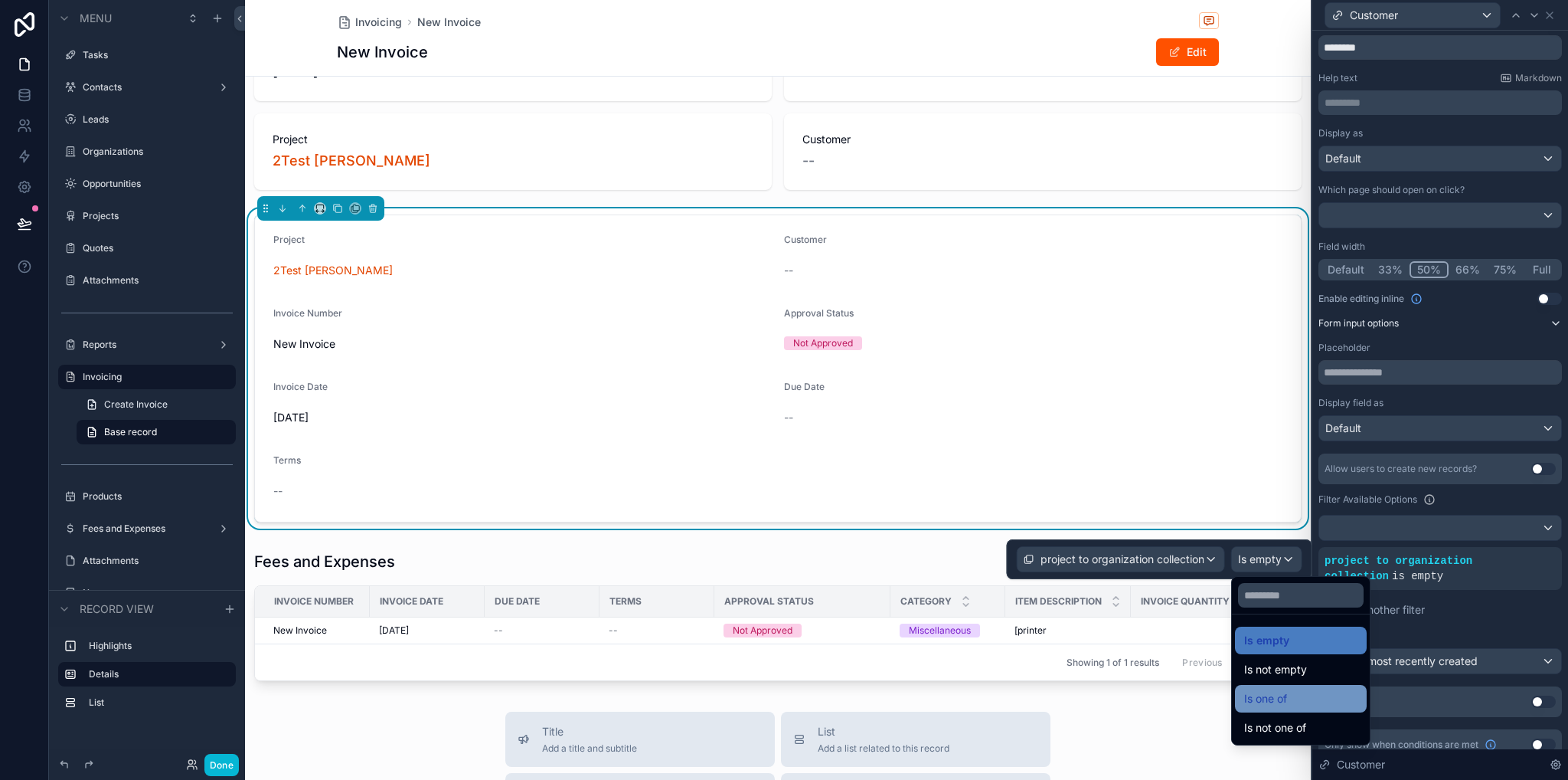
click at [1291, 699] on div "Is one of" at bounding box center [1301, 698] width 113 height 19
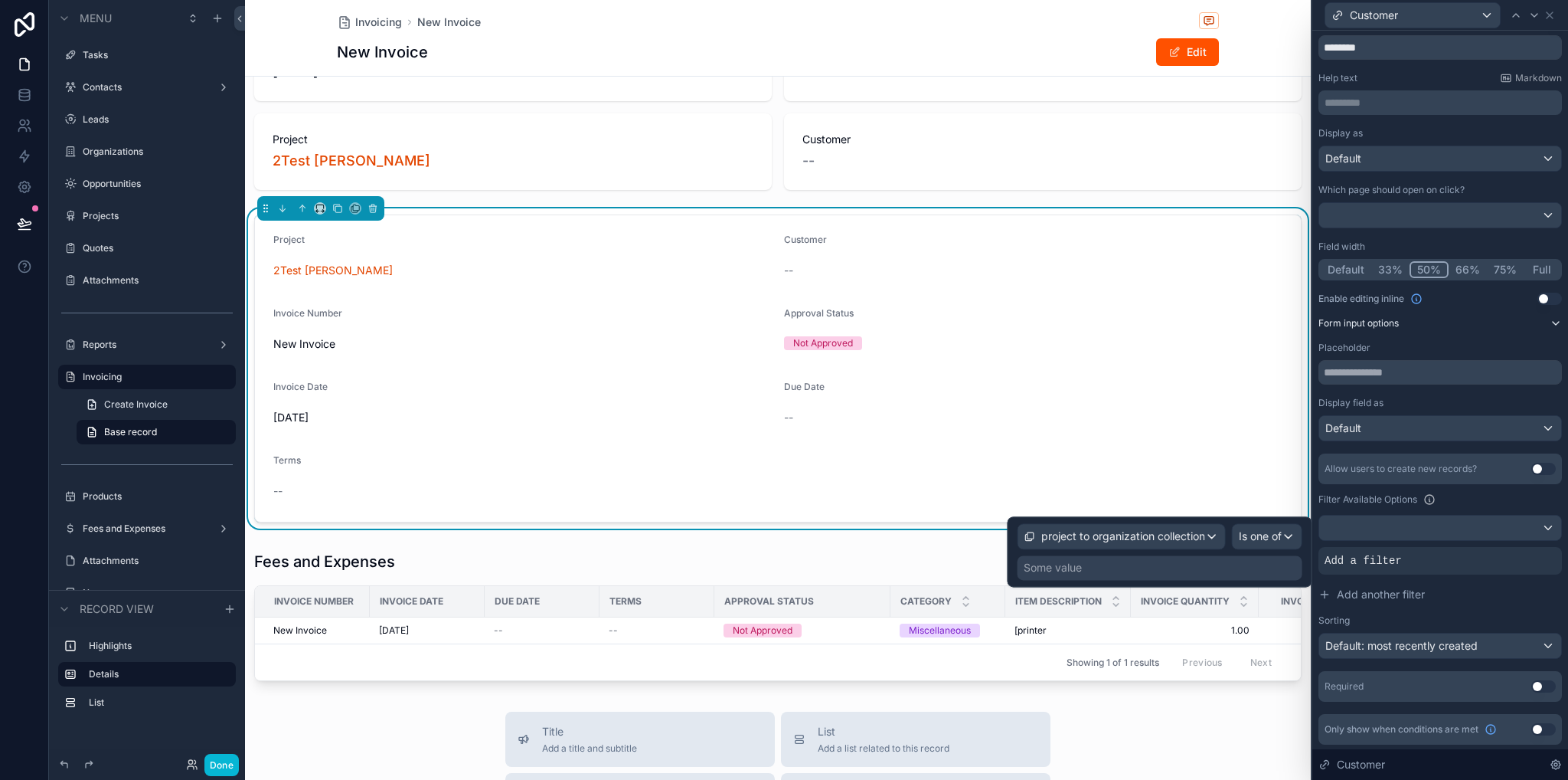
click at [1172, 566] on div "Some value" at bounding box center [1160, 566] width 285 height 24
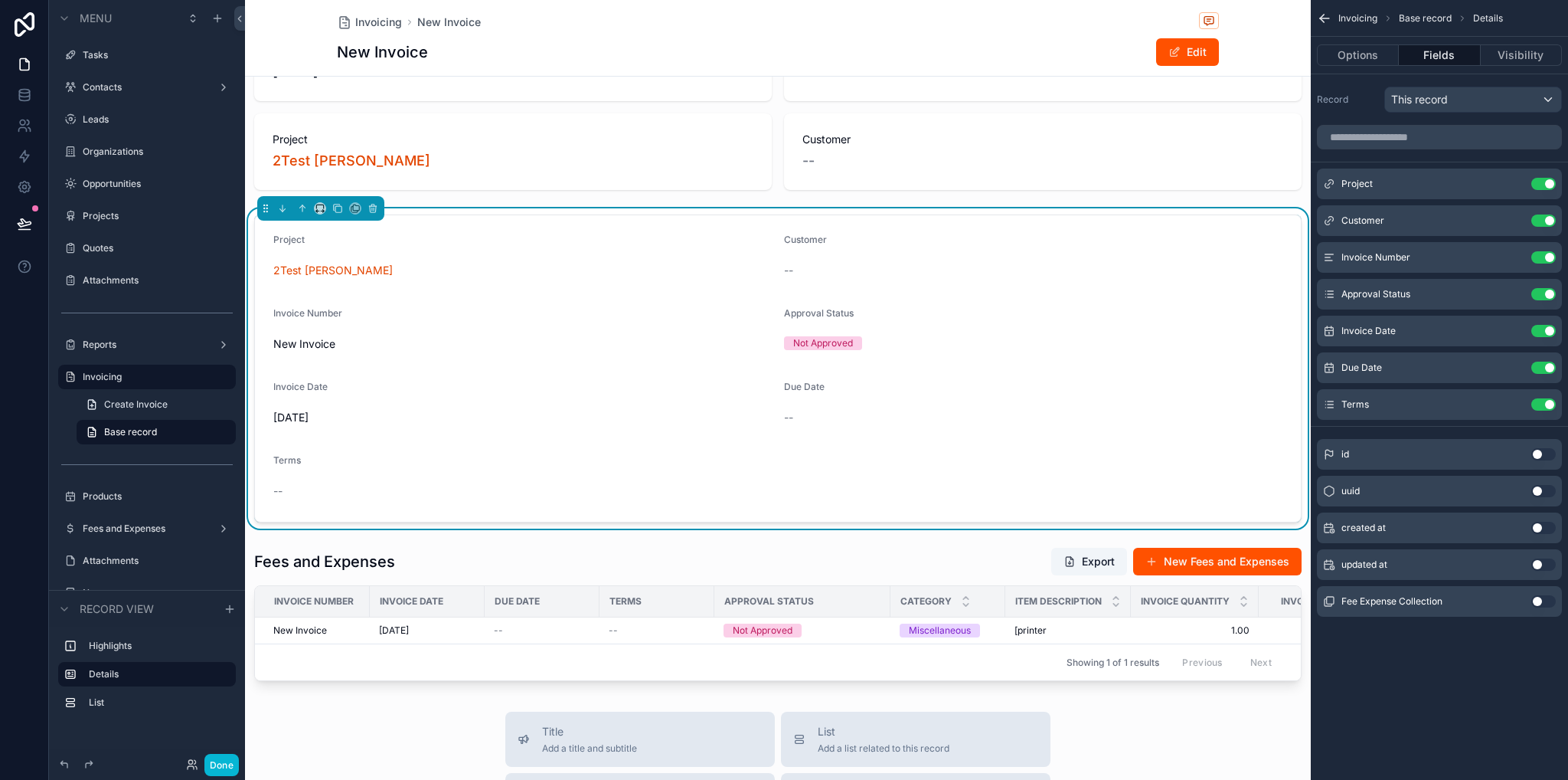
scroll to position [0, 0]
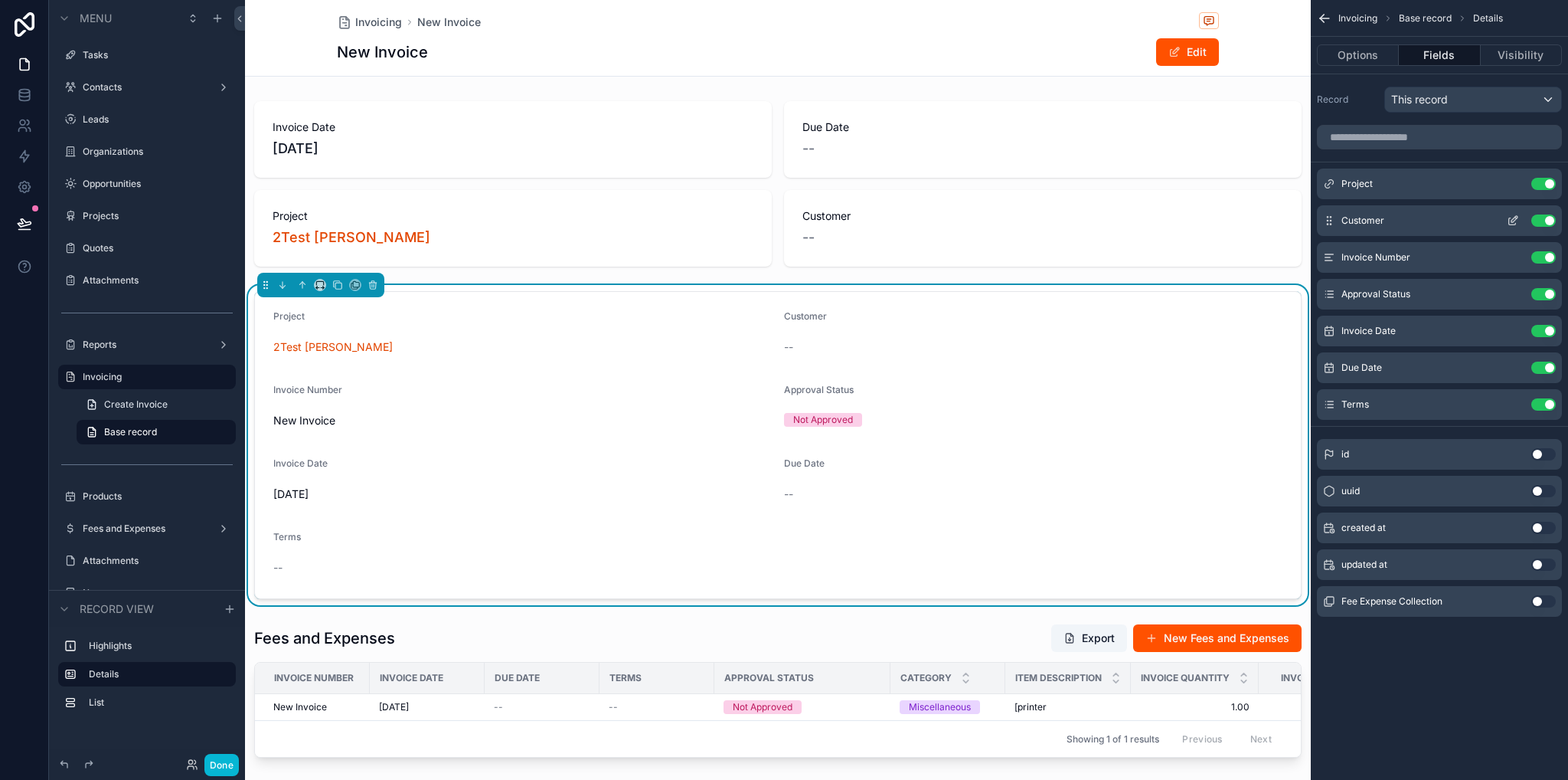
click at [1513, 220] on icon "scrollable content" at bounding box center [1513, 220] width 13 height 13
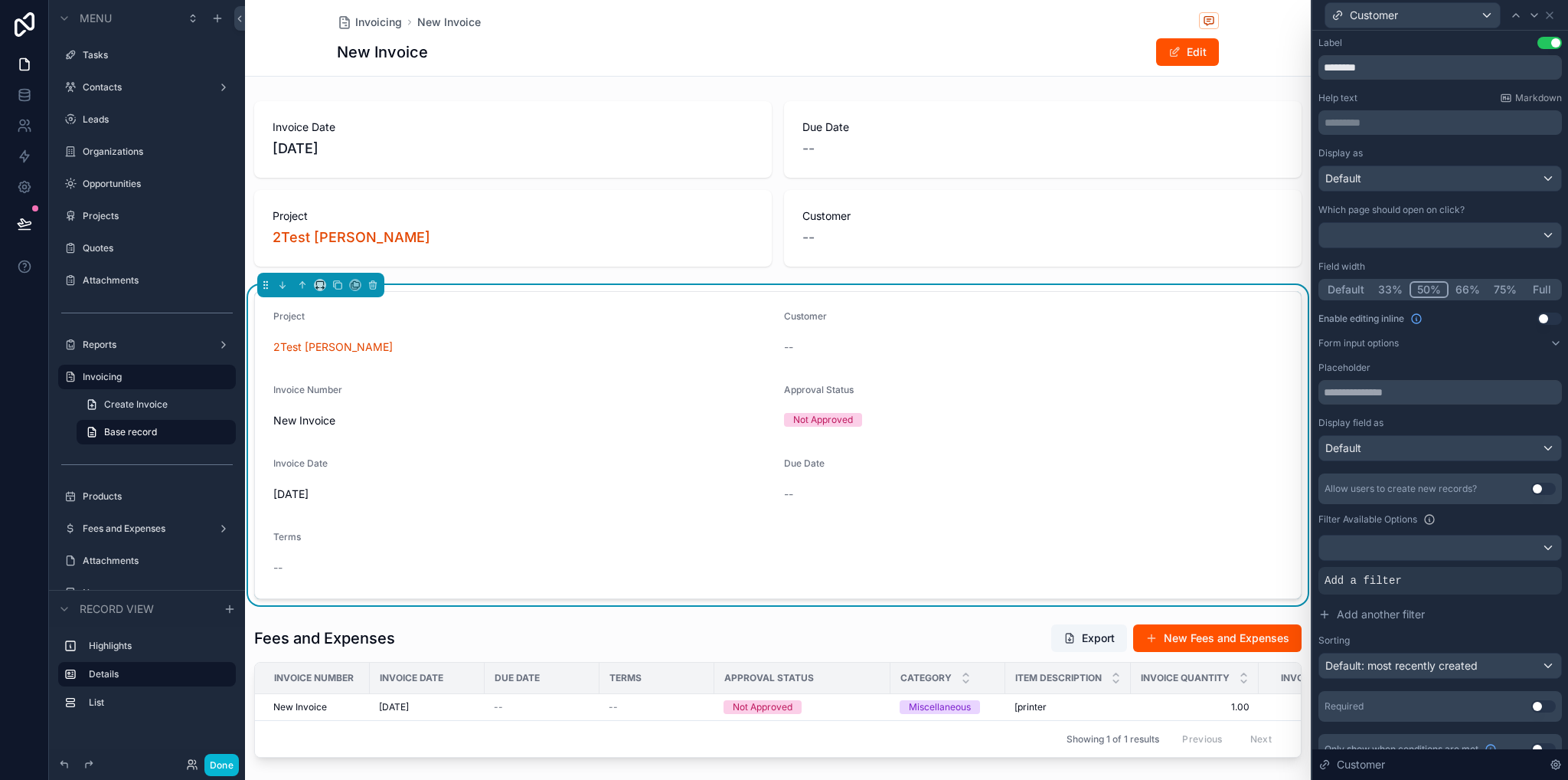
scroll to position [20, 0]
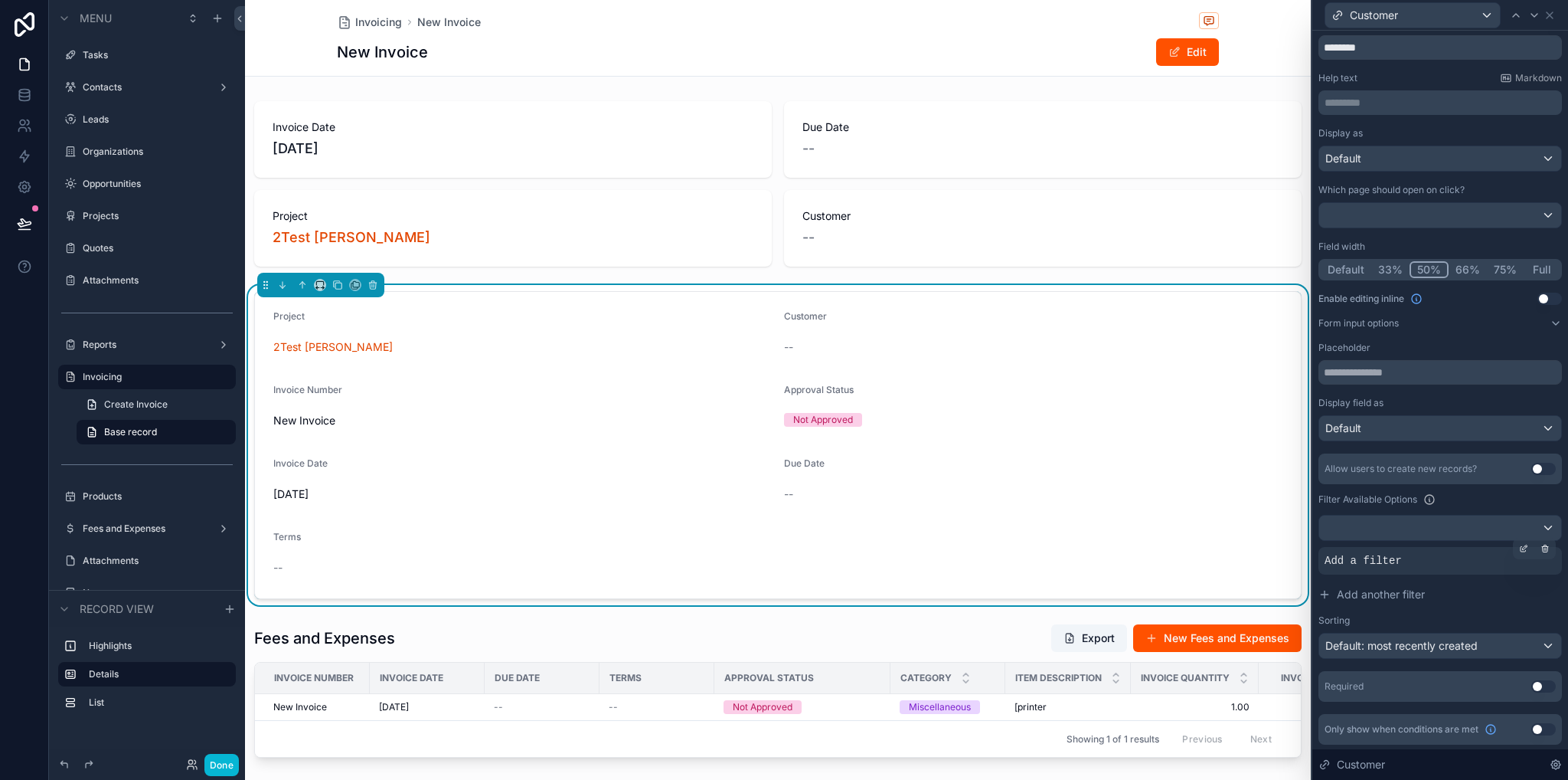
click at [1428, 556] on div "Add a filter" at bounding box center [1440, 561] width 244 height 27
click at [1523, 546] on icon at bounding box center [1525, 546] width 5 height 5
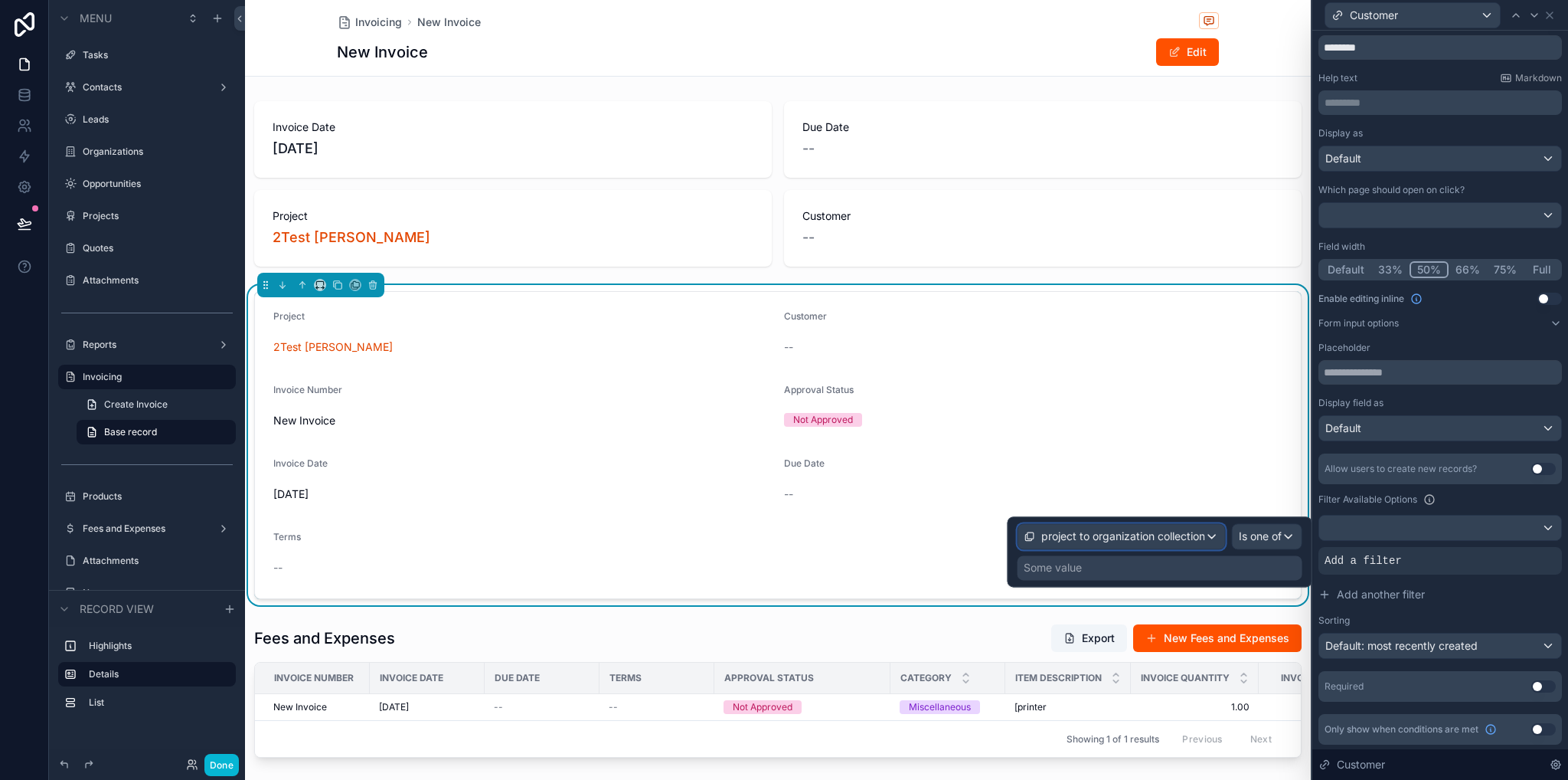
click at [1118, 538] on span "project to organization collection" at bounding box center [1123, 536] width 164 height 16
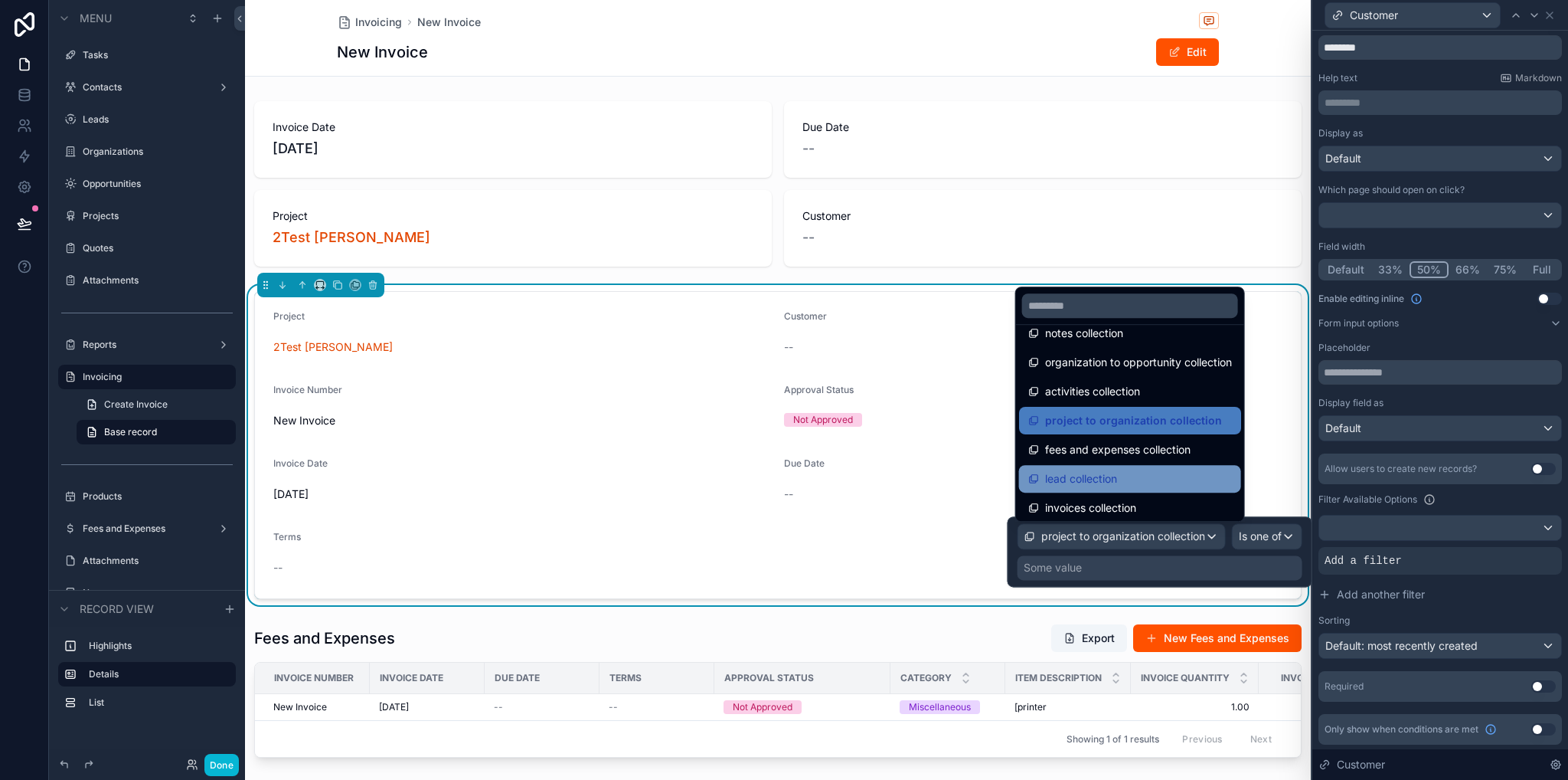
scroll to position [690, 0]
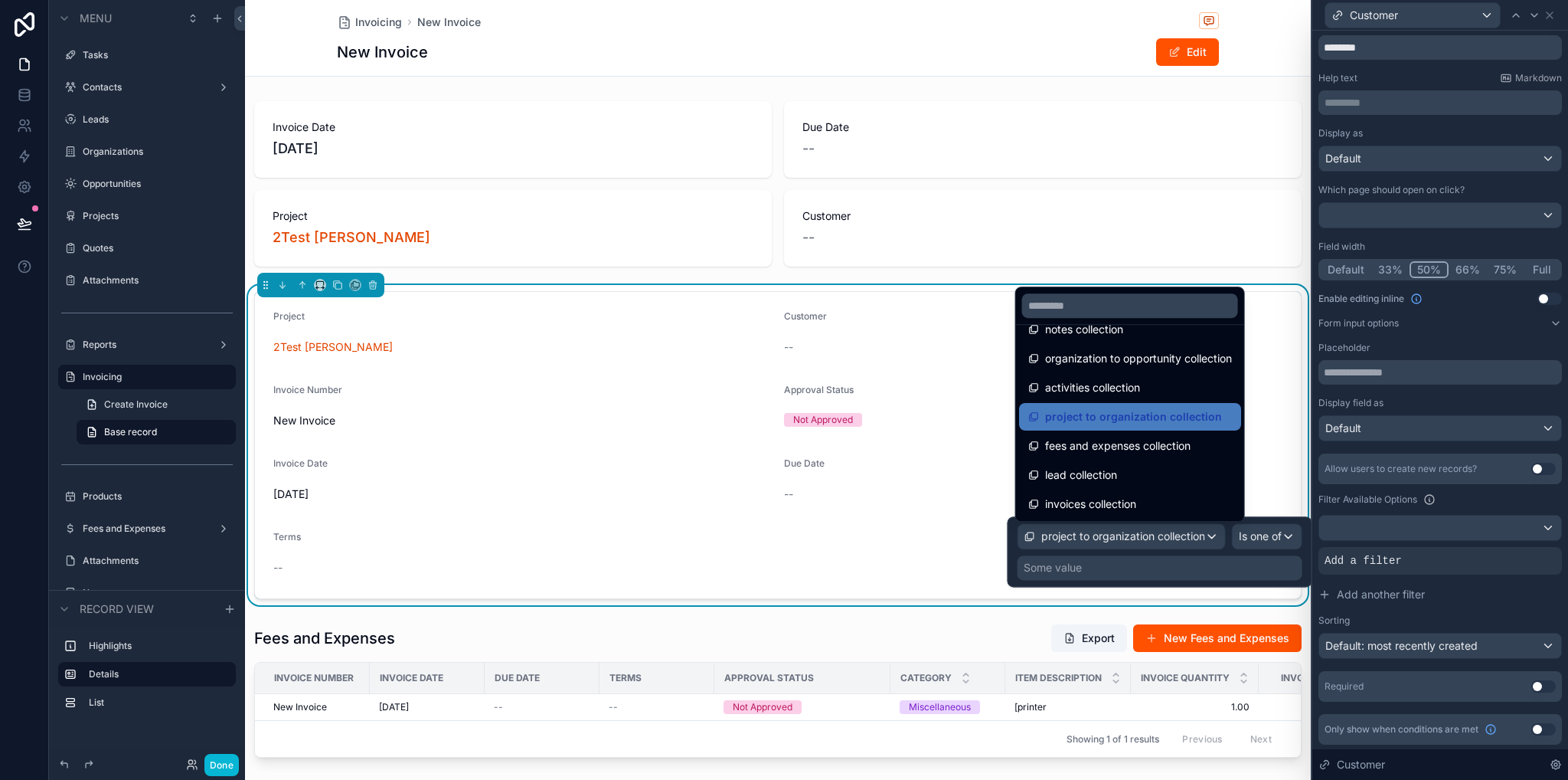
click at [1209, 566] on div at bounding box center [1160, 551] width 305 height 70
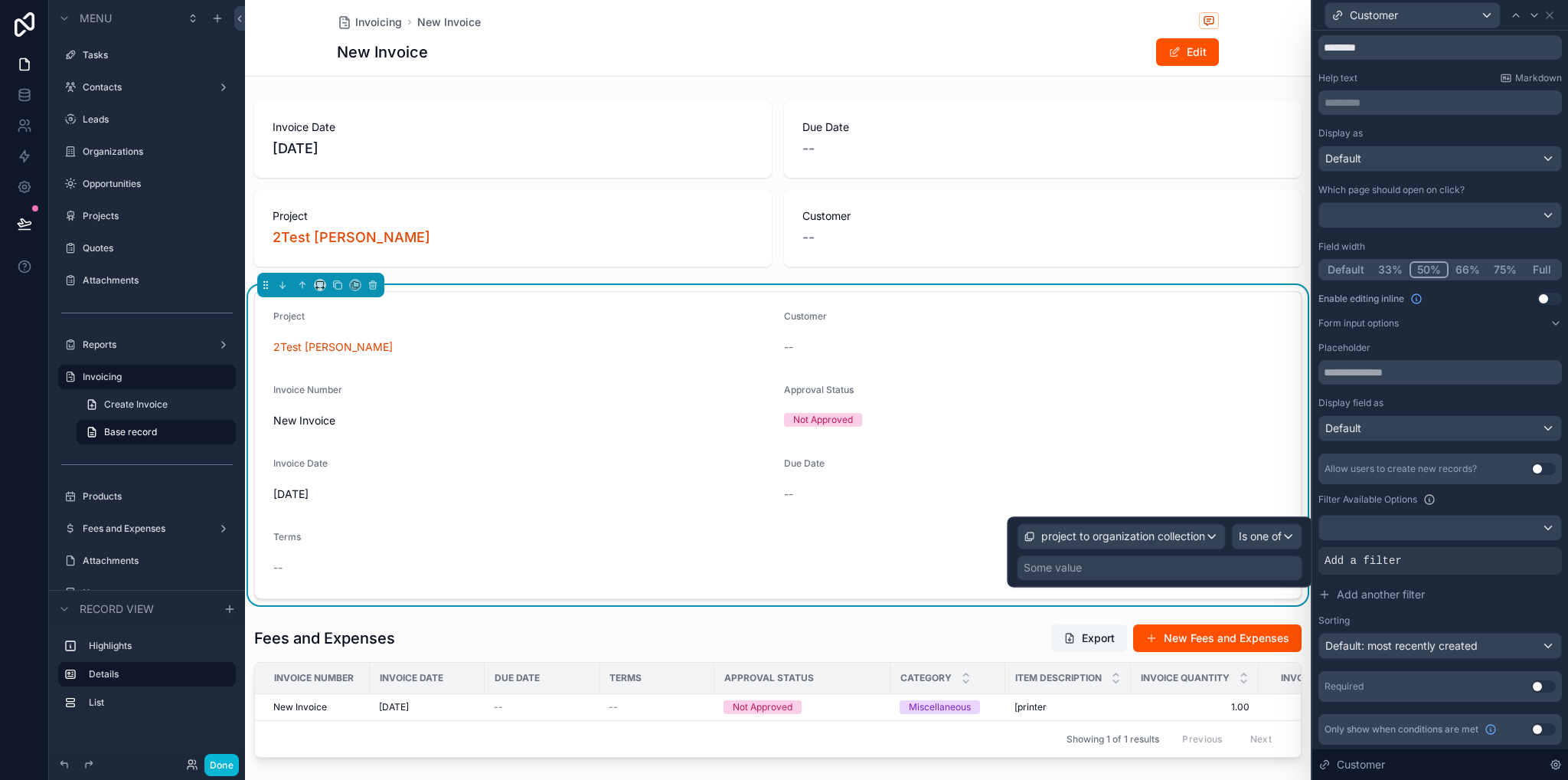
click at [1125, 566] on div "Some value" at bounding box center [1160, 566] width 285 height 24
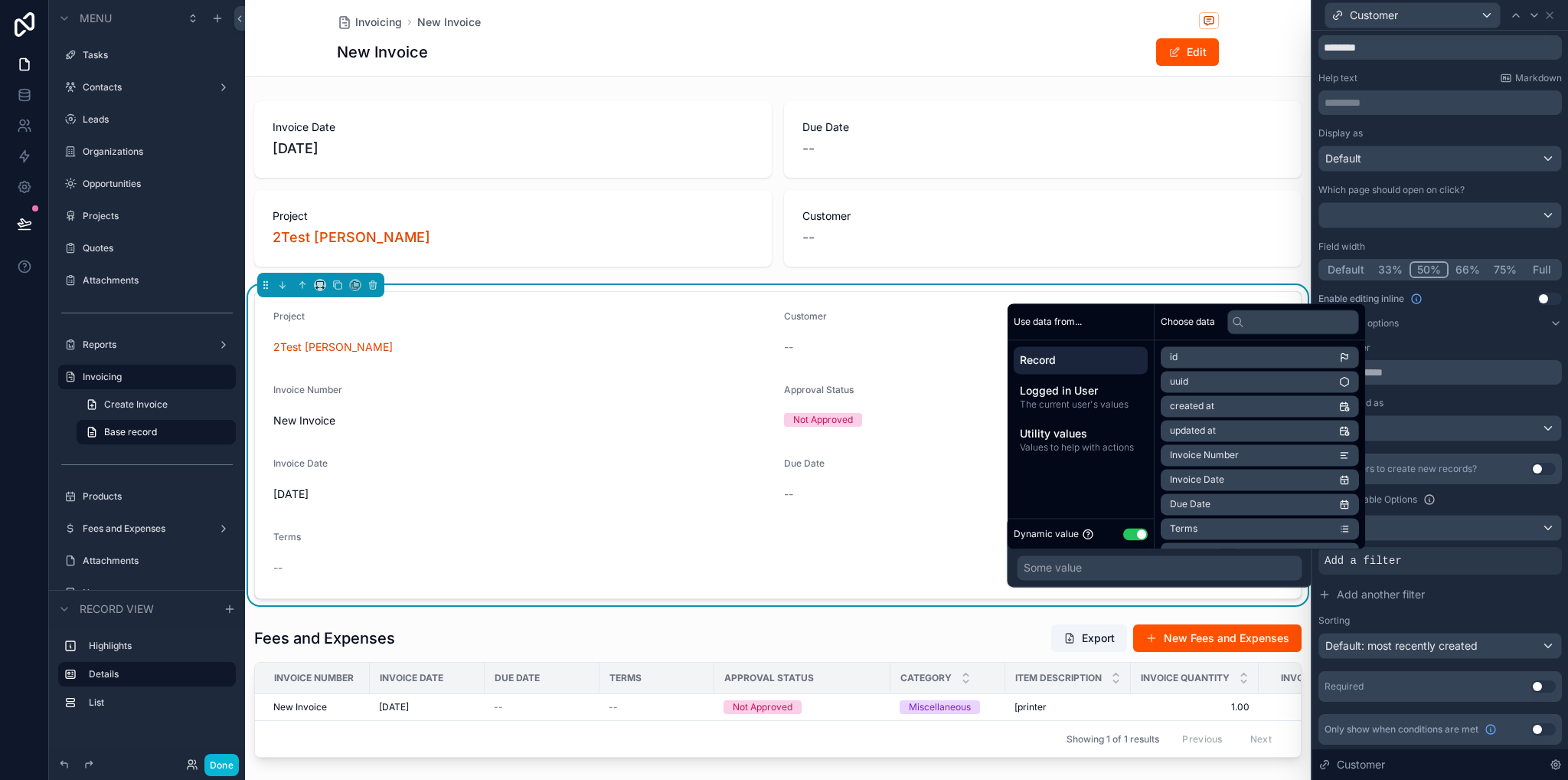
scroll to position [120, 0]
click at [1333, 482] on li "Project" at bounding box center [1260, 483] width 198 height 21
click at [1269, 484] on span "project to organization collection" at bounding box center [1241, 482] width 142 height 13
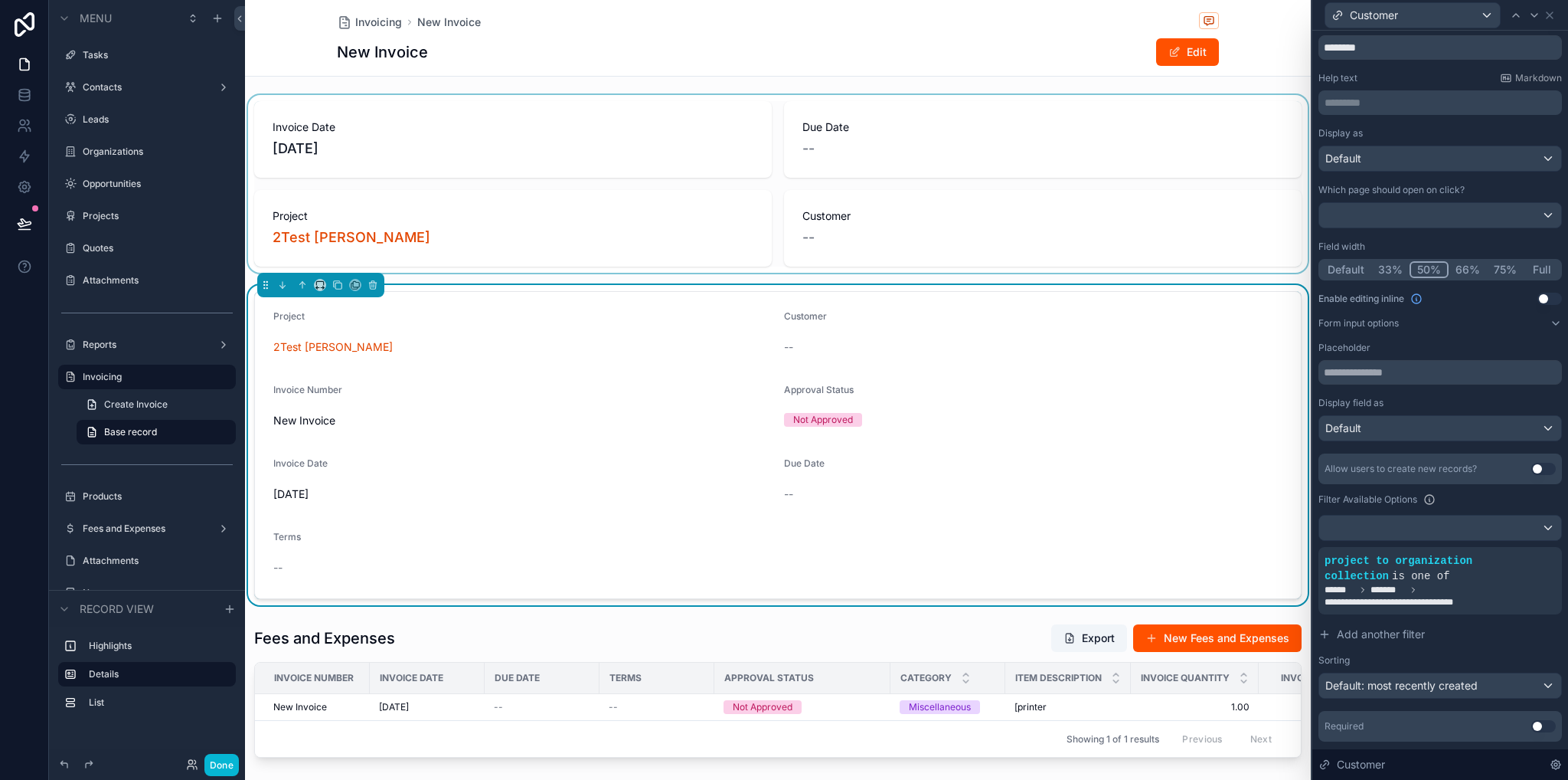
scroll to position [153, 0]
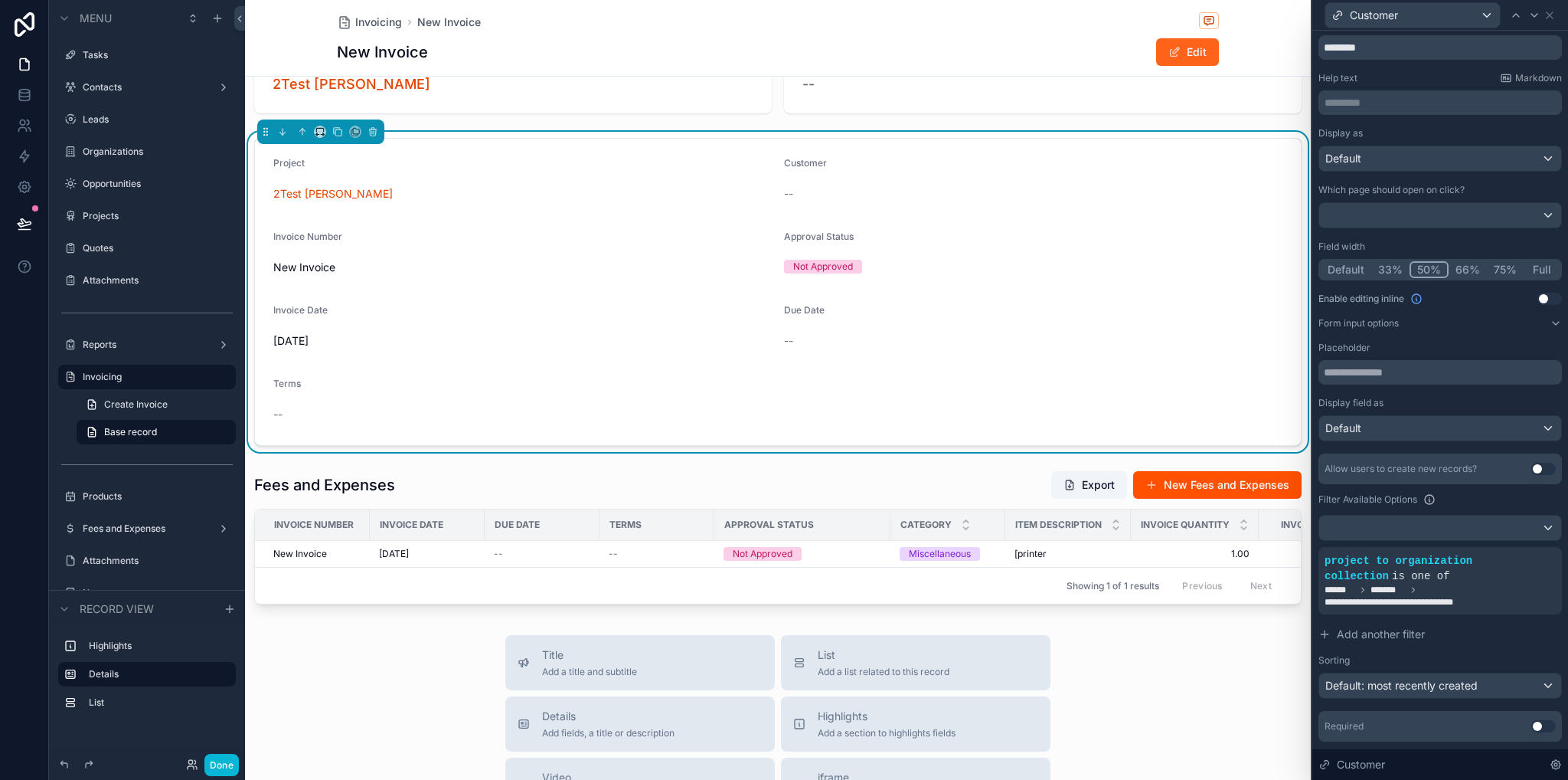
click at [1173, 60] on button "Edit" at bounding box center [1188, 52] width 62 height 27
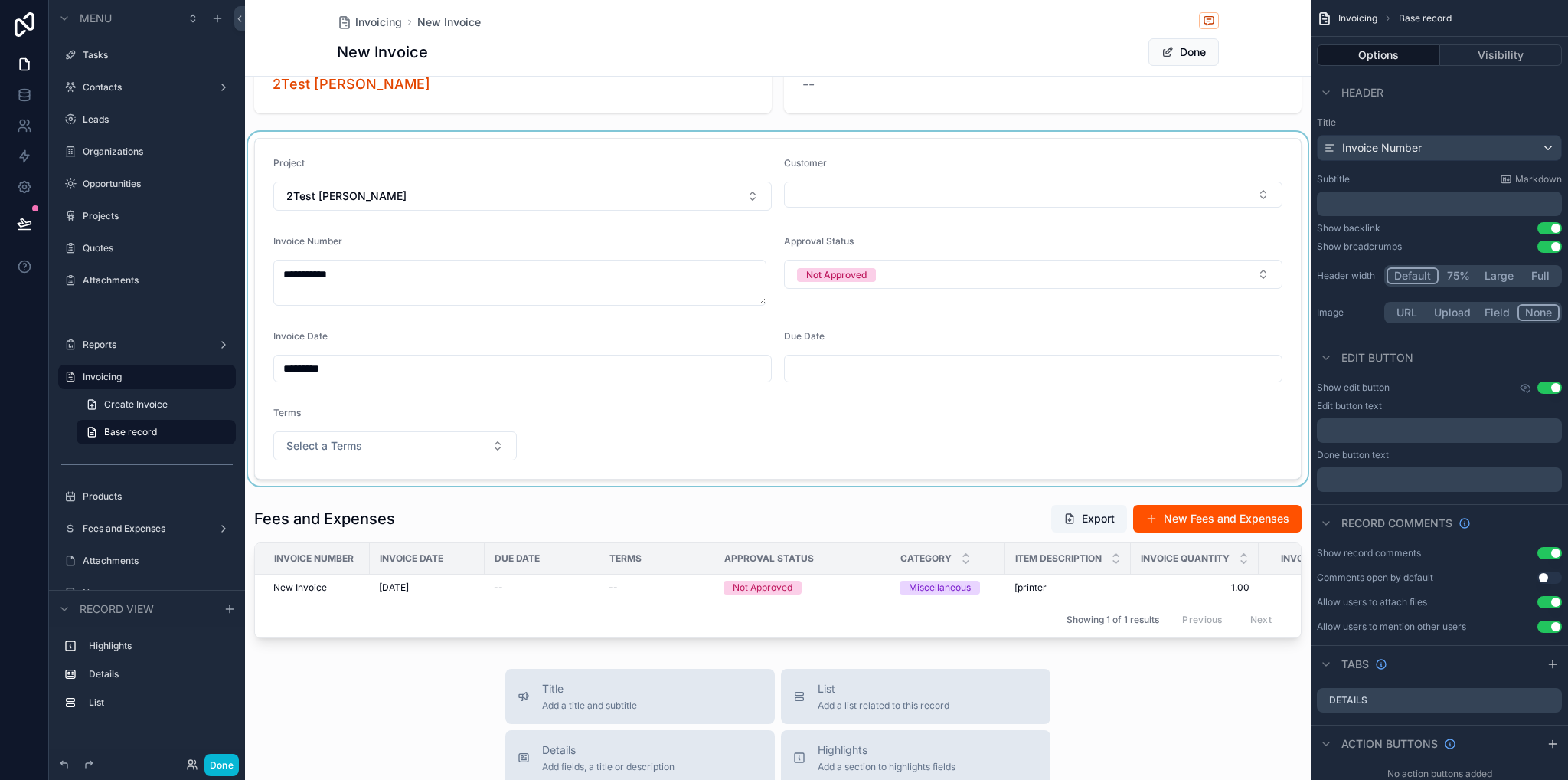
click at [854, 194] on div "scrollable content" at bounding box center [777, 308] width 1066 height 354
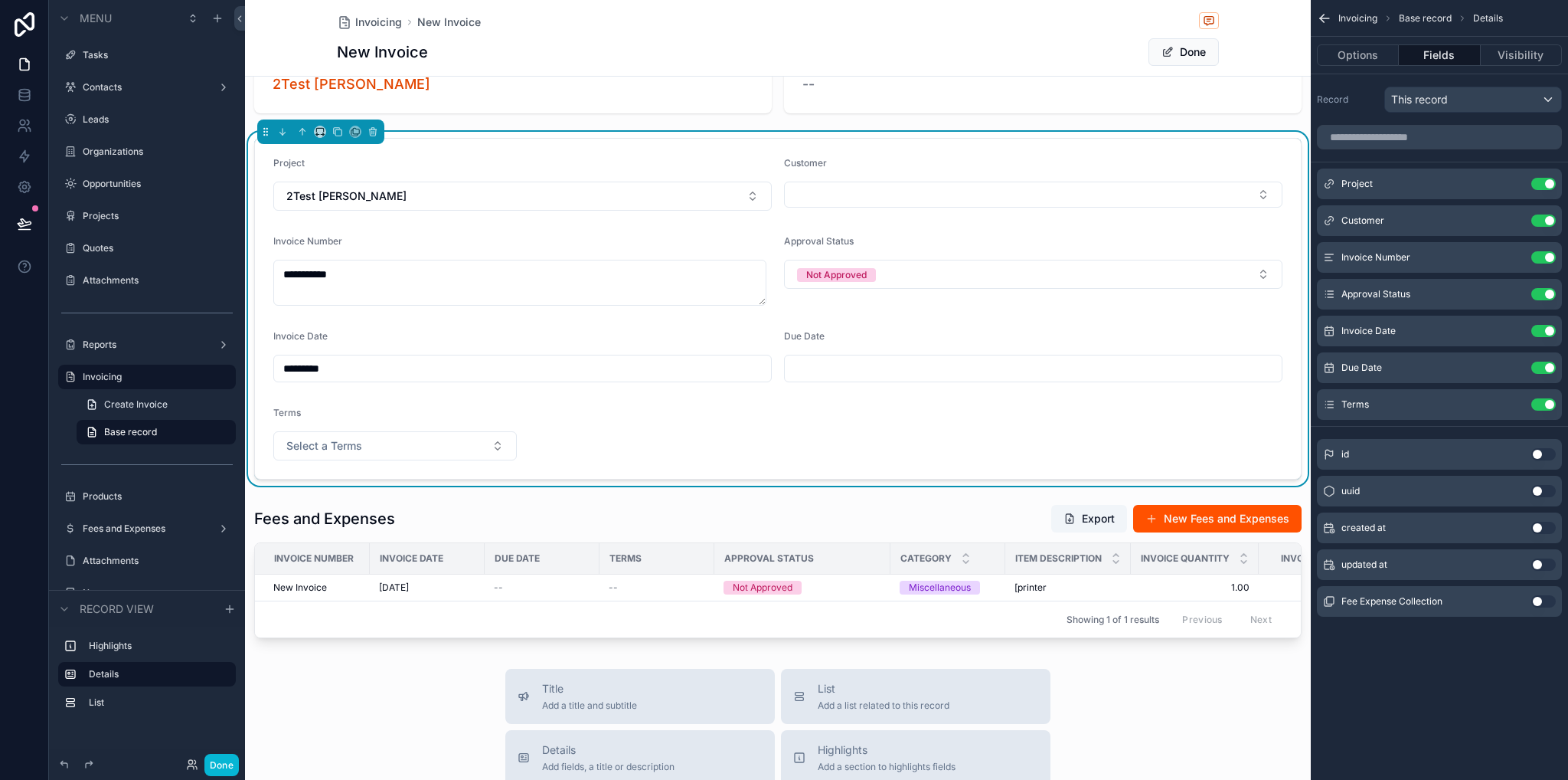
click at [854, 194] on button "Select Button" at bounding box center [1033, 194] width 498 height 26
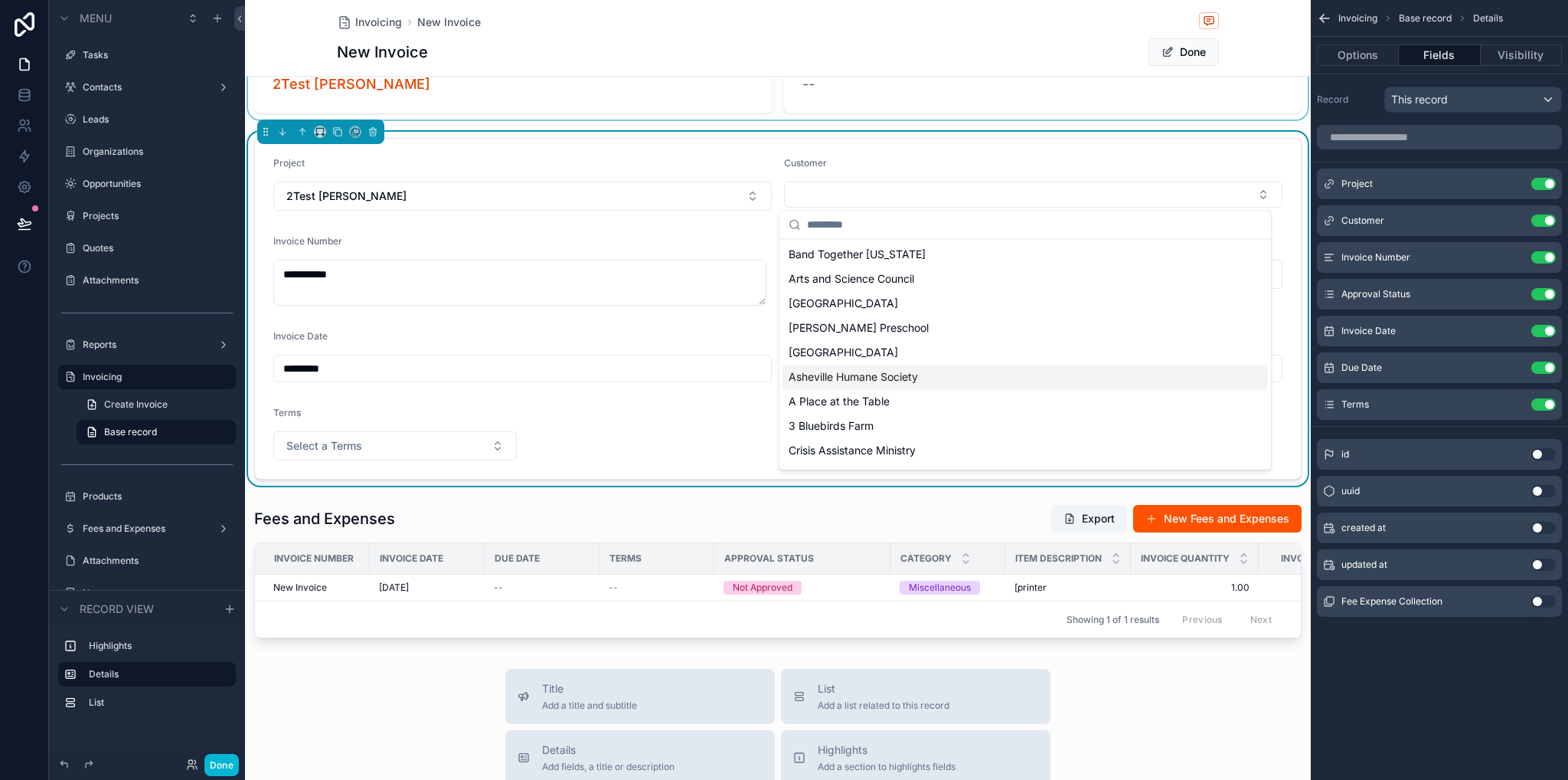
scroll to position [0, 0]
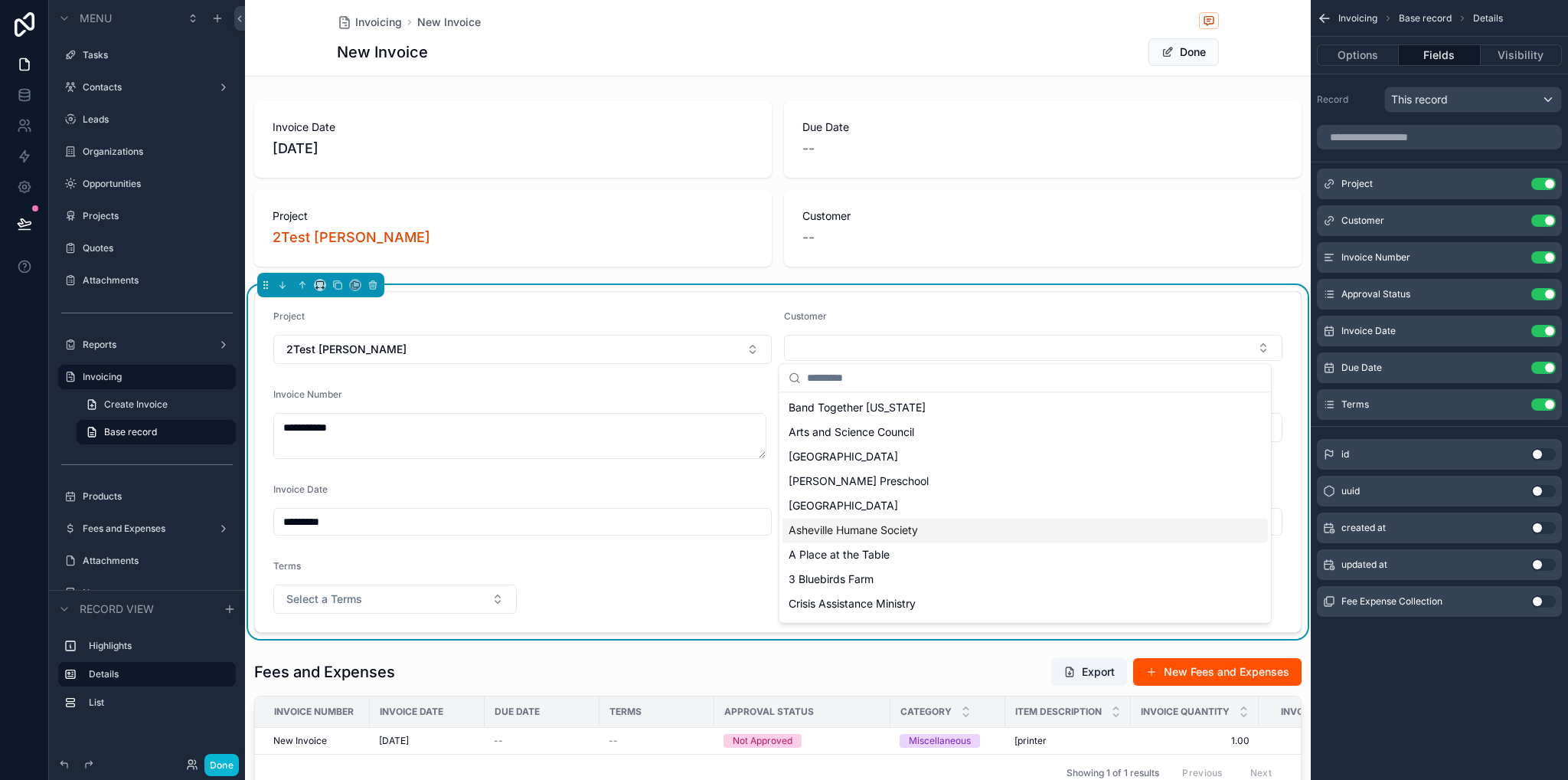
click at [500, 382] on form "**********" at bounding box center [778, 461] width 1046 height 340
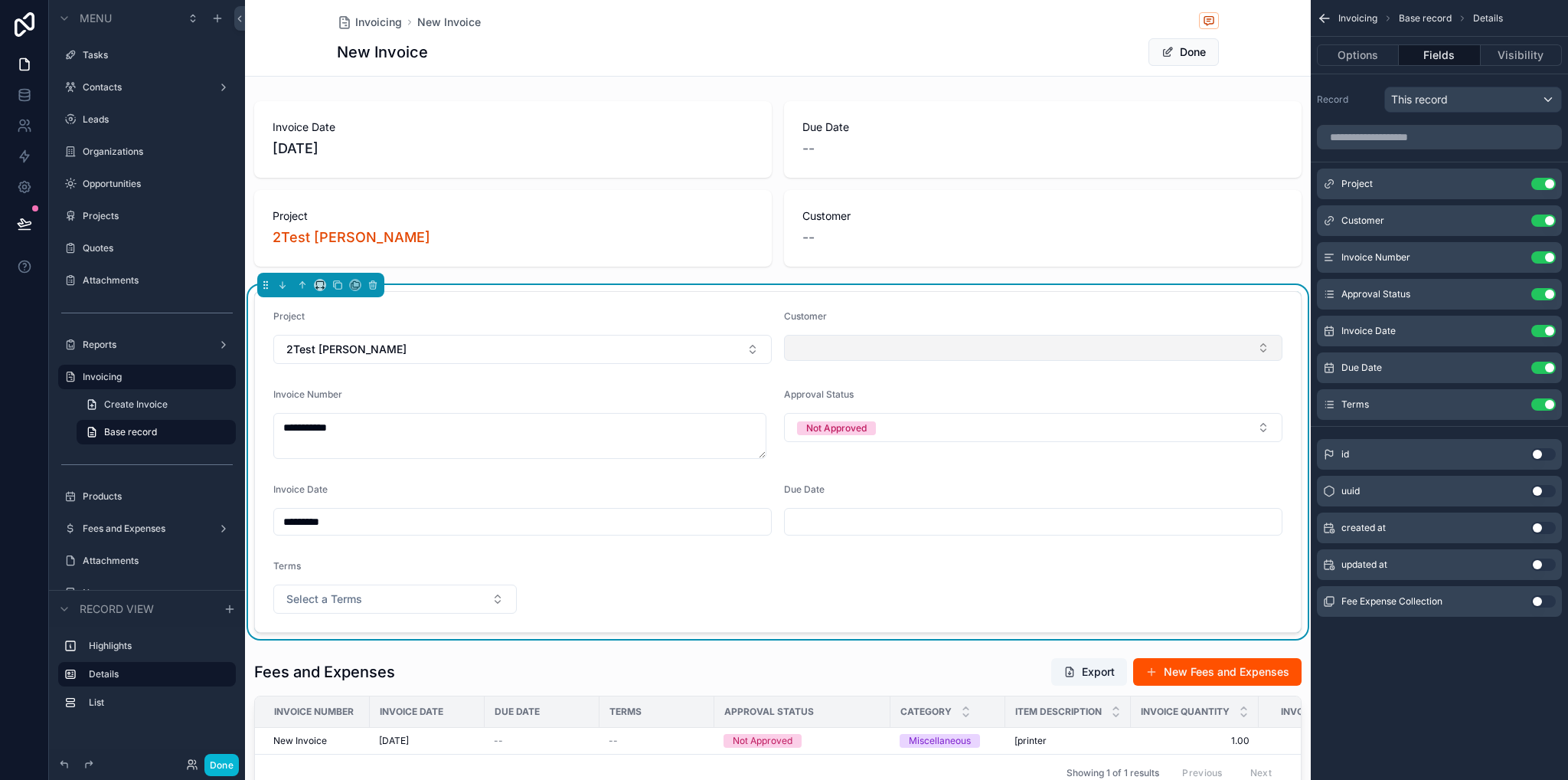
click at [845, 337] on button "Select Button" at bounding box center [1033, 347] width 498 height 26
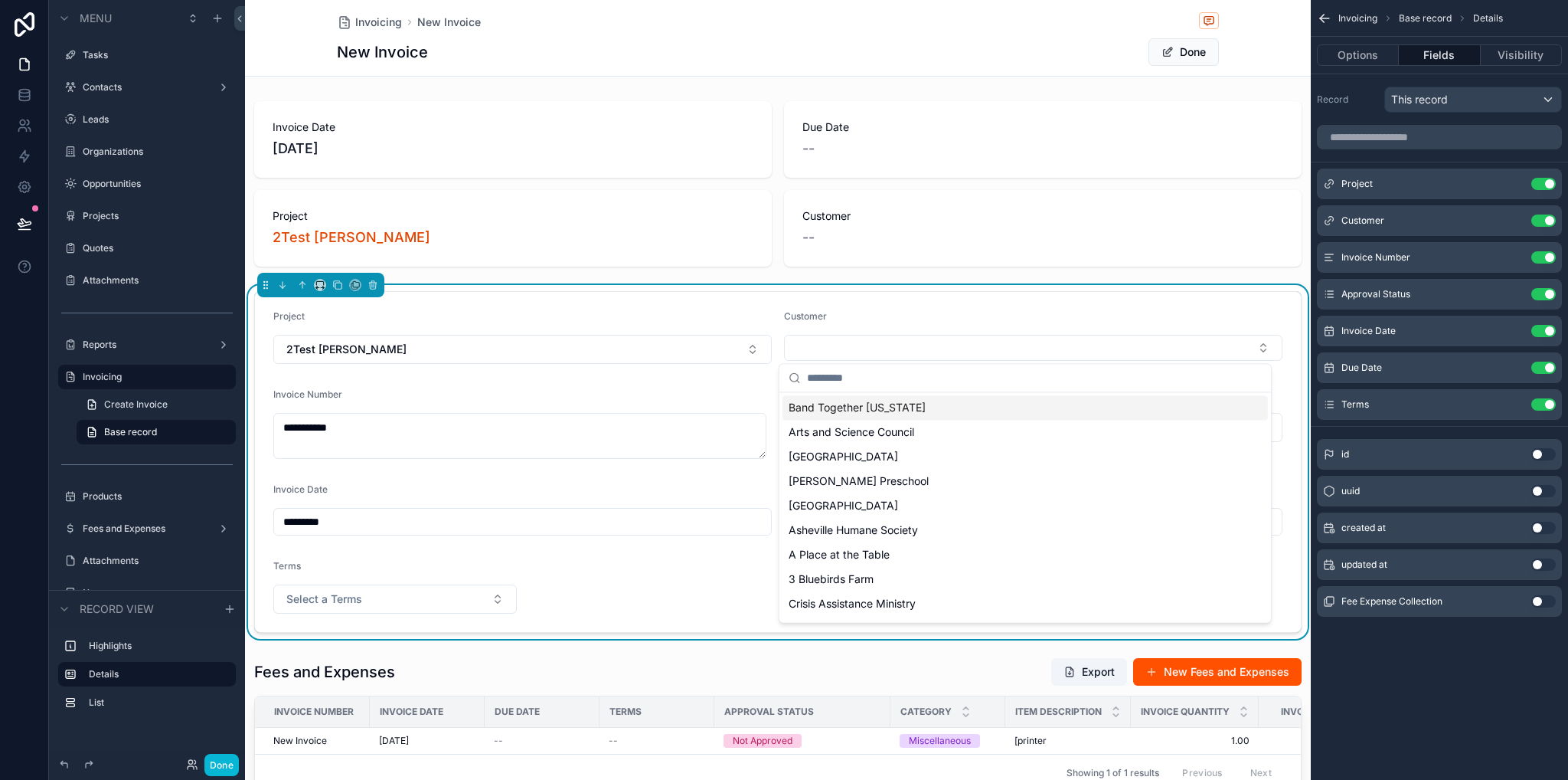
click at [894, 319] on div "Customer" at bounding box center [1033, 319] width 498 height 19
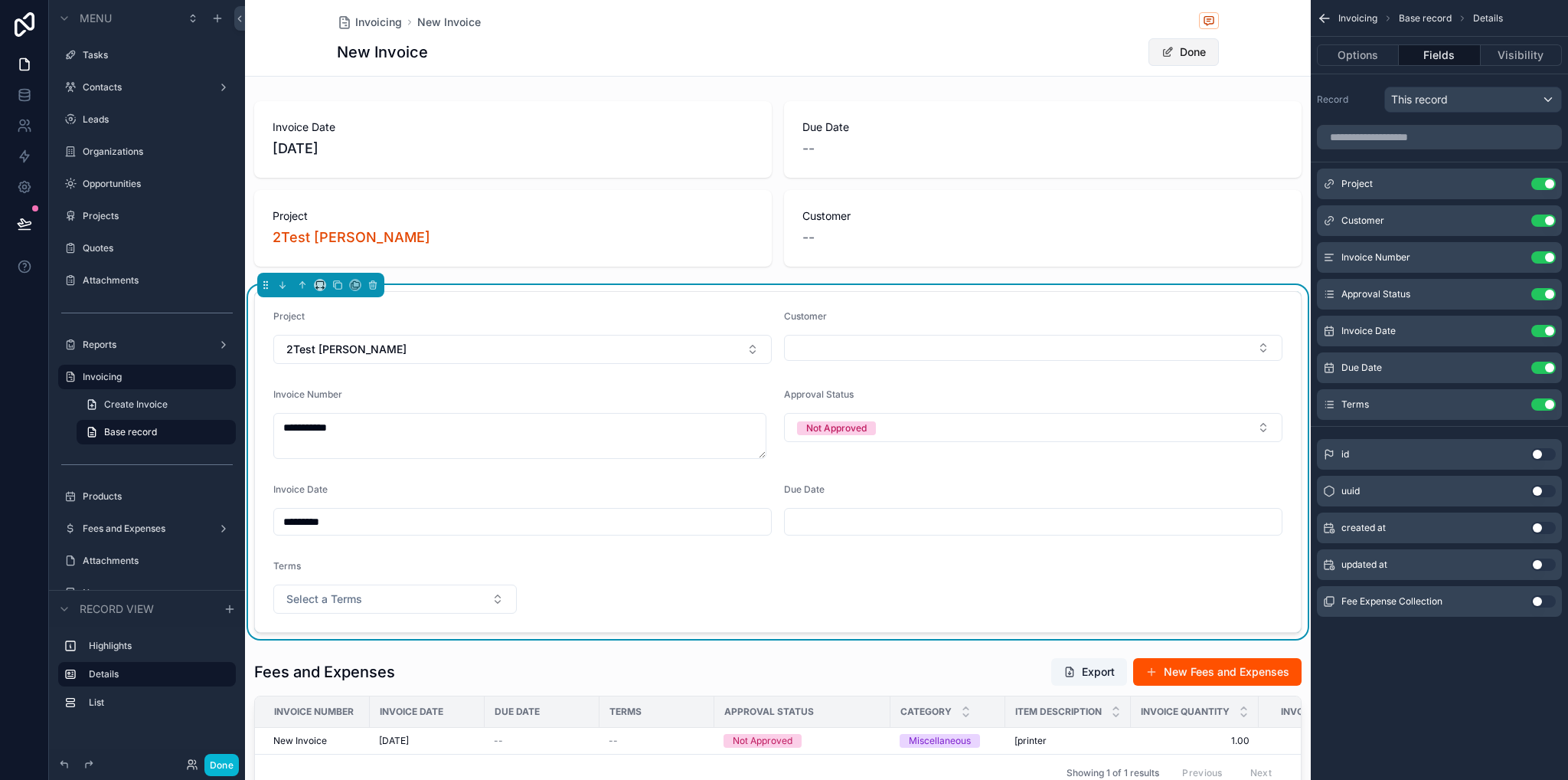
click at [1195, 53] on button "Done" at bounding box center [1184, 52] width 70 height 27
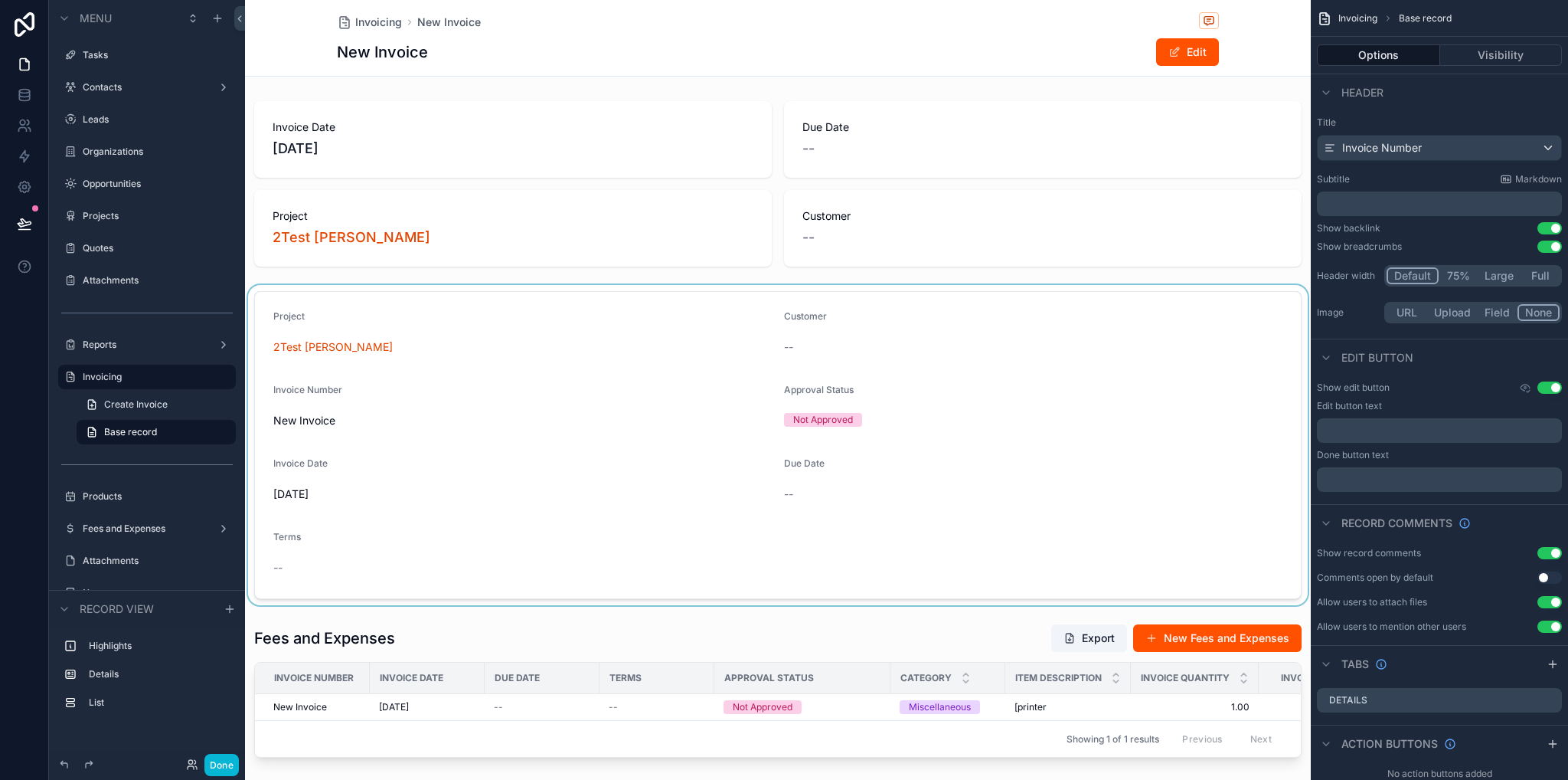
click at [1101, 363] on div "scrollable content" at bounding box center [777, 445] width 1066 height 320
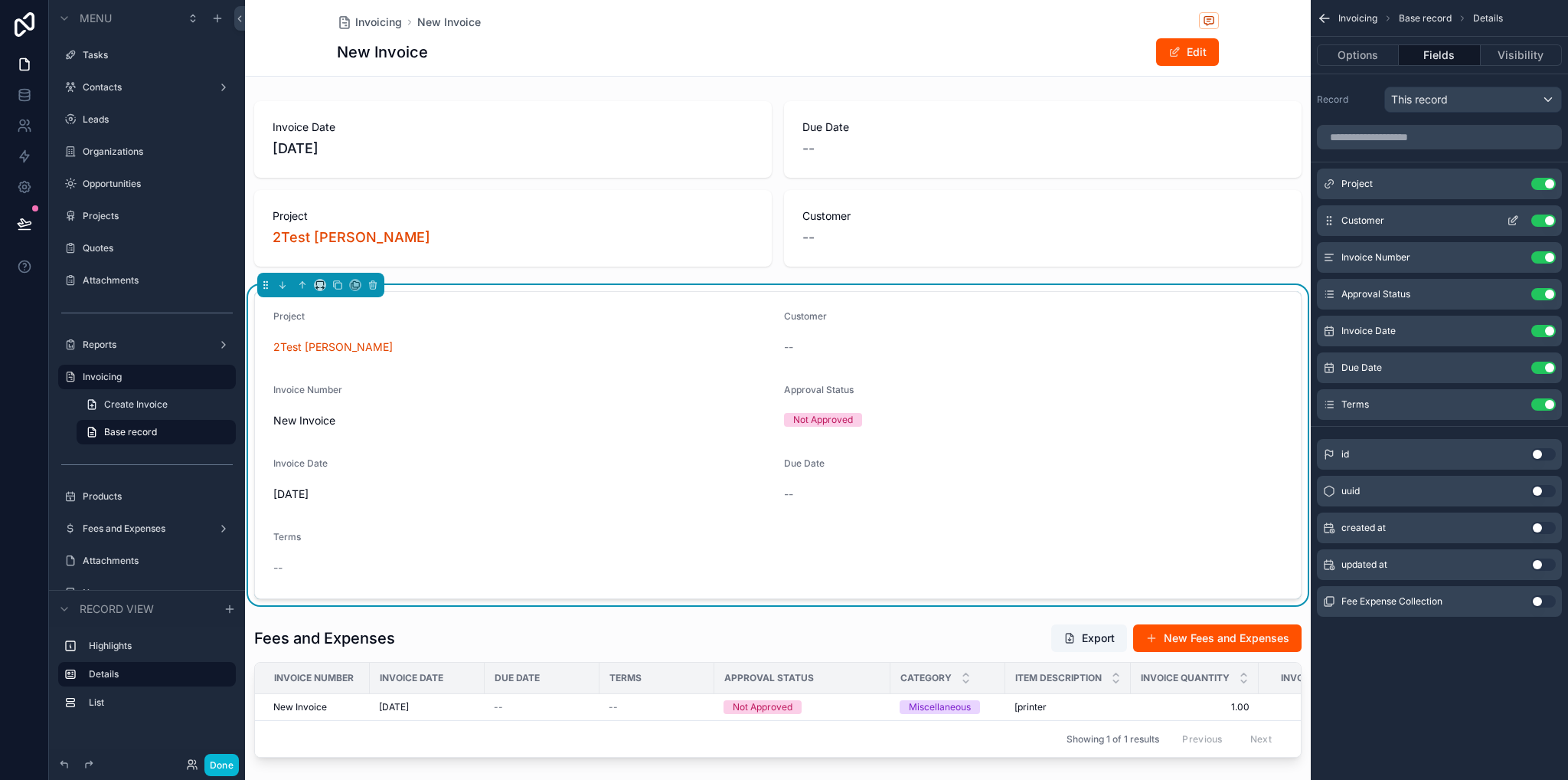
click at [1518, 220] on icon "scrollable content" at bounding box center [1513, 220] width 13 height 13
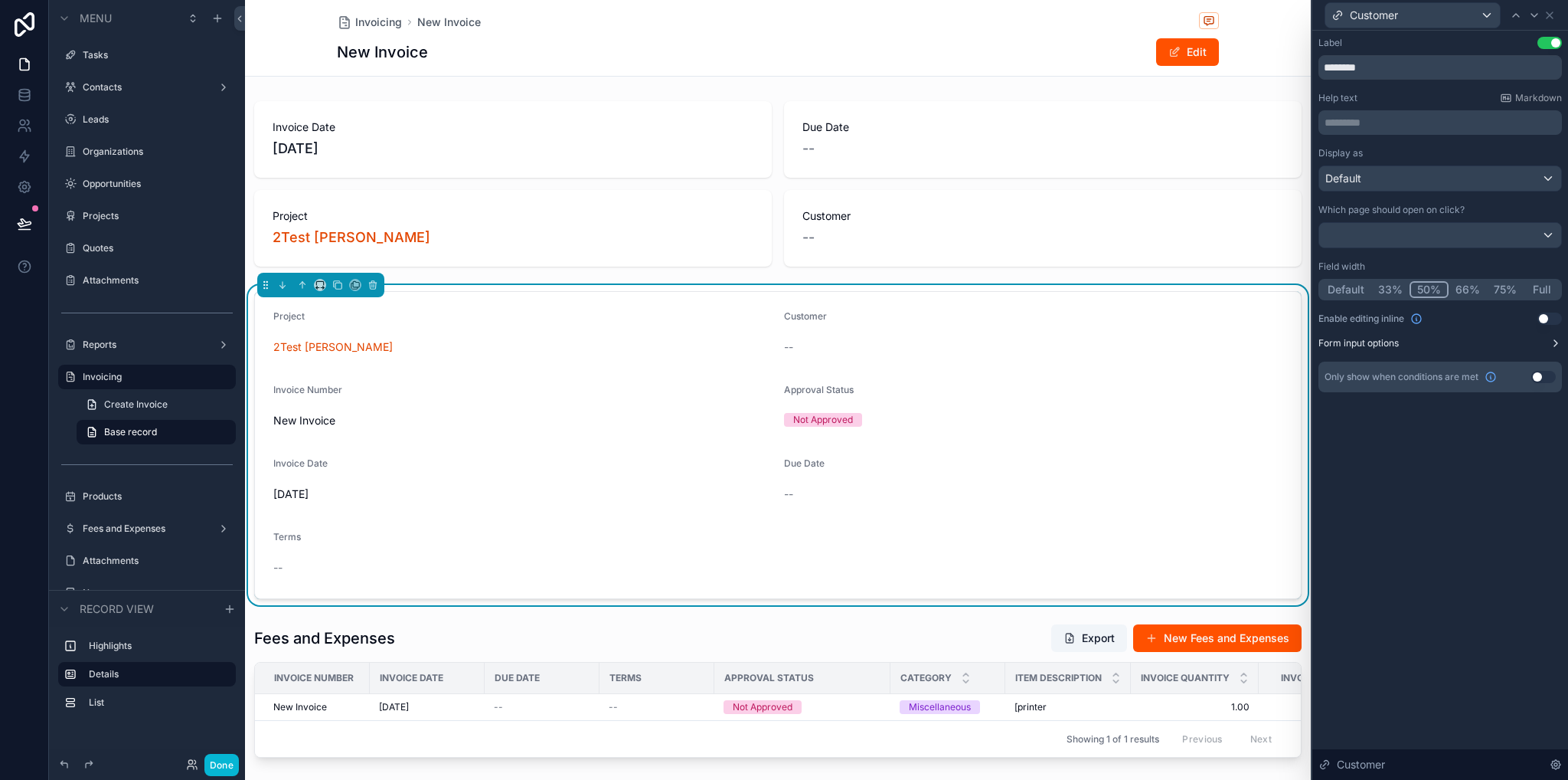
click at [1553, 344] on icon at bounding box center [1556, 343] width 13 height 13
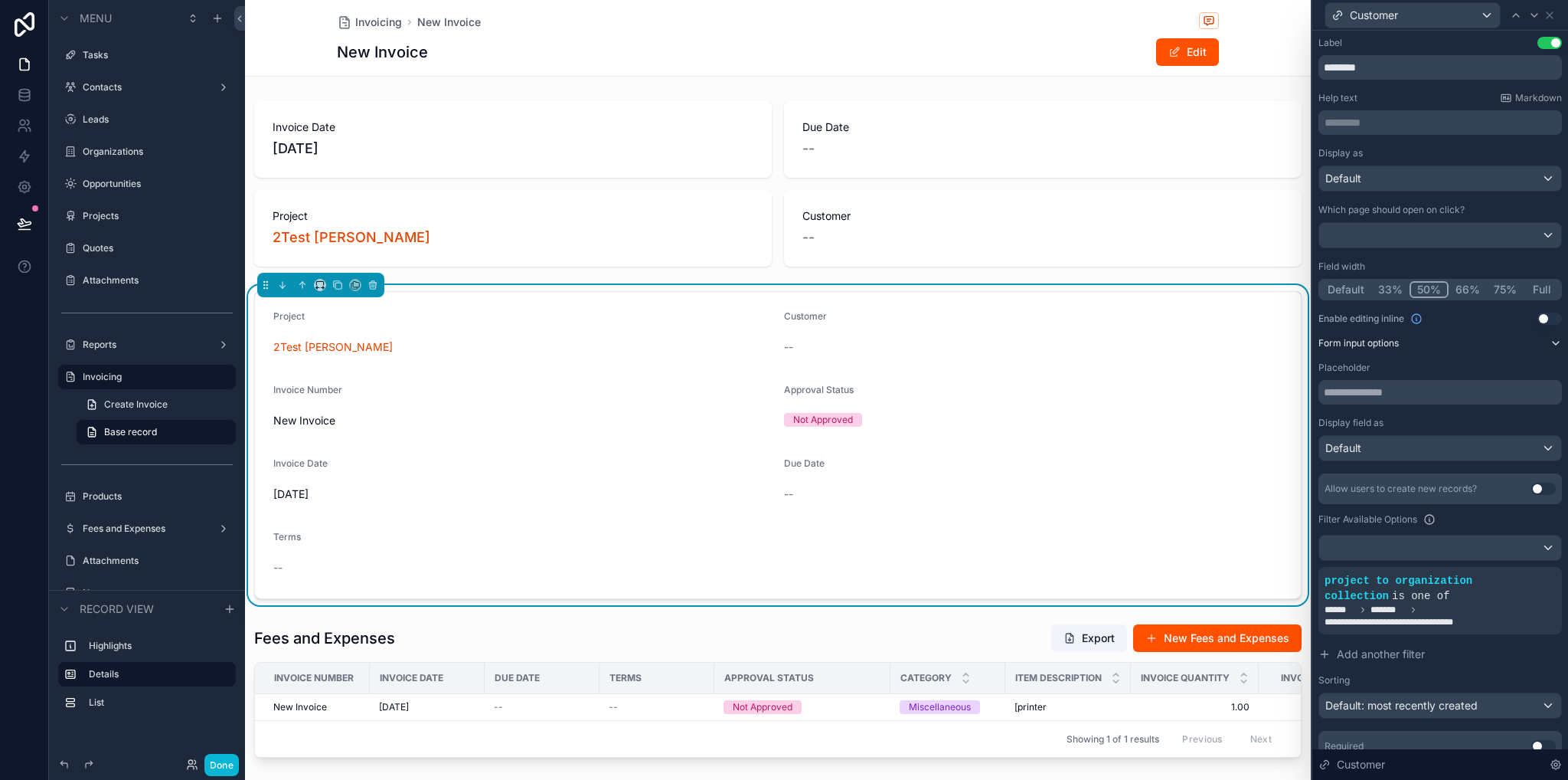
scroll to position [59, 0]
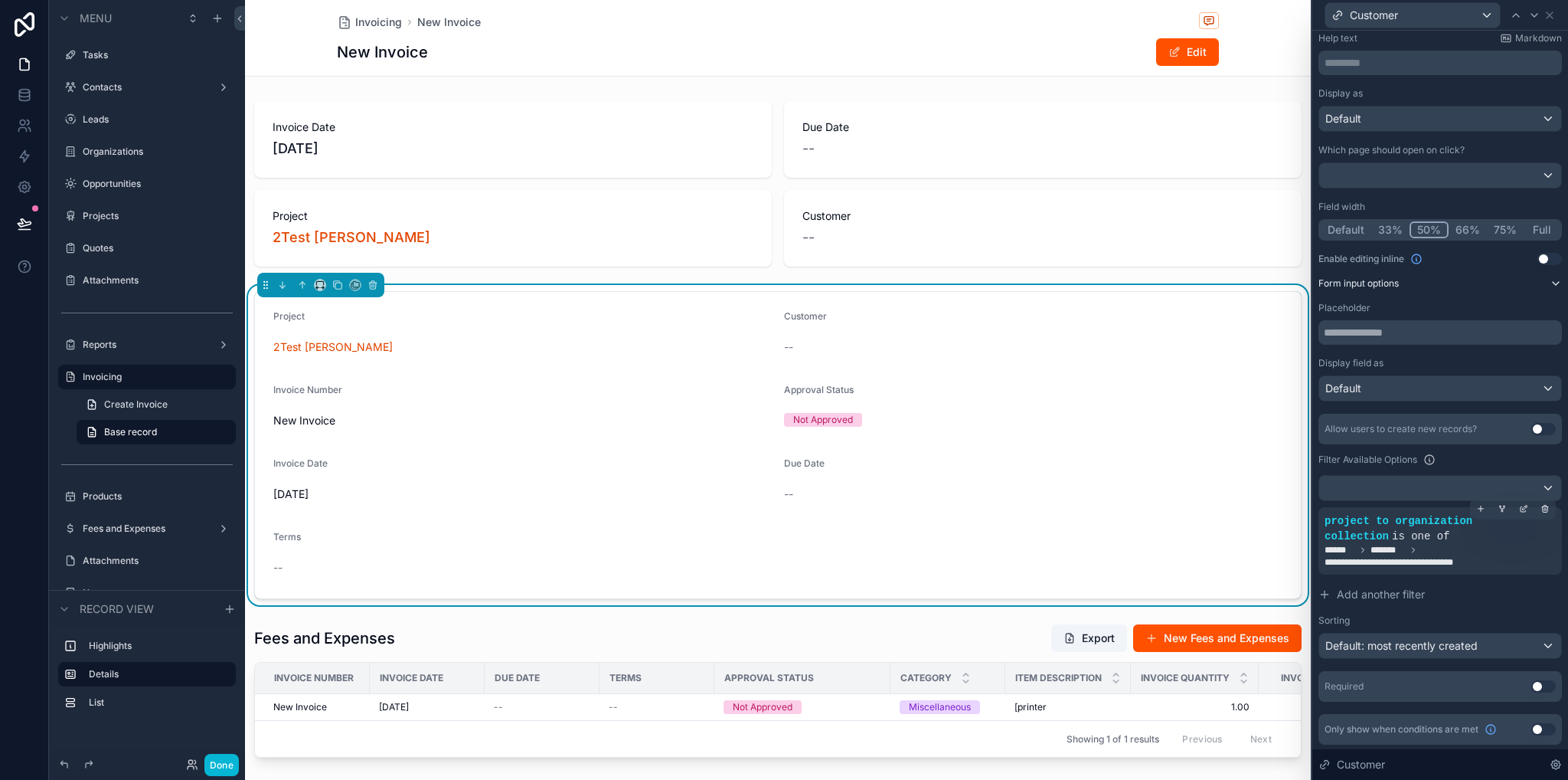
click at [1510, 549] on span "**********" at bounding box center [1440, 556] width 231 height 24
click at [1523, 507] on icon at bounding box center [1525, 507] width 5 height 5
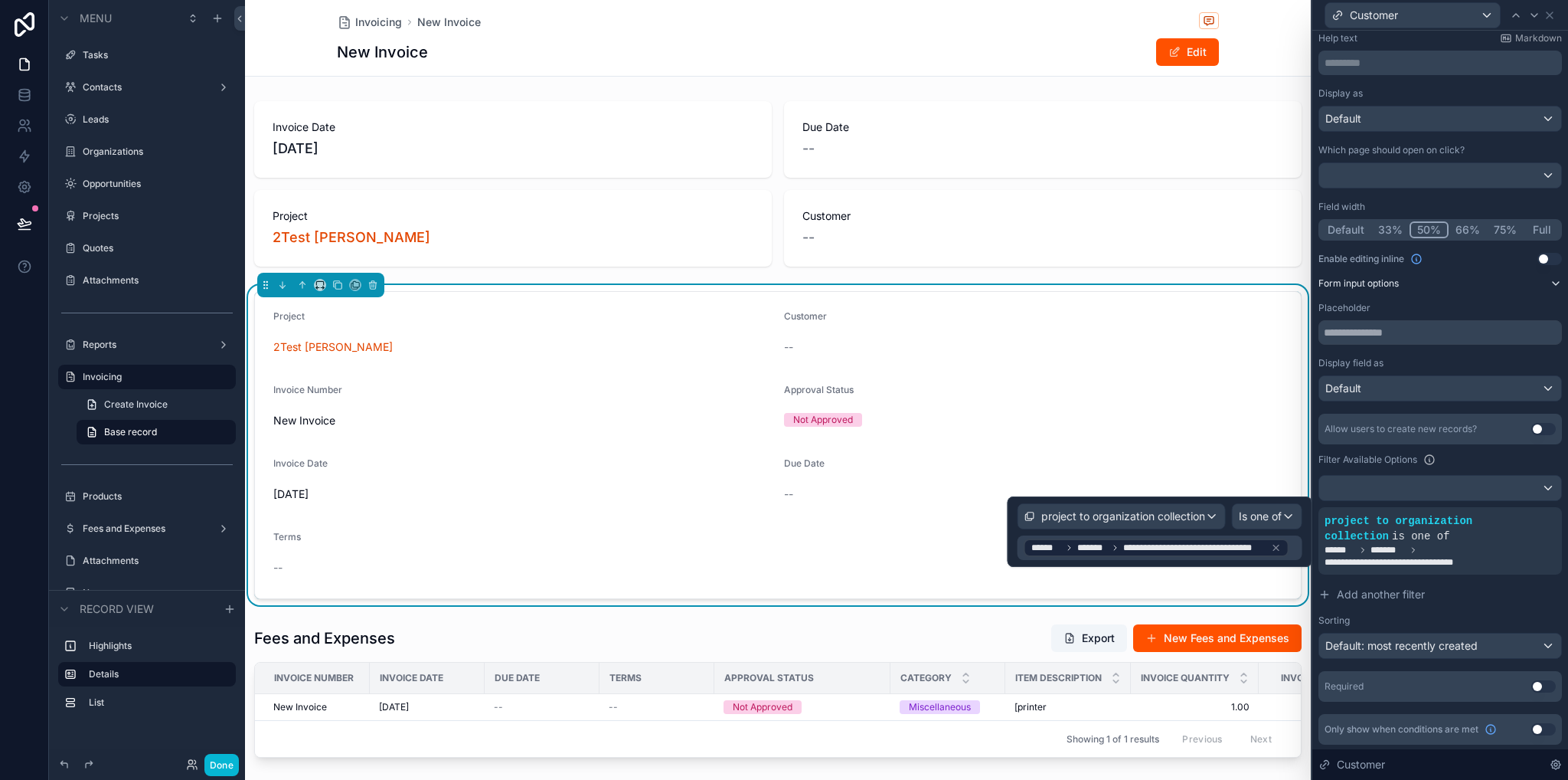
click at [1282, 277] on div "Invoice Date 9/30/2025 Due Date -- Project 2Test Nevin Customer -- Project 2Tes…" at bounding box center [777, 429] width 1066 height 669
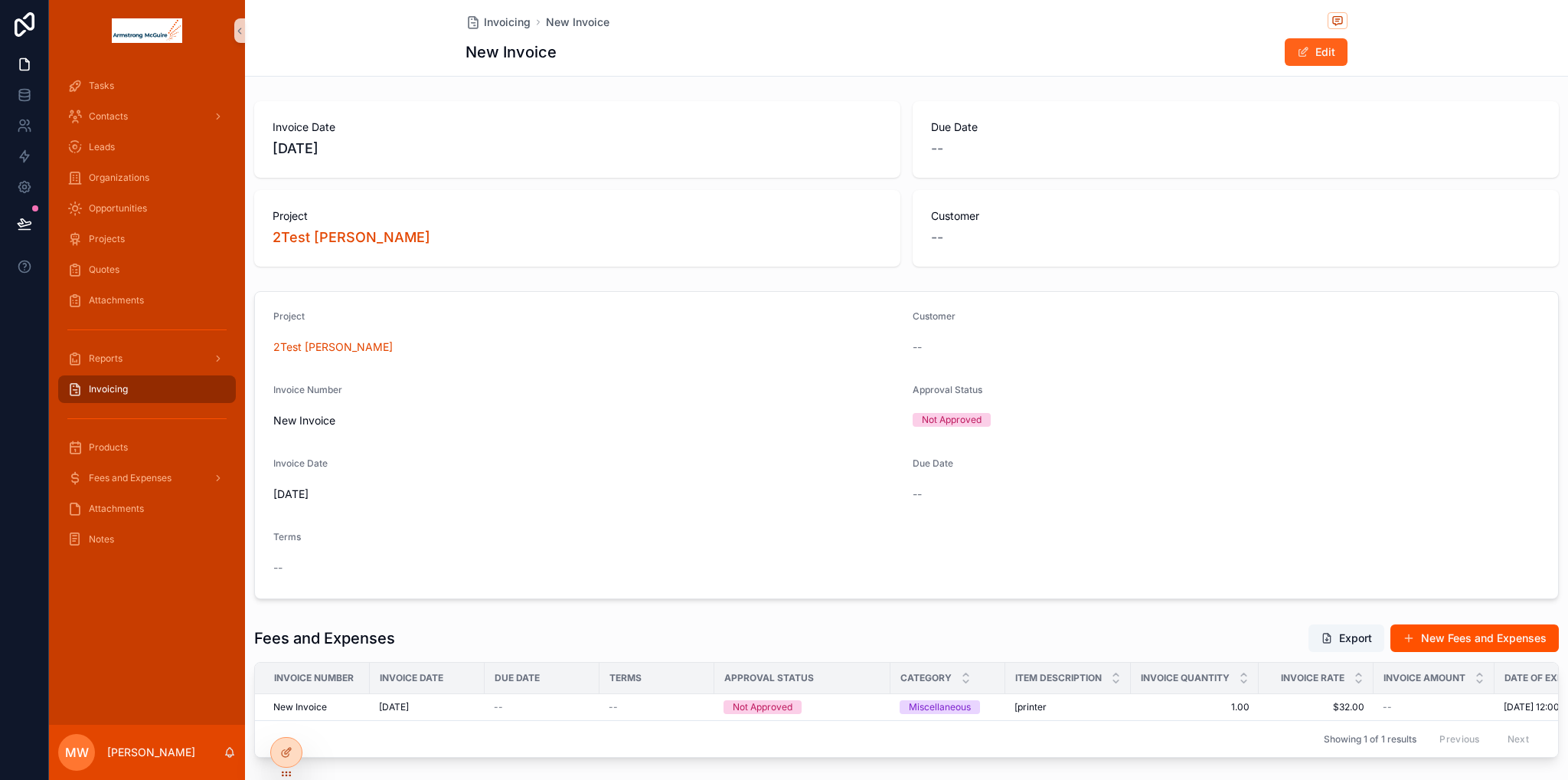
click at [1299, 58] on button "Edit" at bounding box center [1316, 52] width 62 height 27
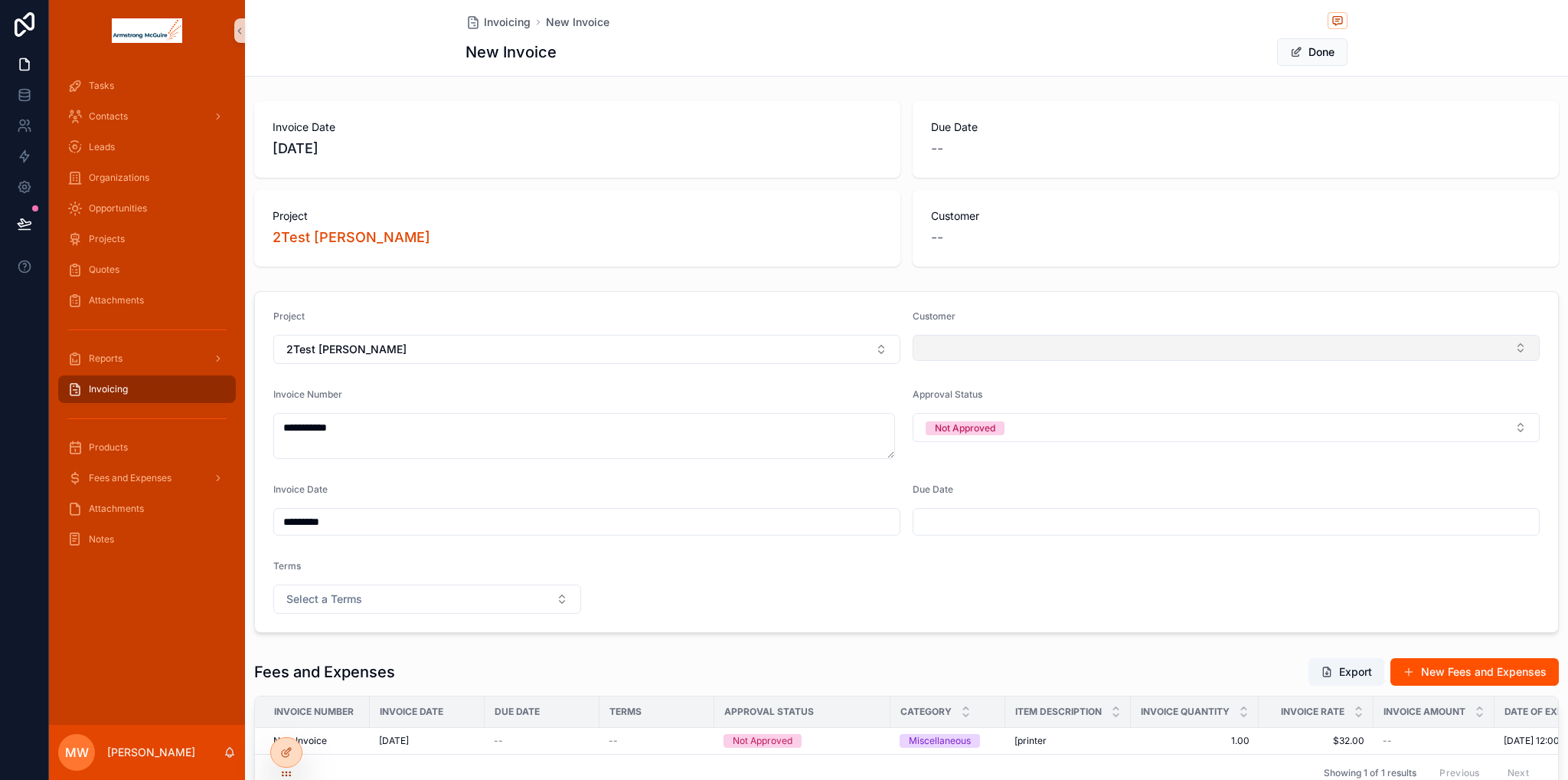
click at [944, 348] on button "Select Button" at bounding box center [1226, 347] width 627 height 26
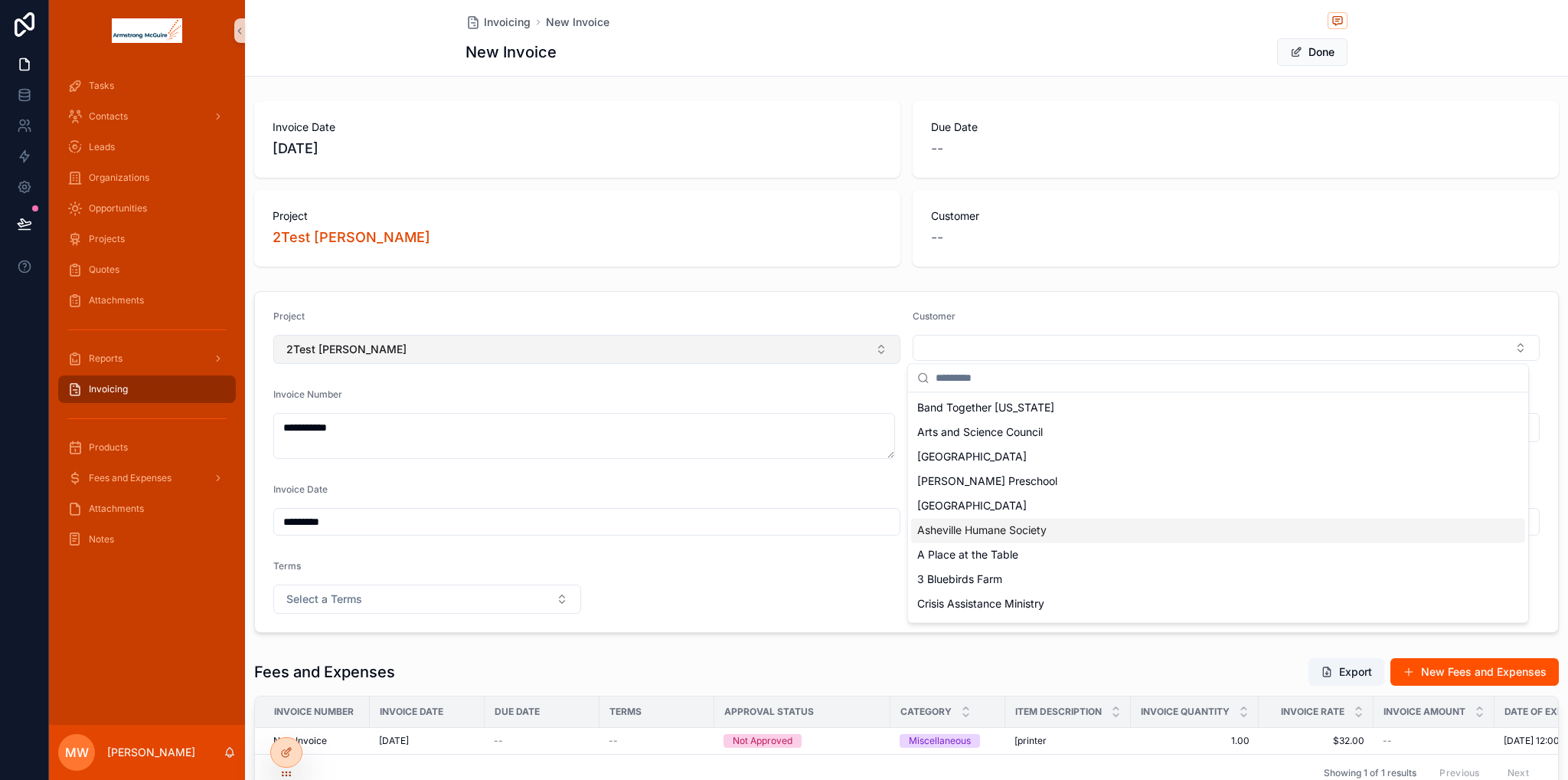
drag, startPoint x: 820, startPoint y: 302, endPoint x: 808, endPoint y: 344, distance: 43.7
click at [818, 303] on form "**********" at bounding box center [907, 461] width 1304 height 340
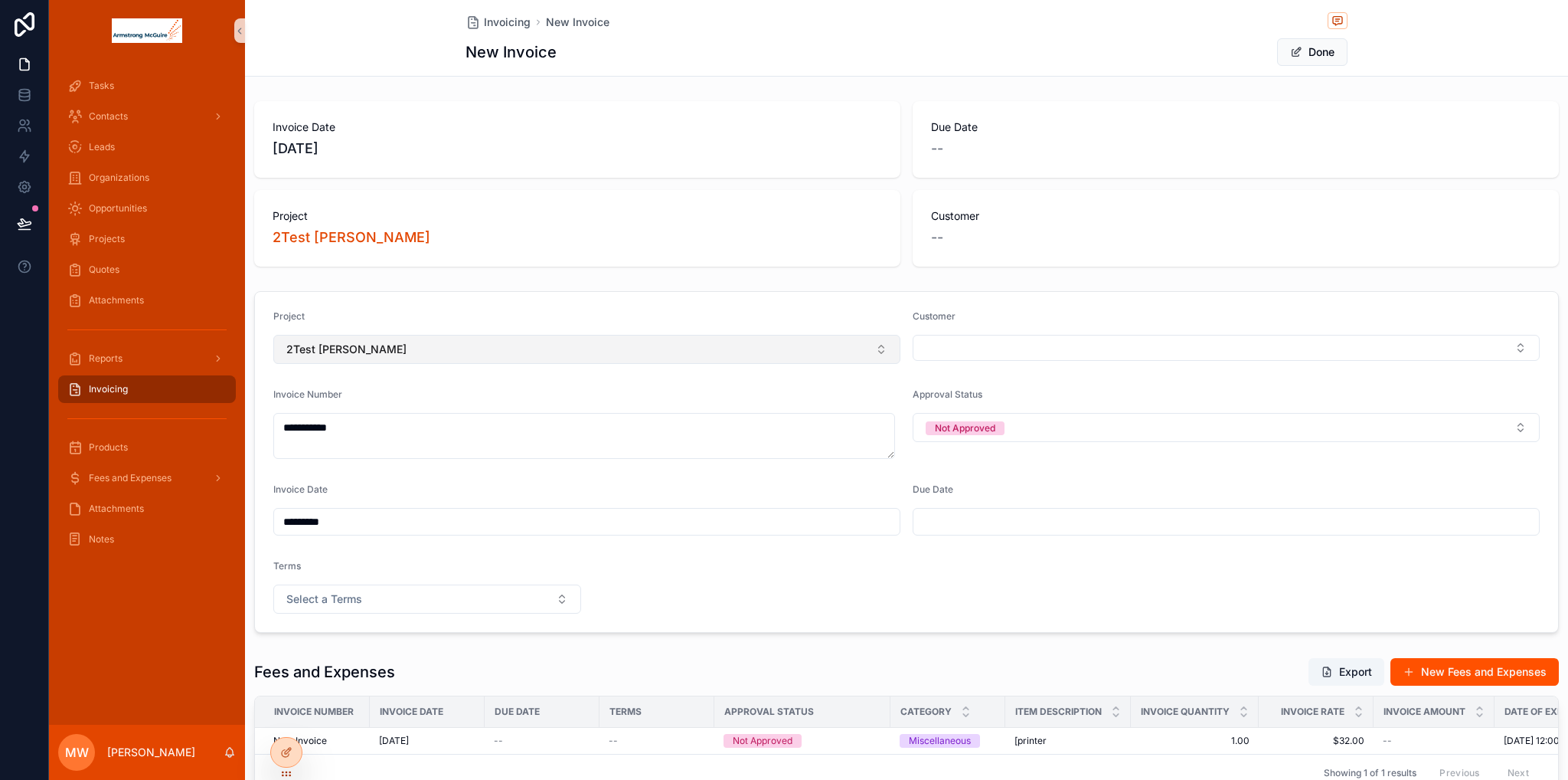
click at [806, 347] on button "2Test [PERSON_NAME]" at bounding box center [586, 349] width 627 height 29
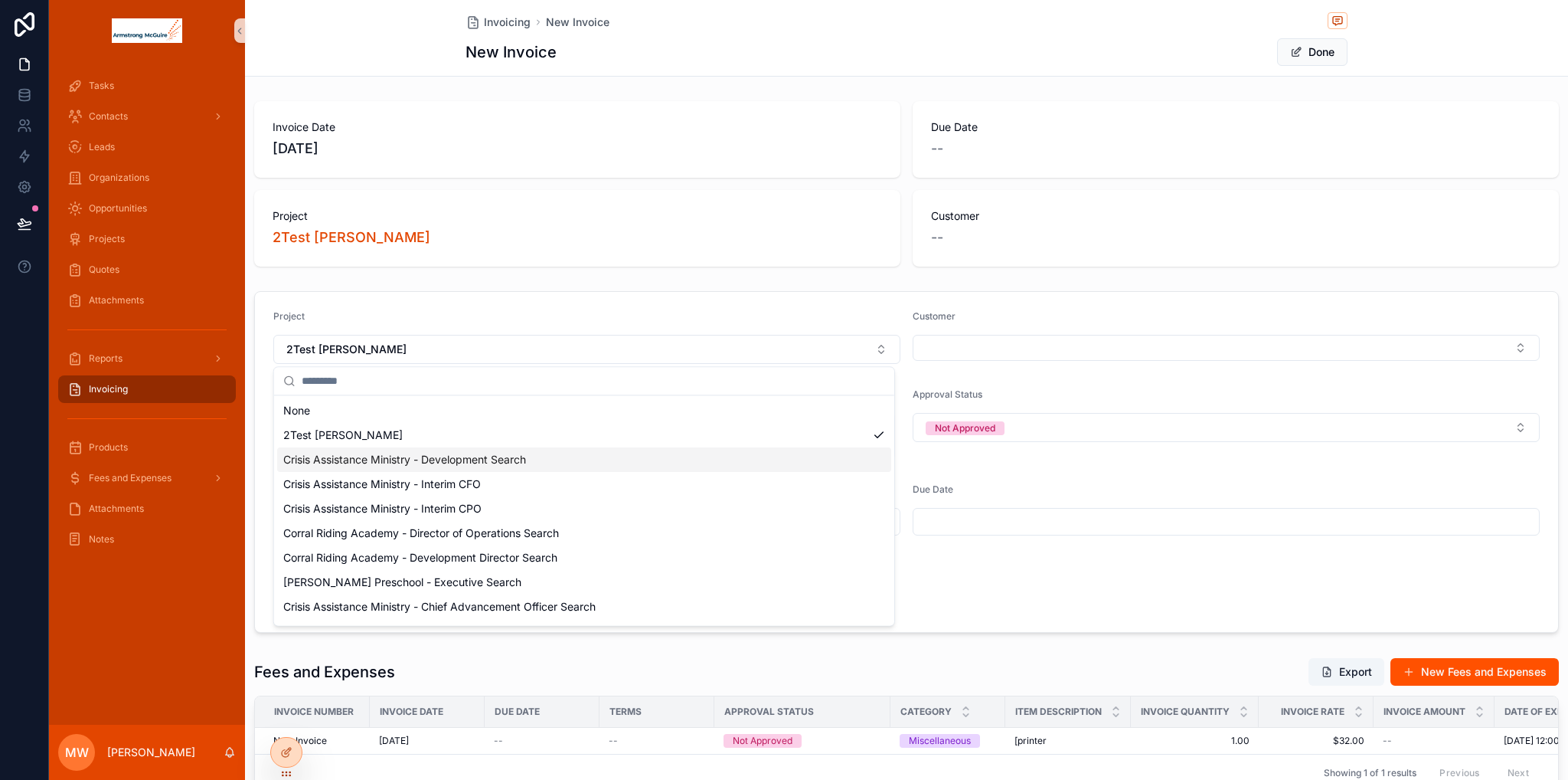
click at [432, 463] on span "Crisis Assistance Ministry - Development Search" at bounding box center [405, 459] width 243 height 16
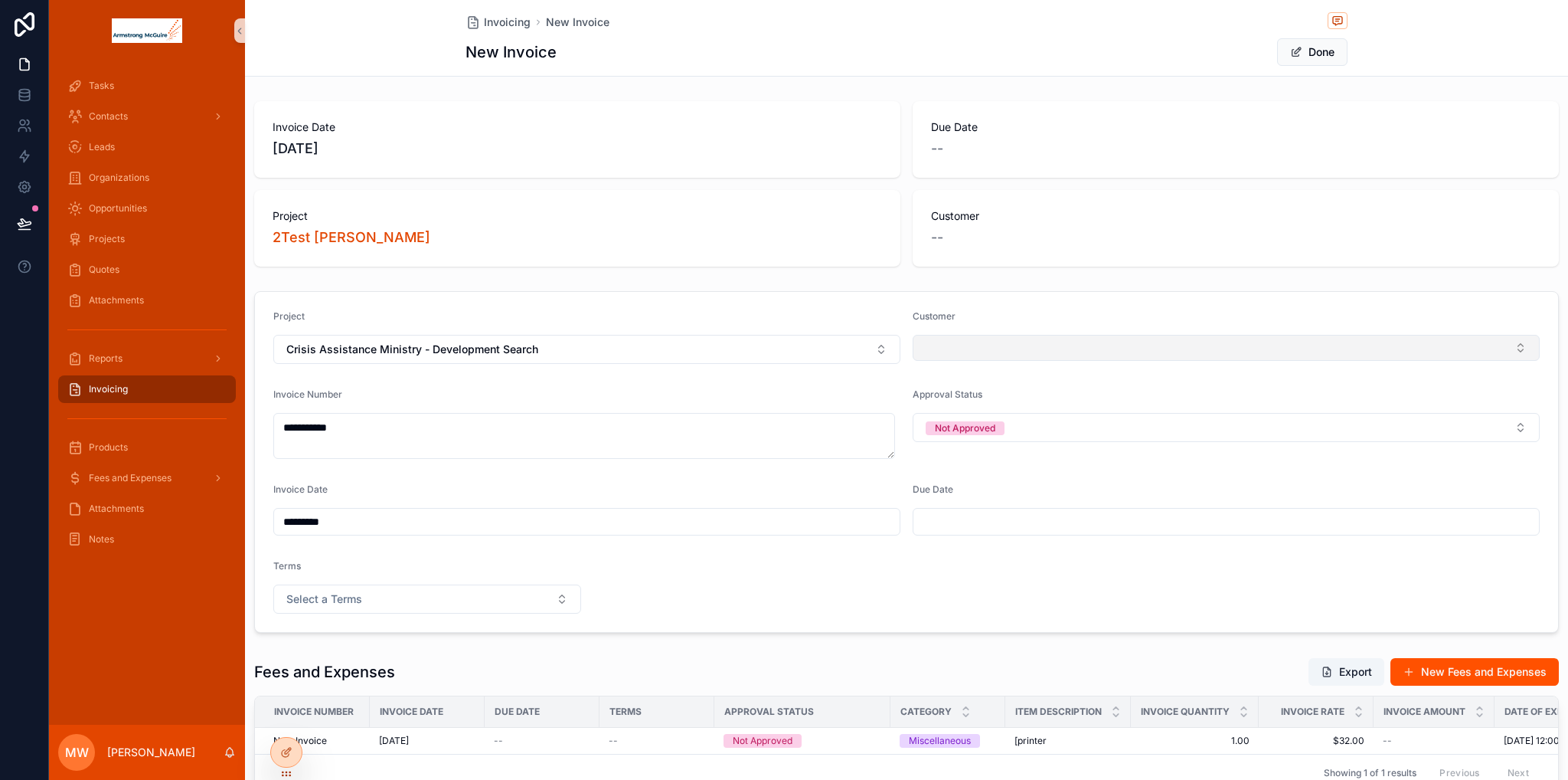
click at [961, 344] on button "Select Button" at bounding box center [1226, 347] width 627 height 26
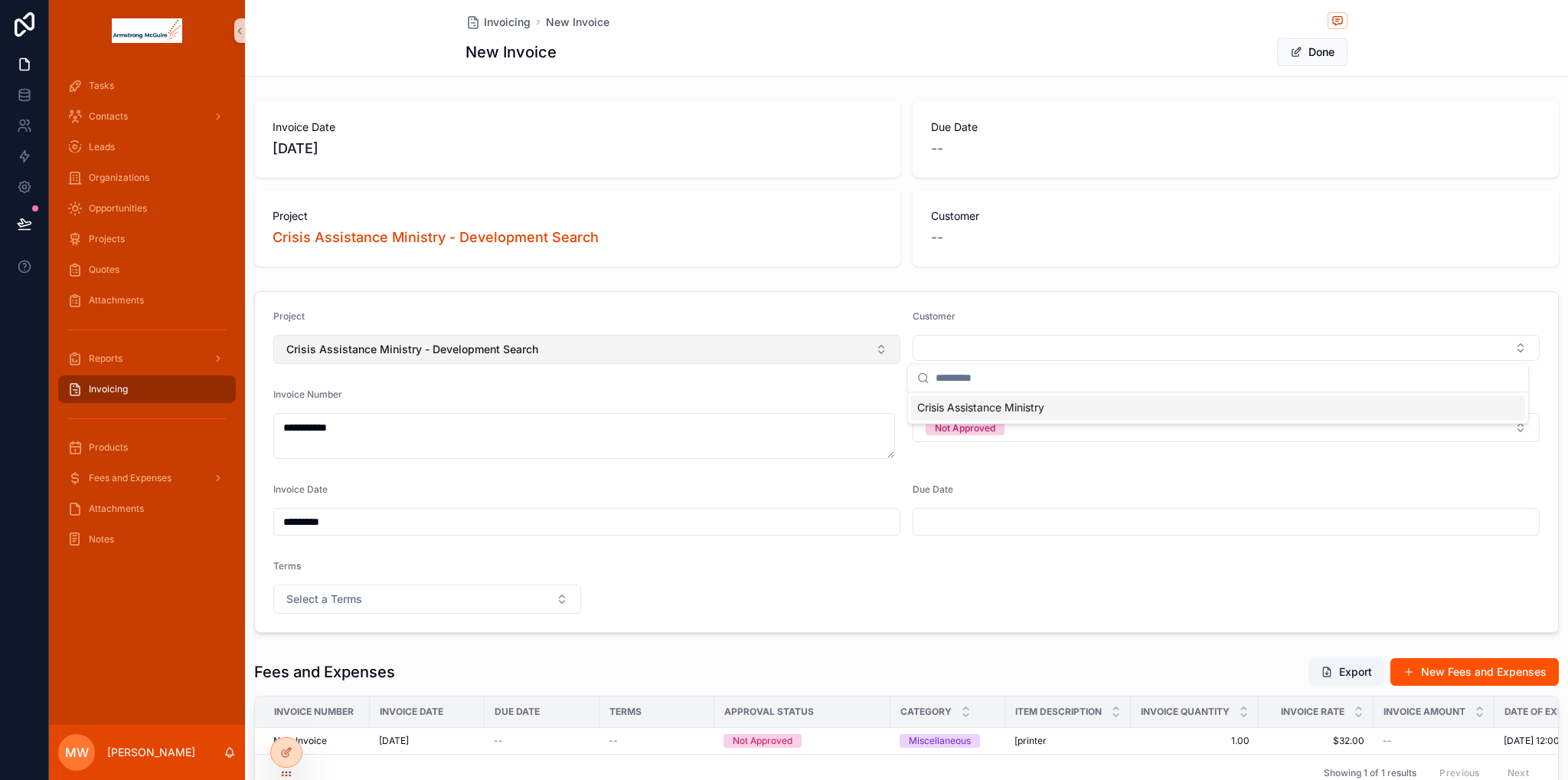
click at [703, 353] on button "Crisis Assistance Ministry - Development Search" at bounding box center [586, 349] width 627 height 29
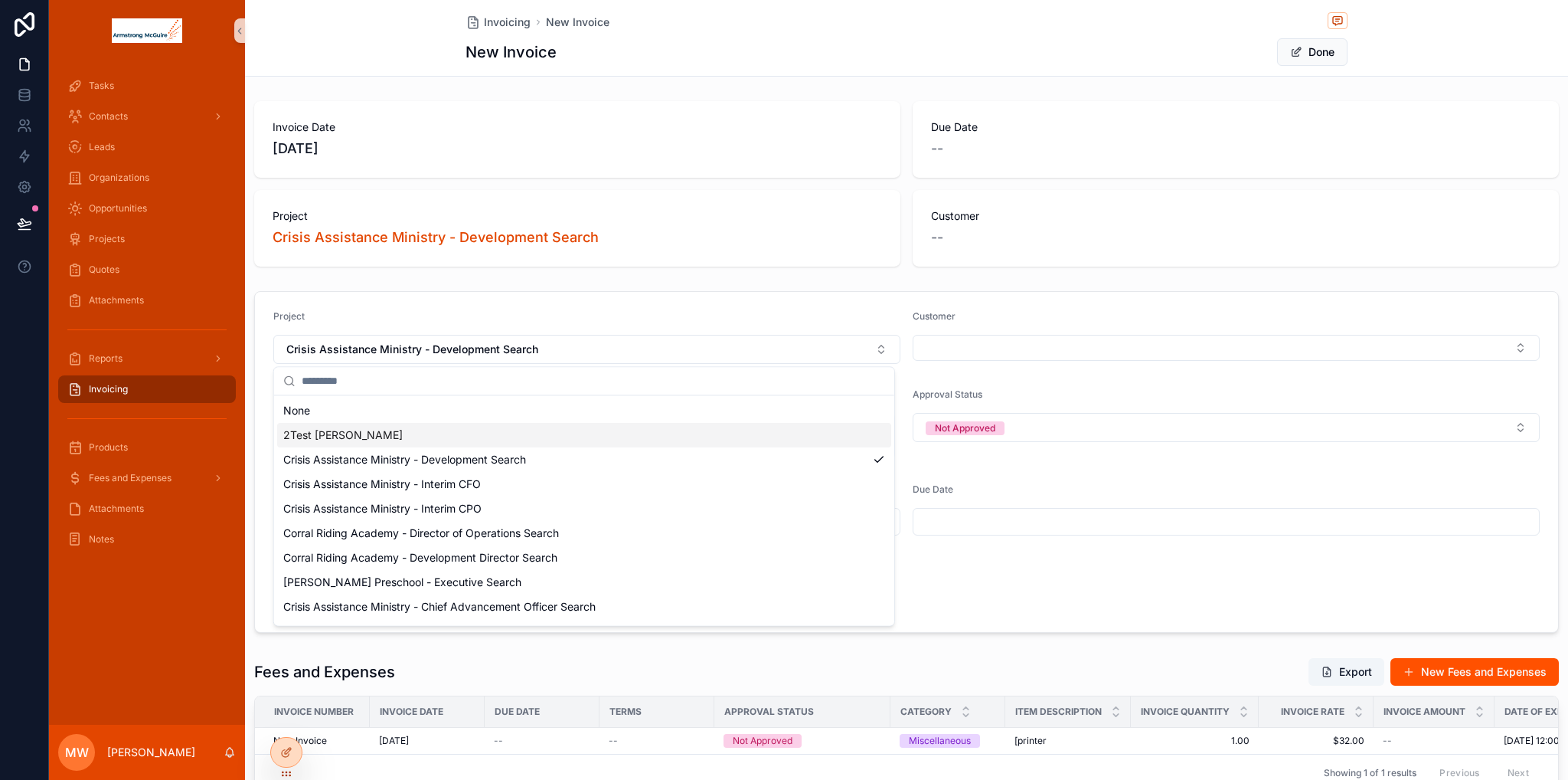
click at [359, 439] on div "2Test [PERSON_NAME]" at bounding box center [584, 435] width 614 height 24
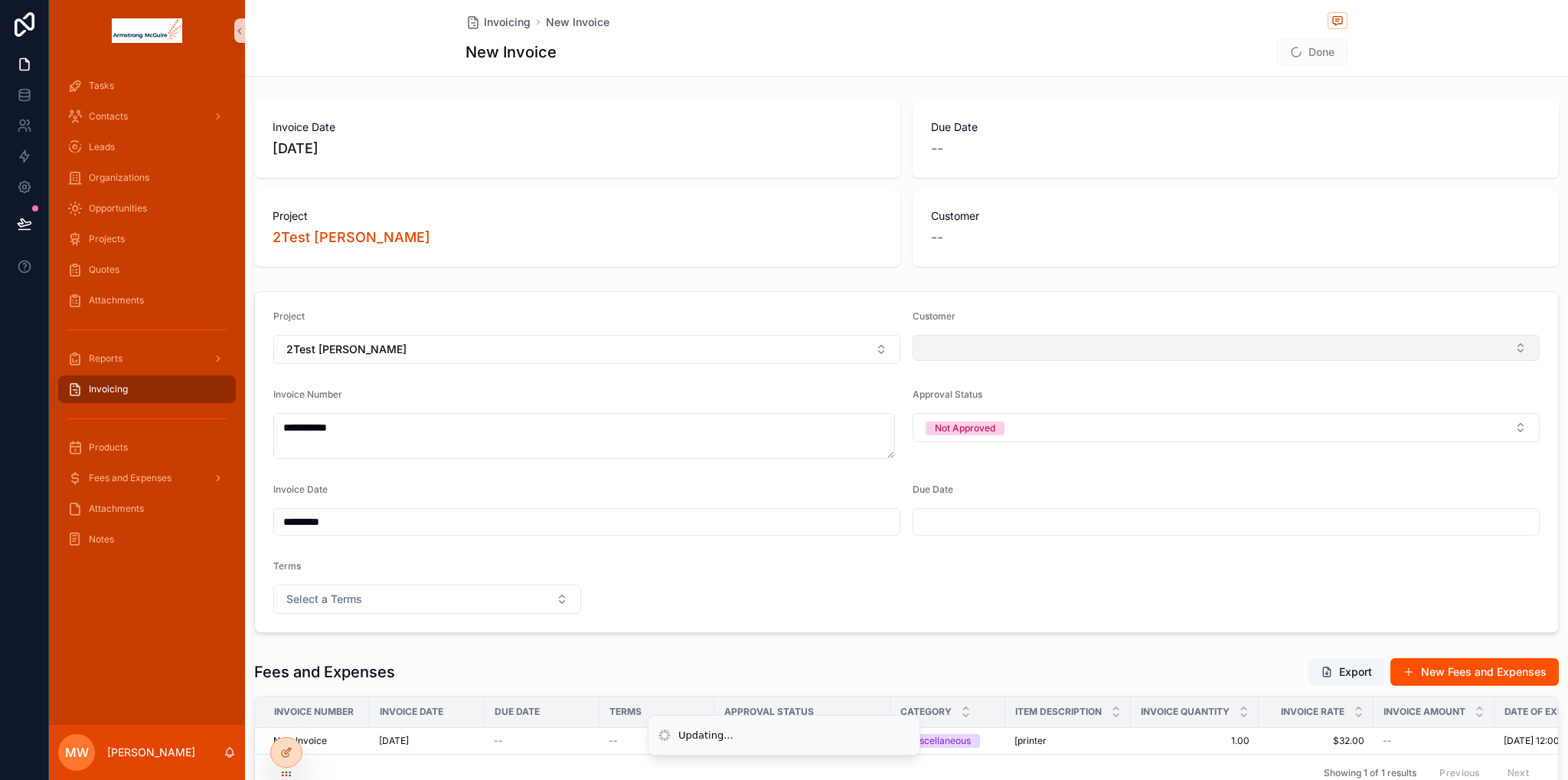
click at [947, 339] on button "Select Button" at bounding box center [1226, 347] width 627 height 26
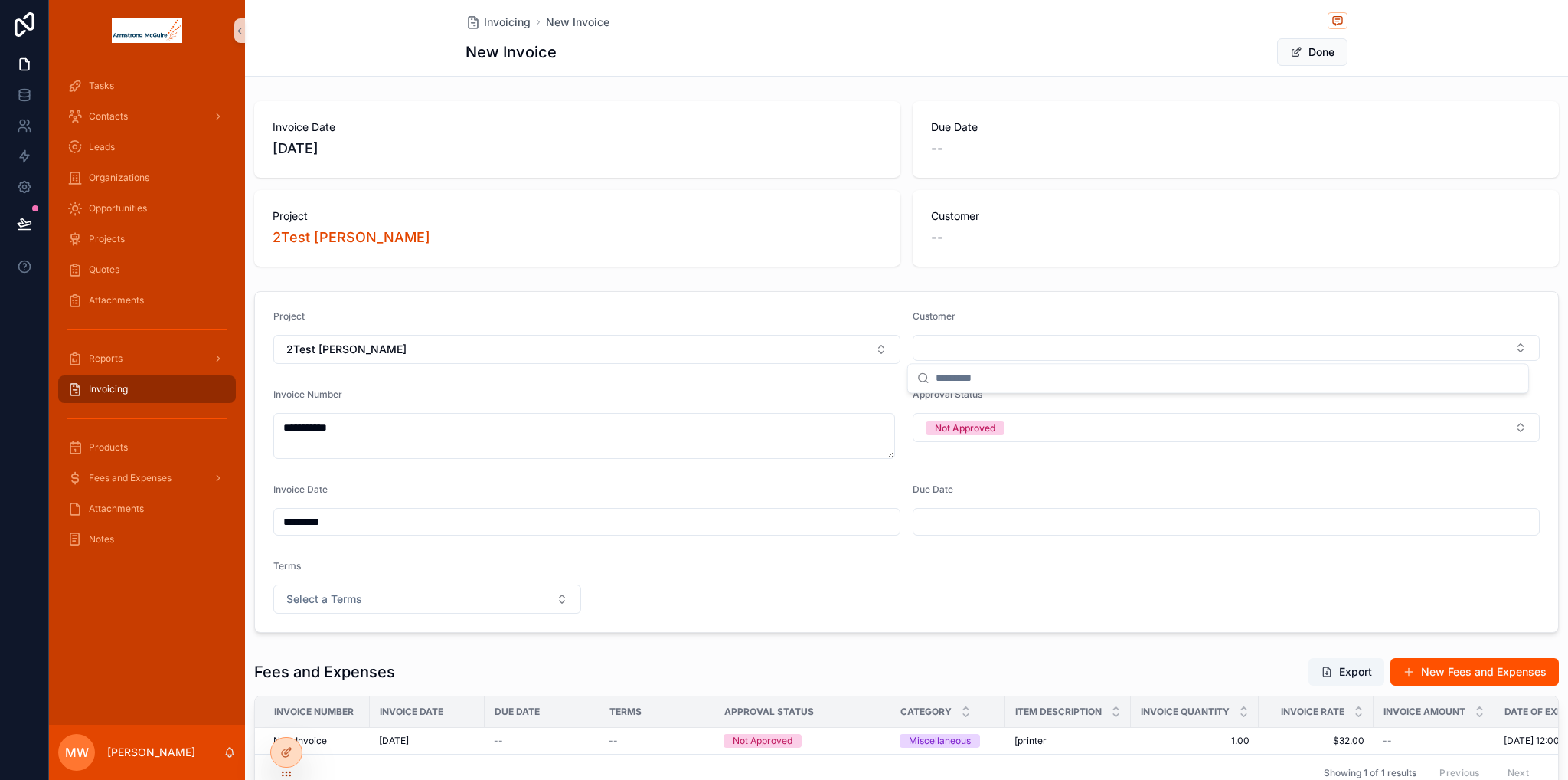
click at [1026, 316] on div "Customer" at bounding box center [1226, 319] width 627 height 19
click at [1304, 52] on button "Done" at bounding box center [1313, 52] width 70 height 27
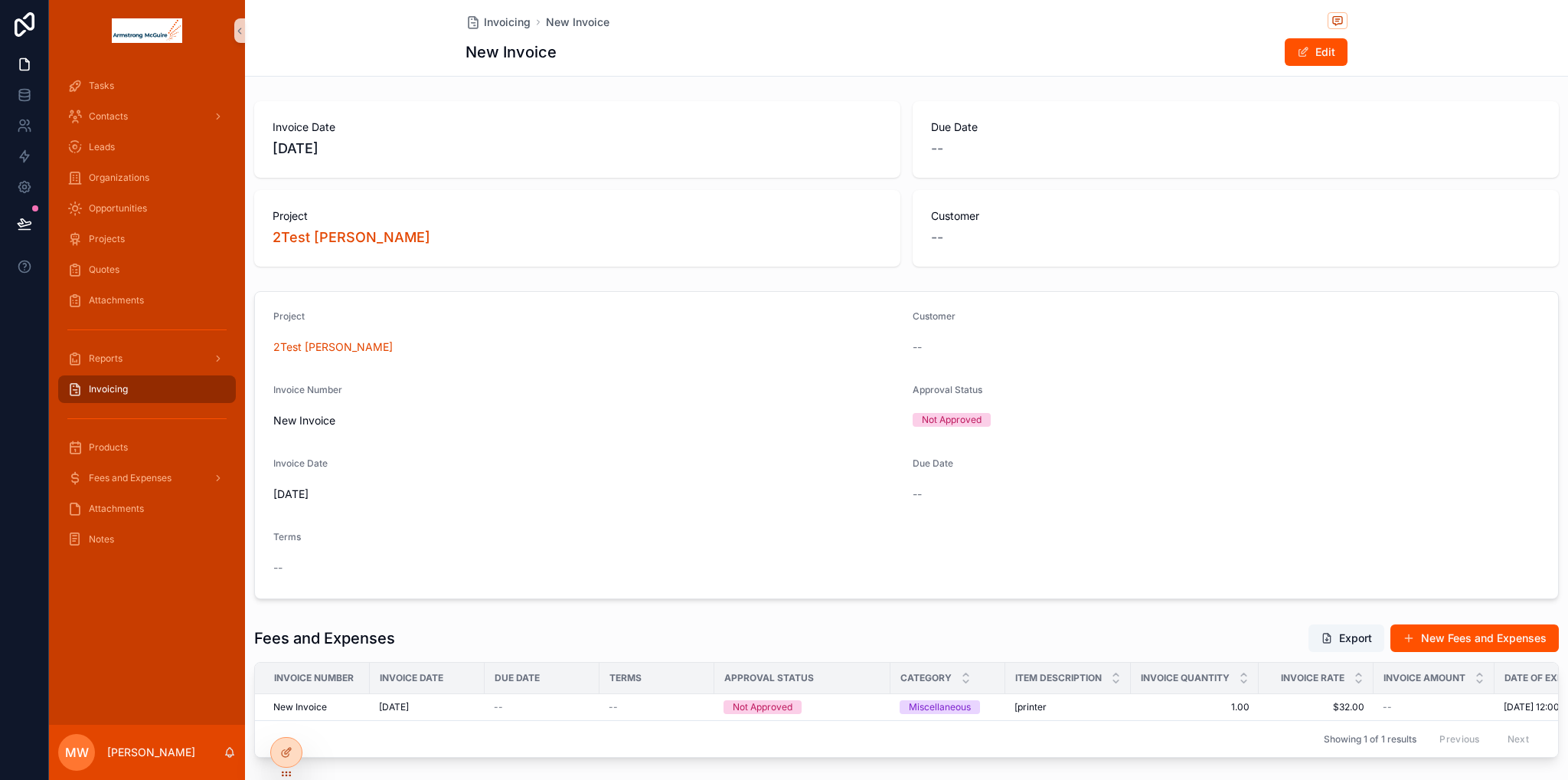
drag, startPoint x: 291, startPoint y: 758, endPoint x: 132, endPoint y: 678, distance: 178.0
click at [44, 630] on div "Tasks Contacts Leads Organizations Opportunities Projects Quotes Attachments Re…" at bounding box center [784, 390] width 1568 height 780
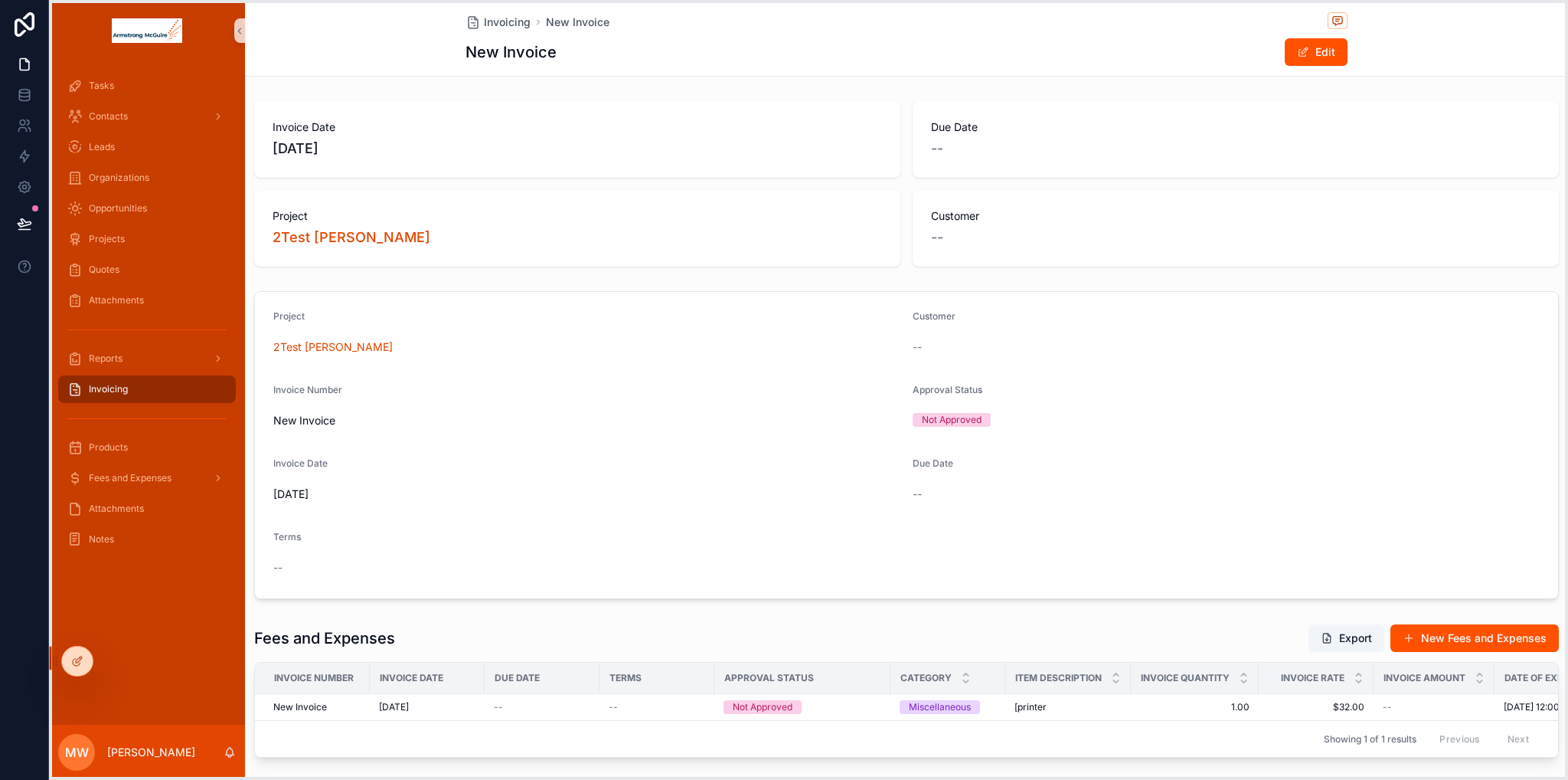
drag, startPoint x: 284, startPoint y: 775, endPoint x: 62, endPoint y: 683, distance: 240.3
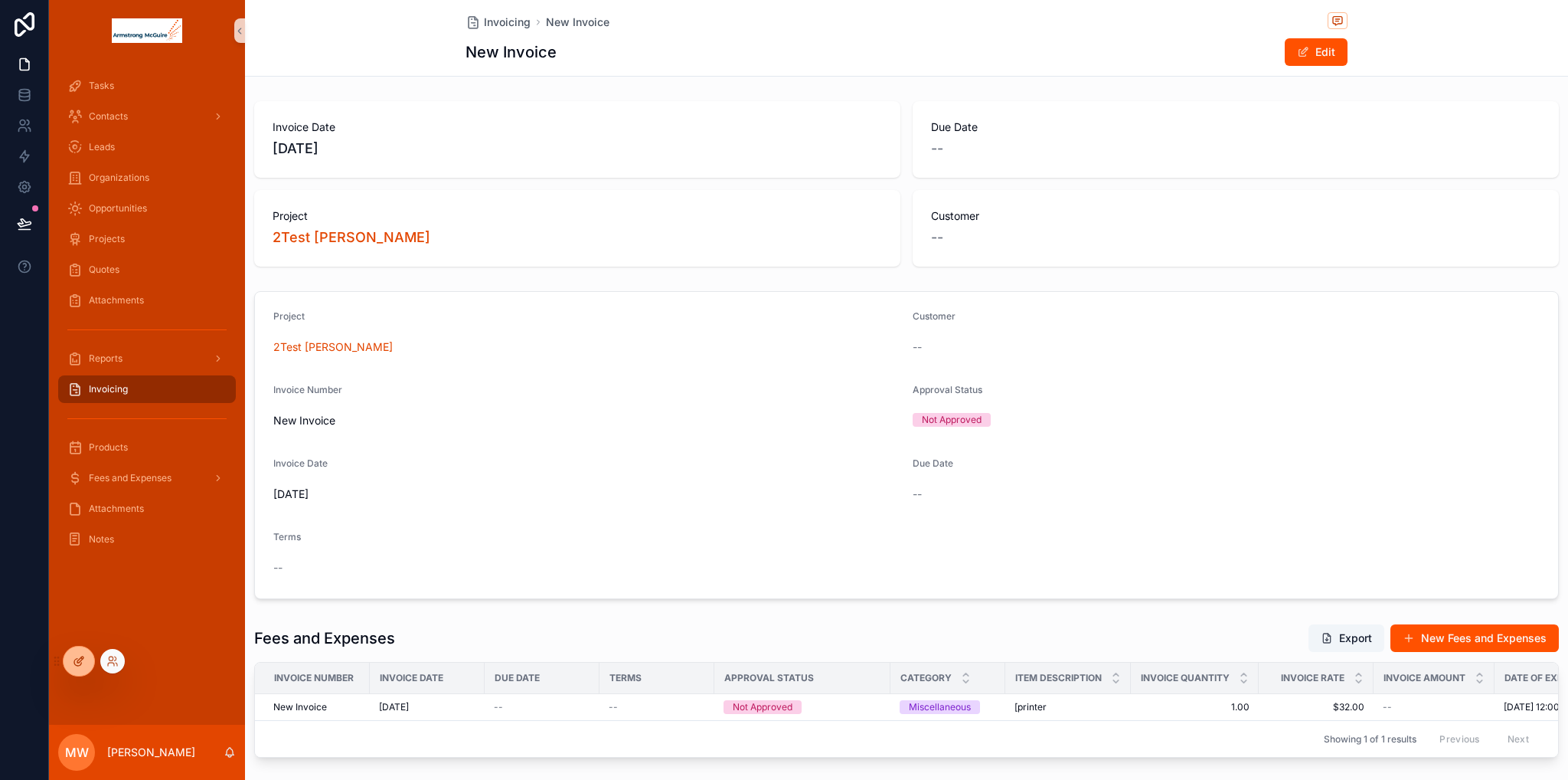
click at [77, 660] on icon at bounding box center [79, 660] width 13 height 13
